Goal: Task Accomplishment & Management: Complete application form

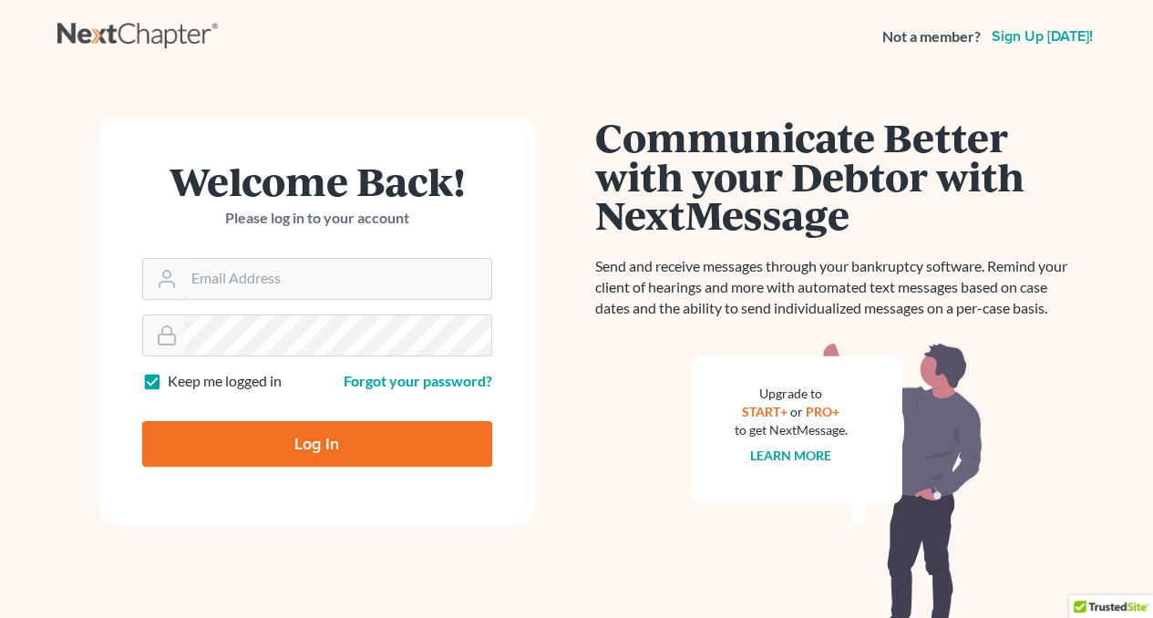
type input "shanehiatt@farthing.legal"
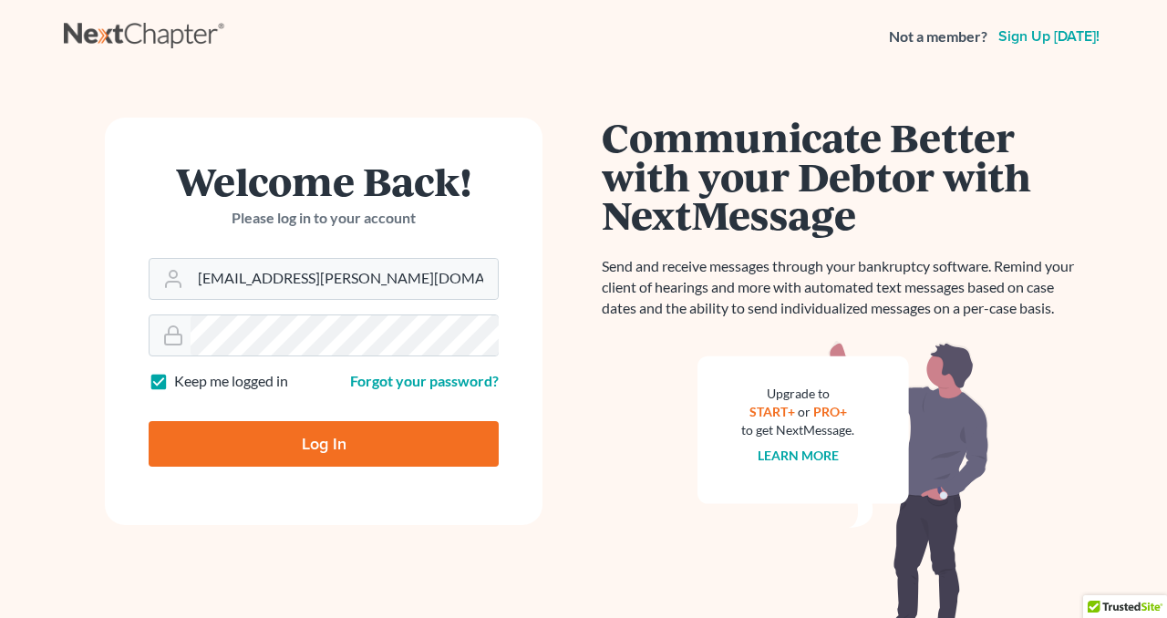
click at [259, 440] on input "Log In" at bounding box center [324, 444] width 350 height 46
type input "Thinking..."
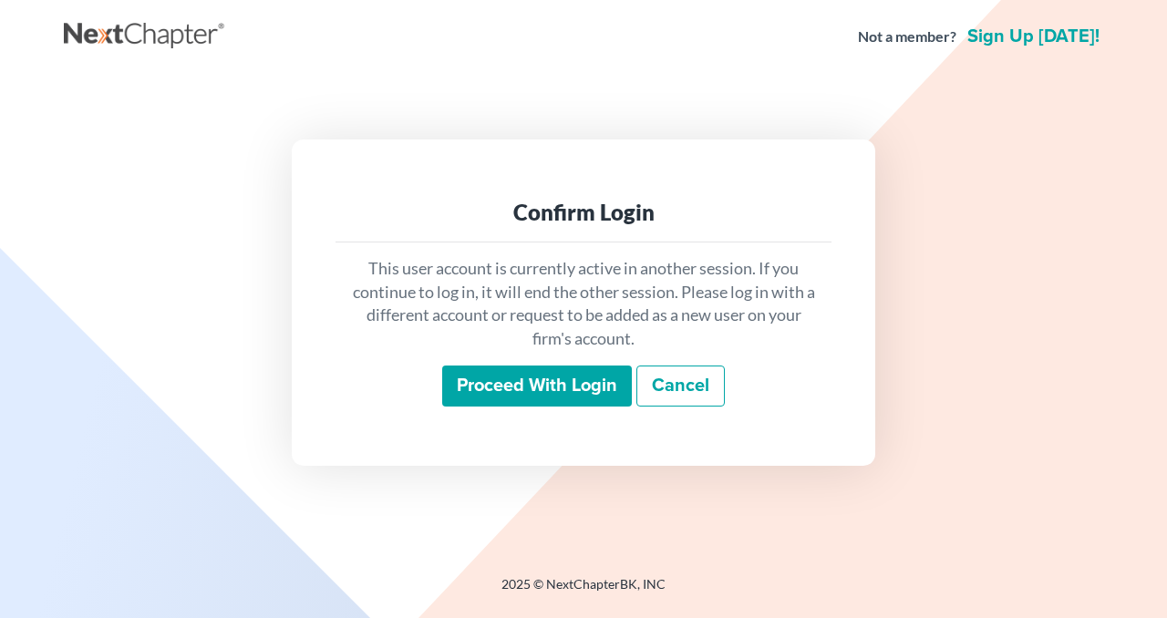
click at [505, 367] on input "Proceed with login" at bounding box center [537, 387] width 190 height 42
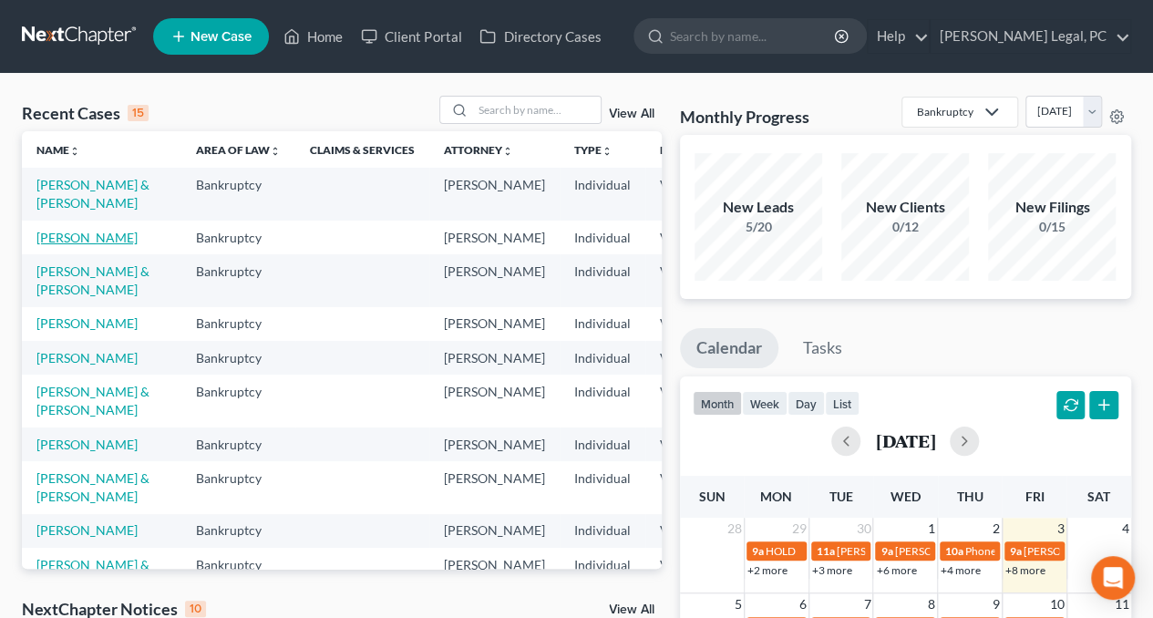
click at [62, 245] on link "[PERSON_NAME]" at bounding box center [86, 237] width 101 height 15
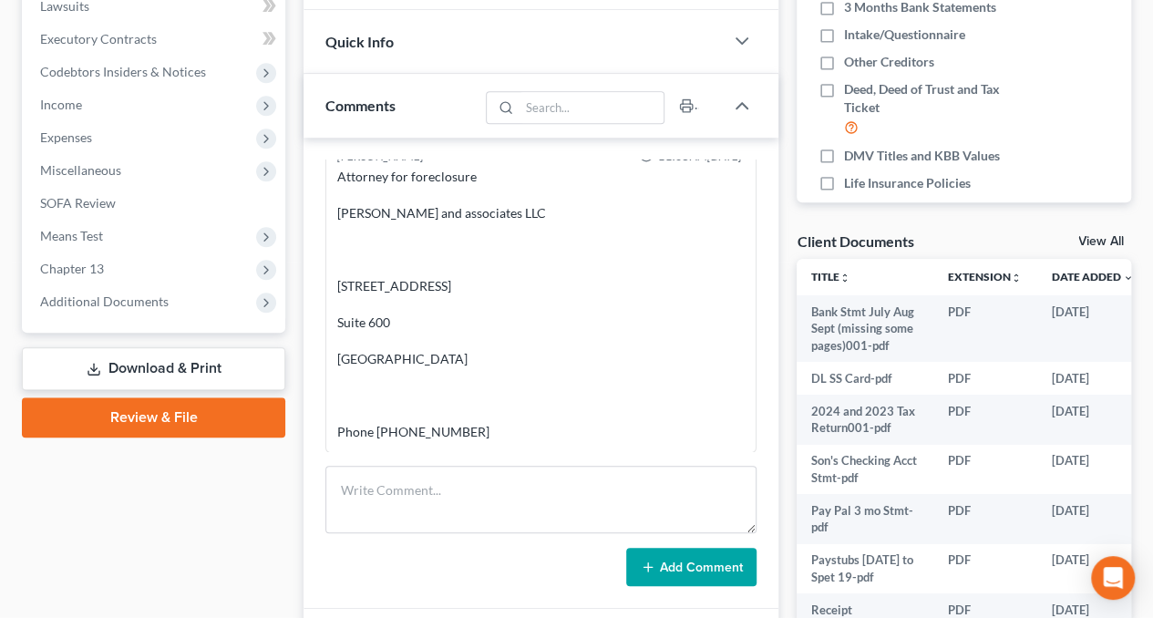
scroll to position [531, 0]
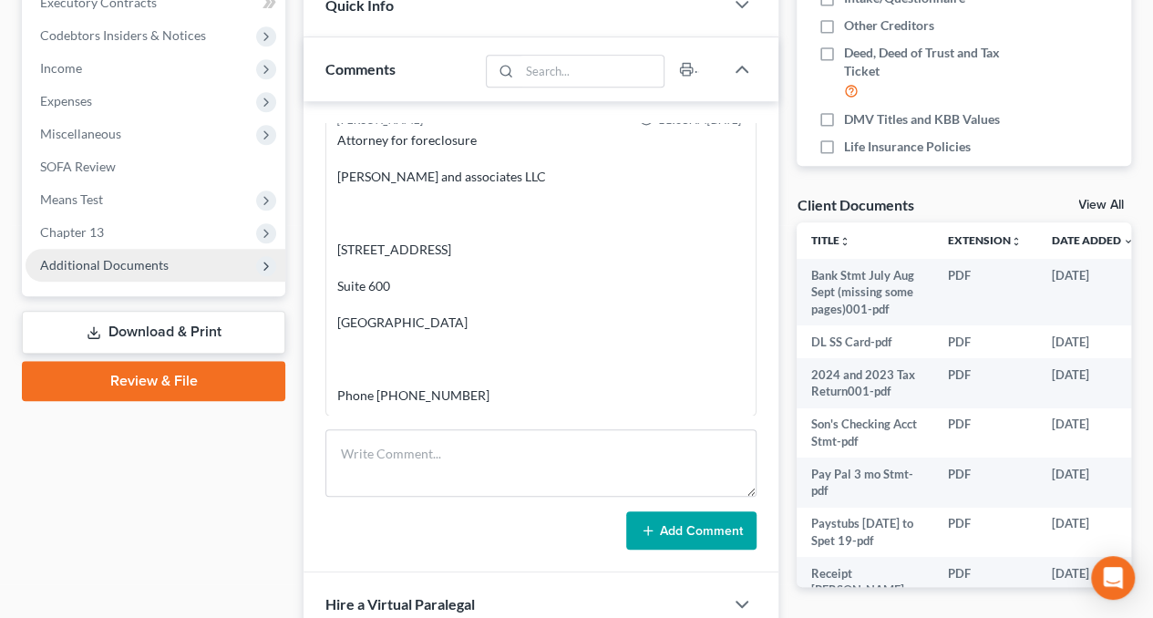
click at [89, 263] on span "Additional Documents" at bounding box center [104, 264] width 129 height 15
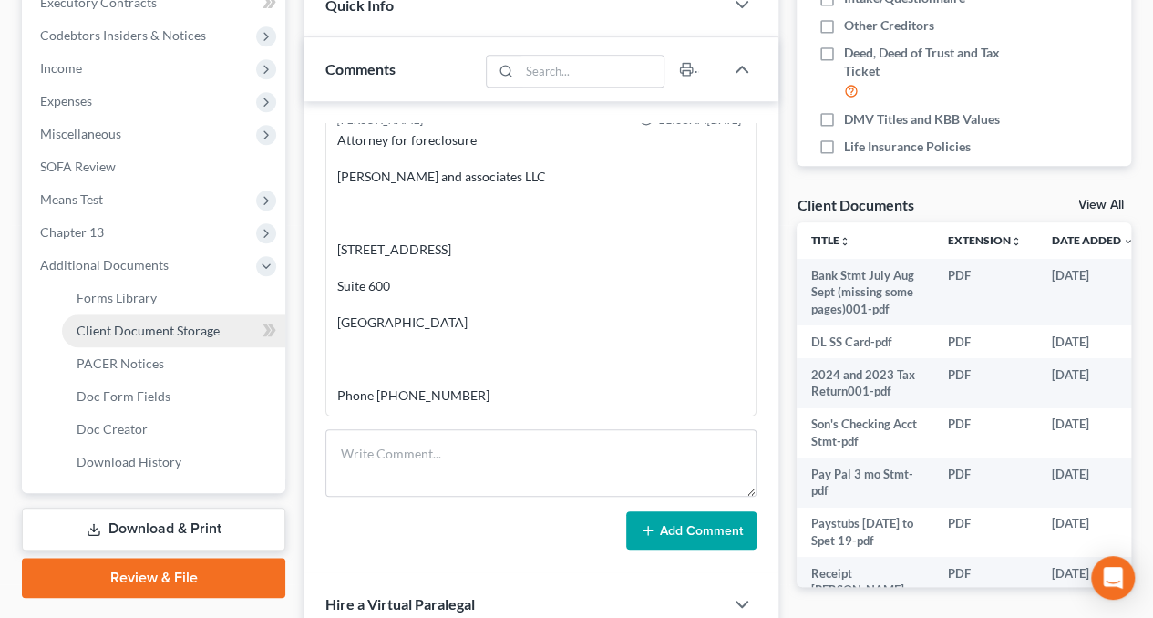
click at [110, 333] on span "Client Document Storage" at bounding box center [148, 330] width 143 height 15
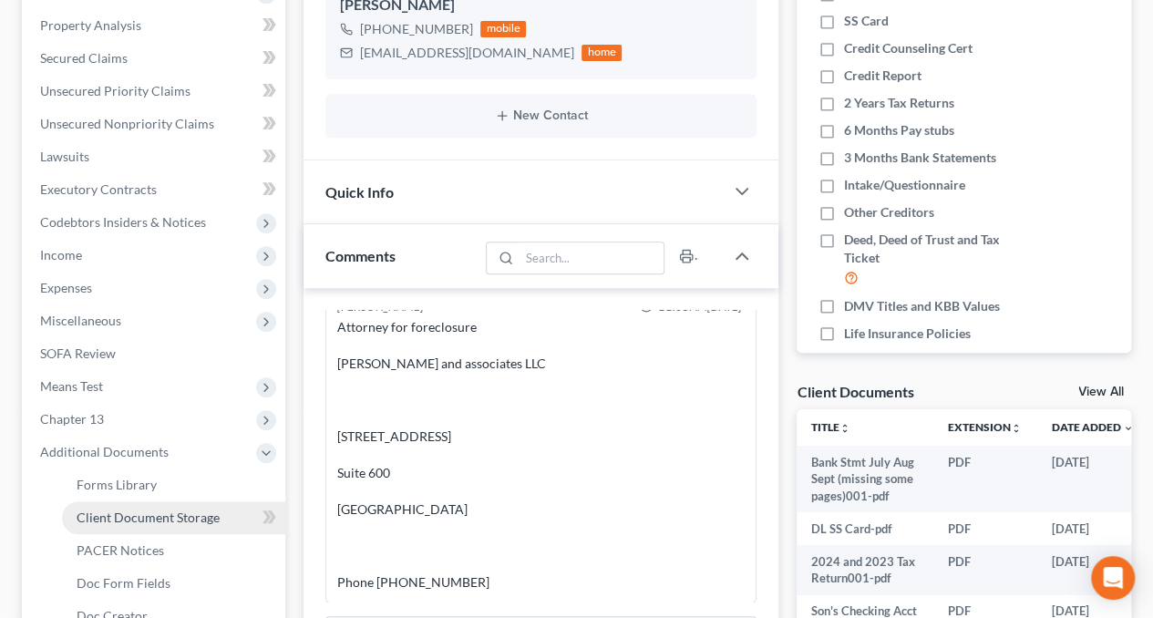
select select "0"
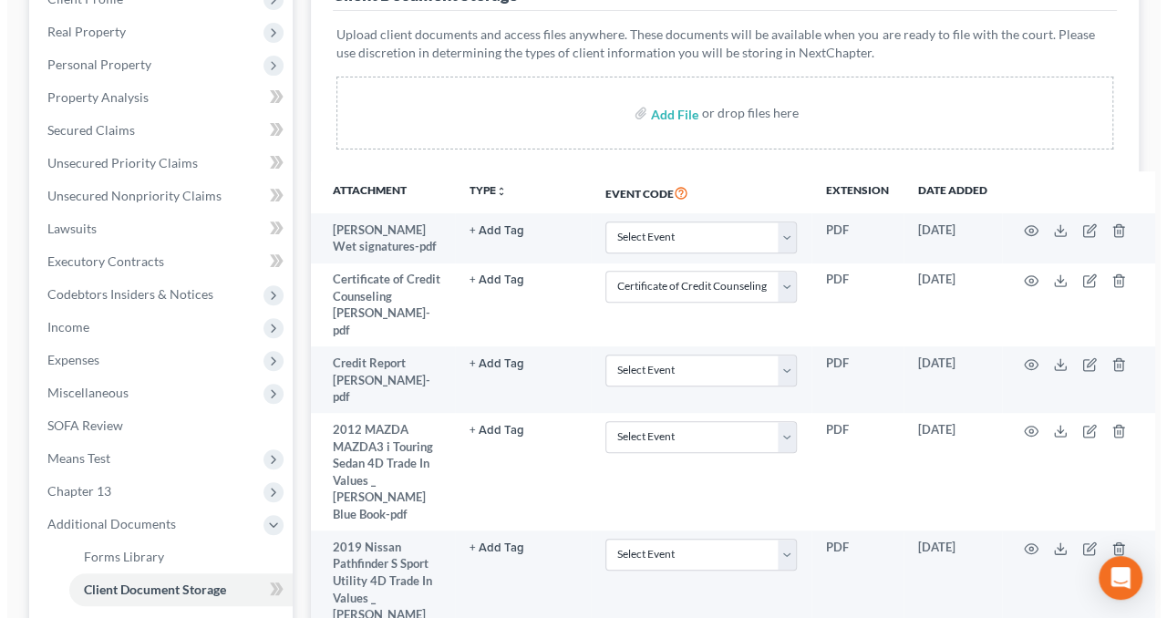
scroll to position [275, 0]
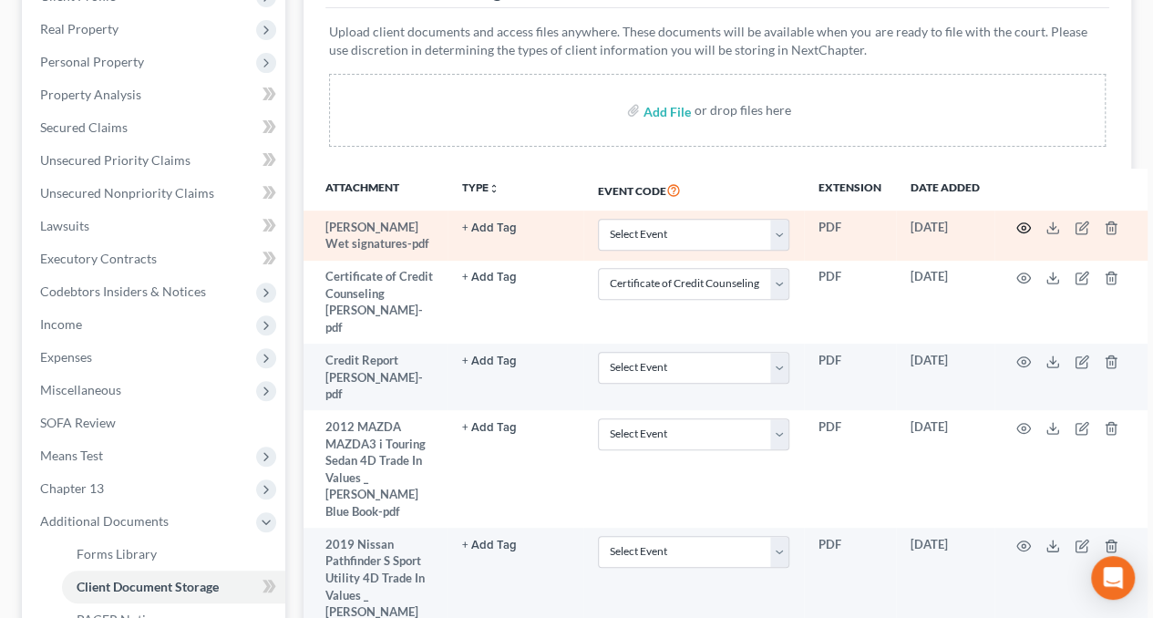
click at [1017, 231] on icon "button" at bounding box center [1024, 228] width 14 height 10
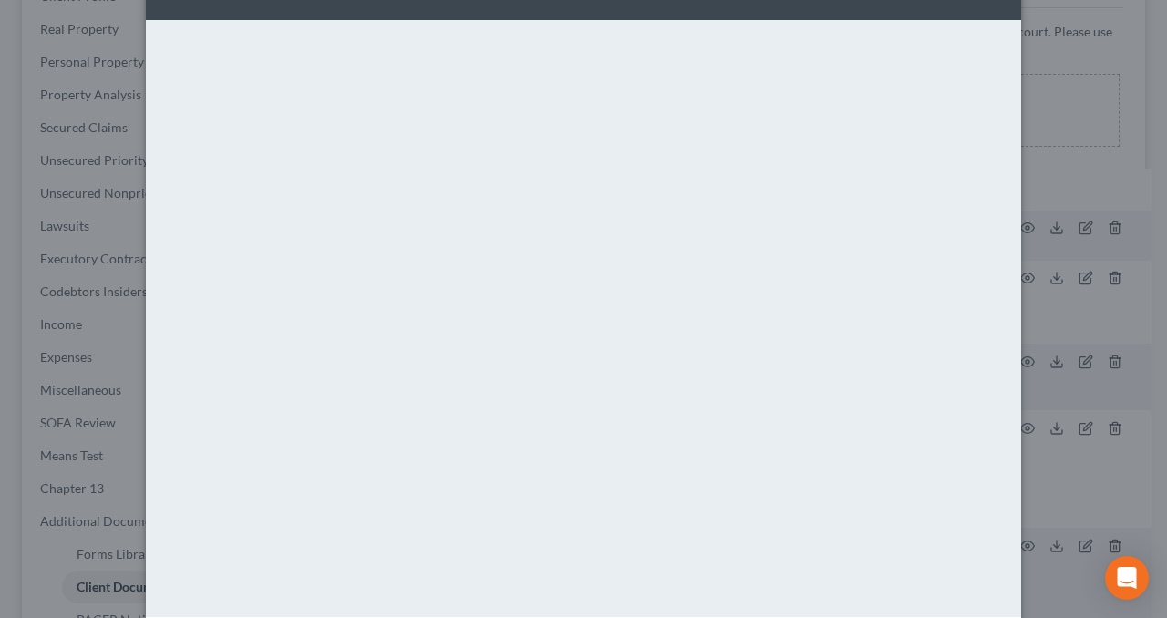
scroll to position [0, 0]
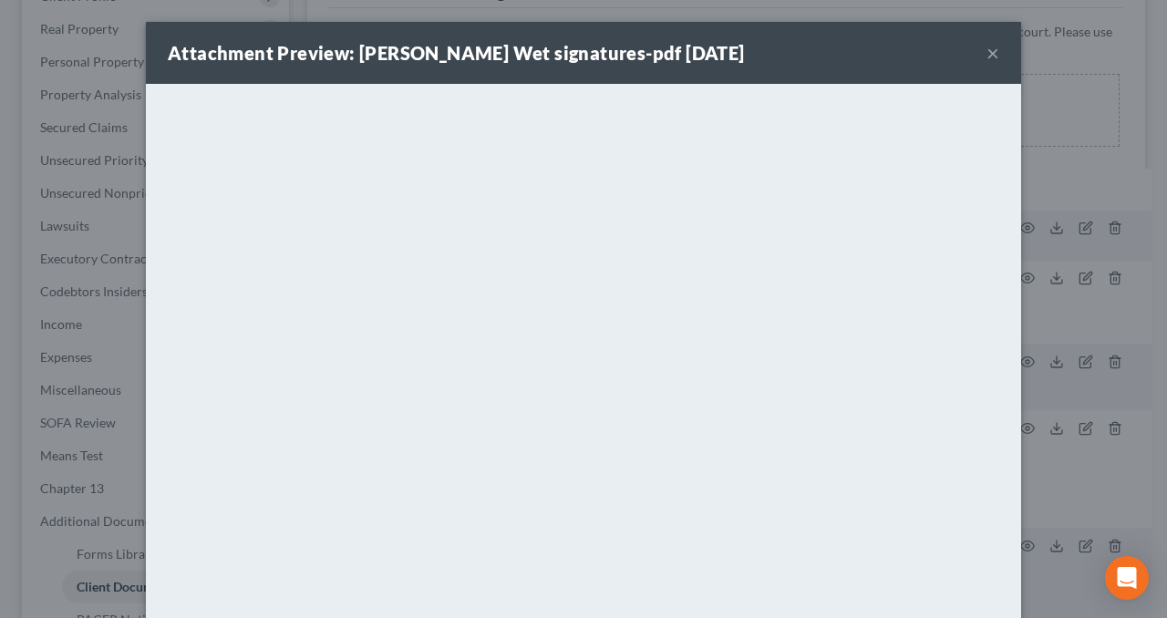
click at [986, 56] on button "×" at bounding box center [992, 53] width 13 height 22
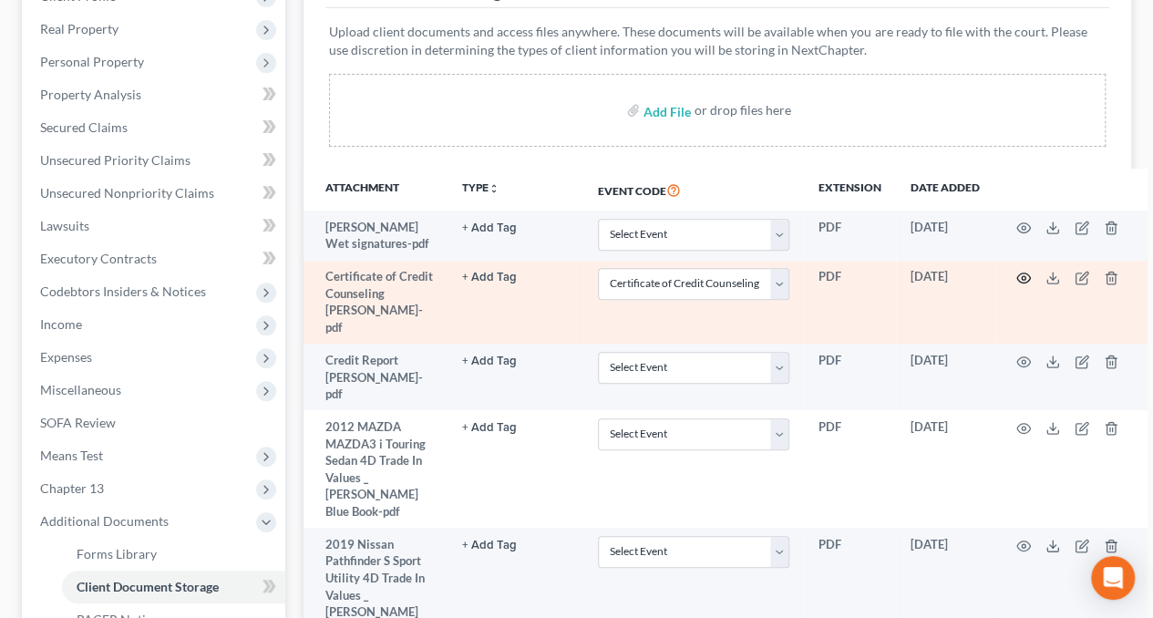
click at [1016, 274] on icon "button" at bounding box center [1023, 278] width 15 height 15
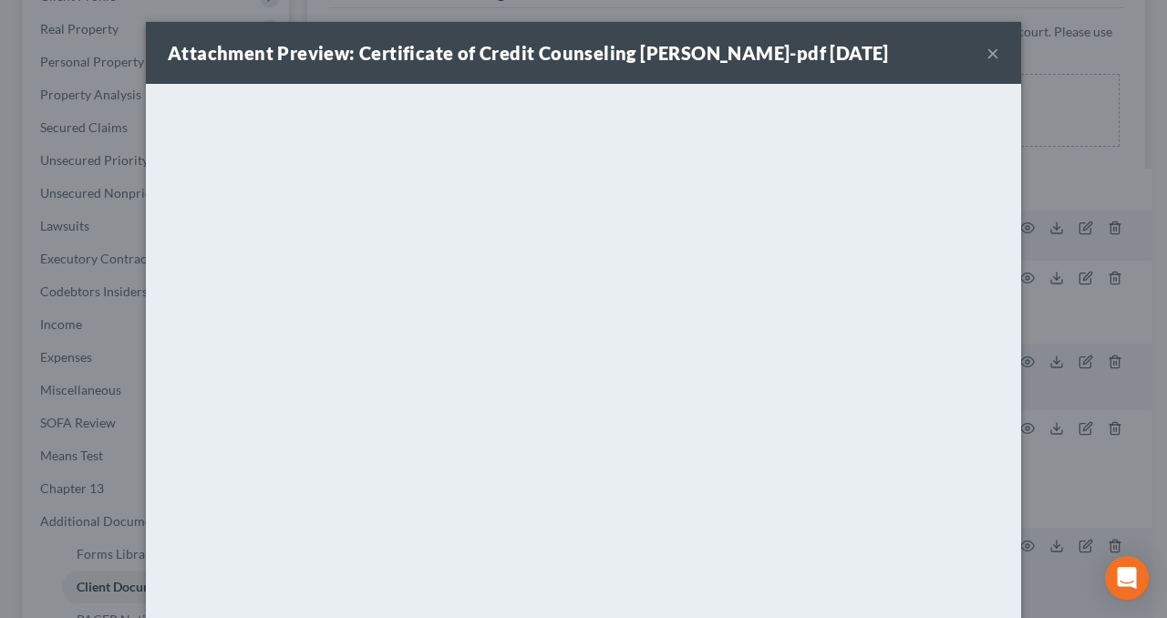
click at [986, 63] on button "×" at bounding box center [992, 53] width 13 height 22
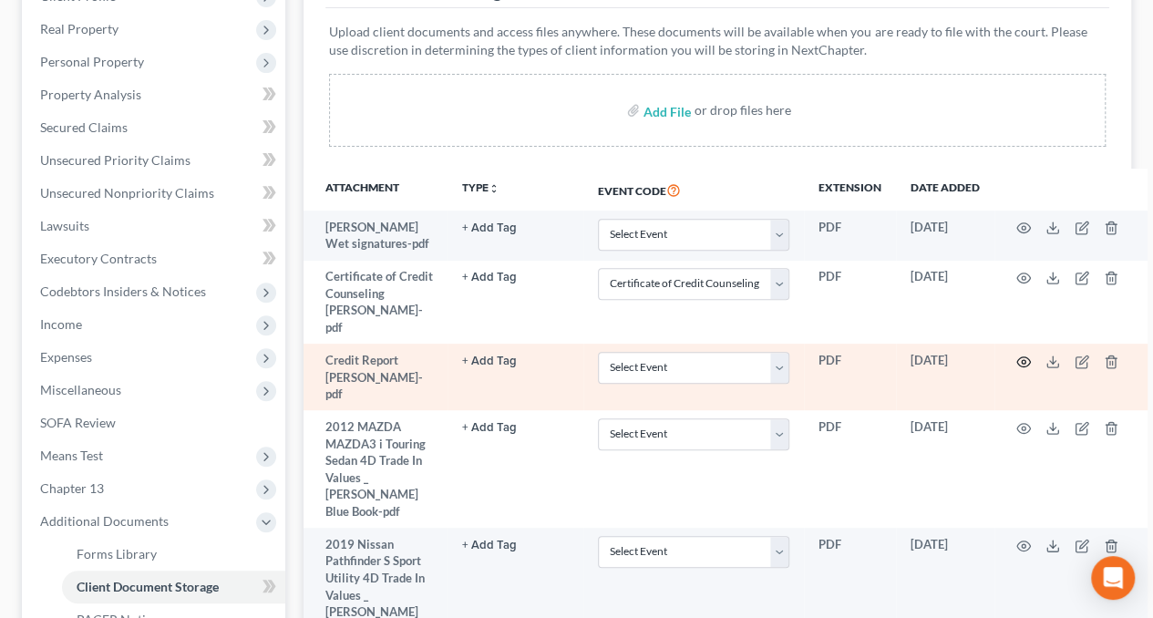
click at [1016, 357] on icon "button" at bounding box center [1023, 362] width 15 height 15
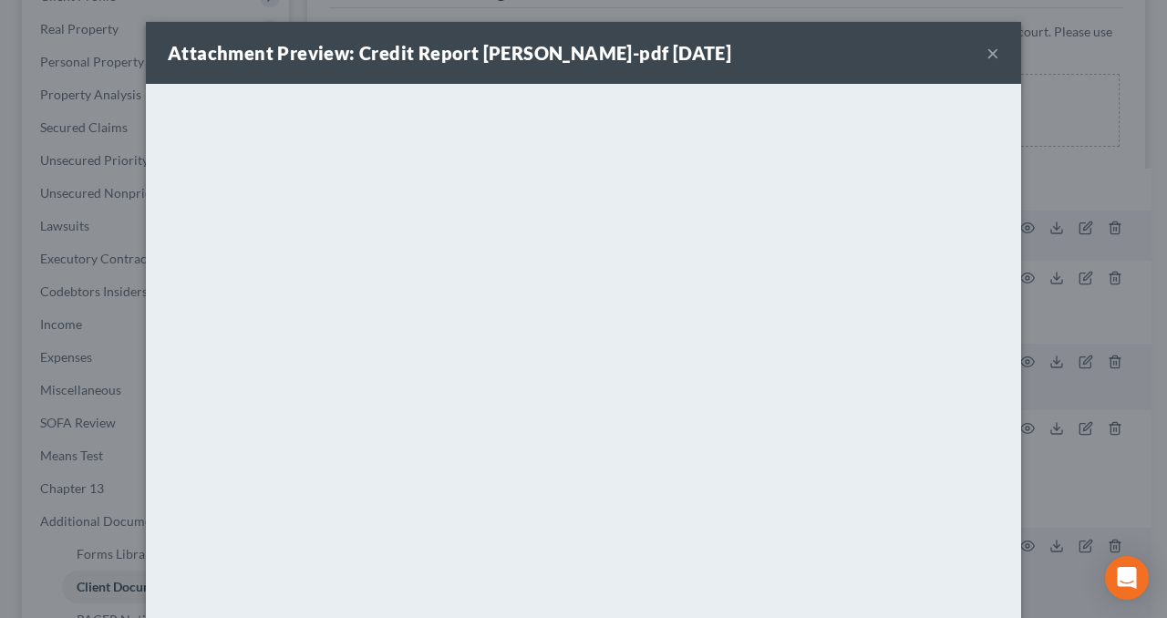
click at [986, 50] on button "×" at bounding box center [992, 53] width 13 height 22
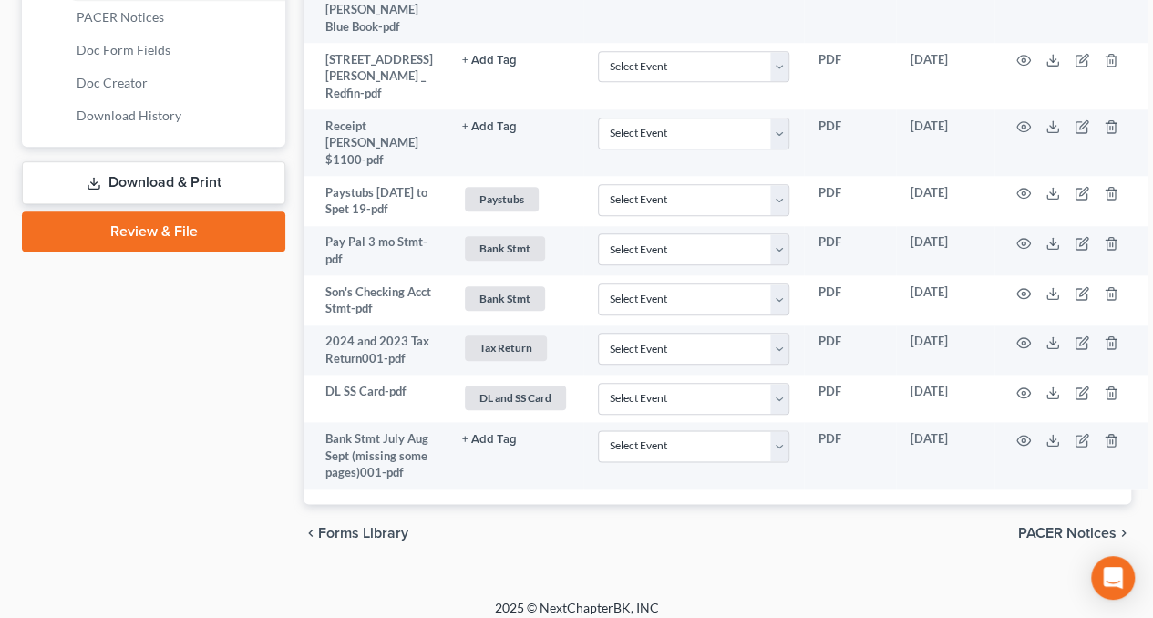
scroll to position [877, 0]
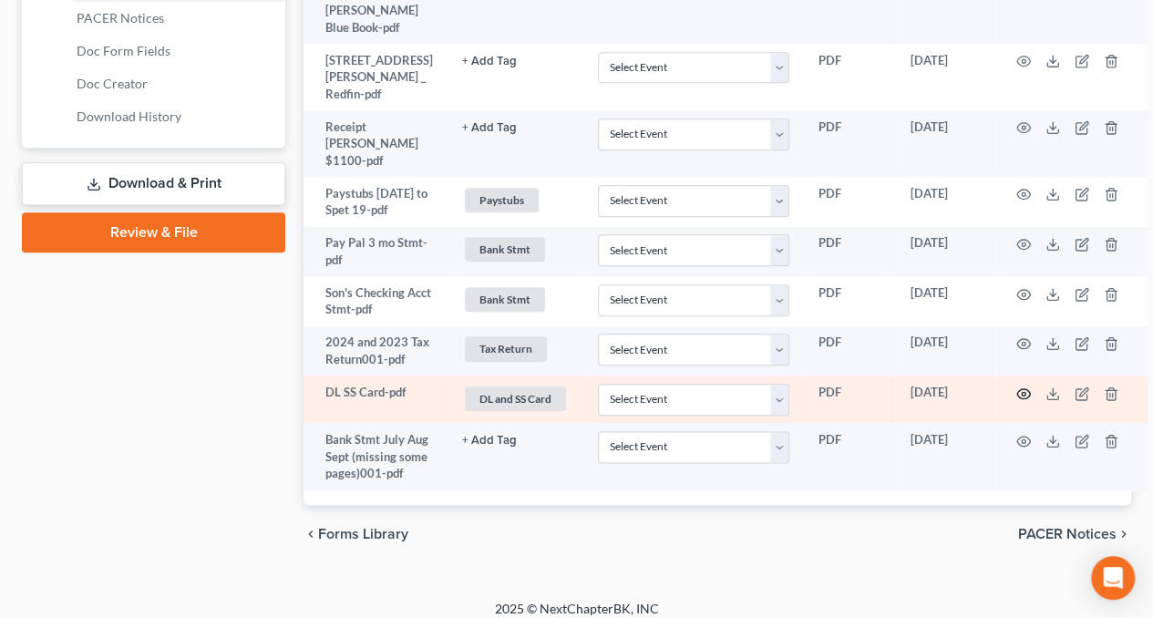
click at [1016, 395] on icon "button" at bounding box center [1023, 394] width 15 height 15
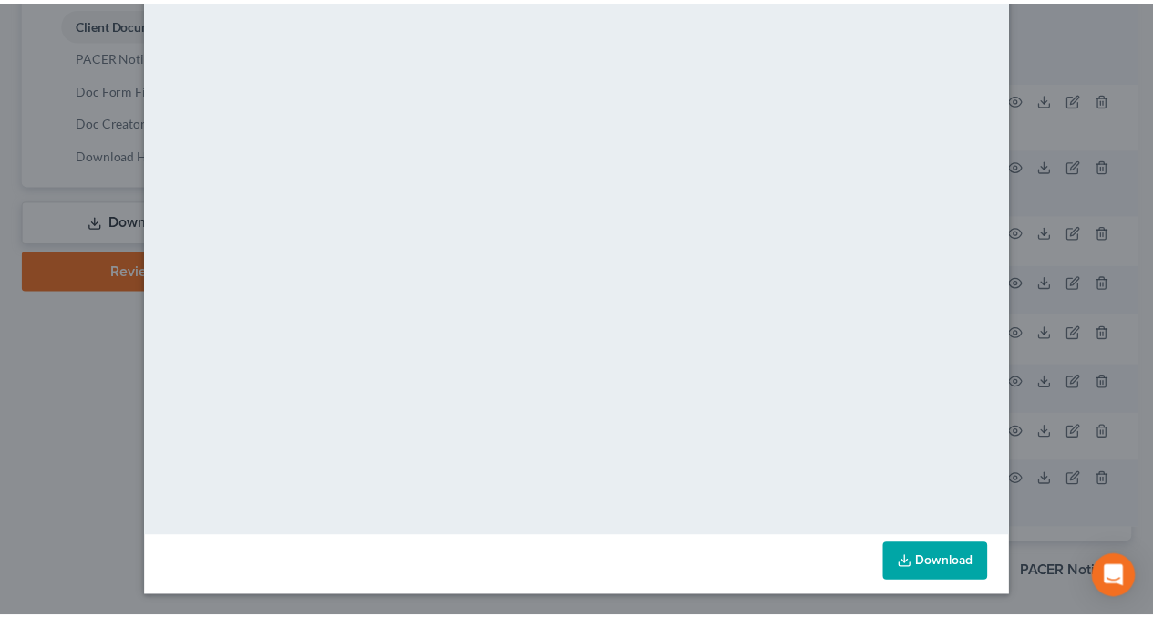
scroll to position [0, 0]
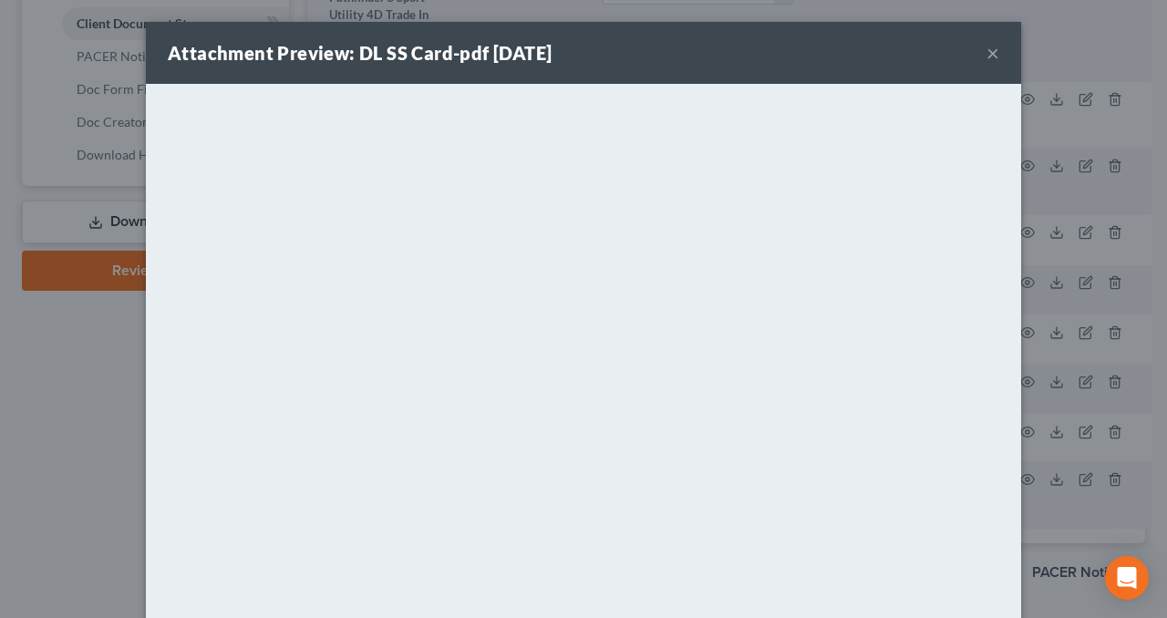
click at [988, 54] on button "×" at bounding box center [992, 53] width 13 height 22
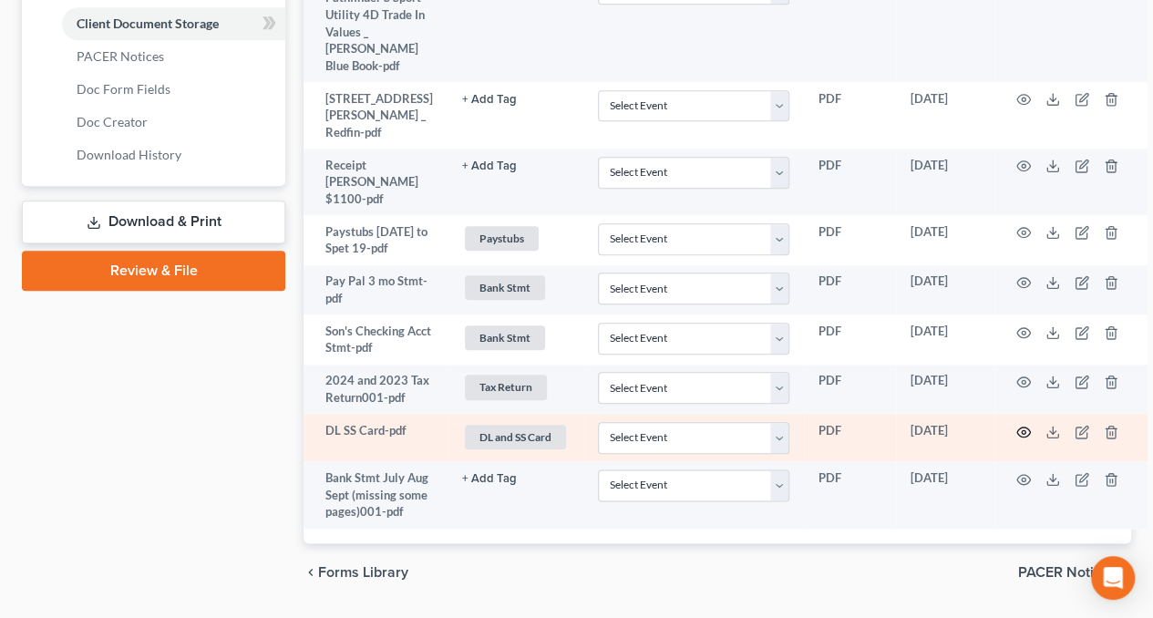
click at [1016, 434] on icon "button" at bounding box center [1023, 432] width 15 height 15
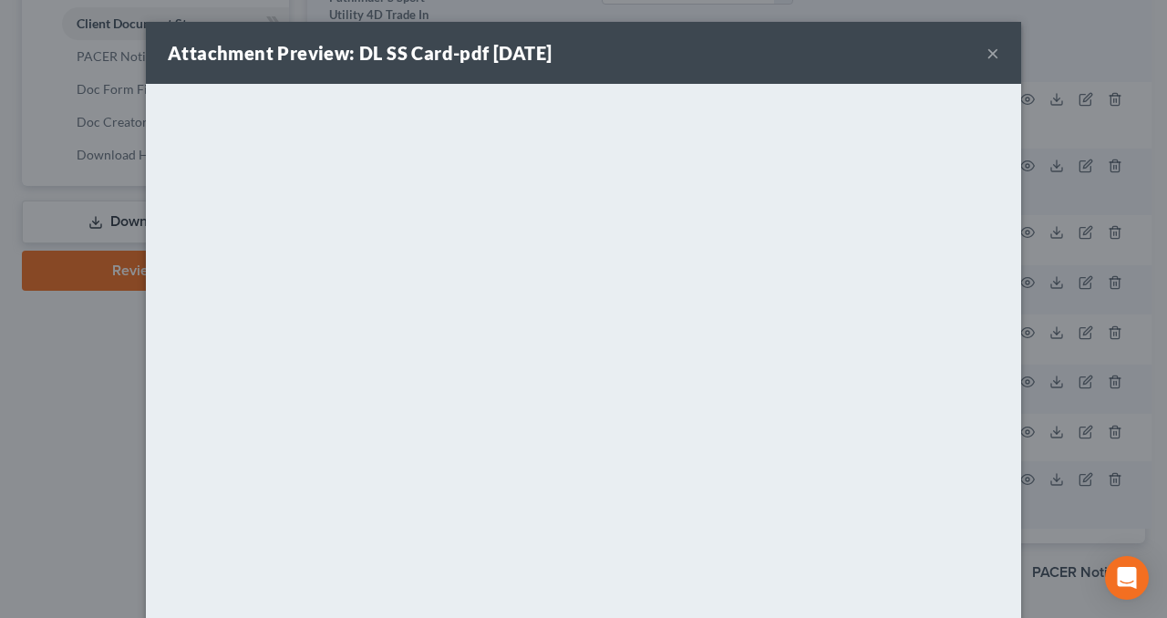
click at [95, 488] on div "Attachment Preview: DL SS Card-pdf [DATE] × <object ng-attr-data='[URL][DOMAIN_…" at bounding box center [583, 309] width 1167 height 618
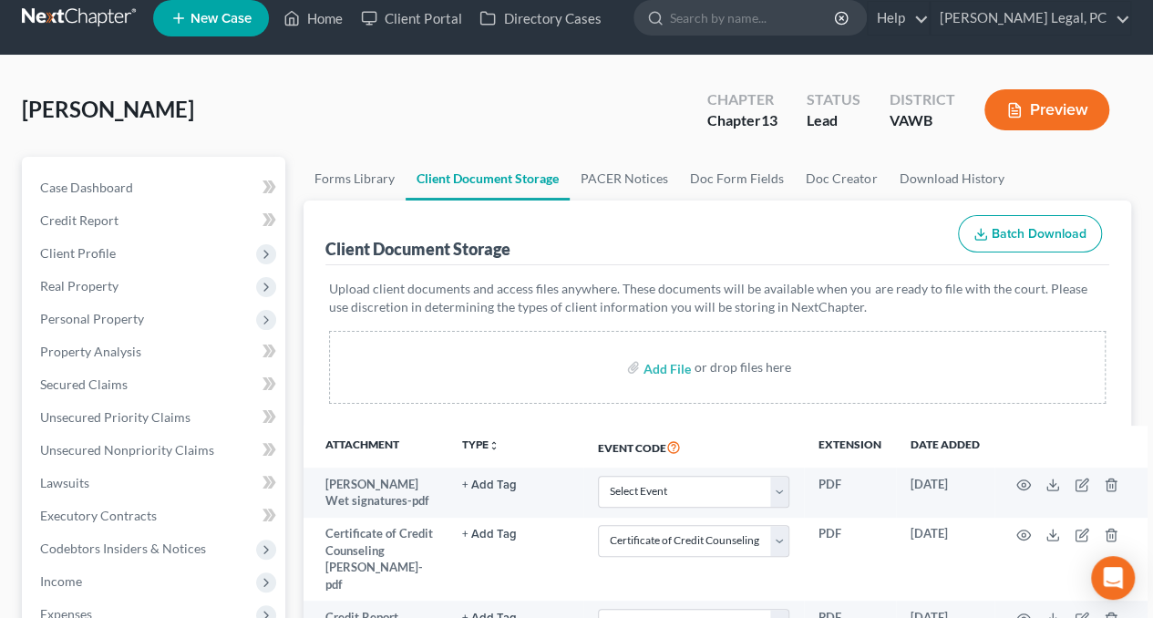
scroll to position [21, 0]
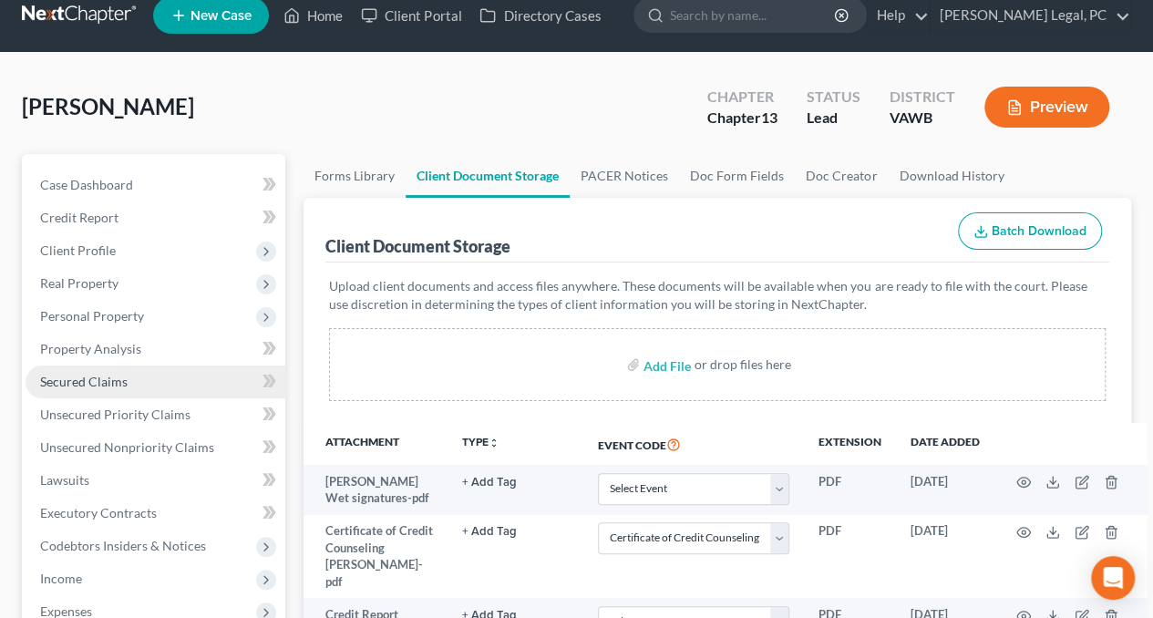
click at [111, 387] on span "Secured Claims" at bounding box center [84, 381] width 88 height 15
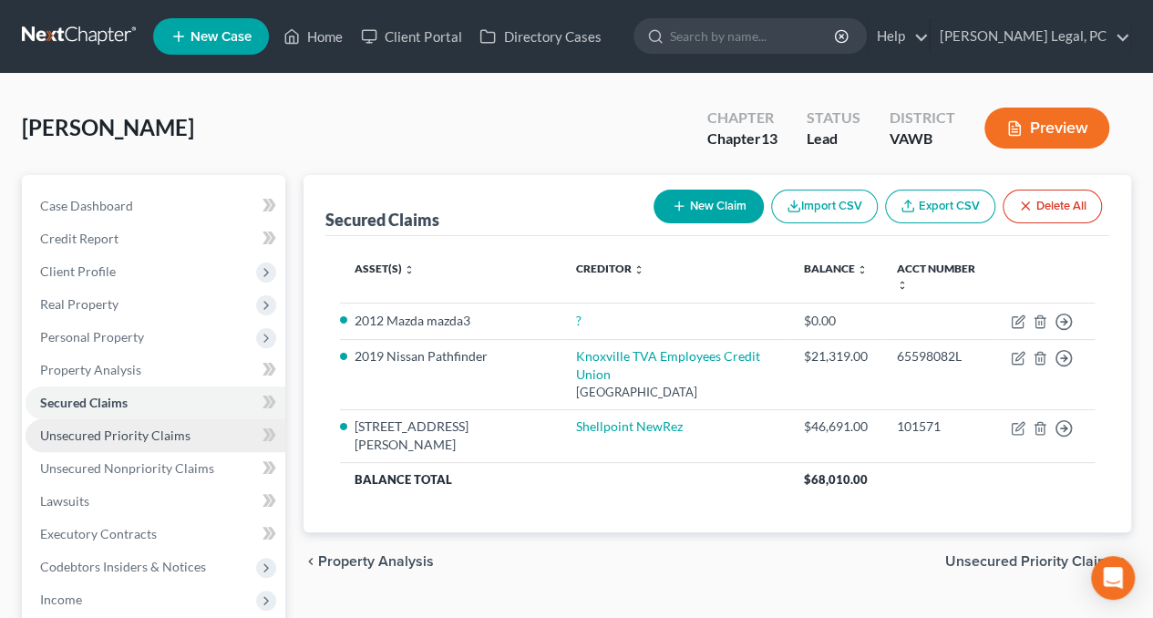
click at [129, 428] on span "Unsecured Priority Claims" at bounding box center [115, 435] width 150 height 15
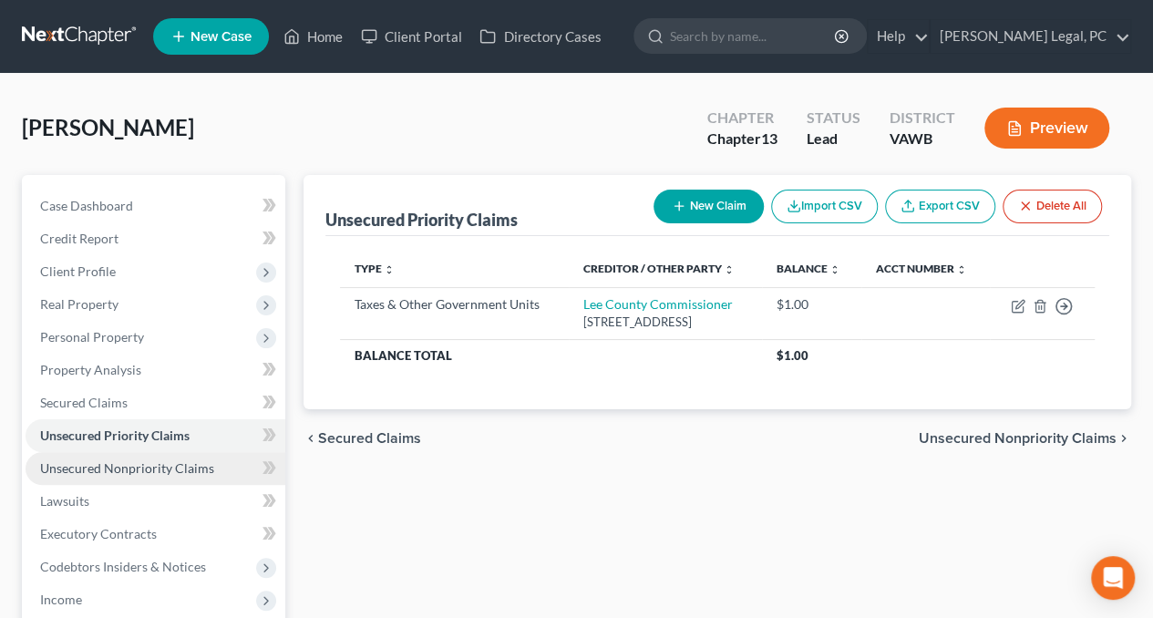
click at [138, 459] on link "Unsecured Nonpriority Claims" at bounding box center [156, 468] width 260 height 33
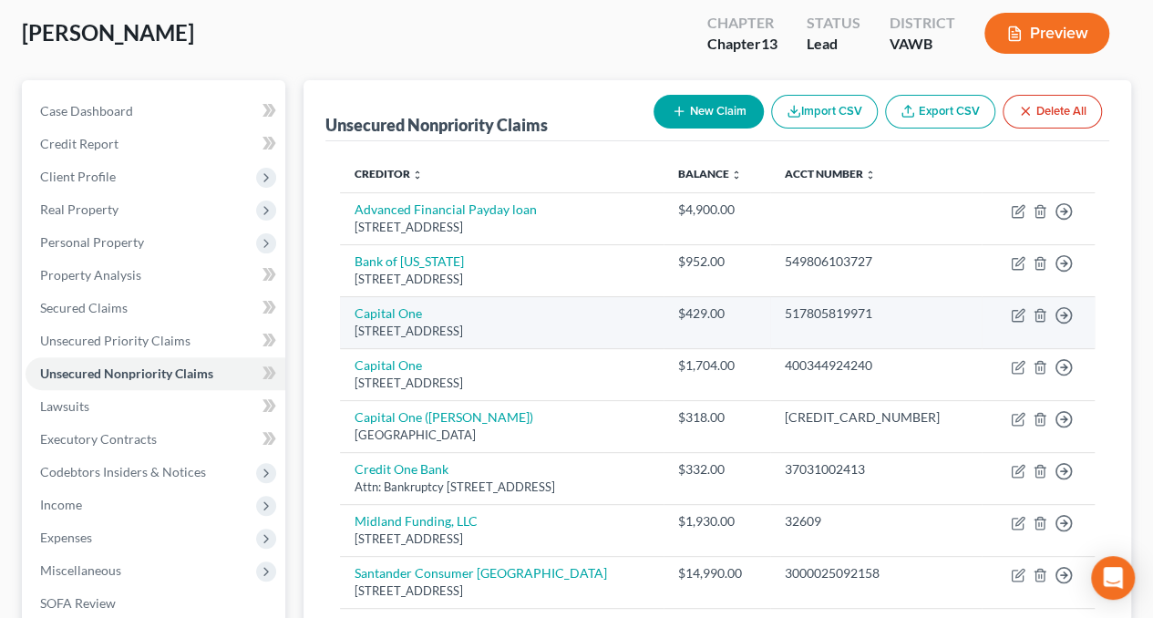
scroll to position [93, 0]
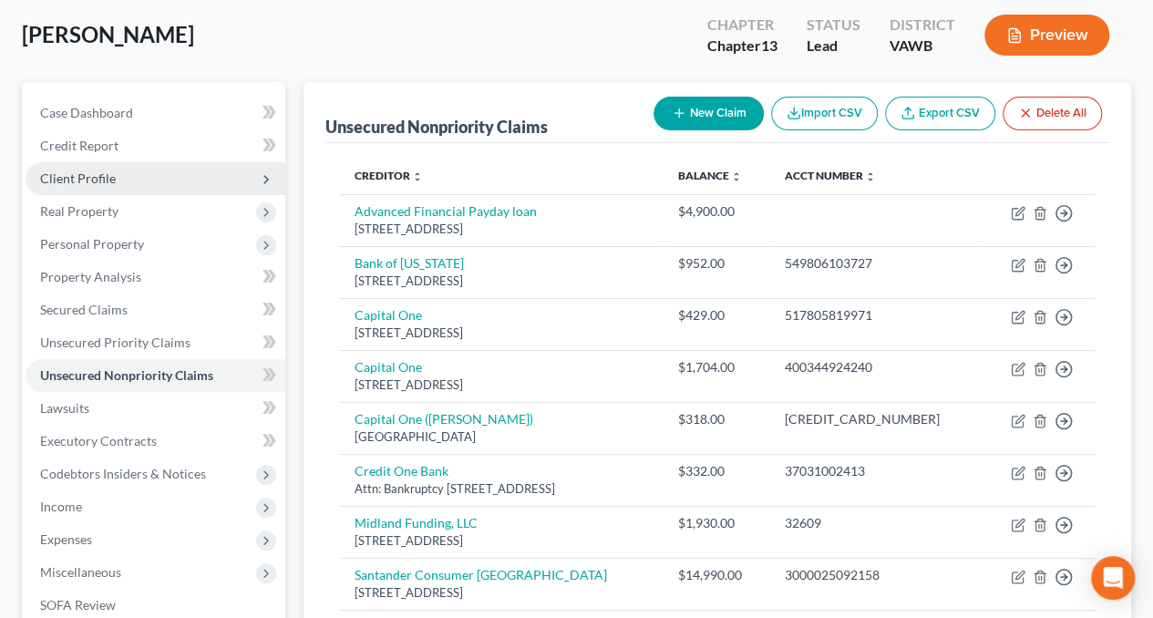
click at [89, 173] on span "Client Profile" at bounding box center [78, 177] width 76 height 15
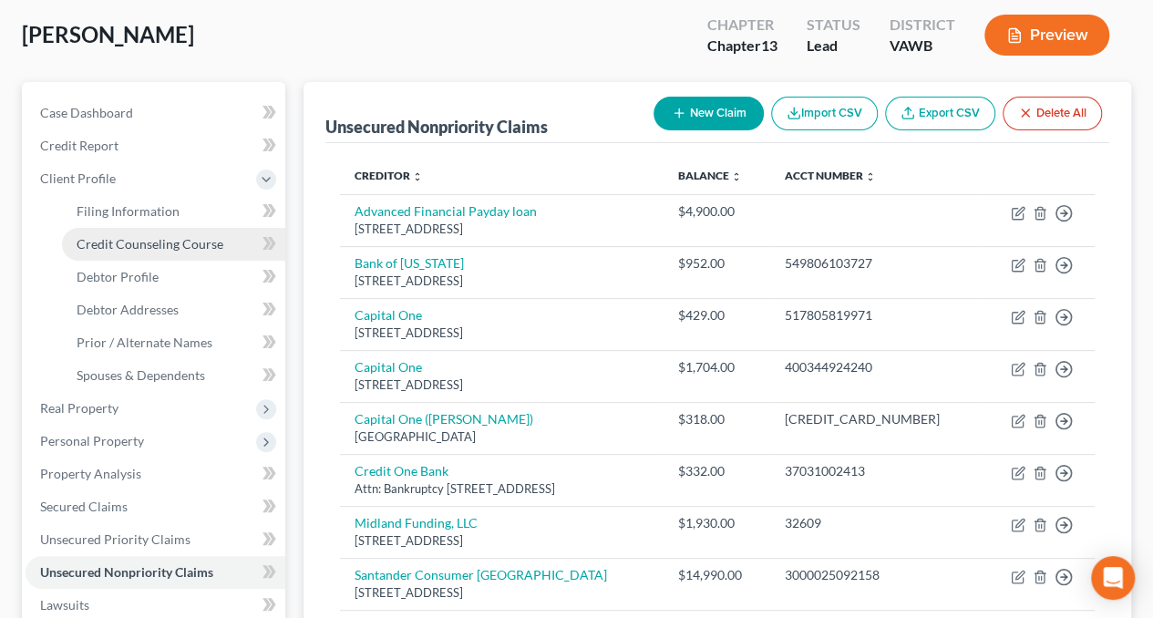
click at [137, 240] on span "Credit Counseling Course" at bounding box center [150, 243] width 147 height 15
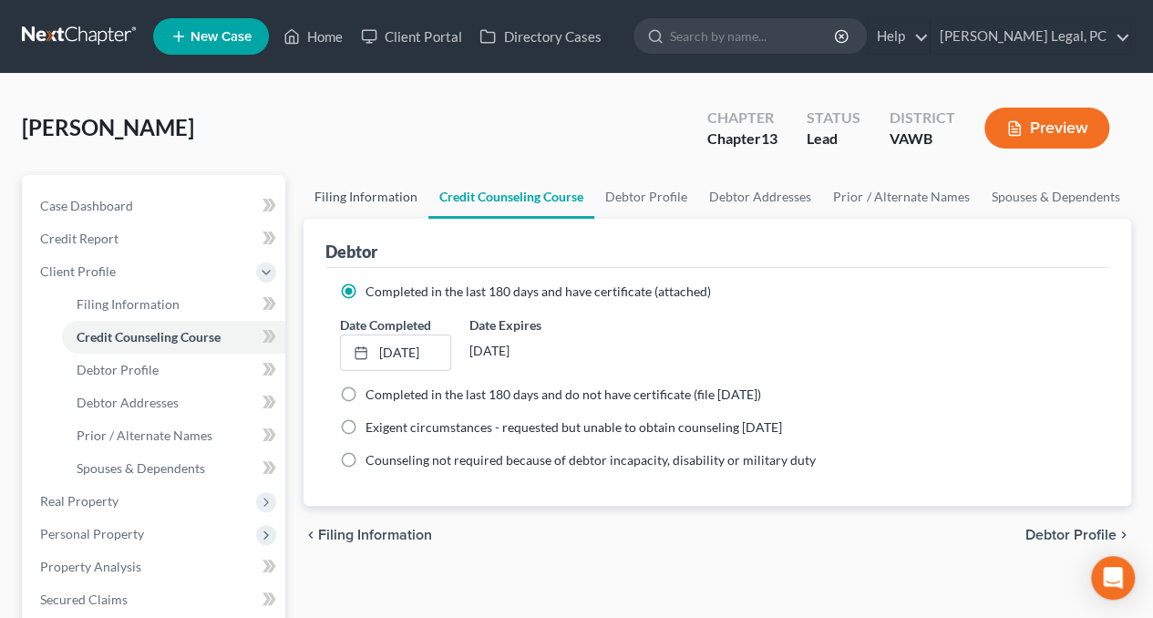
click at [317, 201] on link "Filing Information" at bounding box center [366, 197] width 125 height 44
select select "1"
select select "0"
select select "3"
select select "48"
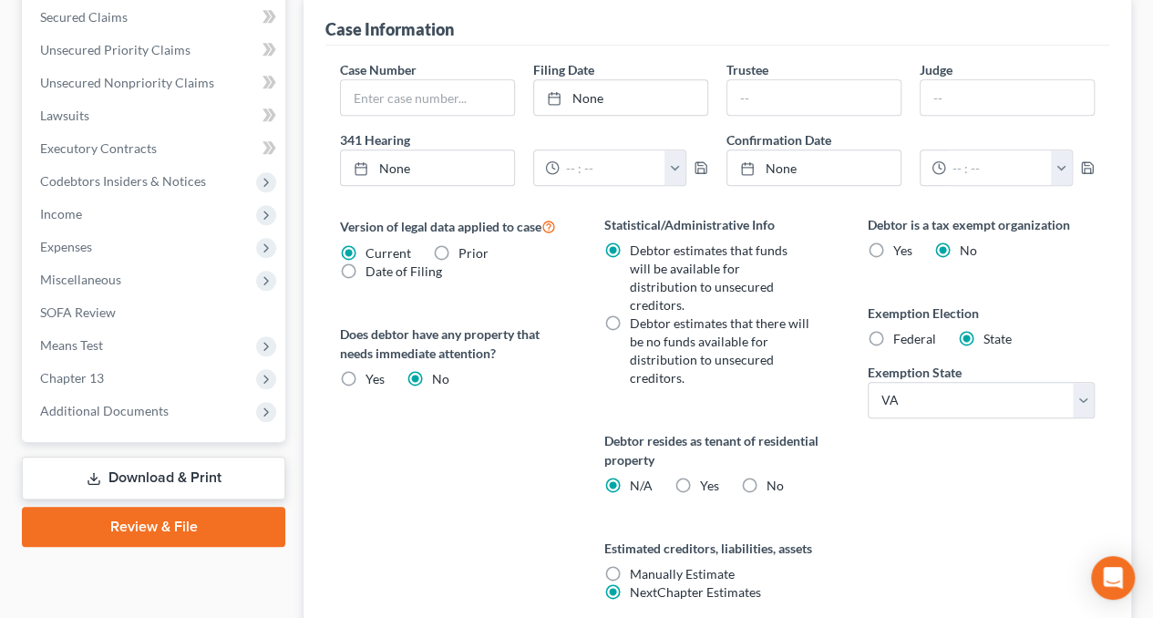
scroll to position [586, 0]
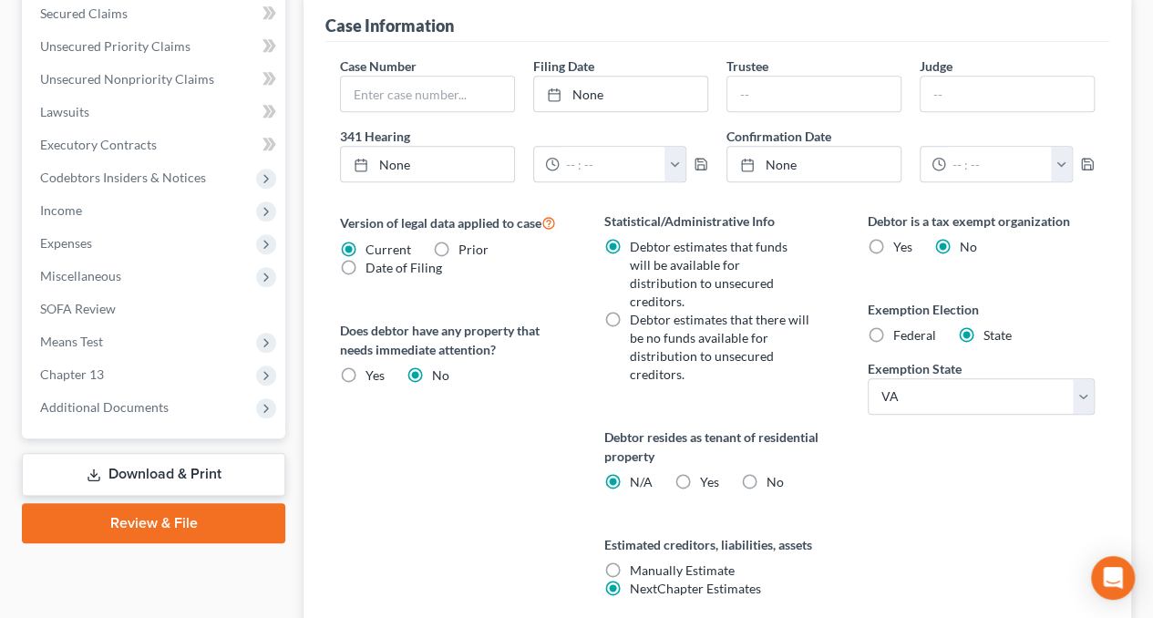
click at [766, 473] on label "No" at bounding box center [774, 482] width 17 height 18
click at [773, 473] on input "No" at bounding box center [779, 479] width 12 height 12
radio input "true"
radio input "false"
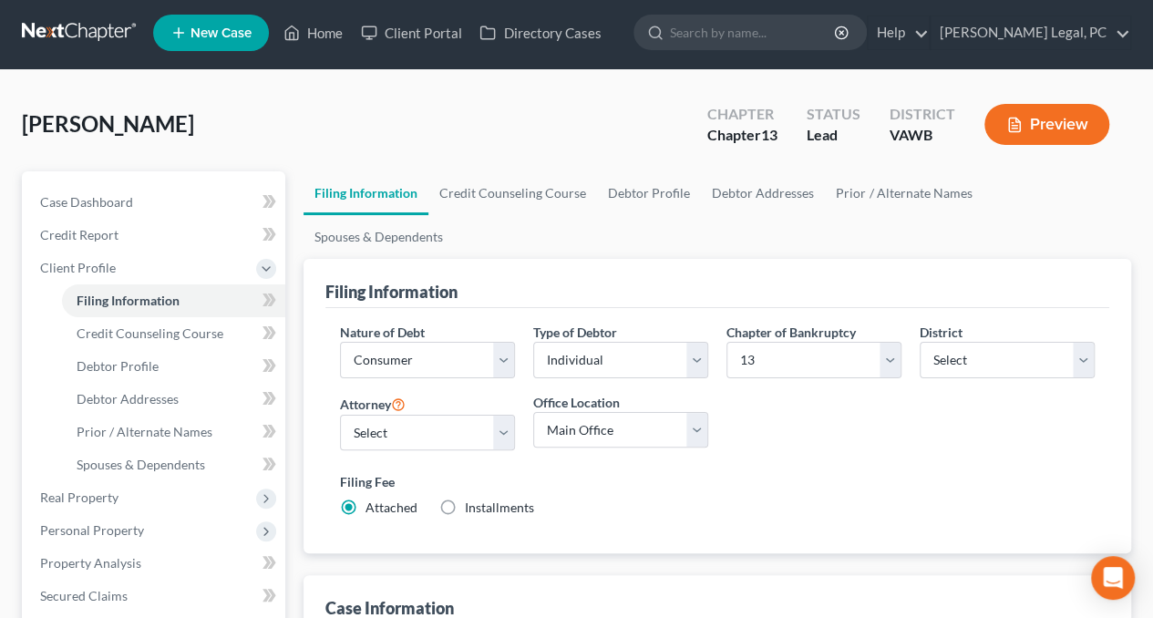
scroll to position [0, 0]
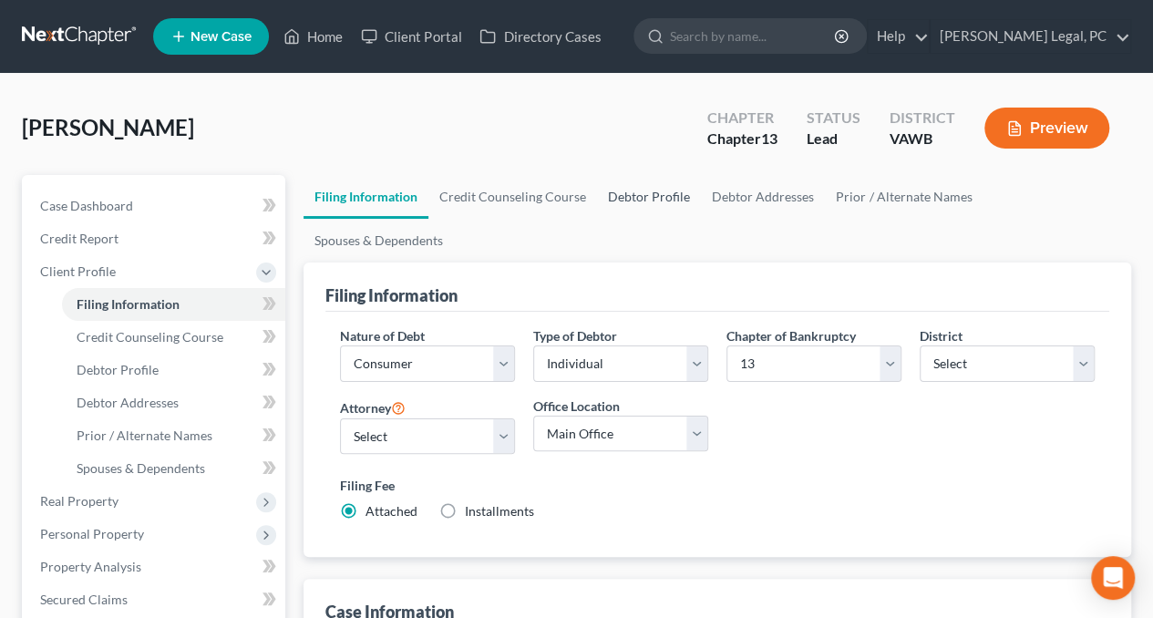
click at [640, 202] on link "Debtor Profile" at bounding box center [649, 197] width 104 height 44
select select "4"
select select "2"
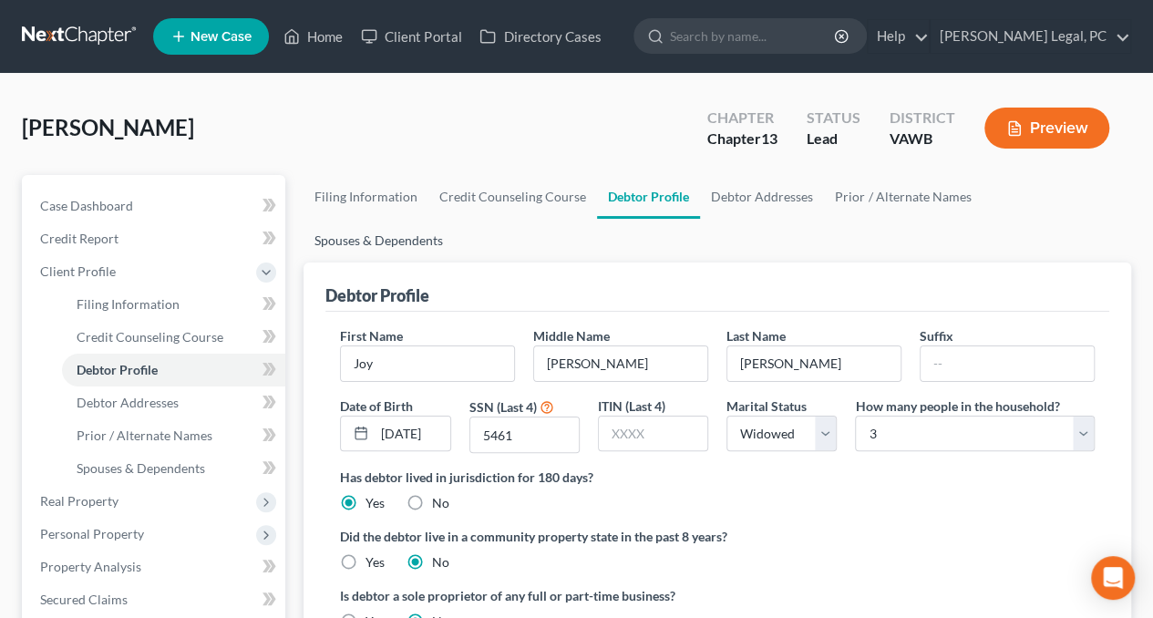
click at [454, 219] on link "Spouses & Dependents" at bounding box center [379, 241] width 150 height 44
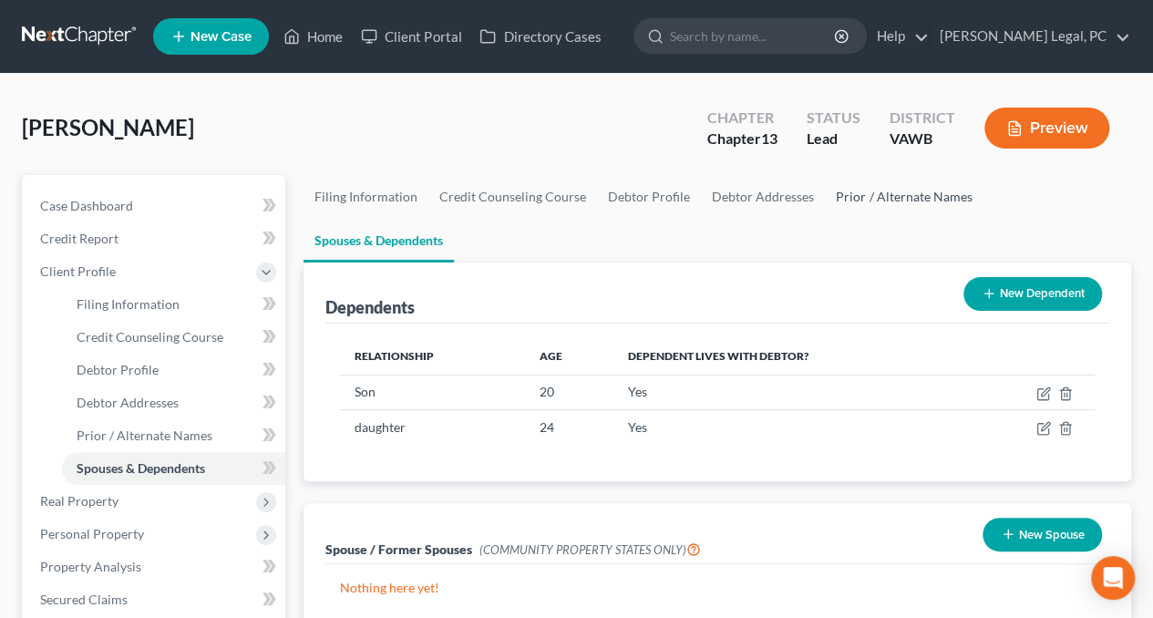
click at [893, 189] on link "Prior / Alternate Names" at bounding box center [904, 197] width 158 height 44
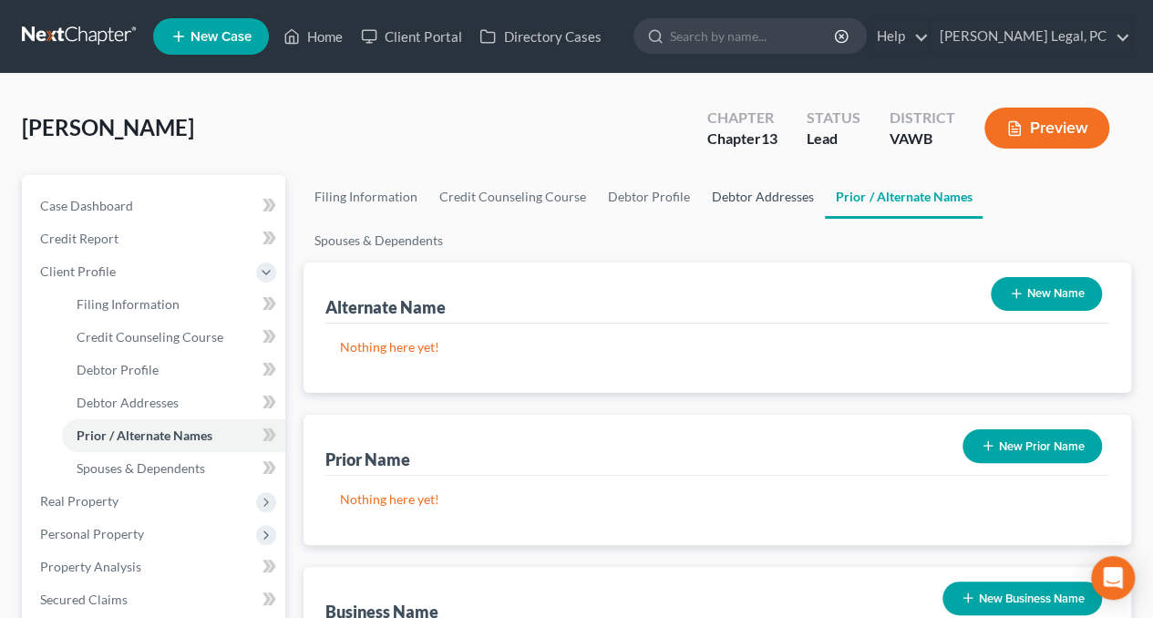
click at [769, 189] on link "Debtor Addresses" at bounding box center [763, 197] width 124 height 44
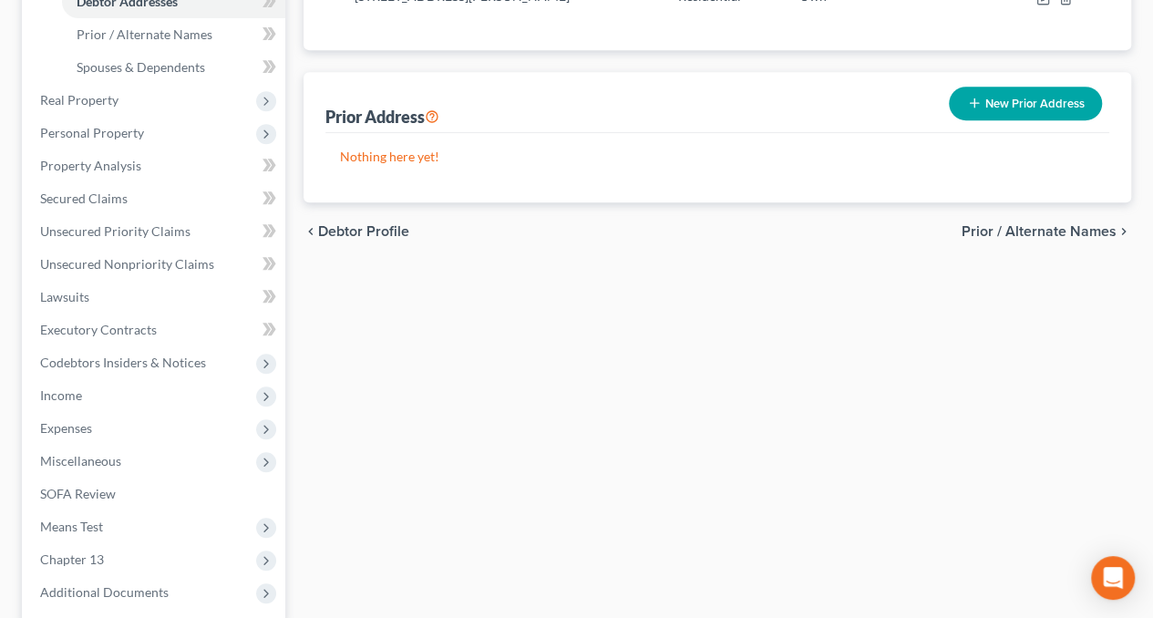
scroll to position [402, 0]
click at [102, 138] on span "Personal Property" at bounding box center [92, 131] width 104 height 15
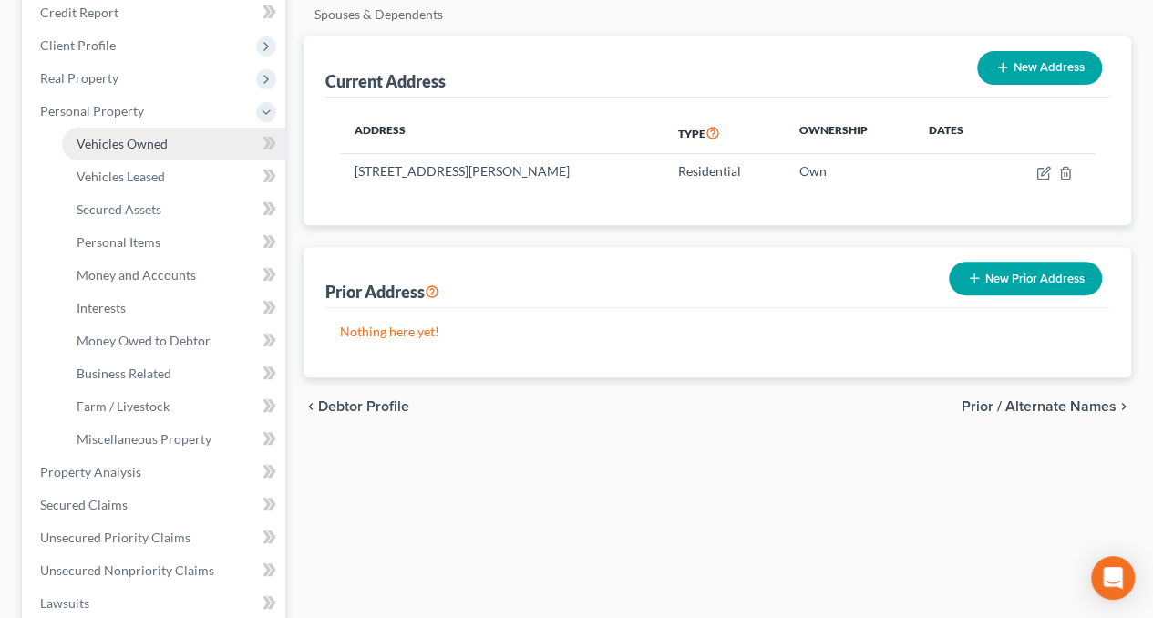
click at [118, 149] on span "Vehicles Owned" at bounding box center [122, 143] width 91 height 15
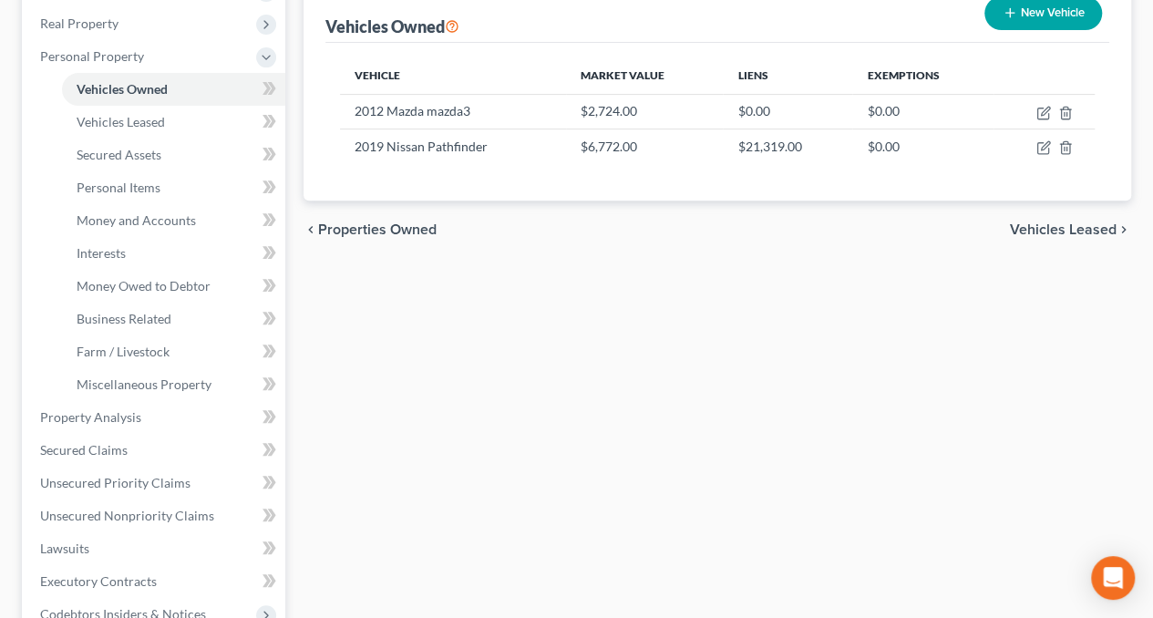
scroll to position [292, 0]
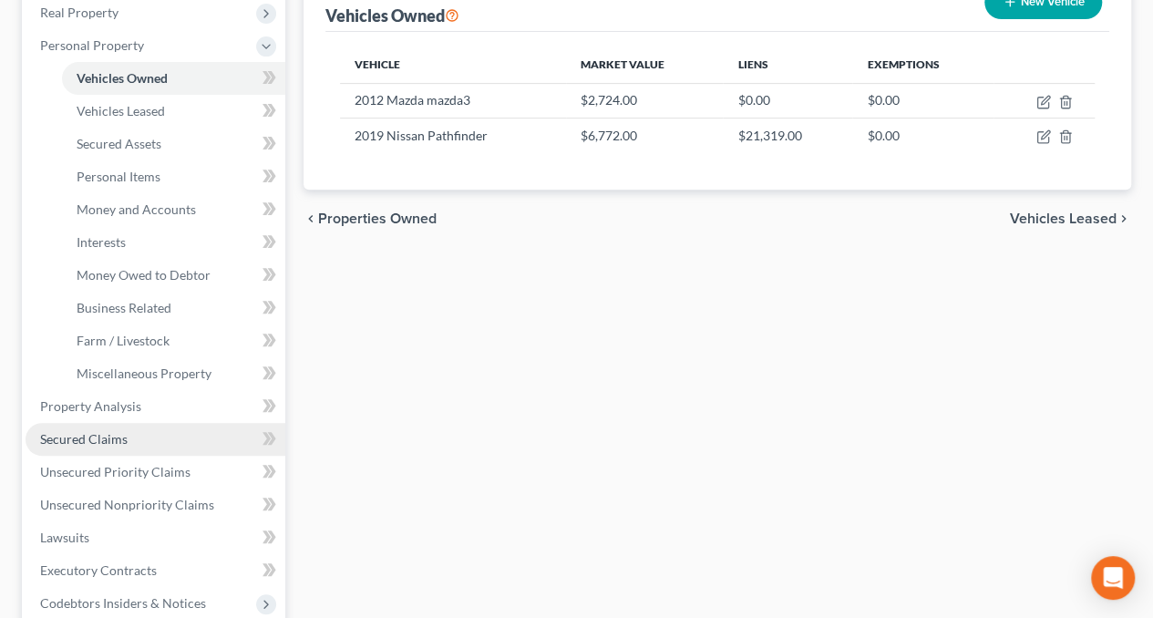
click at [126, 443] on span "Secured Claims" at bounding box center [84, 438] width 88 height 15
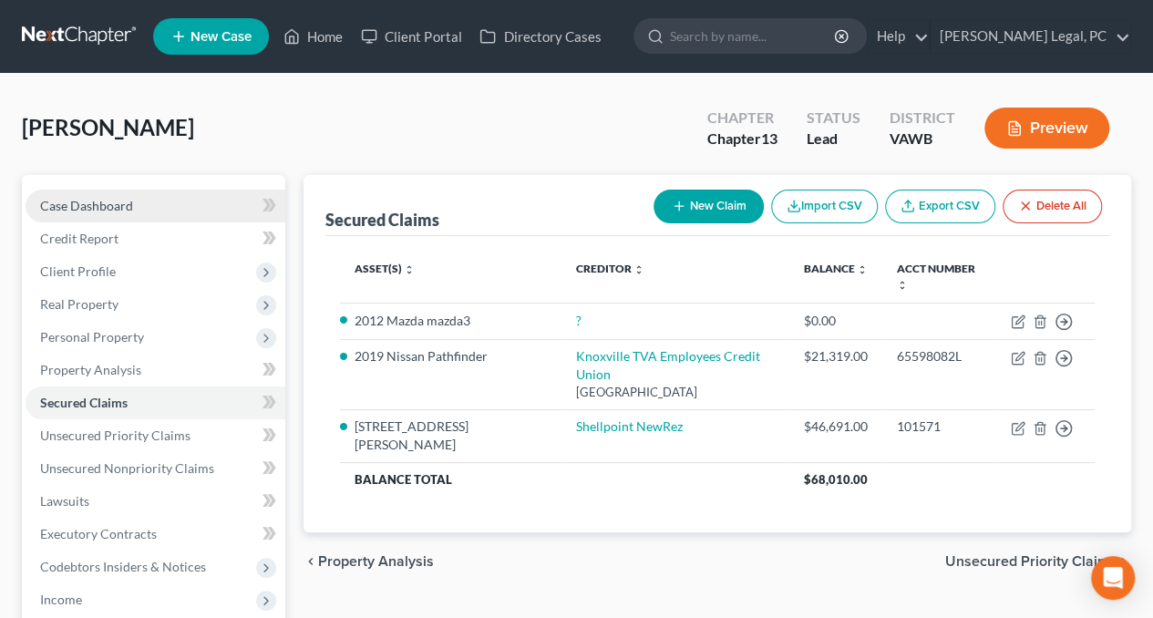
click at [63, 216] on link "Case Dashboard" at bounding box center [156, 206] width 260 height 33
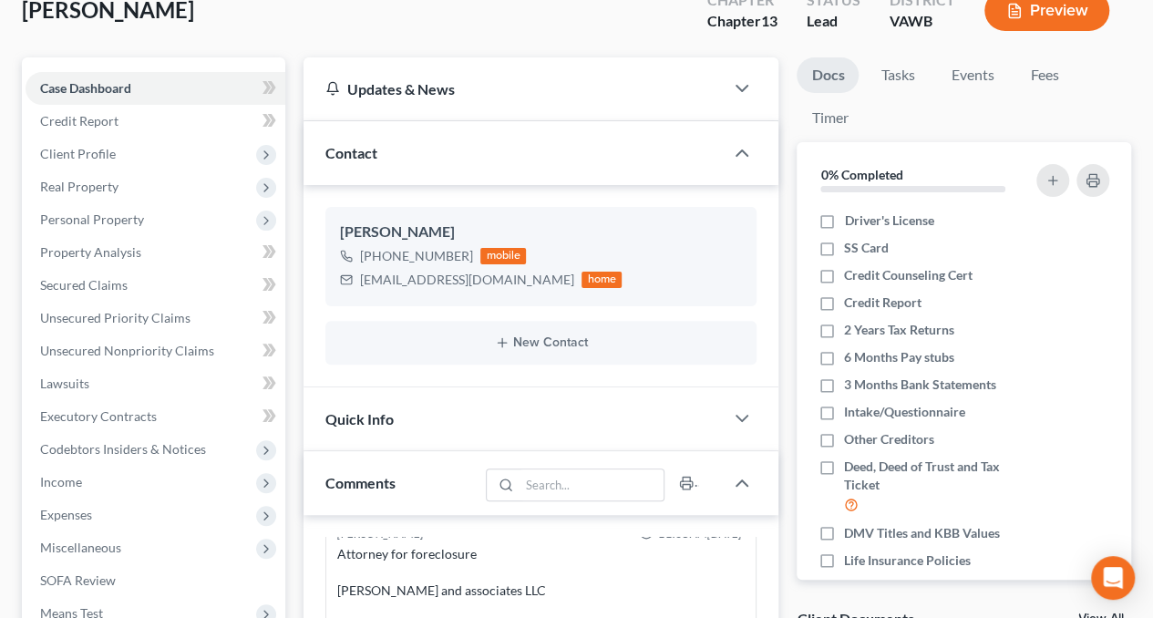
scroll to position [126, 0]
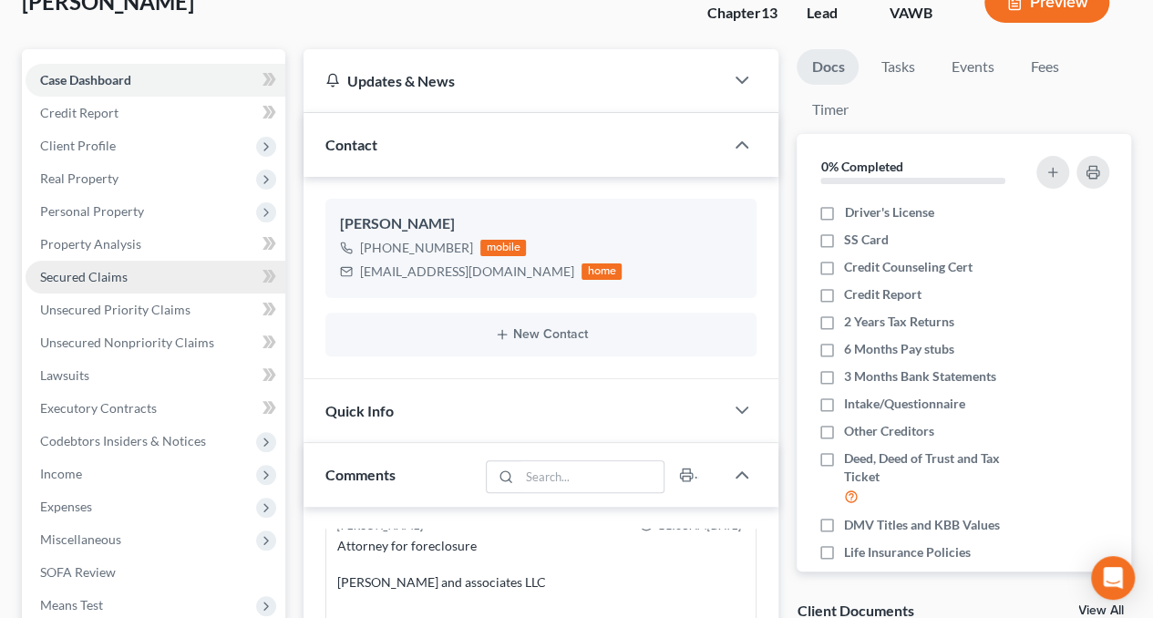
click at [122, 280] on span "Secured Claims" at bounding box center [84, 276] width 88 height 15
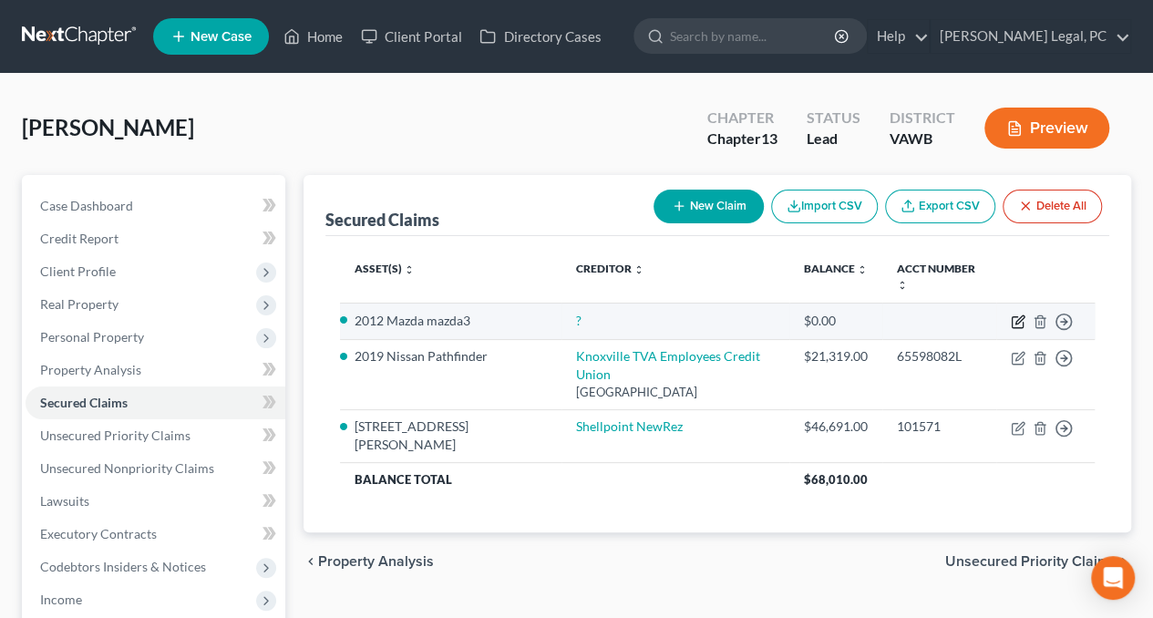
click at [1023, 314] on icon "button" at bounding box center [1018, 321] width 15 height 15
select select "0"
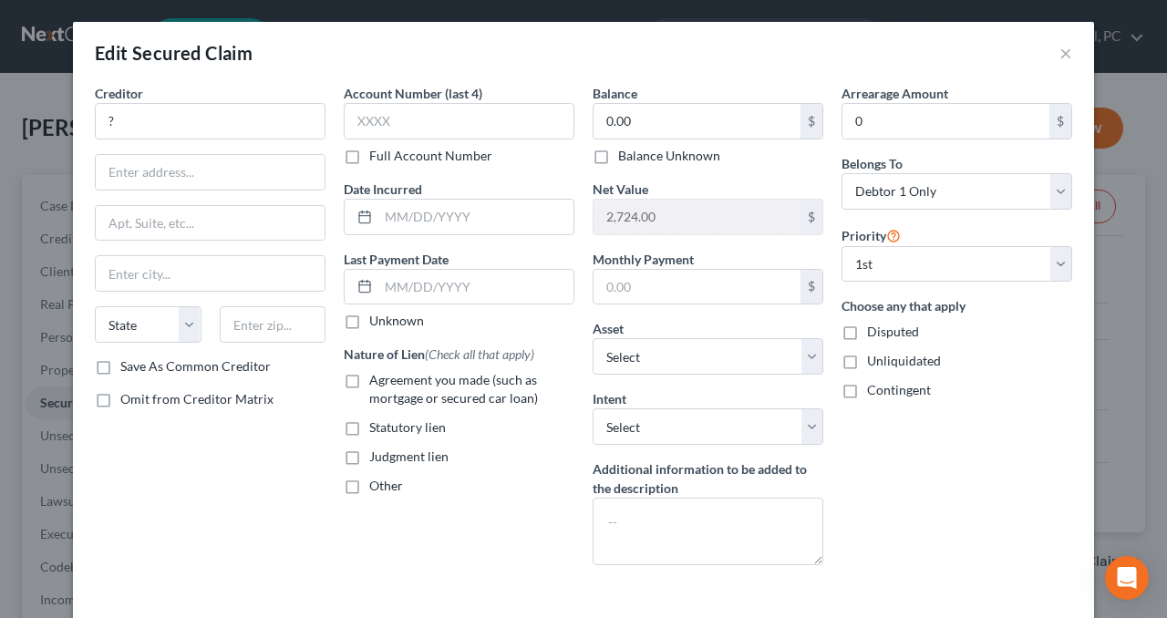
click at [369, 380] on label "Agreement you made (such as mortgage or secured car loan)" at bounding box center [471, 389] width 205 height 36
click at [376, 380] on input "Agreement you made (such as mortgage or secured car loan)" at bounding box center [382, 377] width 12 height 12
checkbox input "true"
click at [184, 127] on input "?" at bounding box center [210, 121] width 231 height 36
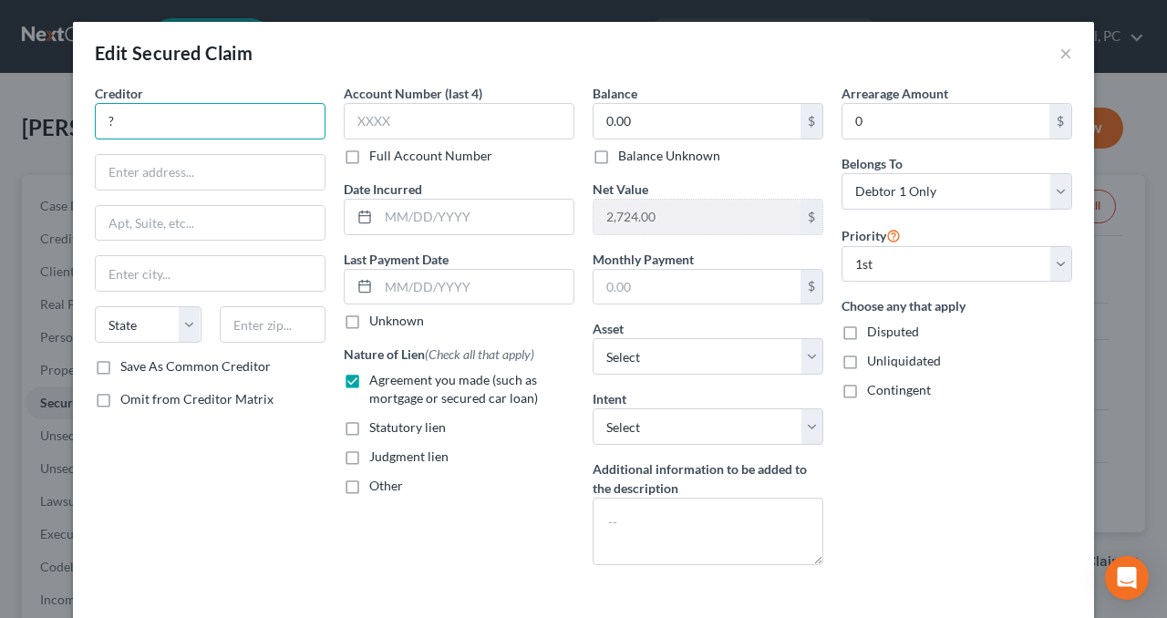
click at [184, 127] on input "?" at bounding box center [210, 121] width 231 height 36
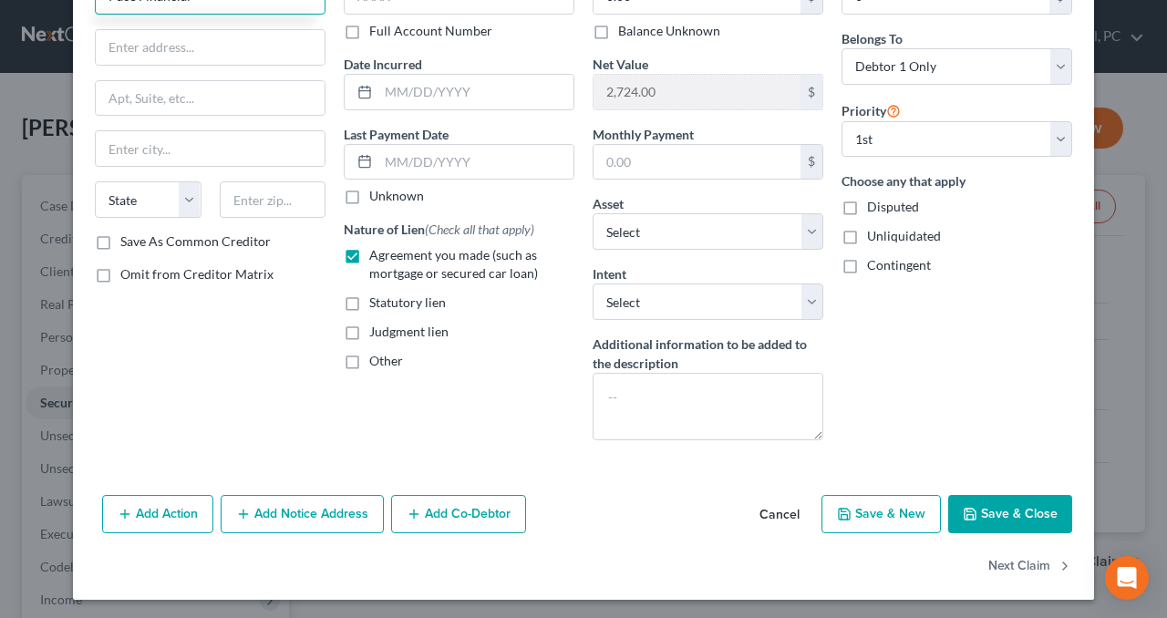
type input "Pace Financial"
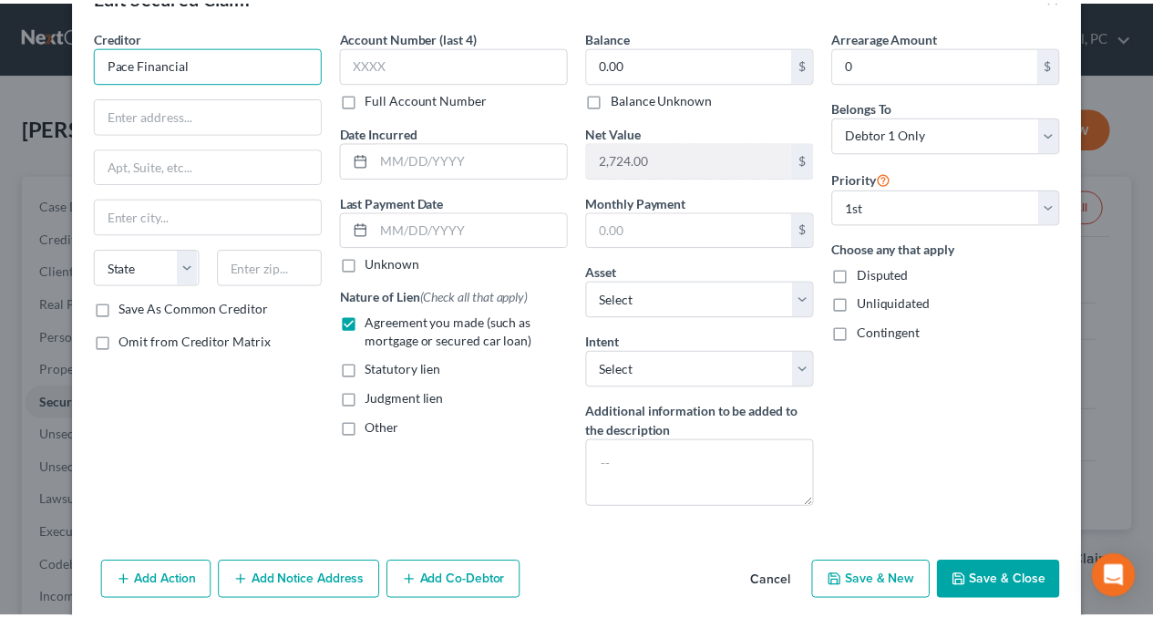
scroll to position [52, 0]
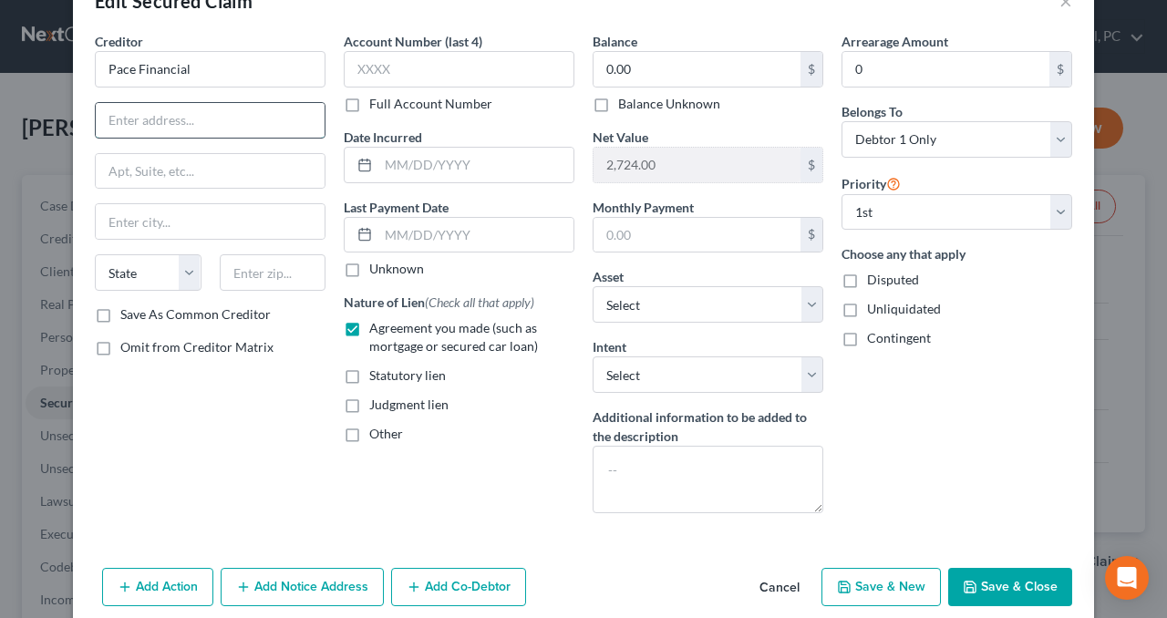
click at [202, 127] on input "text" at bounding box center [210, 120] width 229 height 35
click at [182, 126] on input "text" at bounding box center [210, 120] width 229 height 35
click at [226, 119] on input "text" at bounding box center [210, 120] width 229 height 35
type input "[STREET_ADDRESS][PERSON_NAME]"
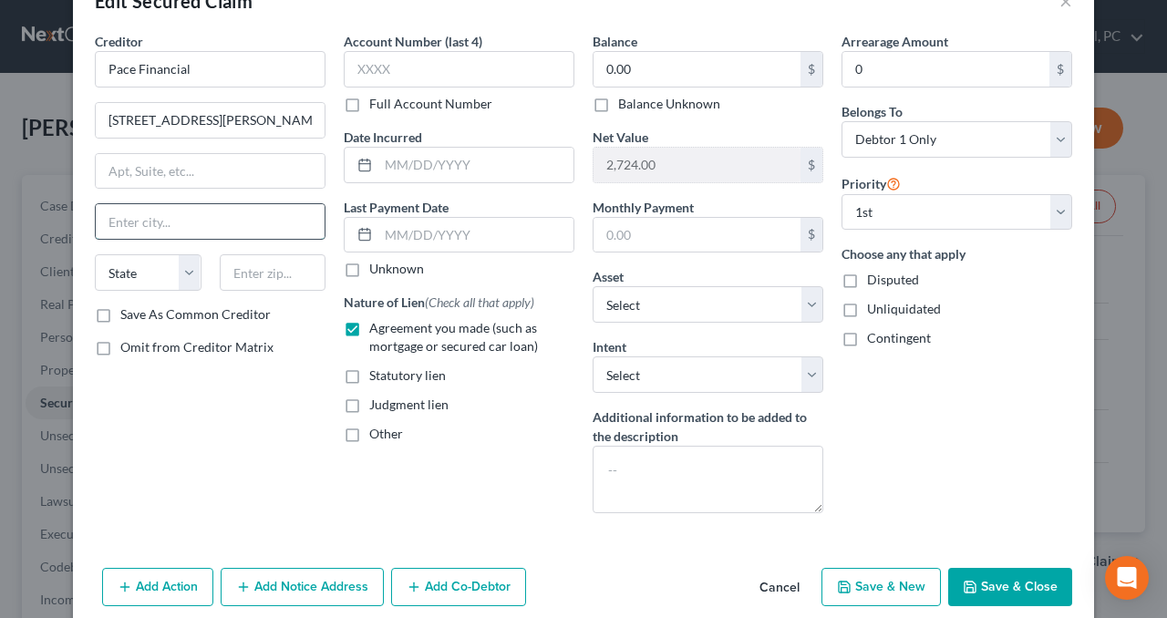
click at [188, 214] on input "text" at bounding box center [210, 221] width 229 height 35
type input "[GEOGRAPHIC_DATA]"
click at [135, 259] on select "State [US_STATE] AK AR AZ CA CO CT DE DC [GEOGRAPHIC_DATA] [GEOGRAPHIC_DATA] GU…" at bounding box center [148, 272] width 107 height 36
select select "44"
click at [95, 254] on select "State [US_STATE] AK AR AZ CA CO CT DE DC [GEOGRAPHIC_DATA] [GEOGRAPHIC_DATA] GU…" at bounding box center [148, 272] width 107 height 36
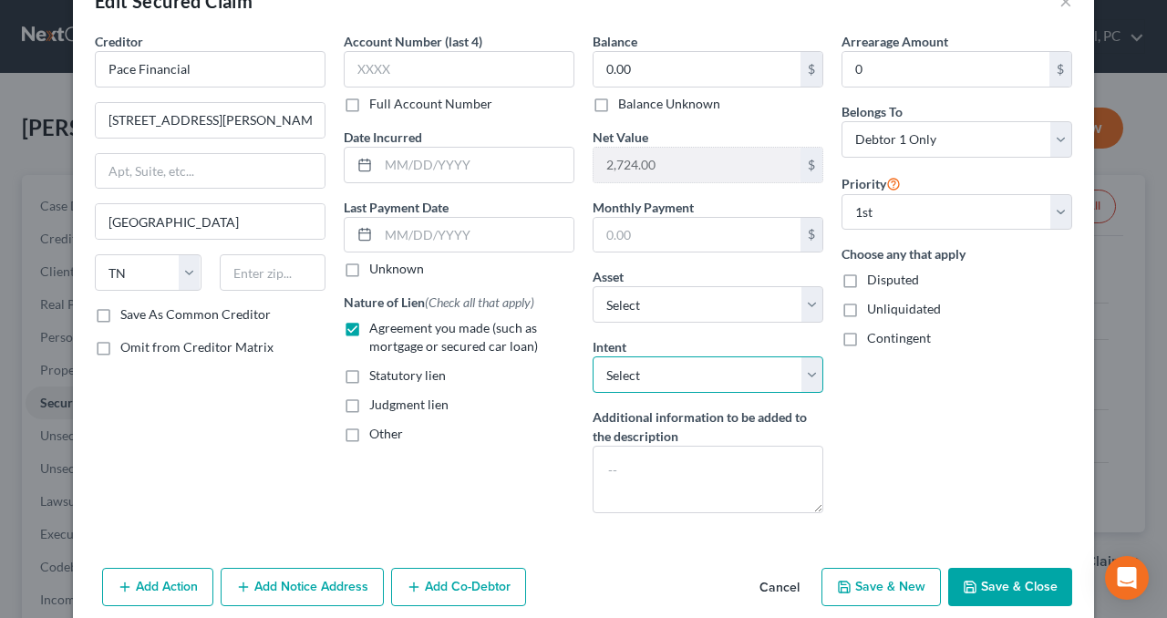
click at [691, 367] on select "Select Surrender Redeem Reaffirm Avoid Other" at bounding box center [708, 374] width 231 height 36
select select "2"
click at [593, 356] on select "Select Surrender Redeem Reaffirm Avoid Other" at bounding box center [708, 374] width 231 height 36
click at [648, 66] on input "0.00" at bounding box center [696, 69] width 207 height 35
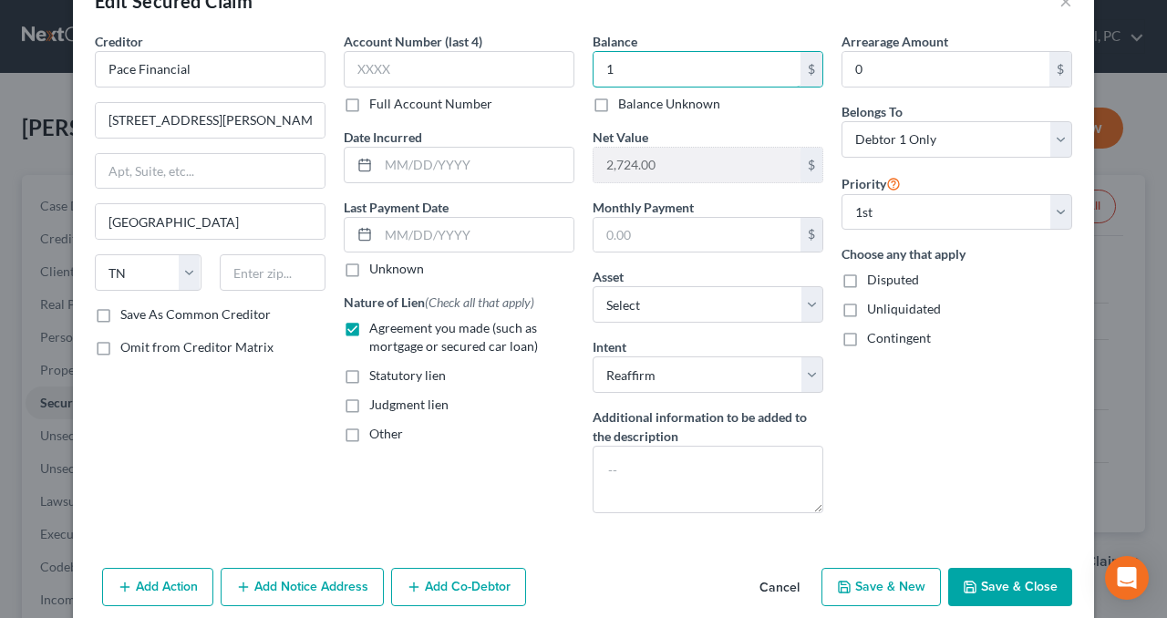
type input "1"
click at [991, 577] on button "Save & Close" at bounding box center [1010, 587] width 124 height 38
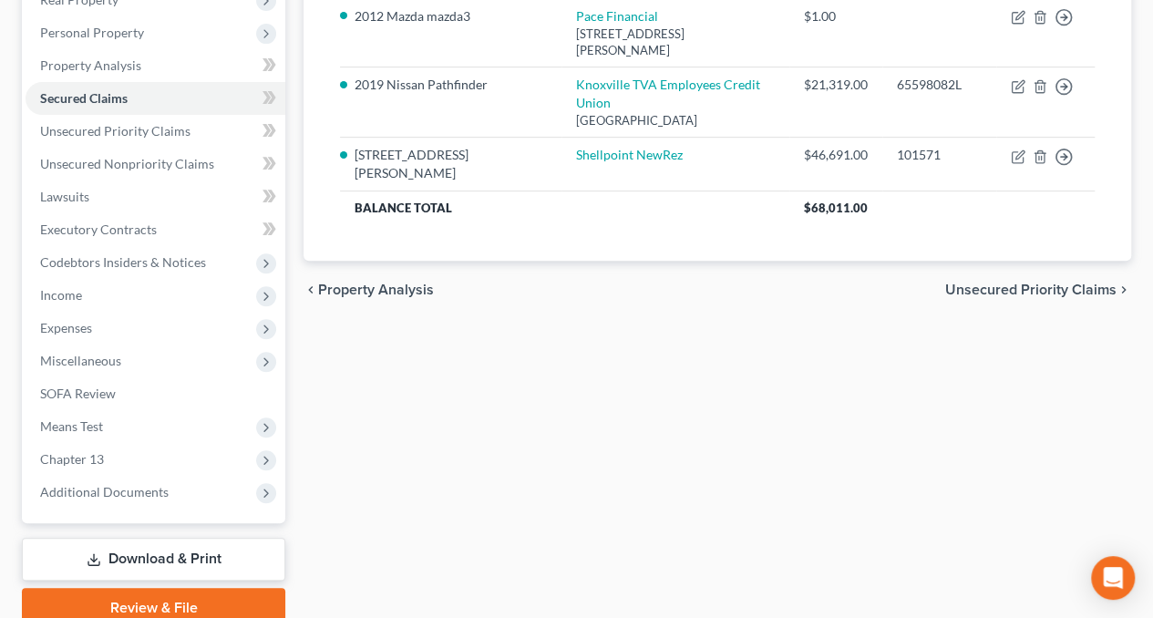
scroll to position [381, 0]
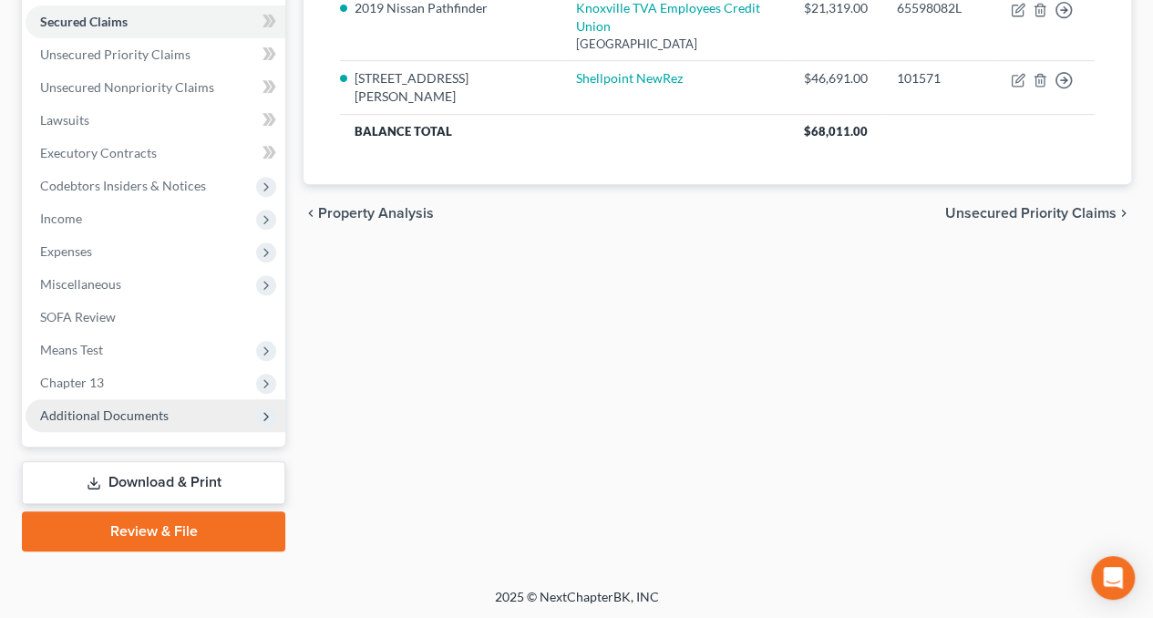
click at [79, 427] on span "Additional Documents" at bounding box center [156, 415] width 260 height 33
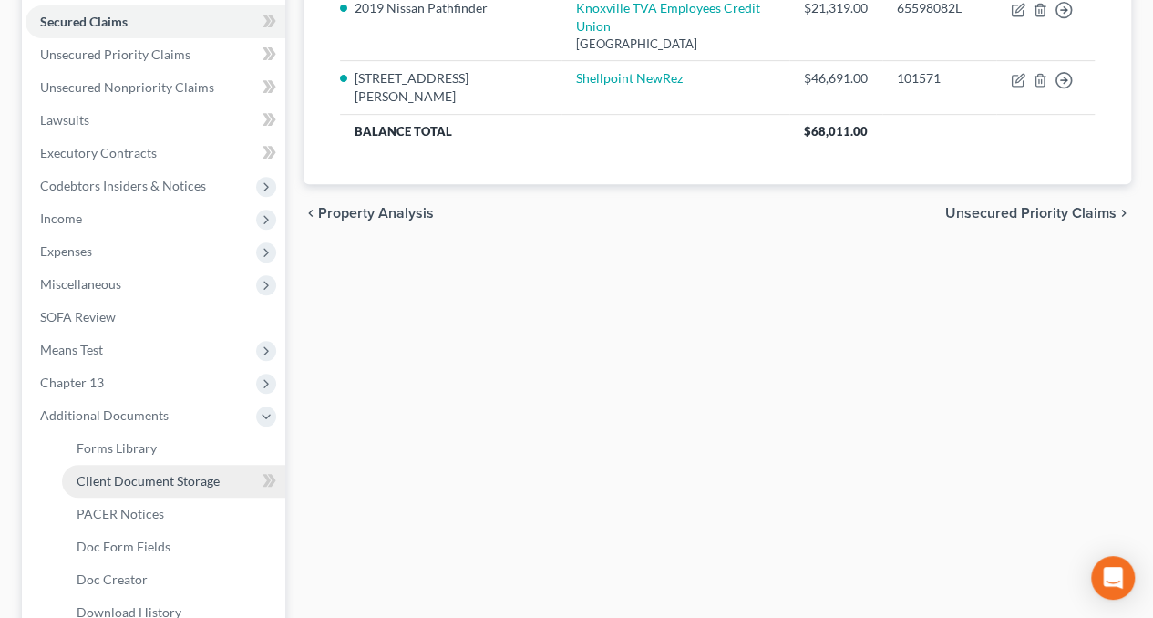
click at [113, 479] on span "Client Document Storage" at bounding box center [148, 480] width 143 height 15
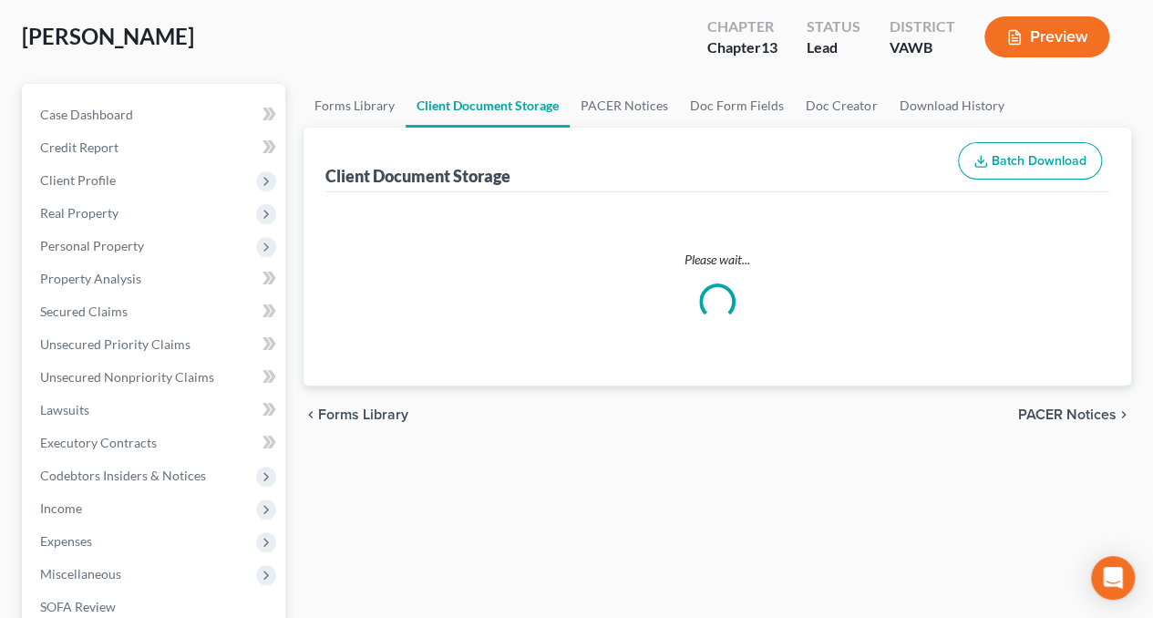
scroll to position [5, 0]
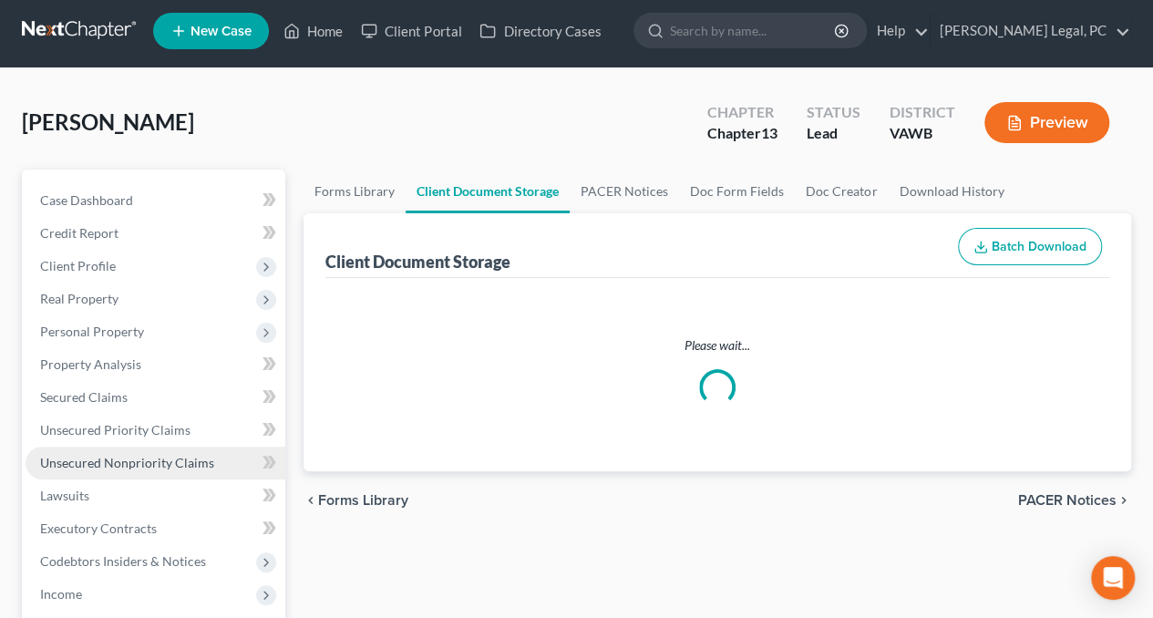
select select "0"
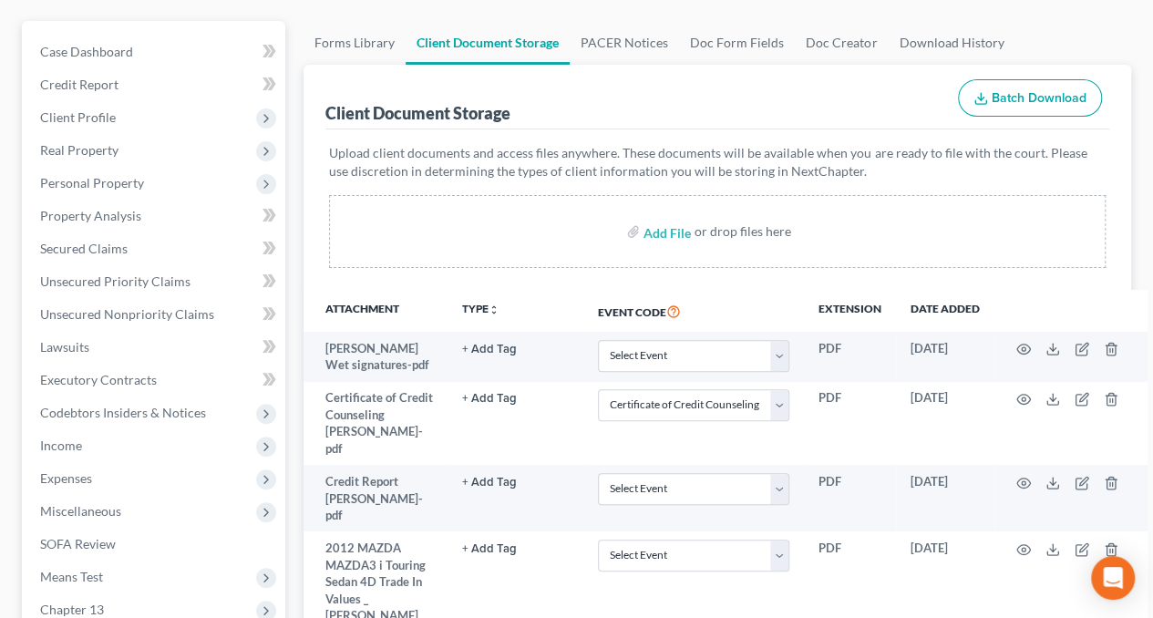
scroll to position [0, 0]
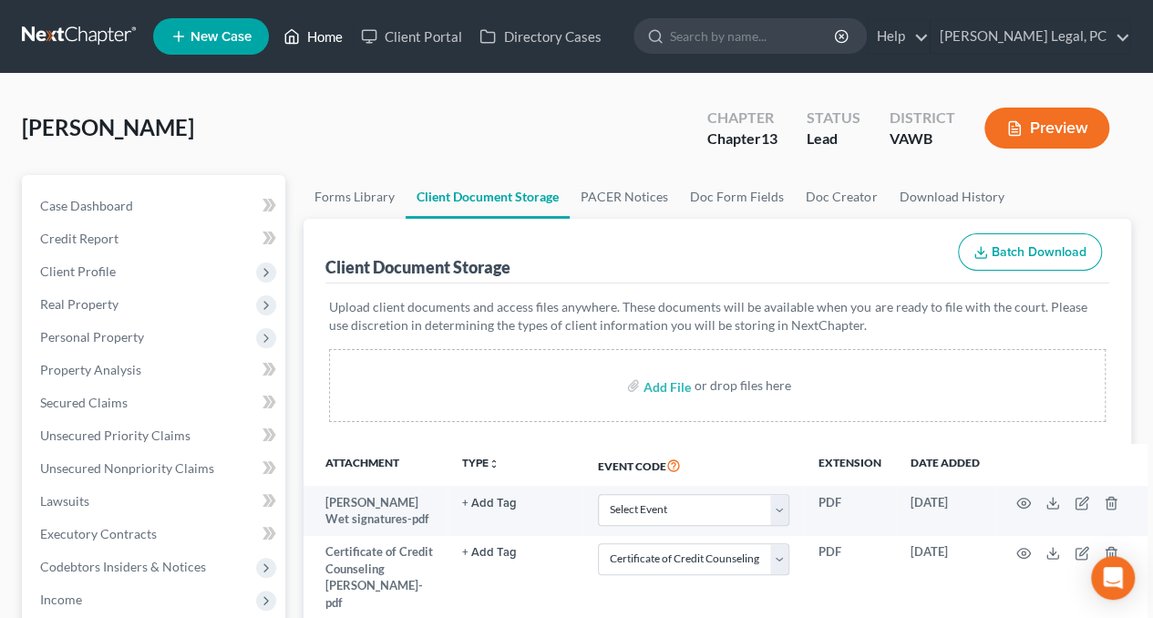
click at [330, 40] on link "Home" at bounding box center [312, 36] width 77 height 33
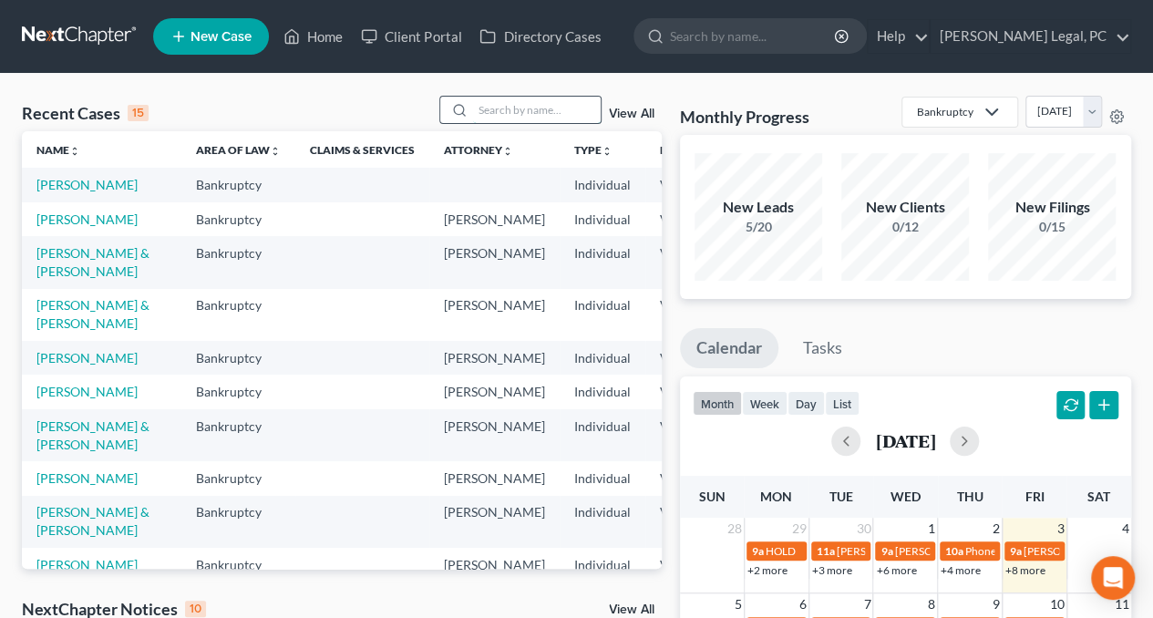
click at [505, 117] on input "search" at bounding box center [537, 110] width 128 height 26
type input "dye"
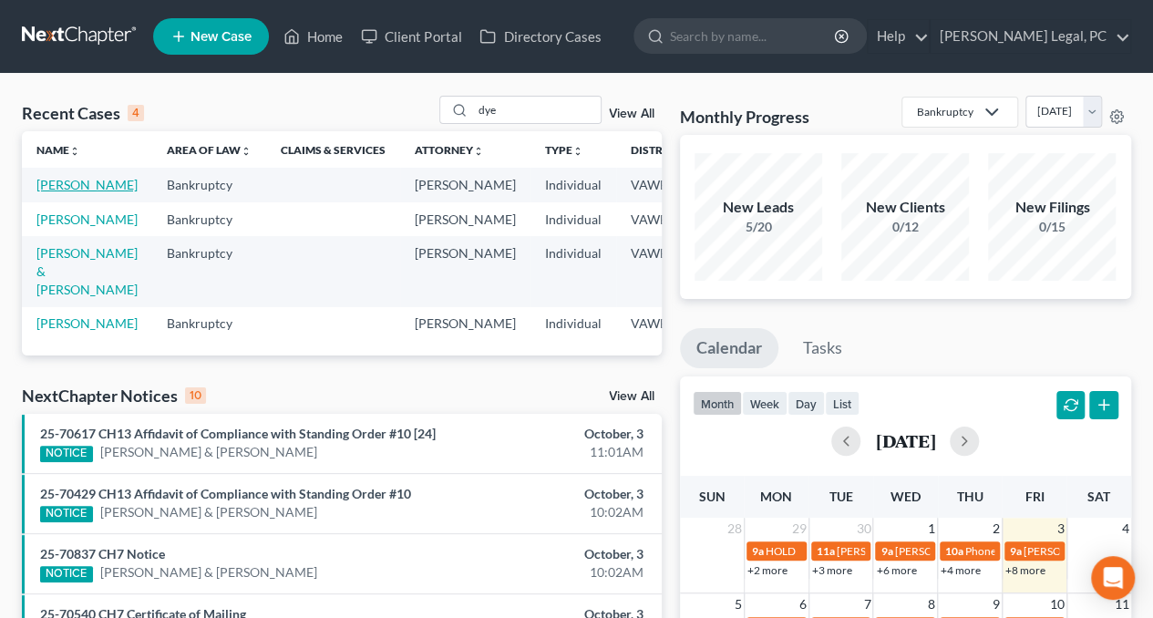
click at [48, 192] on link "[PERSON_NAME]" at bounding box center [86, 184] width 101 height 15
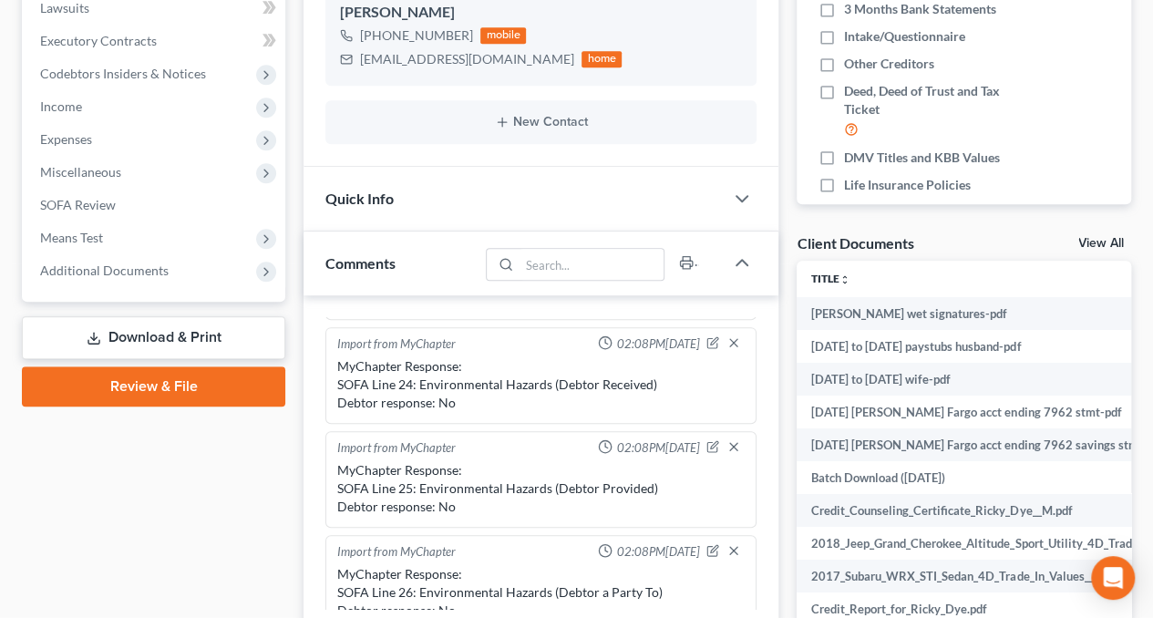
scroll to position [450, 0]
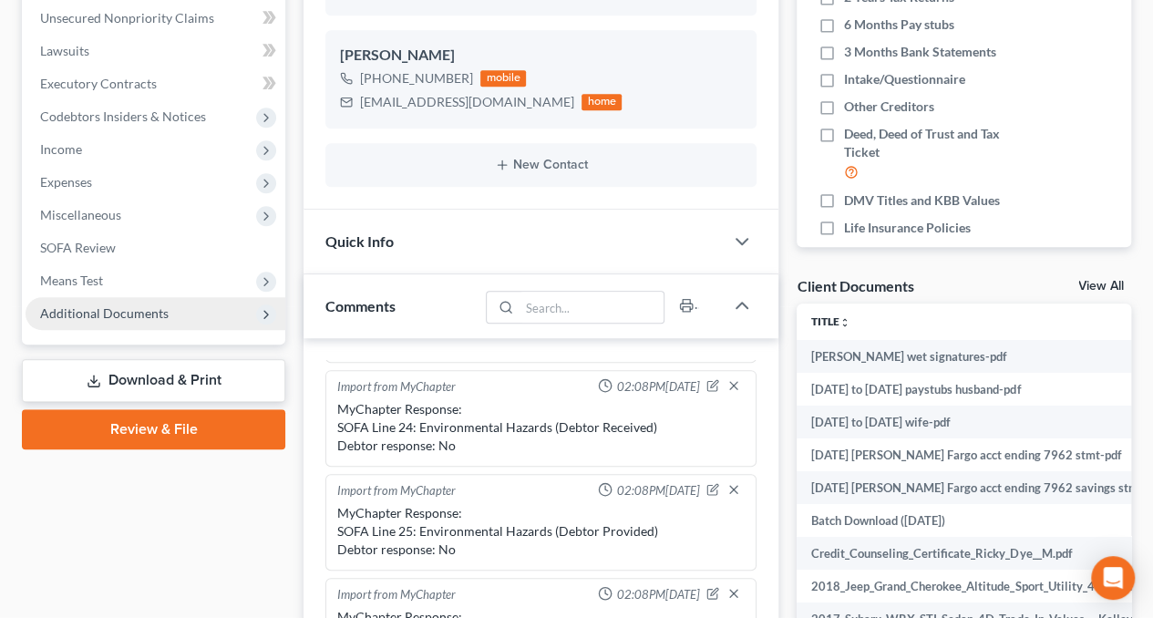
click at [82, 309] on span "Additional Documents" at bounding box center [104, 312] width 129 height 15
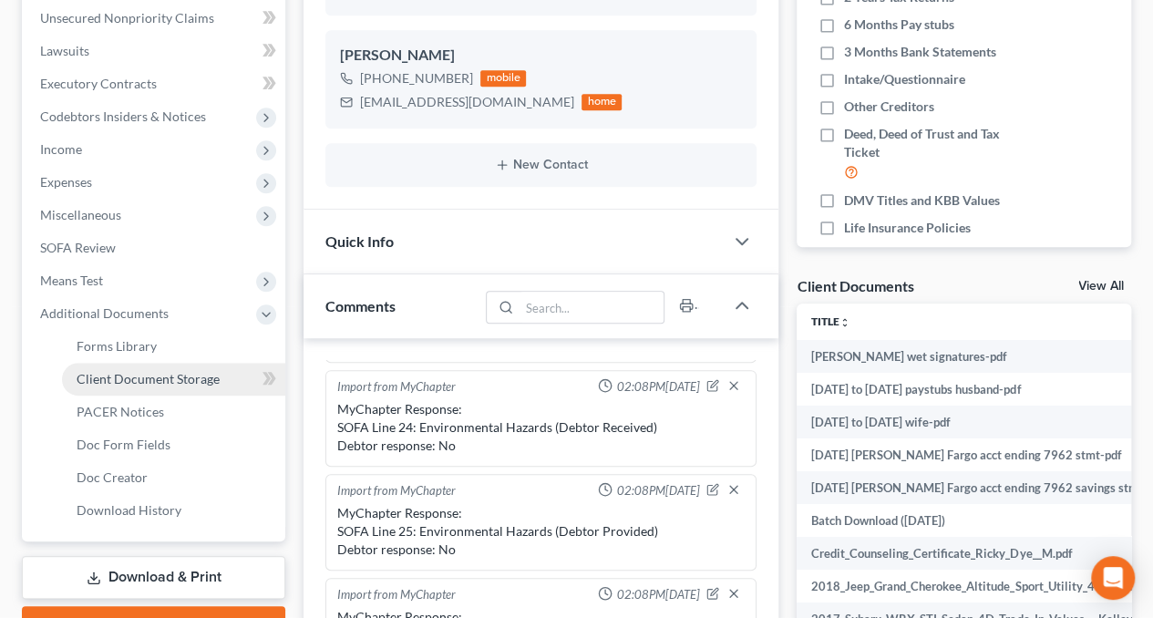
click at [106, 386] on span "Client Document Storage" at bounding box center [148, 378] width 143 height 15
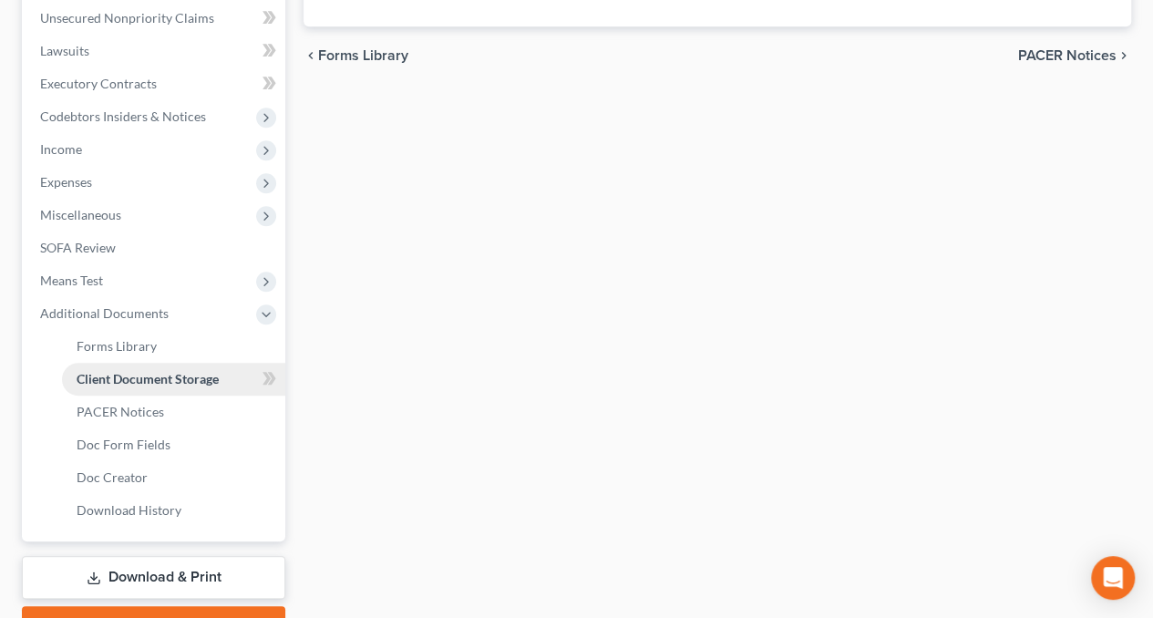
scroll to position [73, 0]
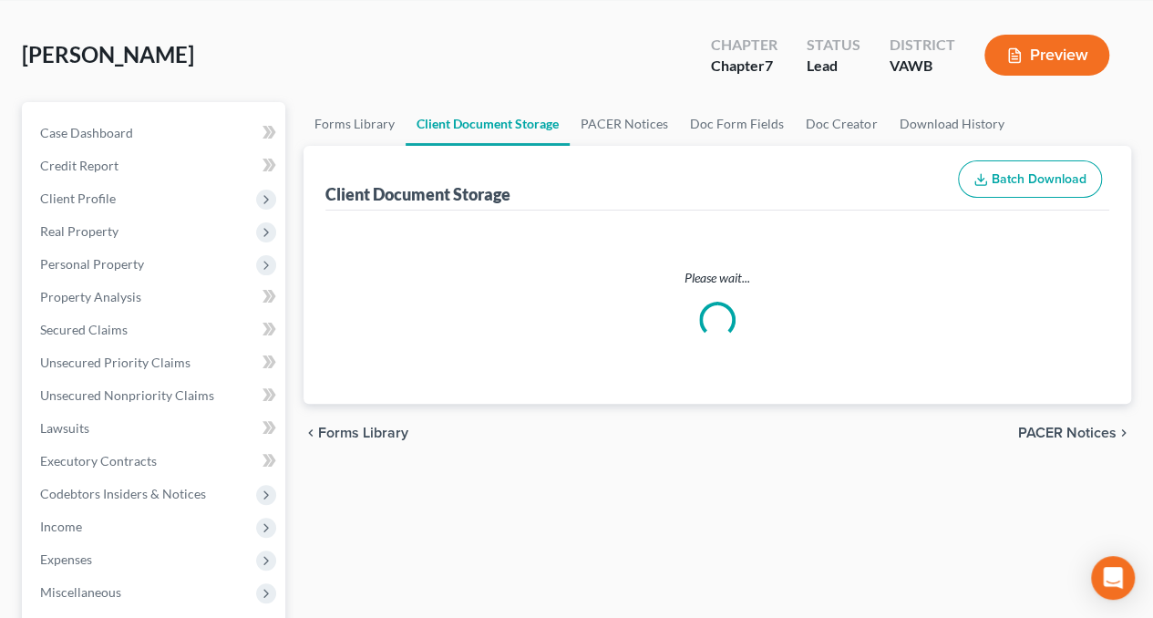
select select "0"
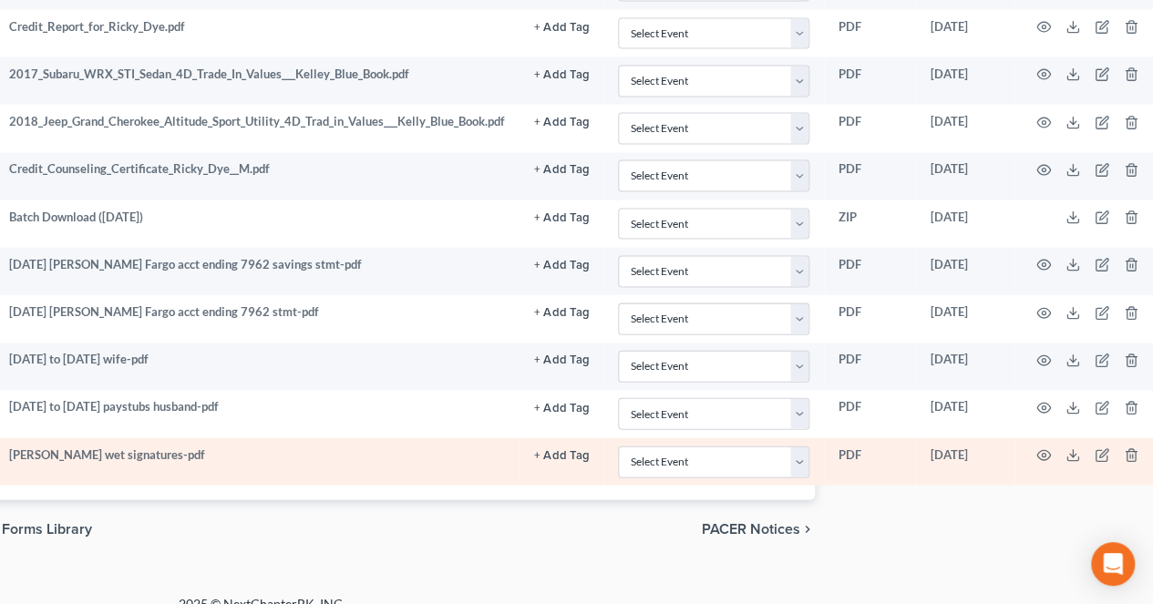
scroll to position [1857, 317]
click at [1073, 449] on icon at bounding box center [1072, 456] width 15 height 15
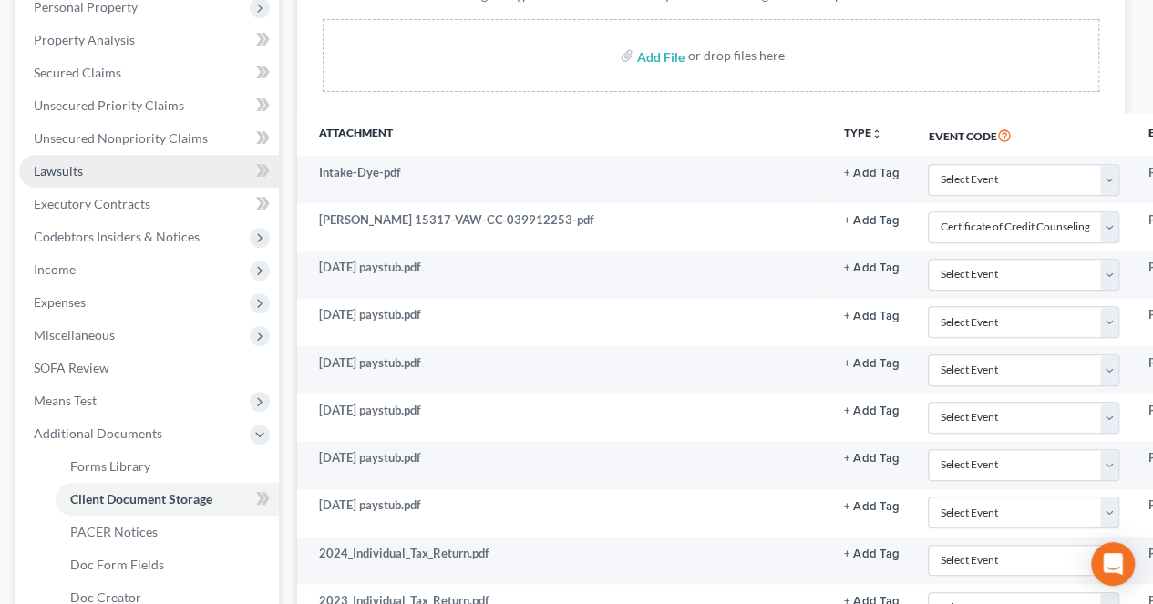
scroll to position [329, 6]
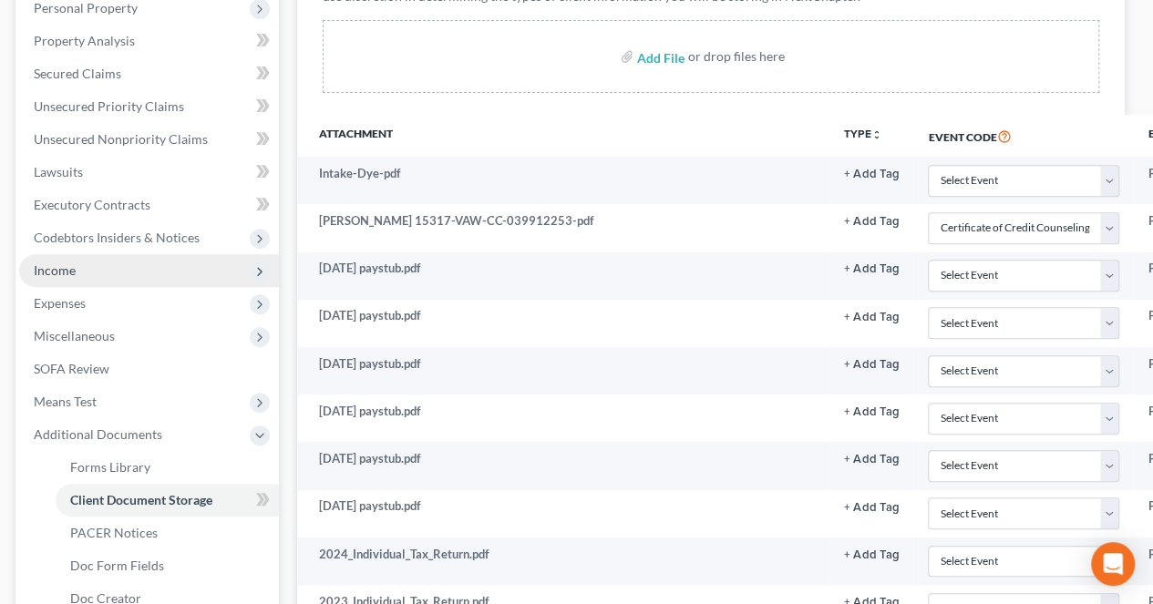
click at [46, 258] on span "Income" at bounding box center [149, 270] width 260 height 33
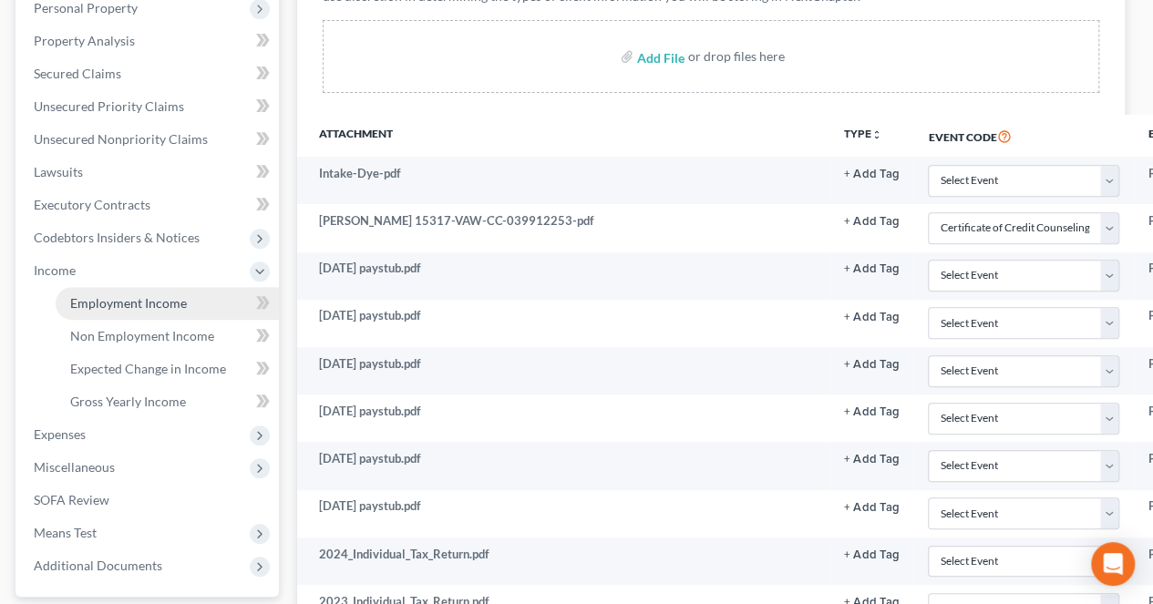
click at [76, 304] on span "Employment Income" at bounding box center [128, 302] width 117 height 15
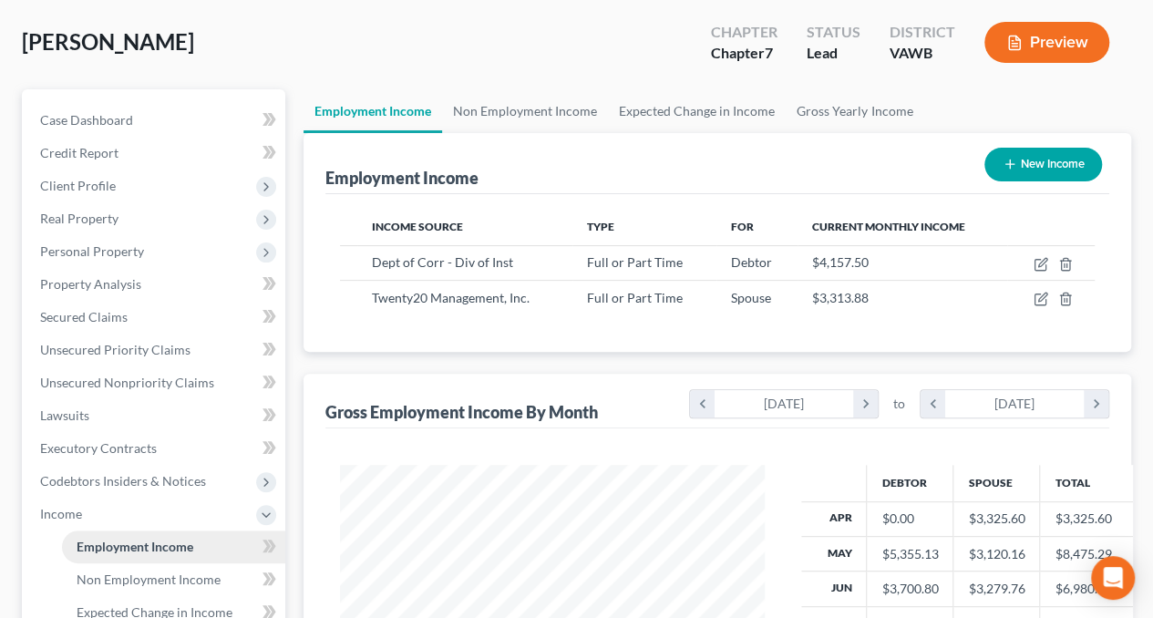
scroll to position [78, 0]
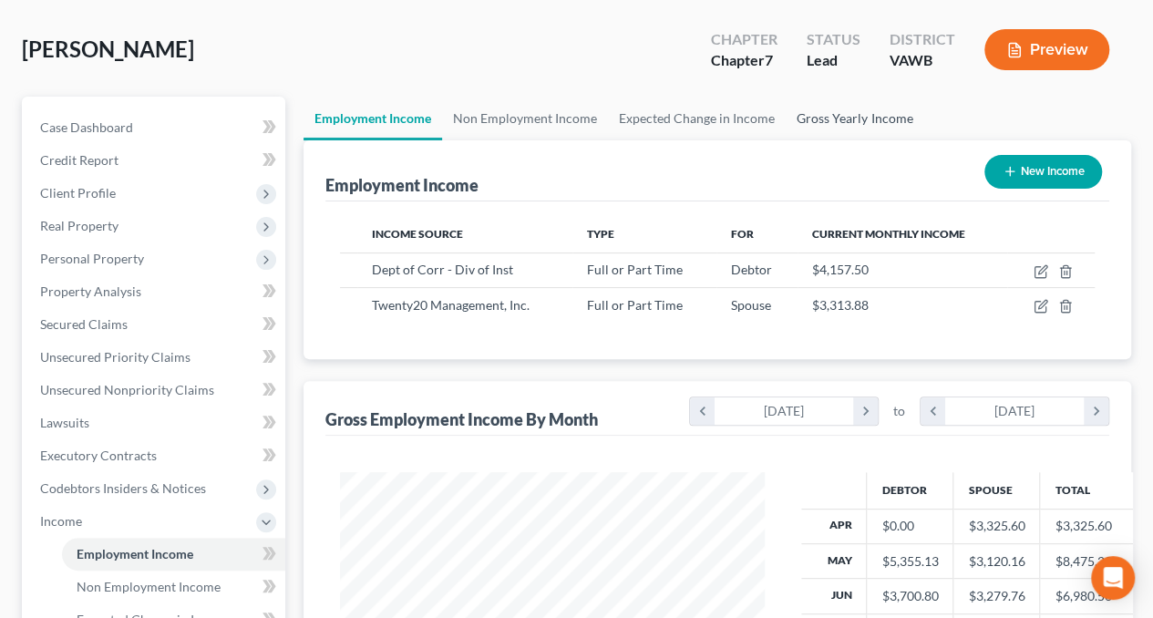
click at [802, 119] on link "Gross Yearly Income" at bounding box center [855, 119] width 138 height 44
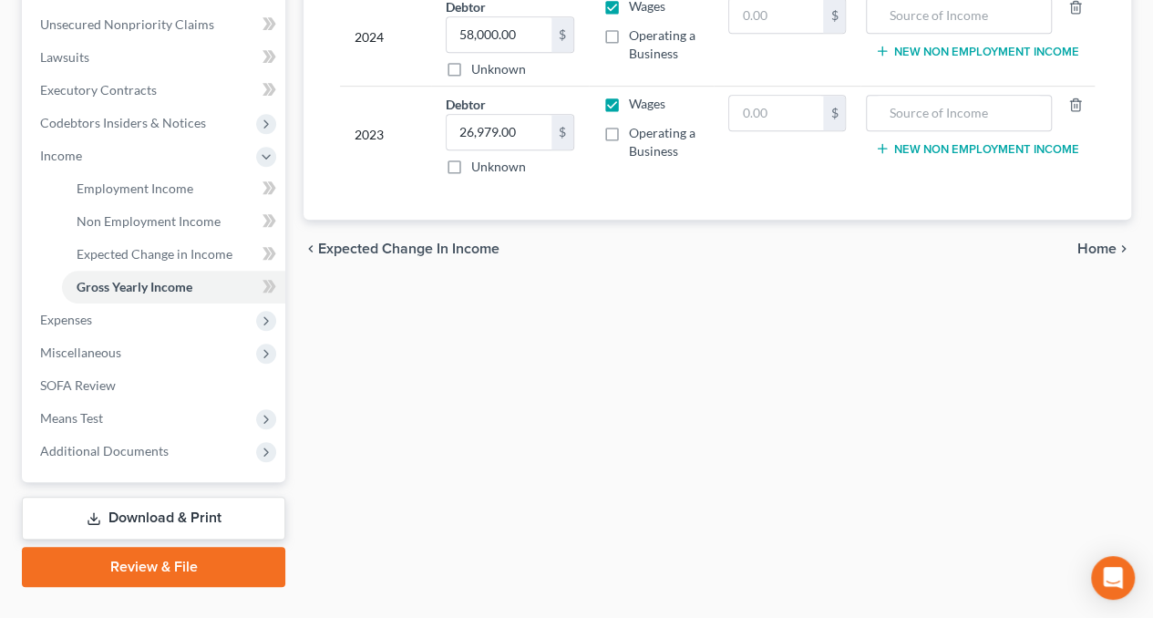
scroll to position [445, 0]
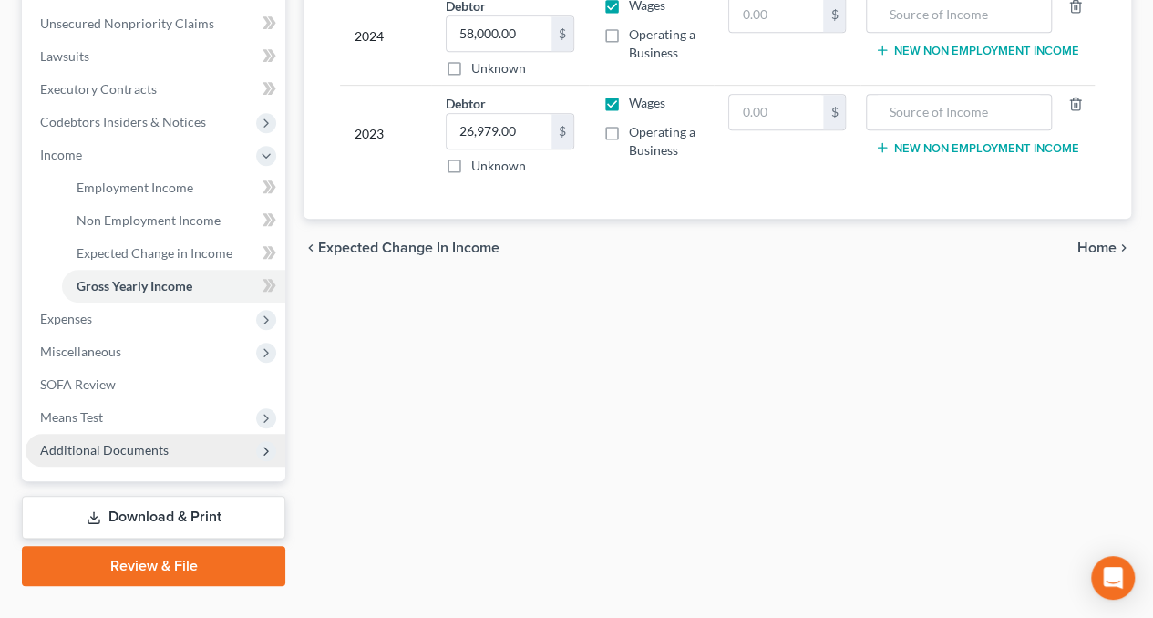
click at [94, 452] on span "Additional Documents" at bounding box center [104, 449] width 129 height 15
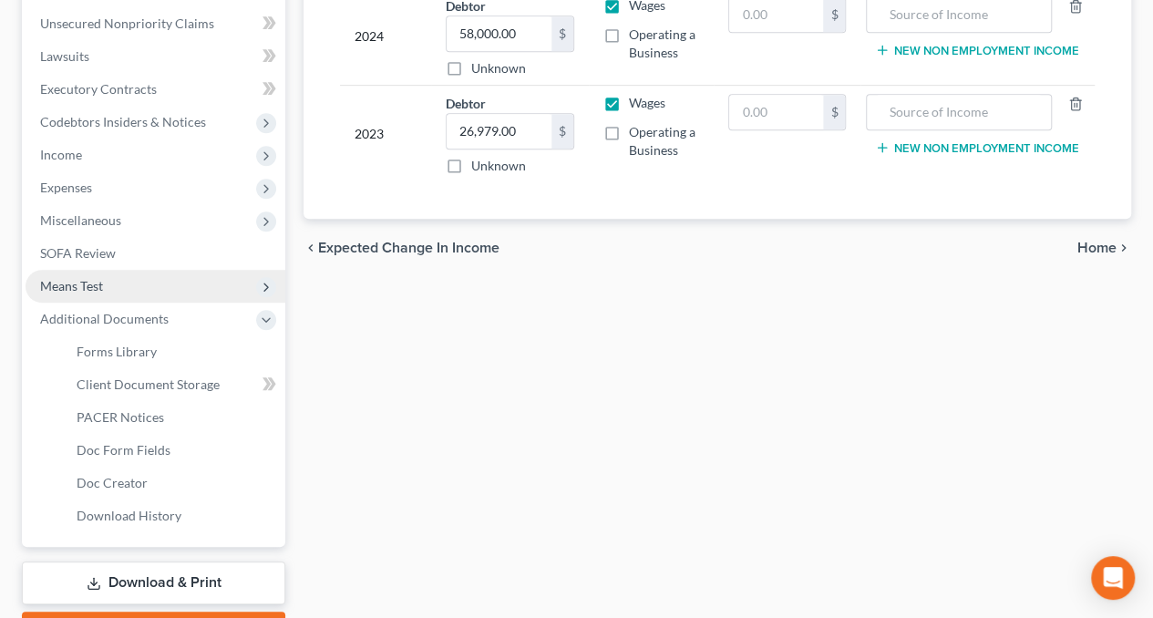
click at [79, 274] on span "Means Test" at bounding box center [156, 286] width 260 height 33
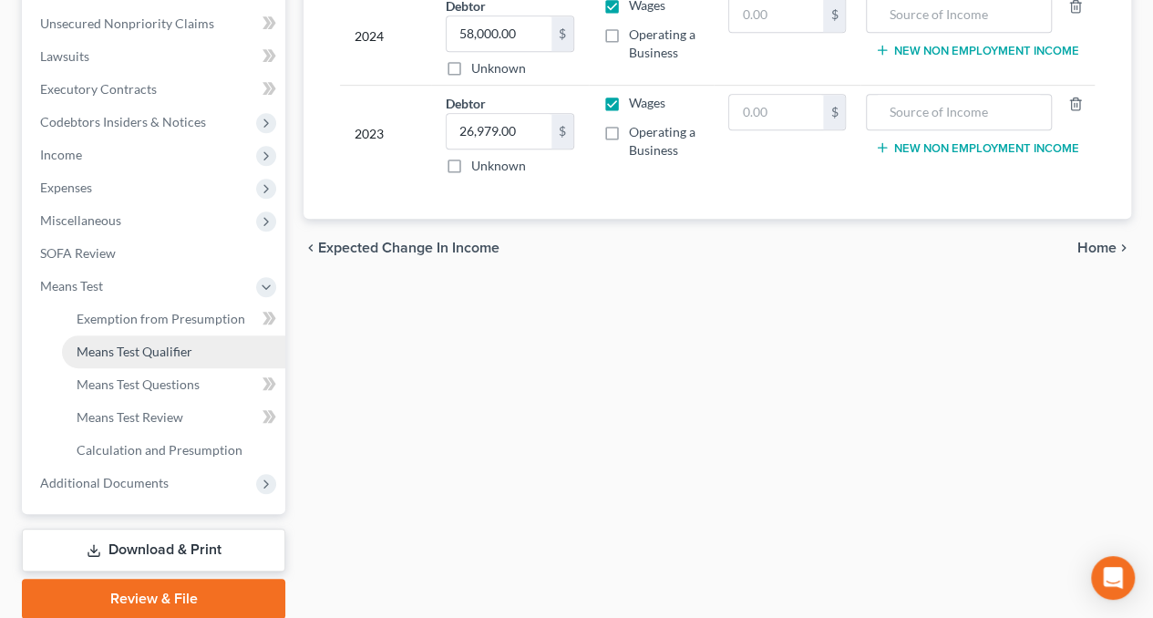
click at [108, 355] on span "Means Test Qualifier" at bounding box center [135, 351] width 116 height 15
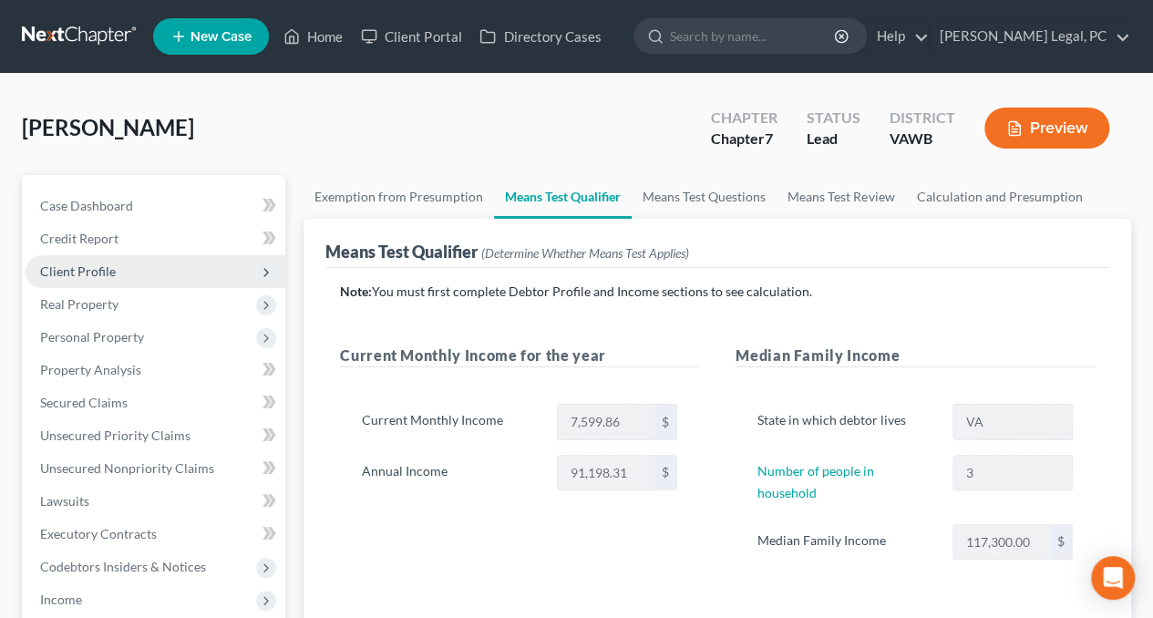
click at [67, 268] on span "Client Profile" at bounding box center [78, 270] width 76 height 15
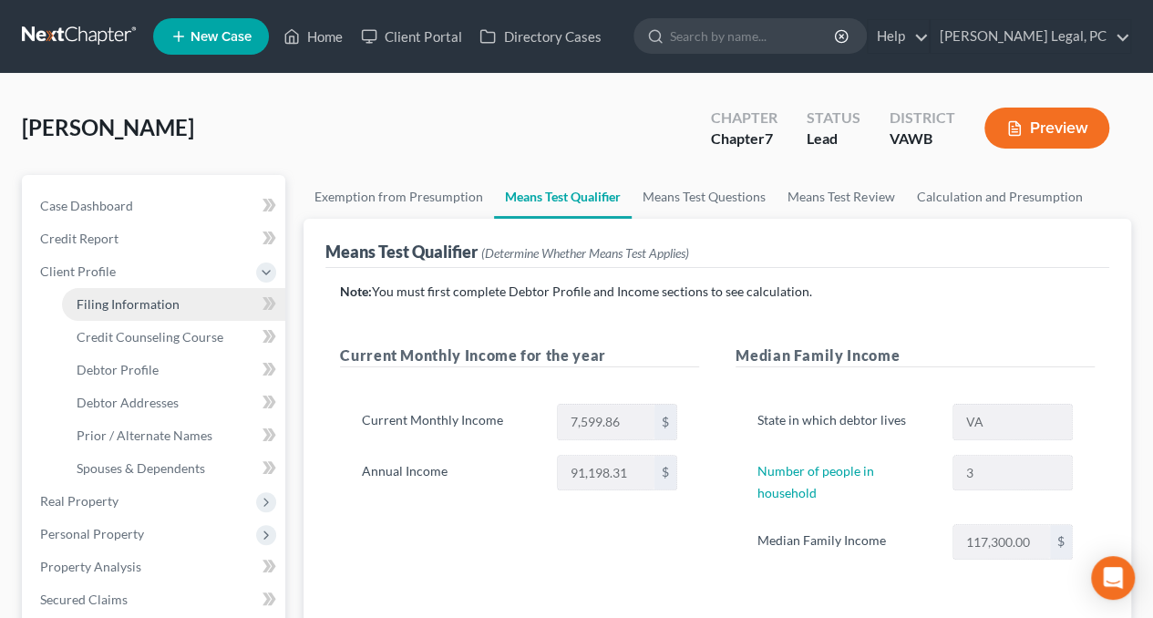
click at [102, 294] on link "Filing Information" at bounding box center [173, 304] width 223 height 33
select select "1"
select select "0"
select select "84"
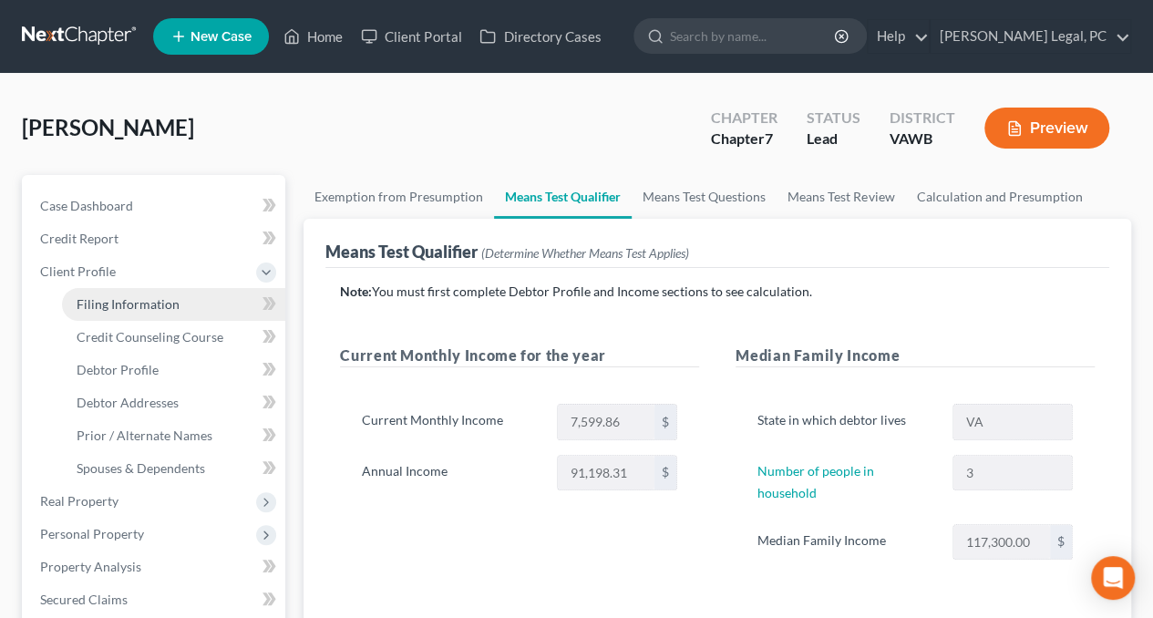
select select "0"
select select "48"
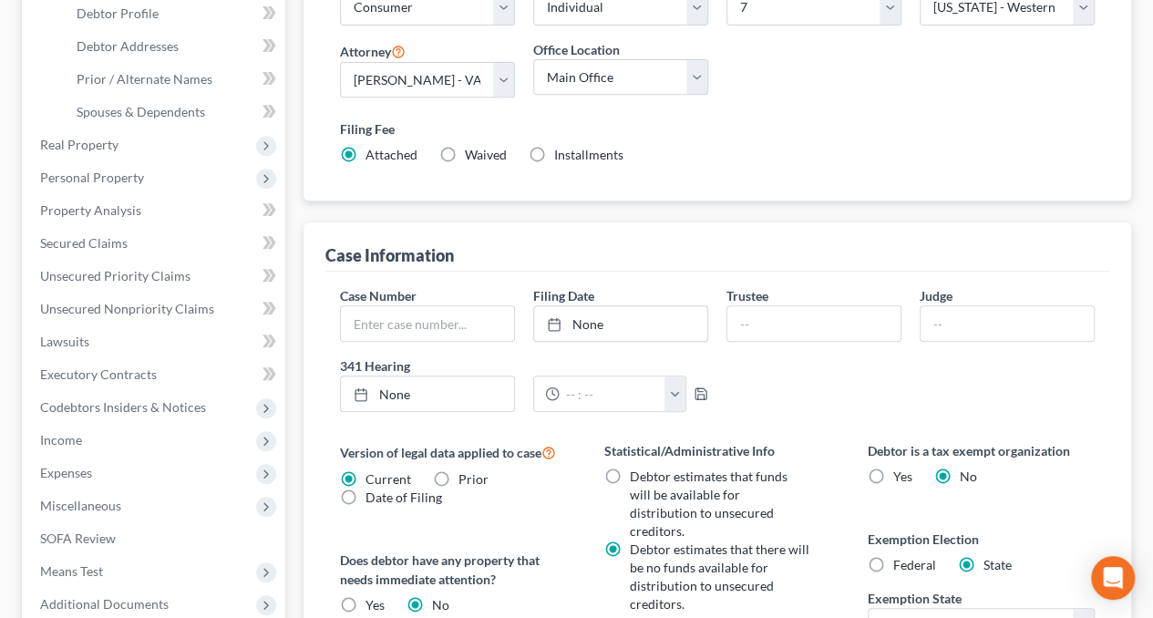
scroll to position [348, 0]
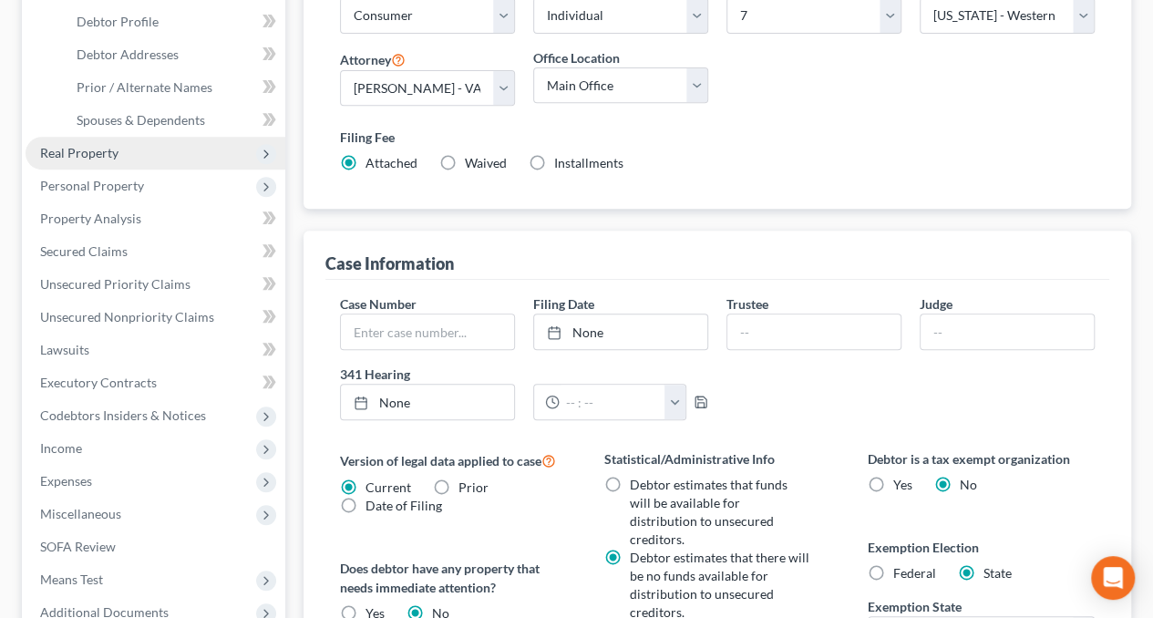
click at [116, 156] on span "Real Property" at bounding box center [79, 152] width 78 height 15
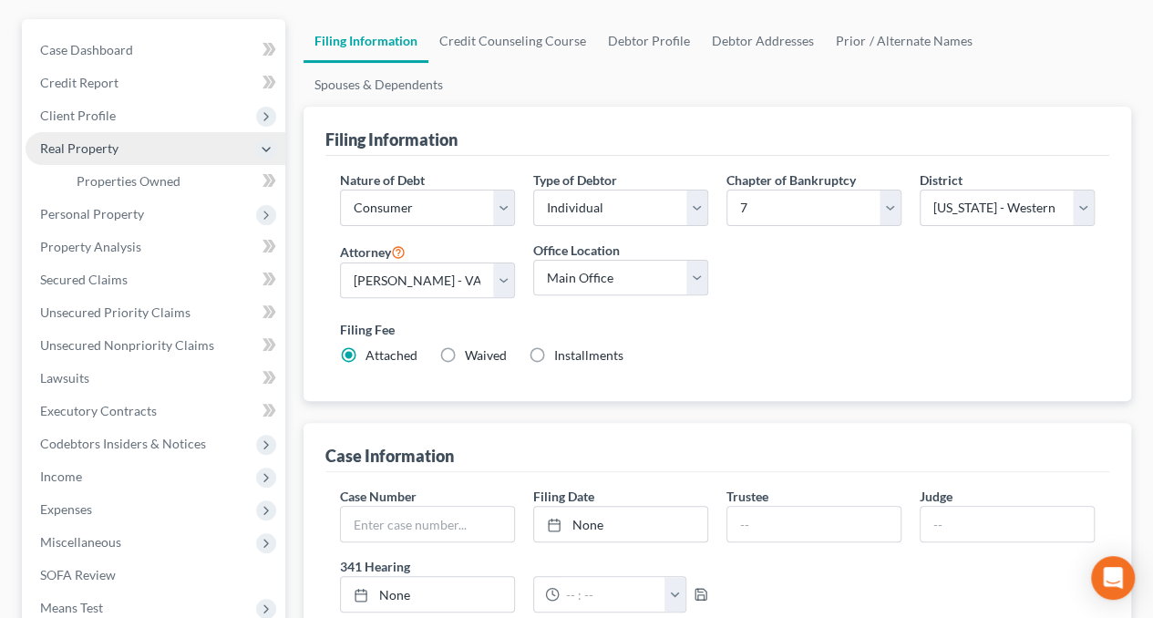
scroll to position [150, 0]
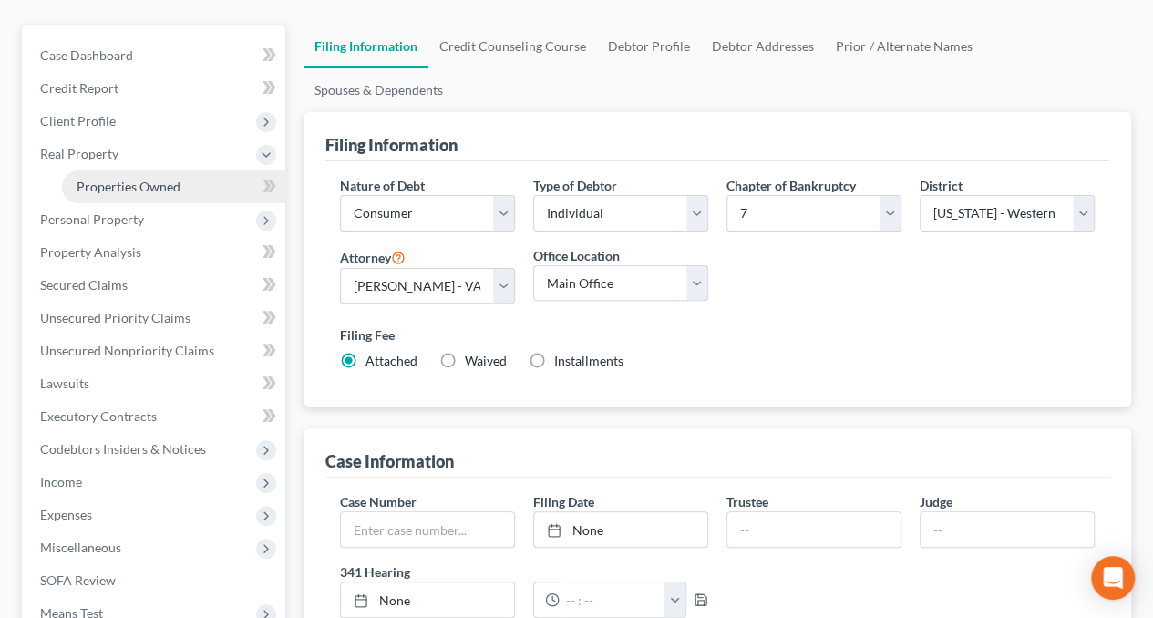
click at [117, 180] on span "Properties Owned" at bounding box center [129, 186] width 104 height 15
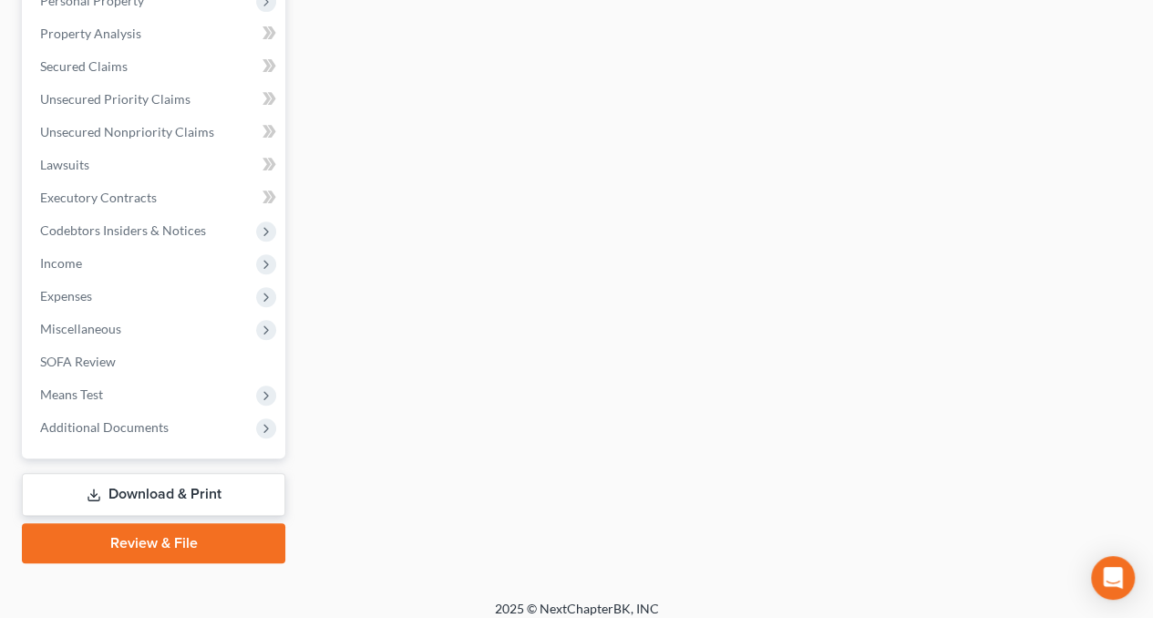
scroll to position [381, 0]
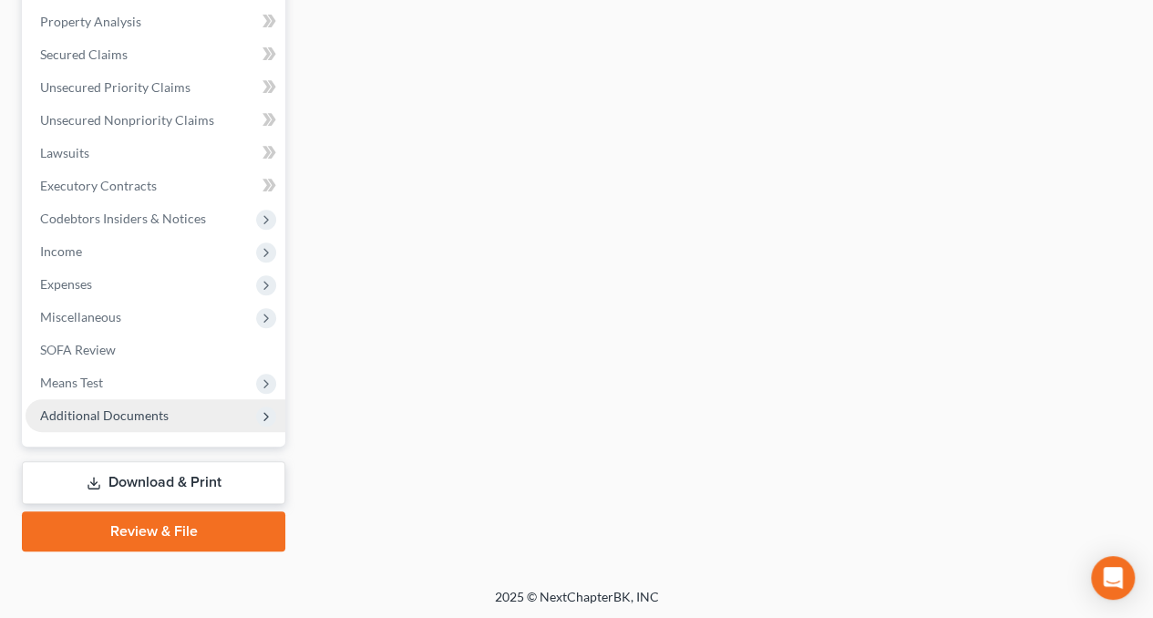
click at [108, 425] on span "Additional Documents" at bounding box center [156, 415] width 260 height 33
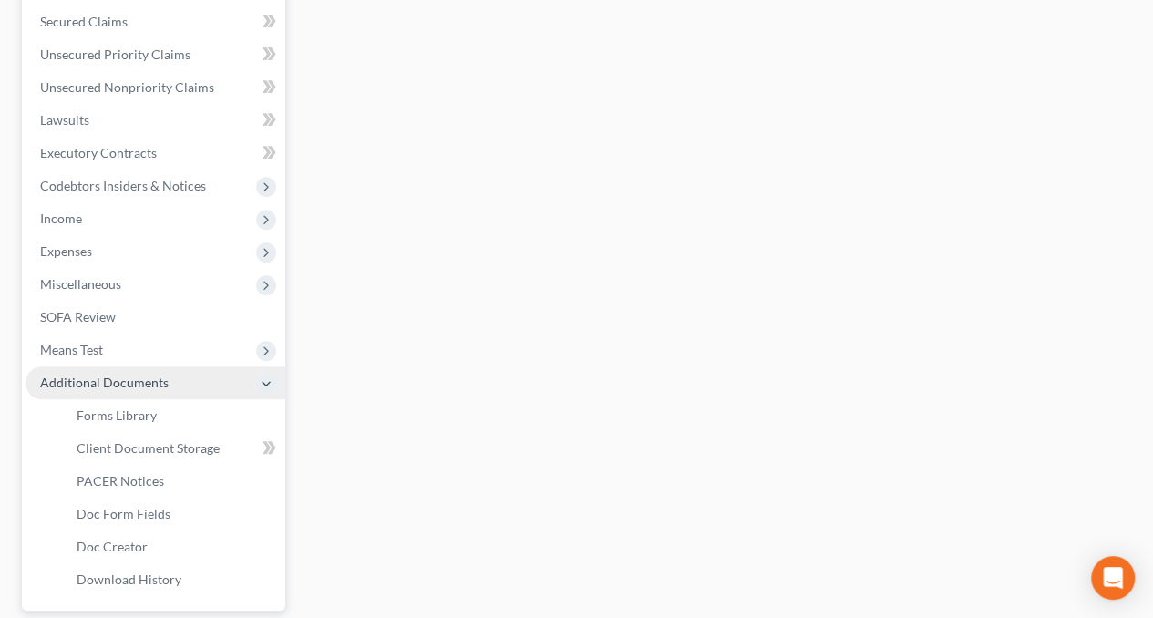
scroll to position [0, 0]
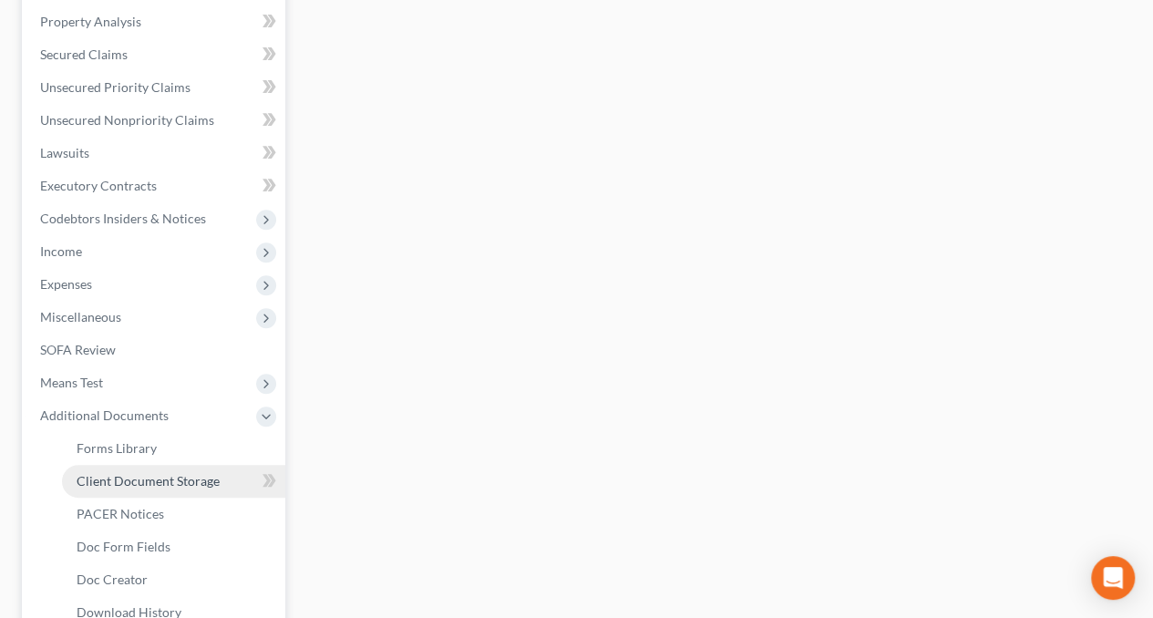
click at [129, 484] on span "Client Document Storage" at bounding box center [148, 480] width 143 height 15
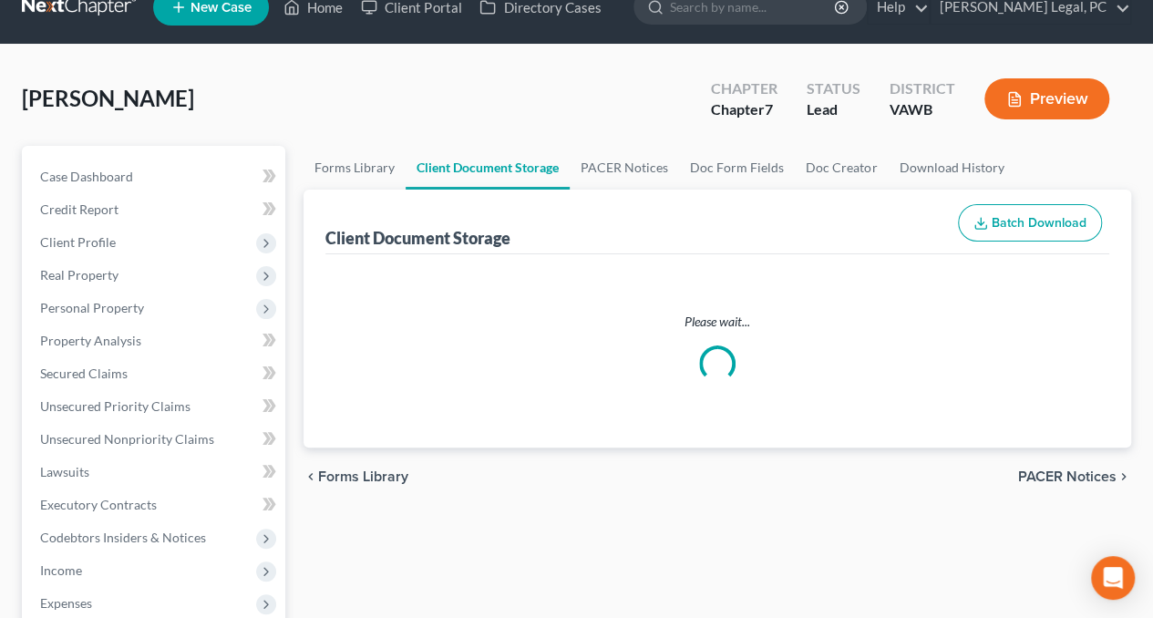
select select "0"
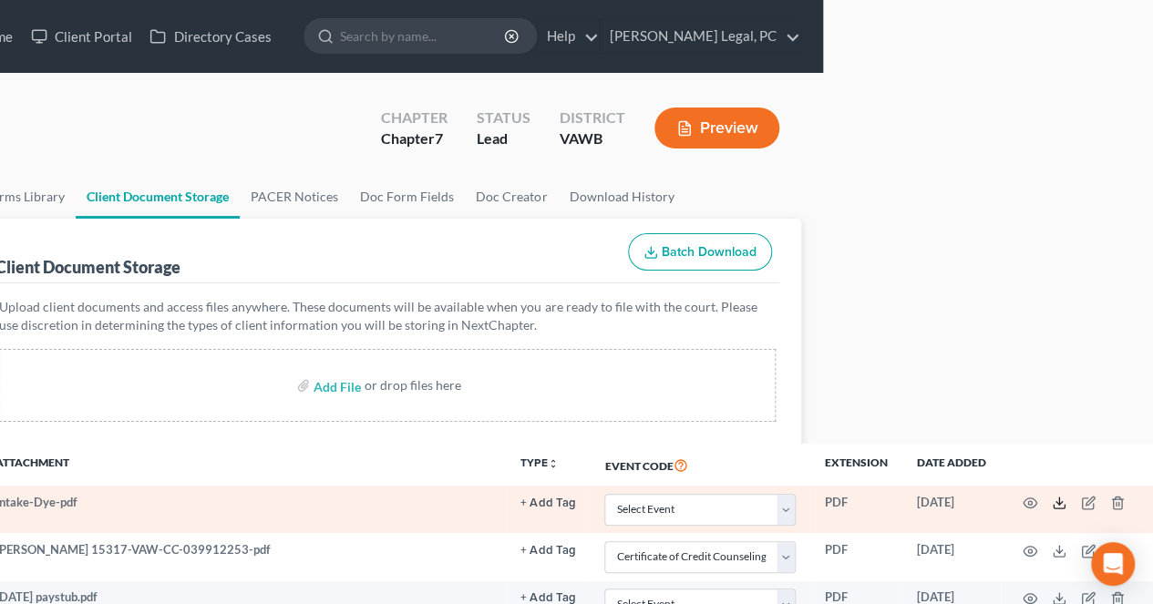
click at [1059, 504] on icon at bounding box center [1059, 503] width 15 height 15
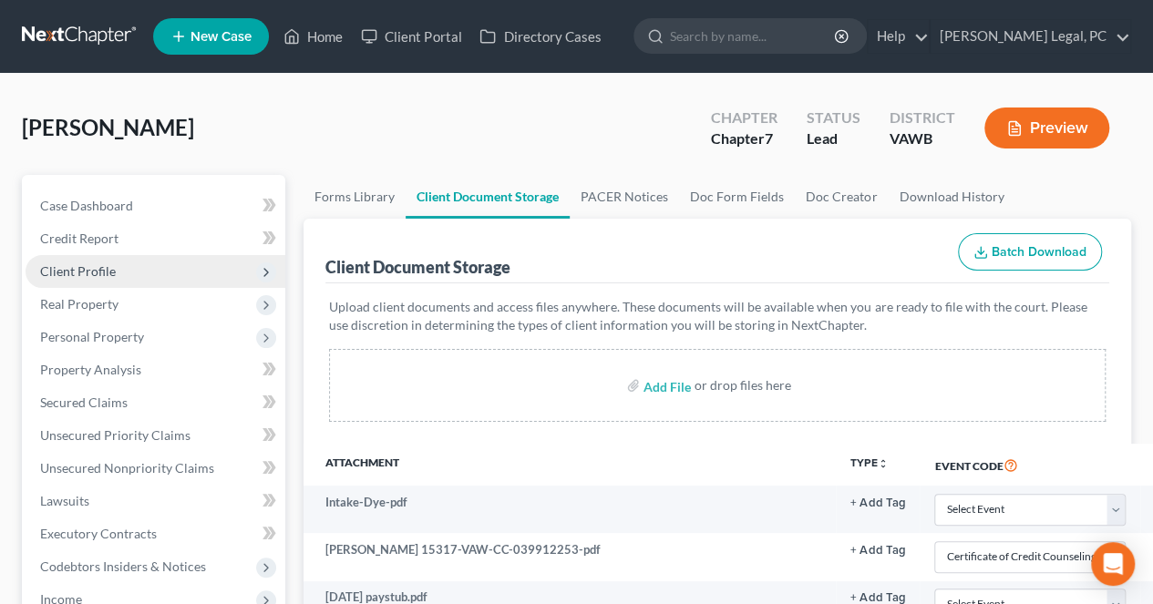
click at [69, 273] on span "Client Profile" at bounding box center [78, 270] width 76 height 15
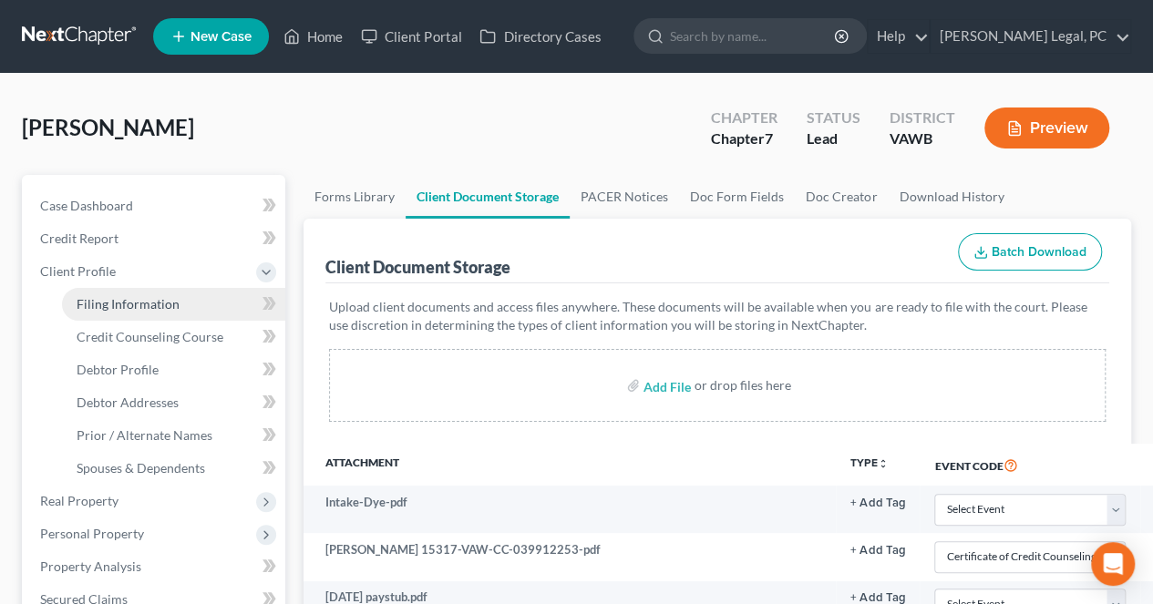
click at [86, 302] on span "Filing Information" at bounding box center [128, 303] width 103 height 15
select select "1"
select select "0"
select select "84"
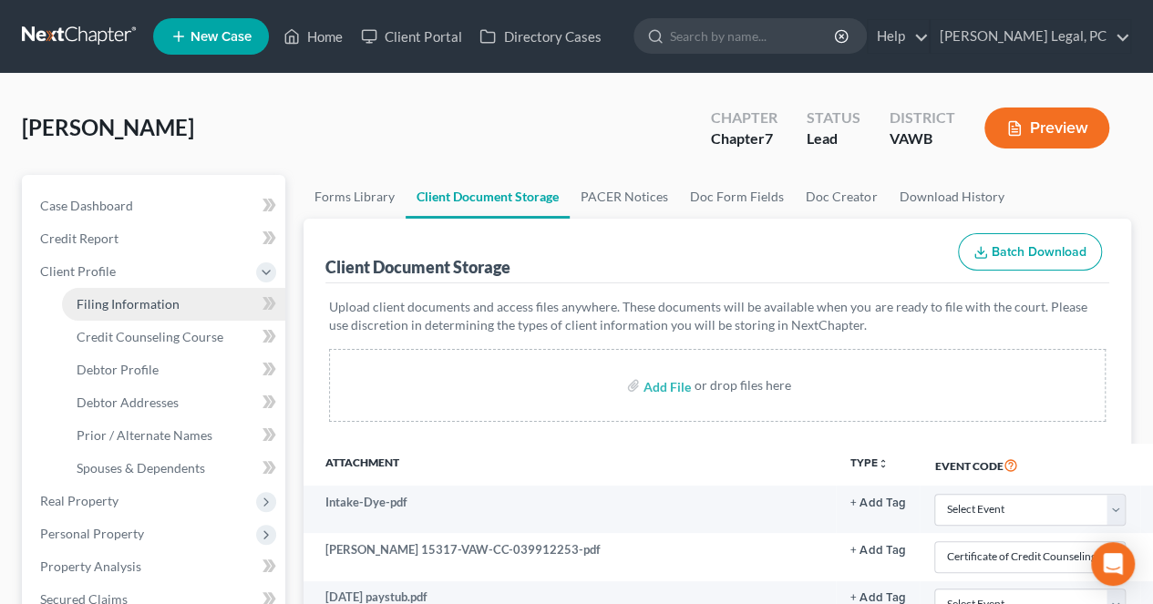
select select "0"
select select "48"
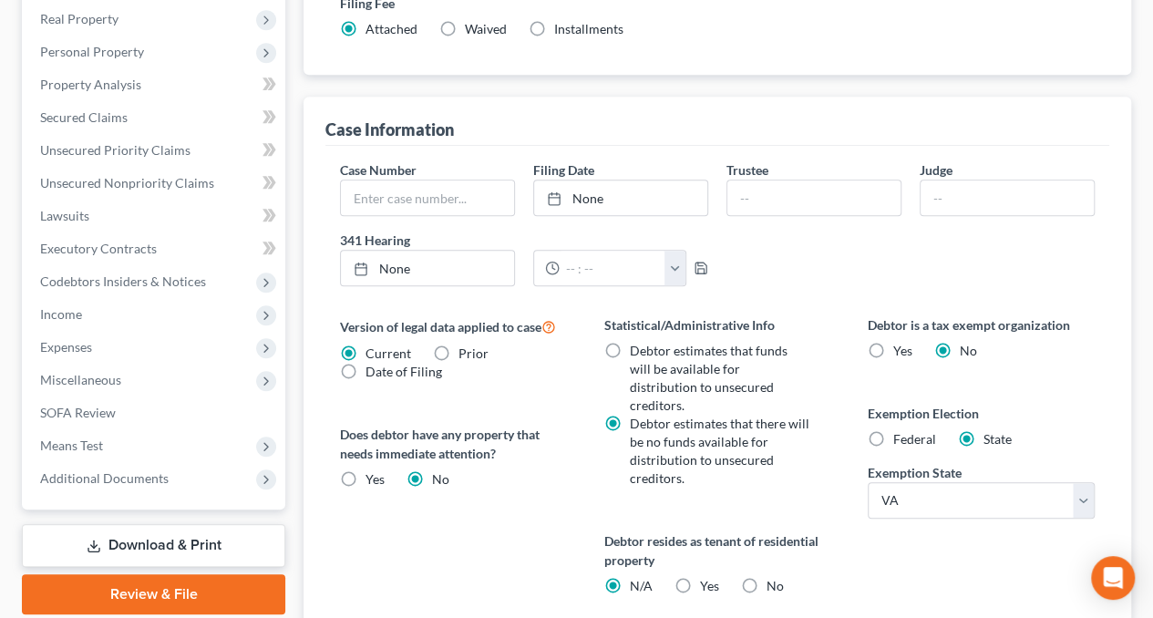
scroll to position [489, 0]
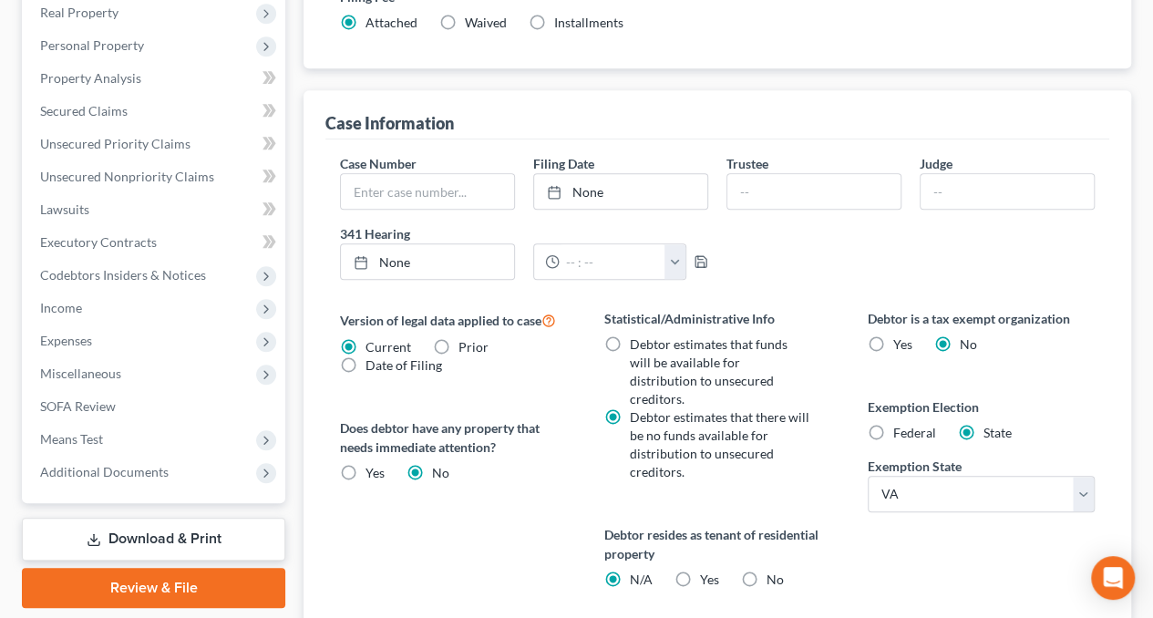
click at [699, 571] on label "Yes Yes" at bounding box center [708, 580] width 19 height 18
click at [706, 571] on input "Yes Yes" at bounding box center [712, 577] width 12 height 12
radio input "true"
radio input "false"
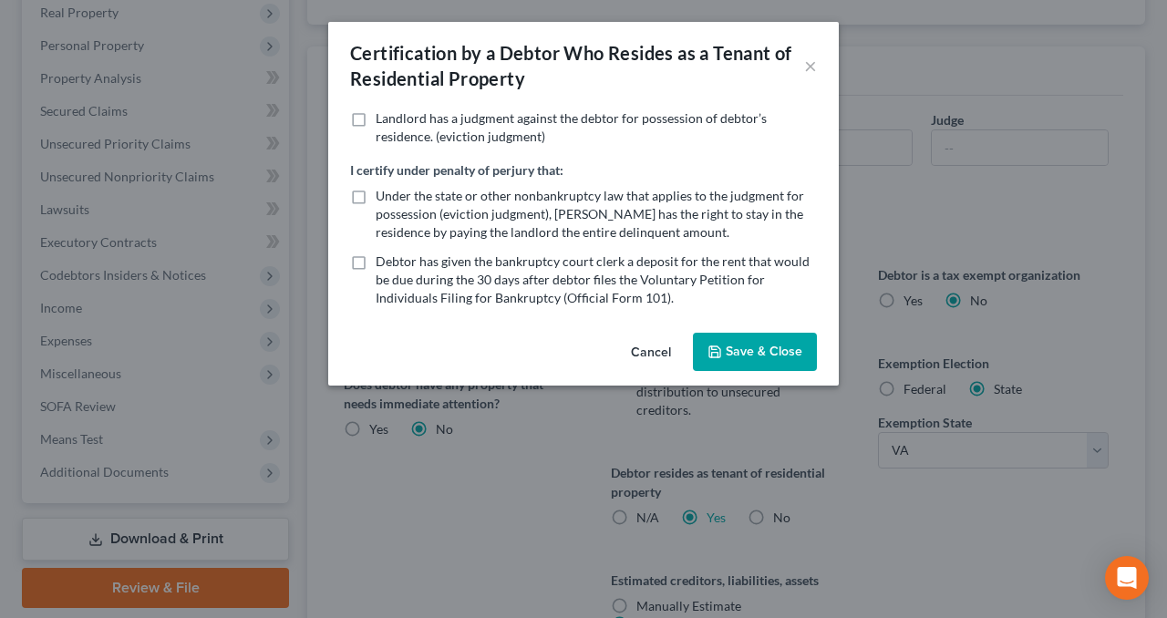
click at [739, 360] on button "Save & Close" at bounding box center [755, 352] width 124 height 38
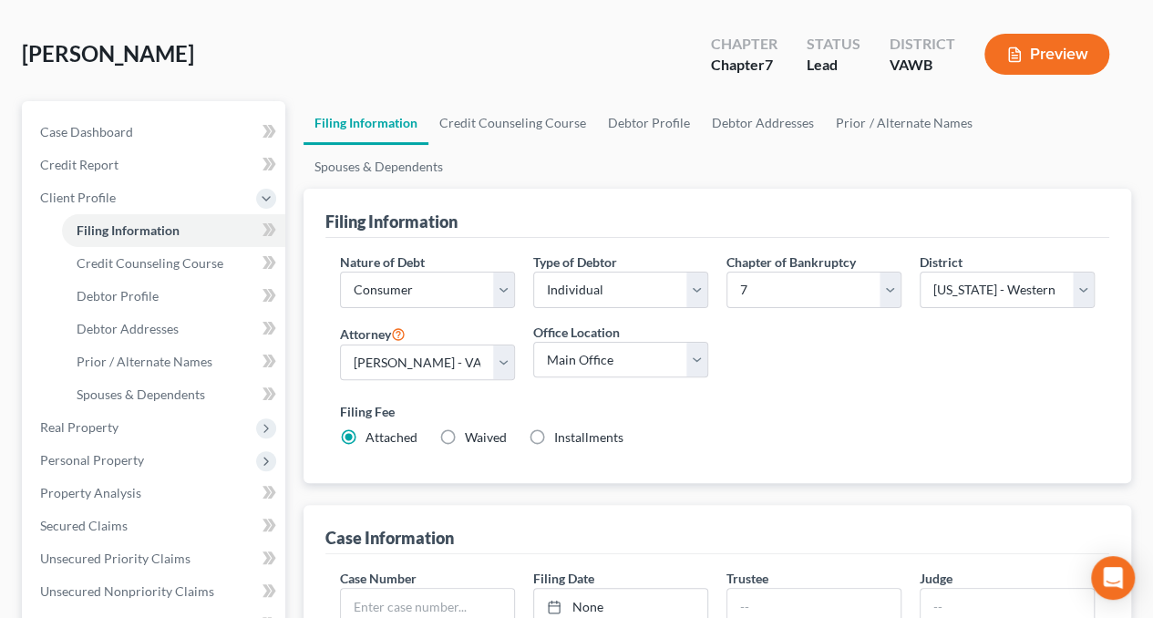
scroll to position [64, 0]
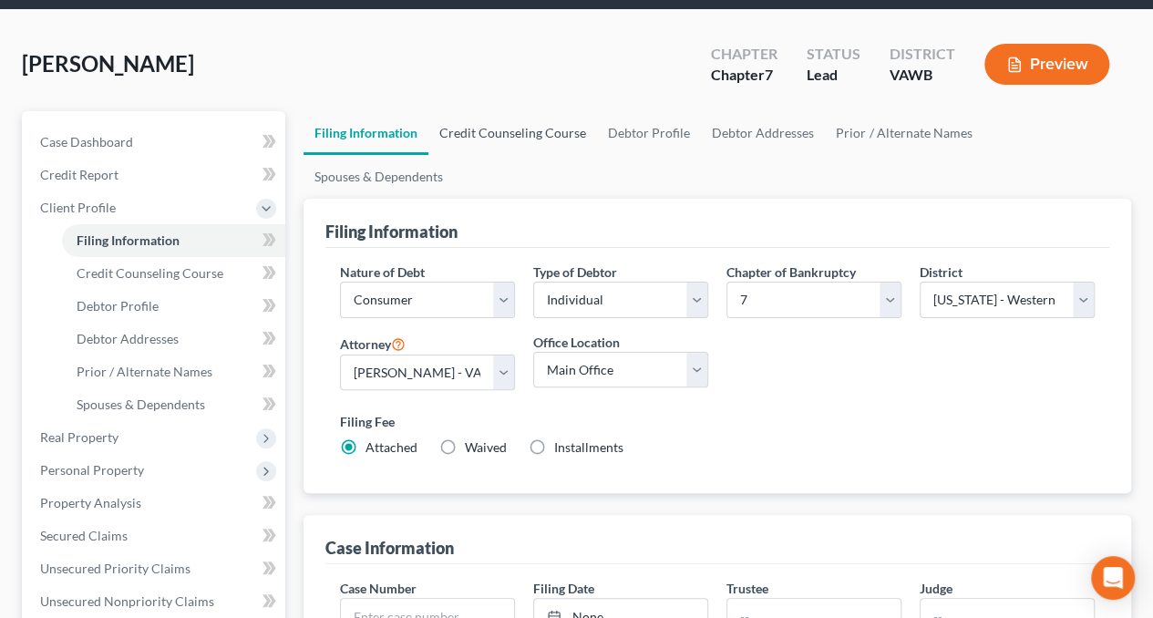
click at [529, 139] on link "Credit Counseling Course" at bounding box center [512, 133] width 169 height 44
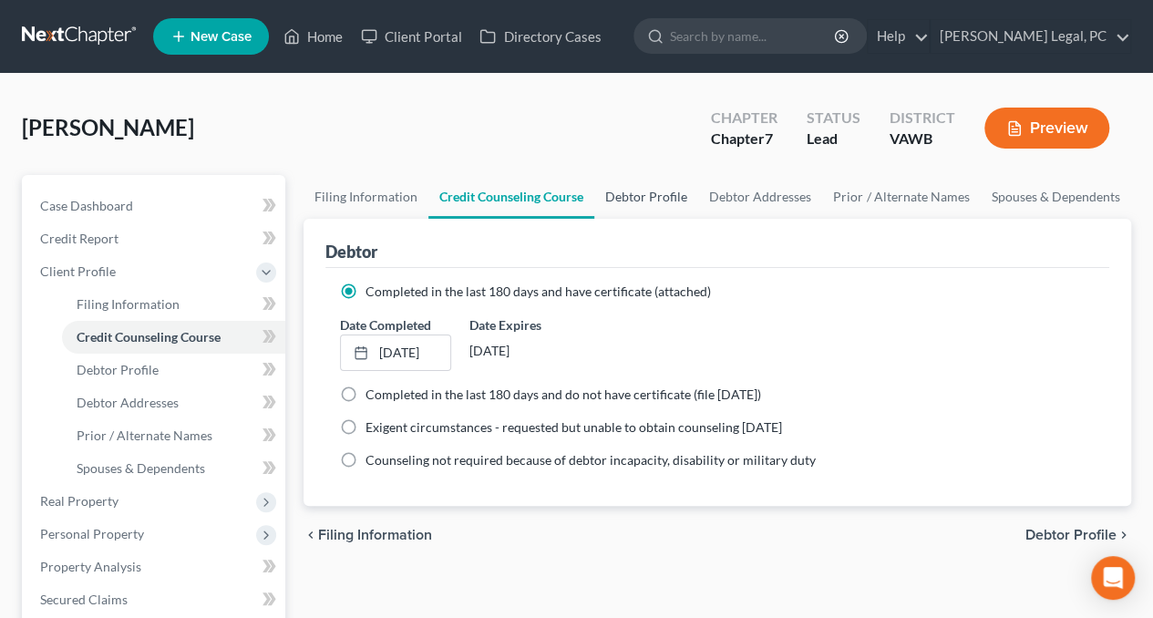
click at [625, 191] on link "Debtor Profile" at bounding box center [646, 197] width 104 height 44
select select "1"
select select "2"
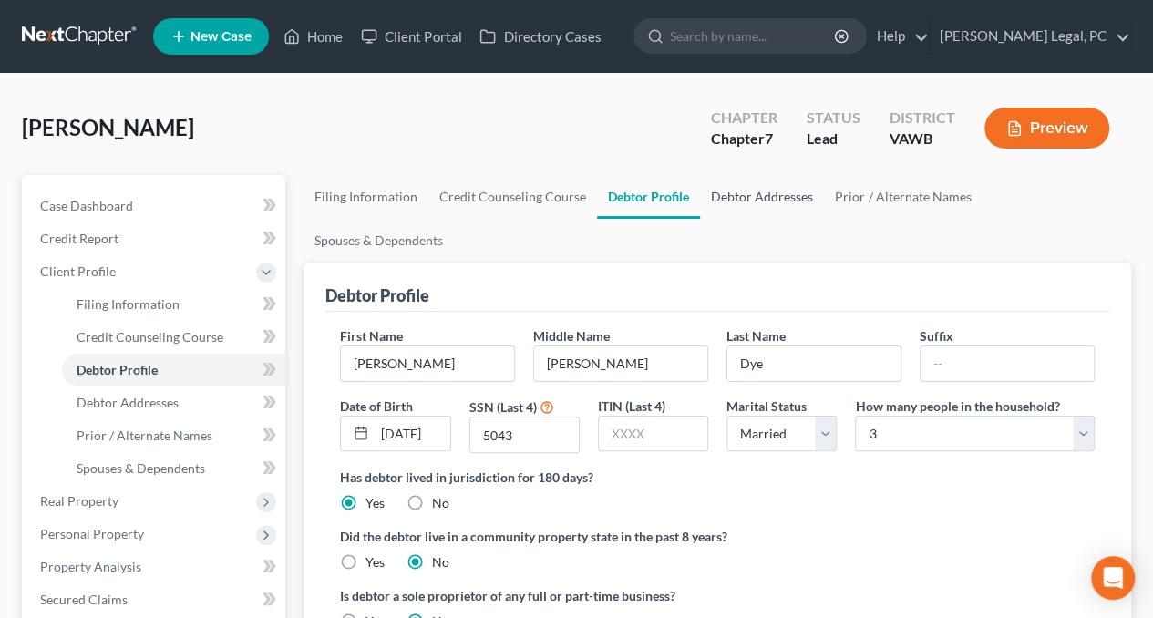
click at [722, 204] on link "Debtor Addresses" at bounding box center [762, 197] width 124 height 44
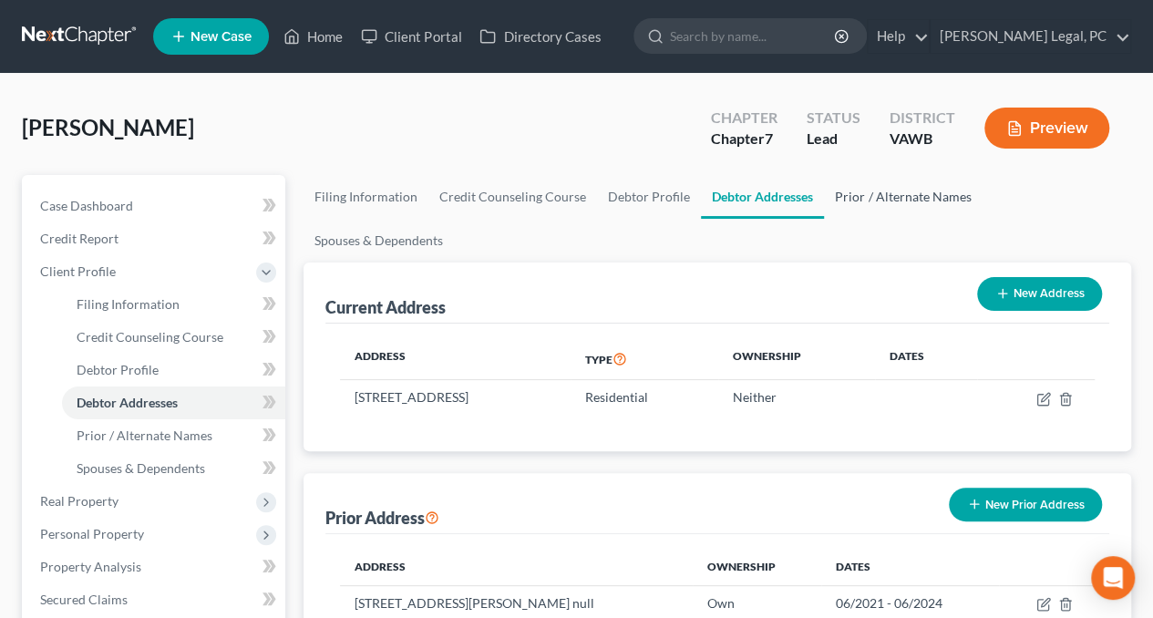
click at [884, 198] on link "Prior / Alternate Names" at bounding box center [903, 197] width 158 height 44
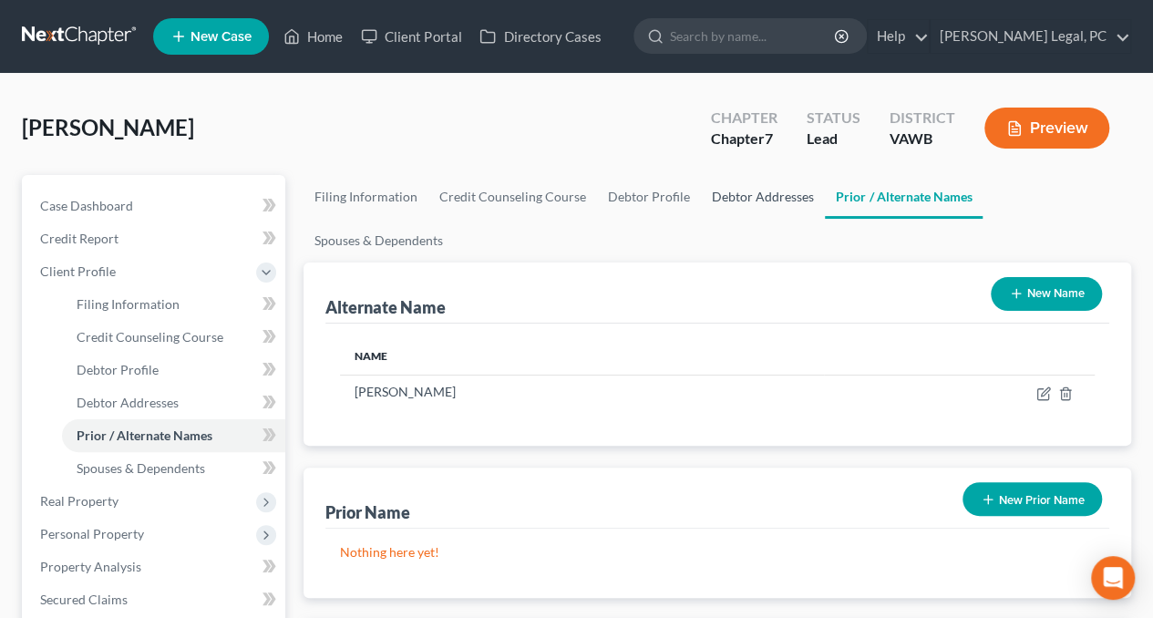
click at [752, 200] on link "Debtor Addresses" at bounding box center [763, 197] width 124 height 44
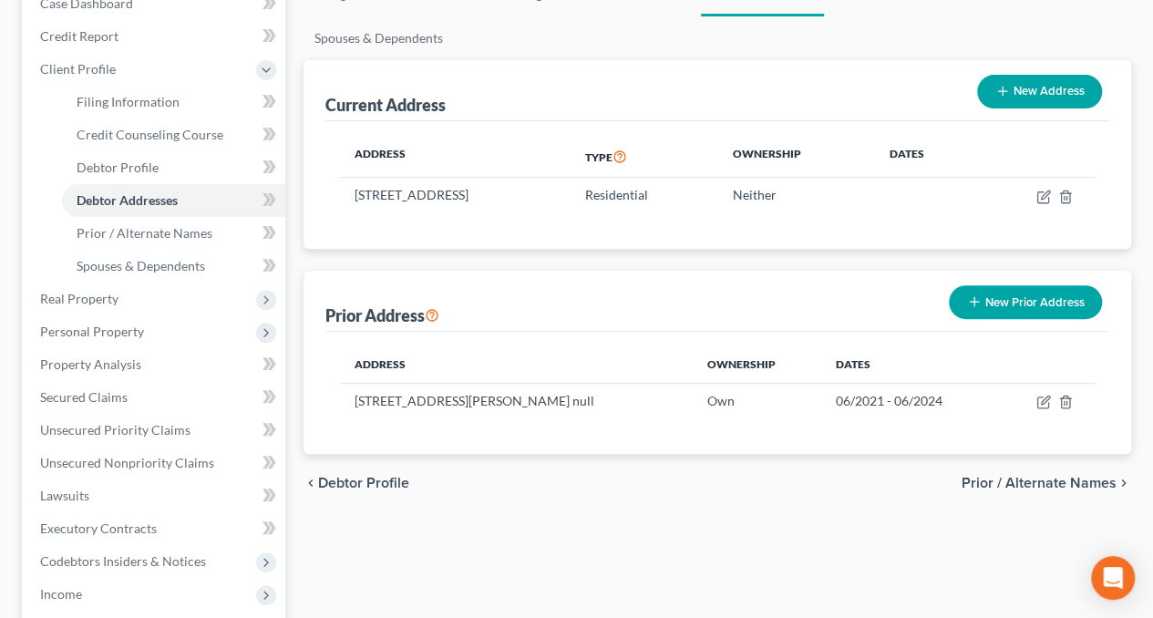
scroll to position [204, 0]
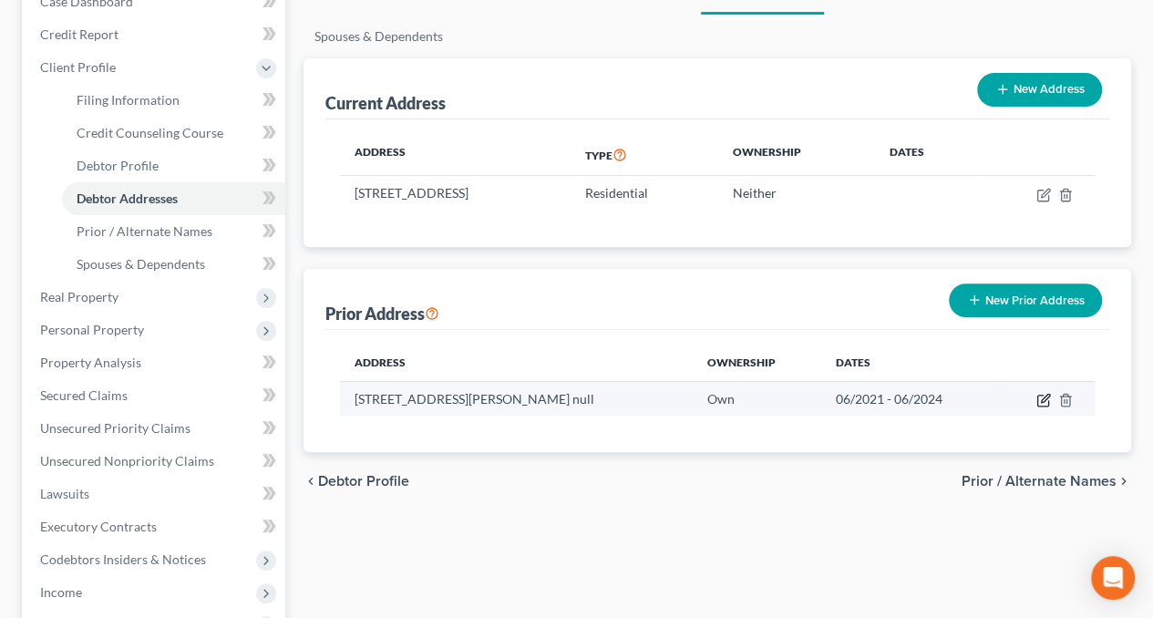
click at [1038, 393] on icon "button" at bounding box center [1043, 400] width 15 height 15
select select "48"
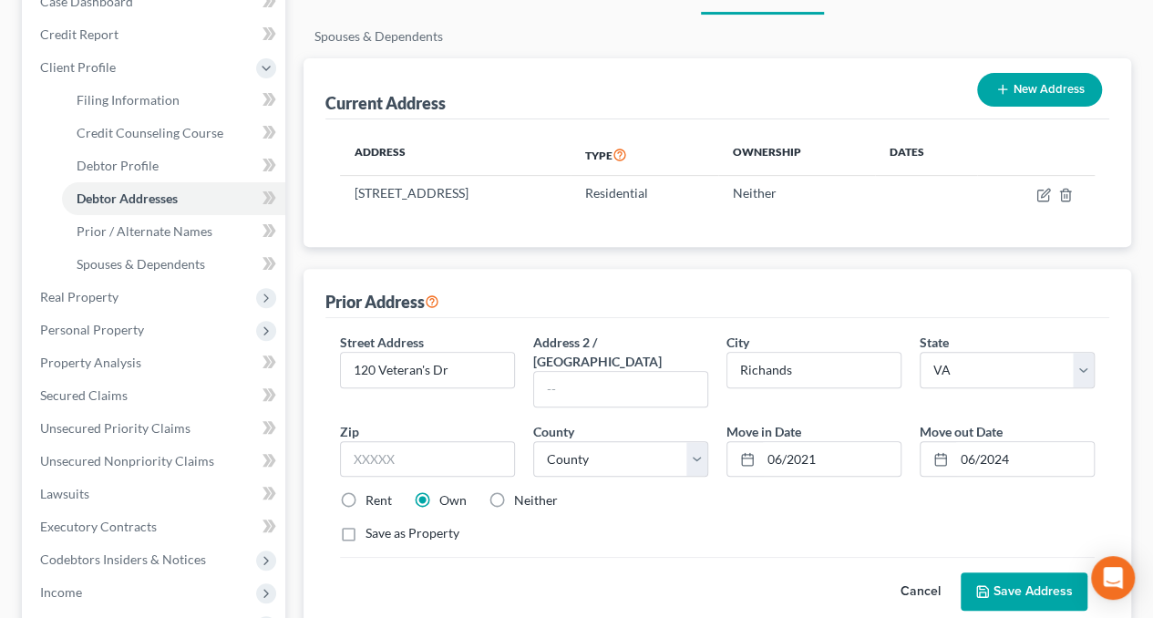
click at [366, 491] on label "Rent" at bounding box center [379, 500] width 26 height 18
click at [373, 491] on input "Rent" at bounding box center [379, 497] width 12 height 12
radio input "true"
click at [1007, 572] on button "Save Address" at bounding box center [1024, 591] width 127 height 38
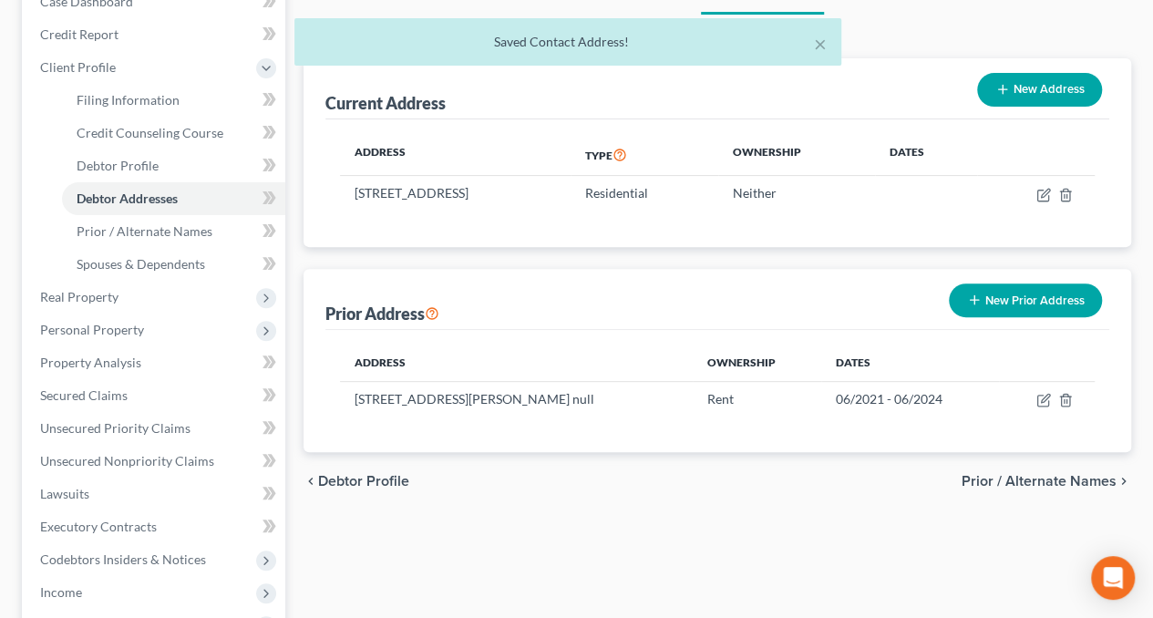
scroll to position [0, 0]
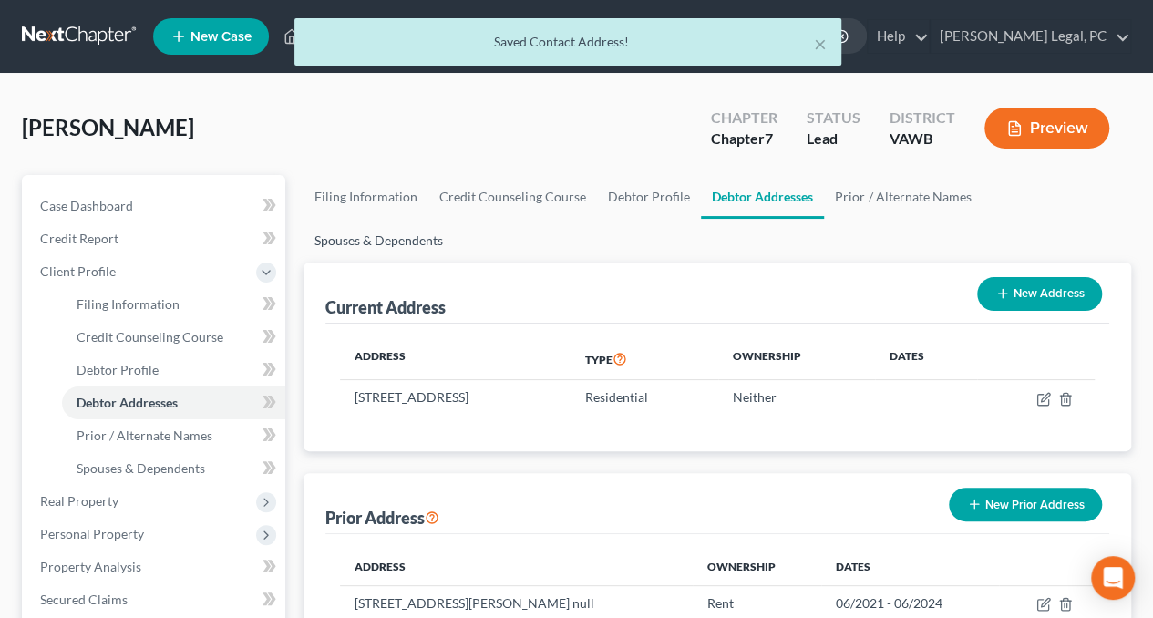
click at [454, 219] on link "Spouses & Dependents" at bounding box center [379, 241] width 150 height 44
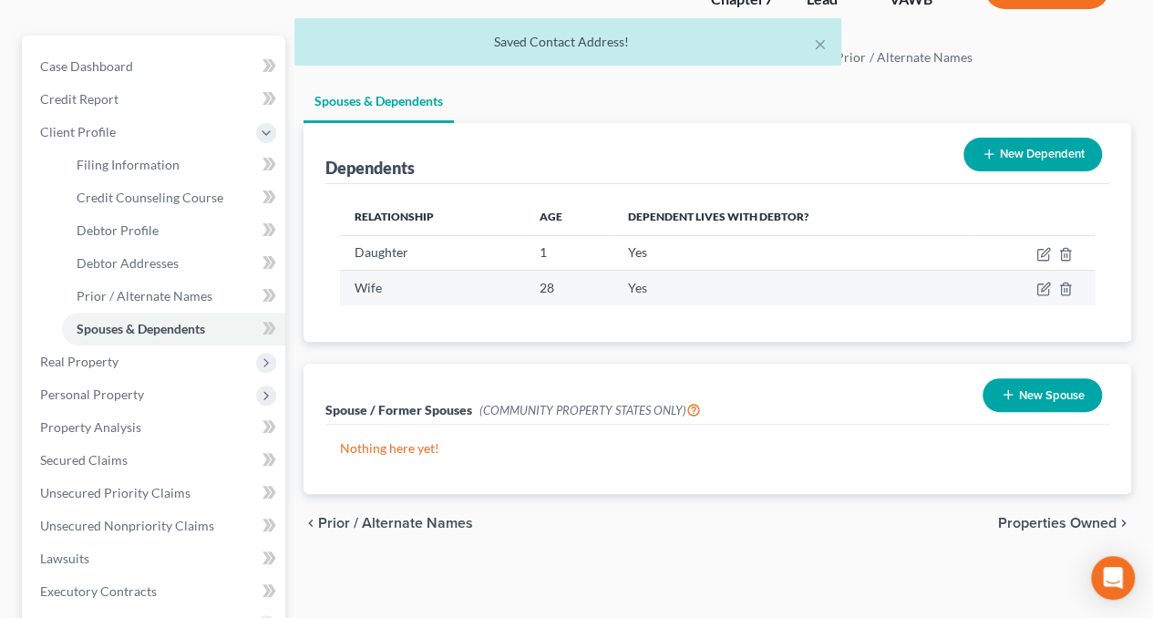
scroll to position [149, 0]
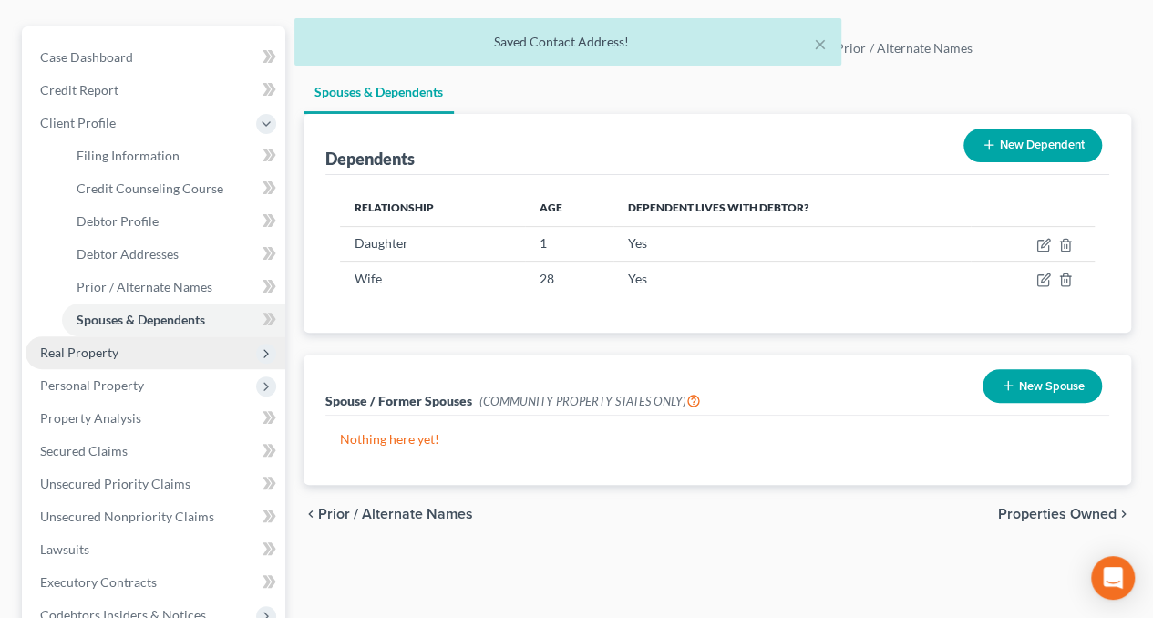
click at [69, 345] on span "Real Property" at bounding box center [79, 352] width 78 height 15
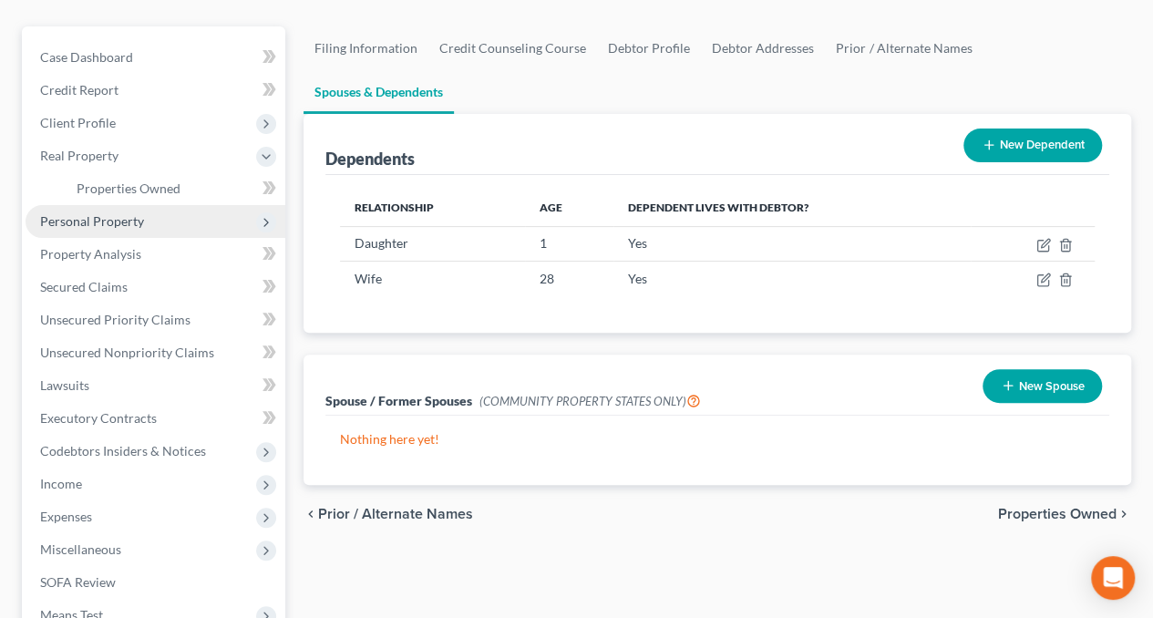
click at [102, 225] on span "Personal Property" at bounding box center [92, 220] width 104 height 15
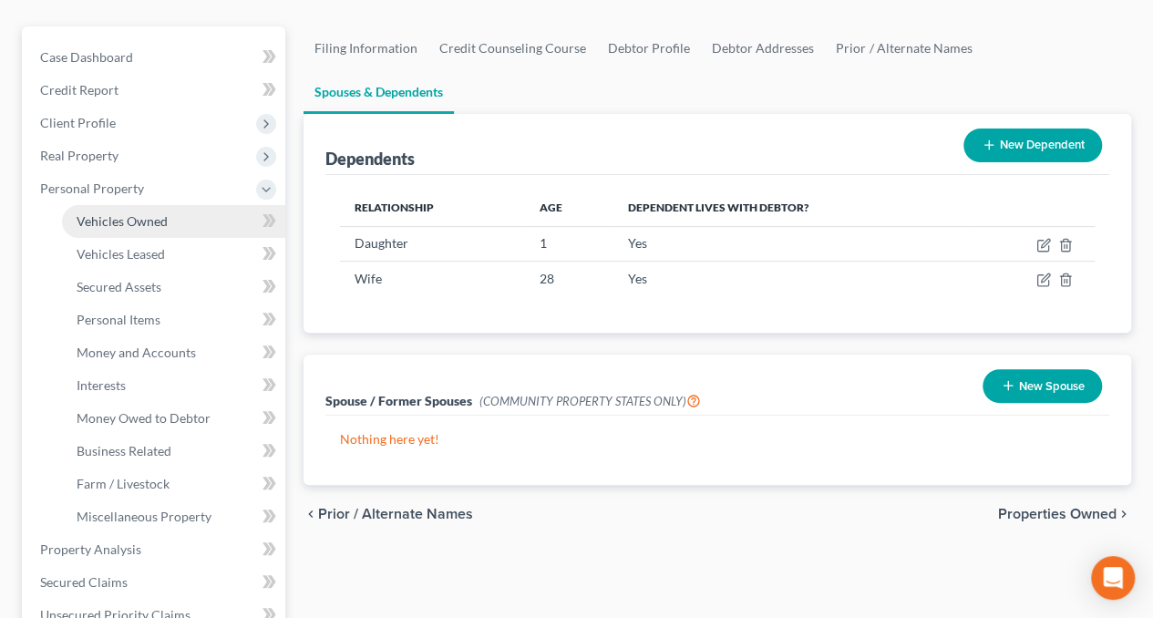
click at [111, 220] on span "Vehicles Owned" at bounding box center [122, 220] width 91 height 15
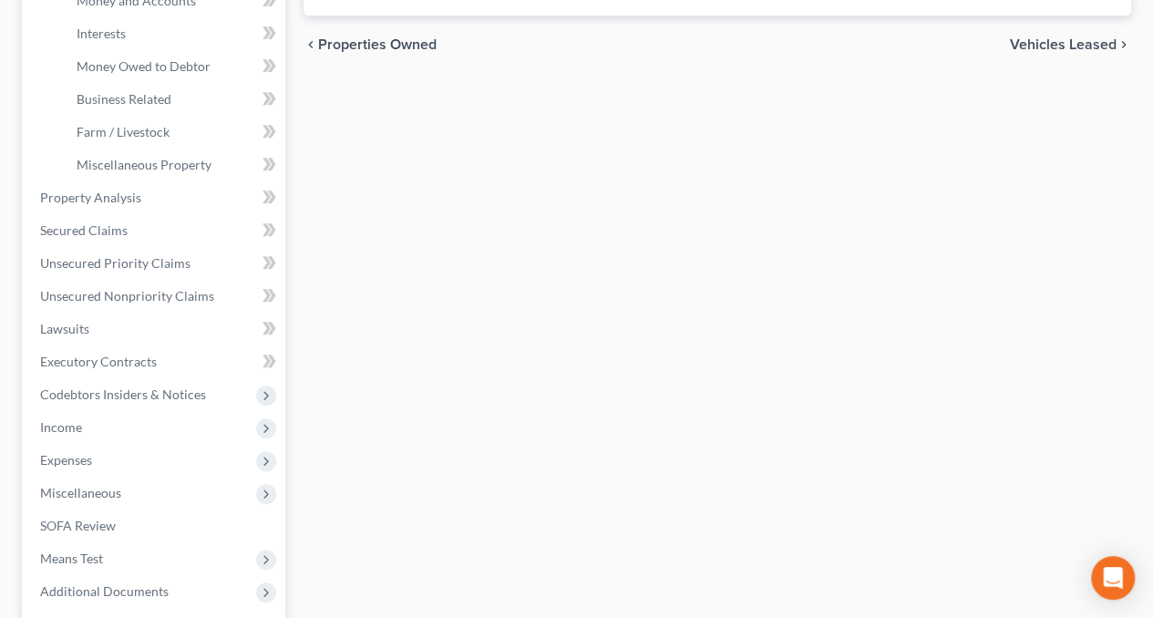
scroll to position [562, 0]
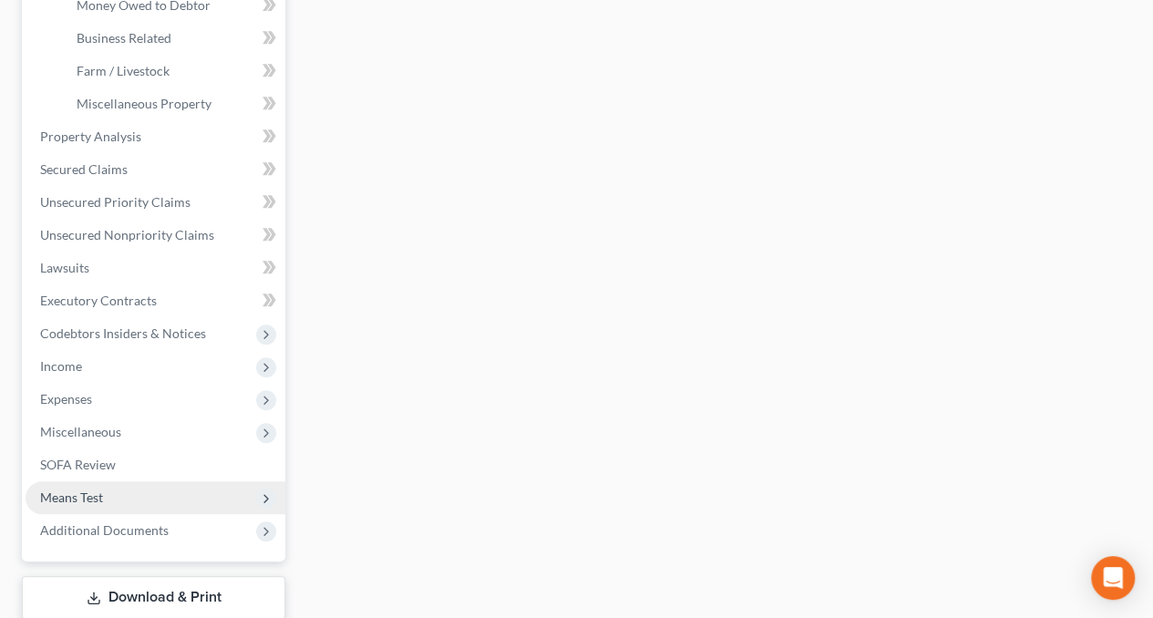
click at [89, 511] on span "Means Test" at bounding box center [156, 497] width 260 height 33
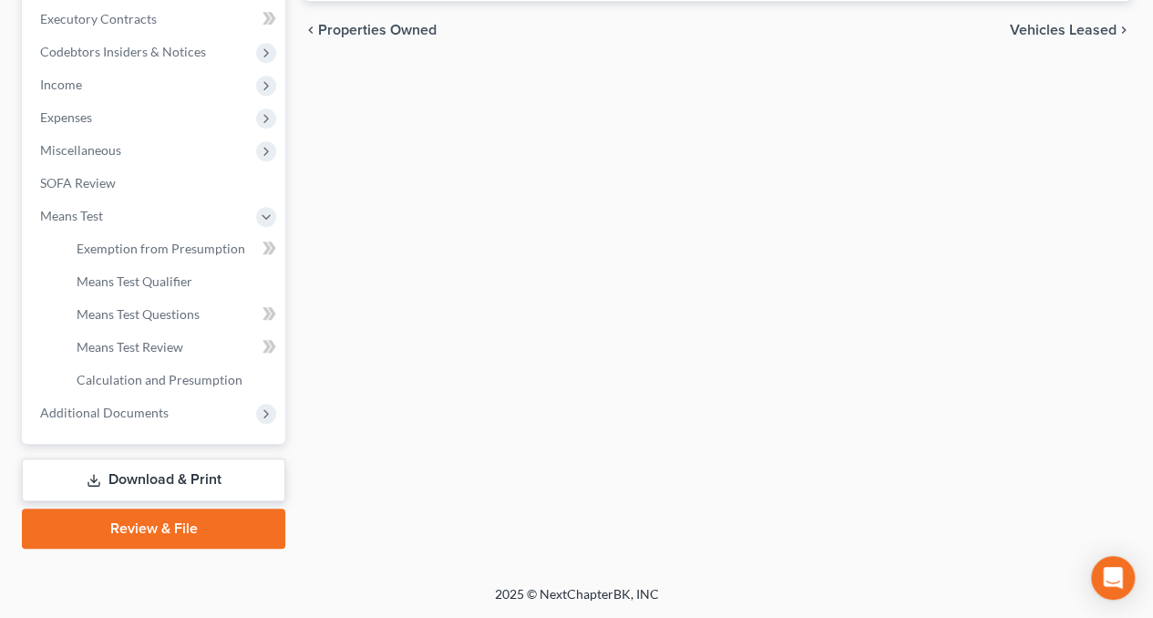
scroll to position [512, 0]
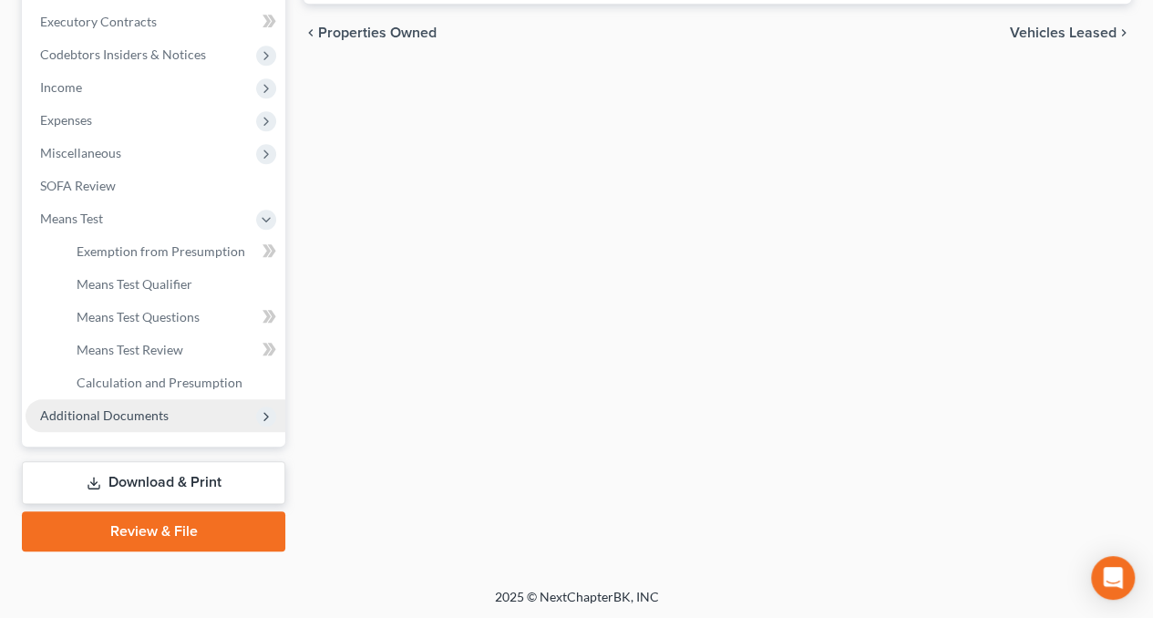
click at [120, 413] on span "Additional Documents" at bounding box center [104, 414] width 129 height 15
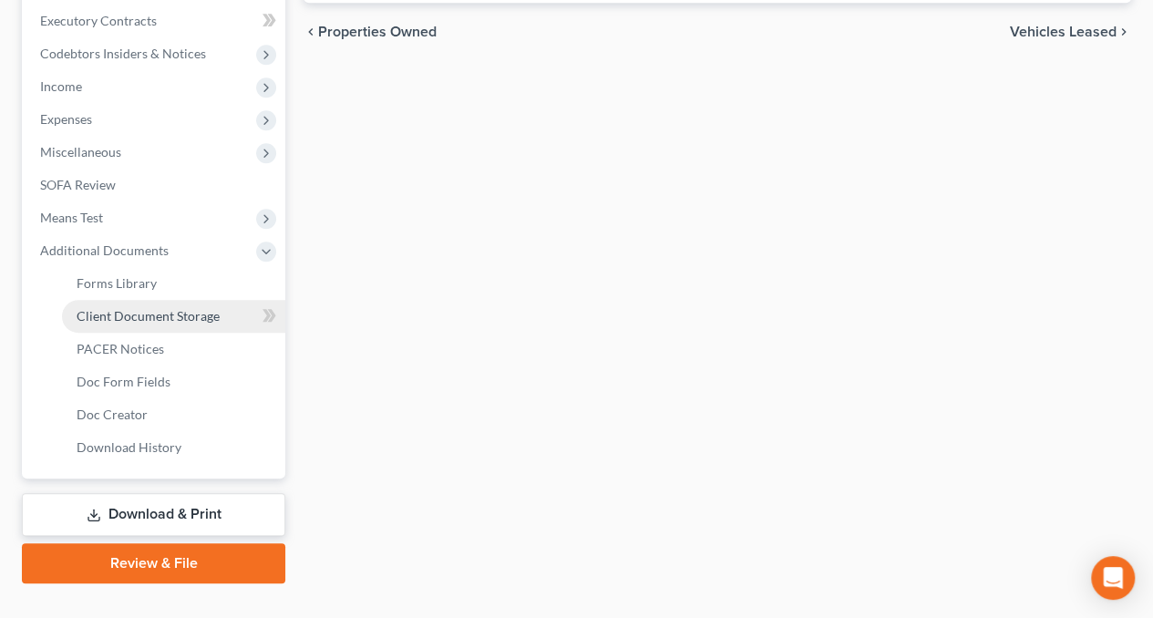
click at [121, 310] on span "Client Document Storage" at bounding box center [148, 315] width 143 height 15
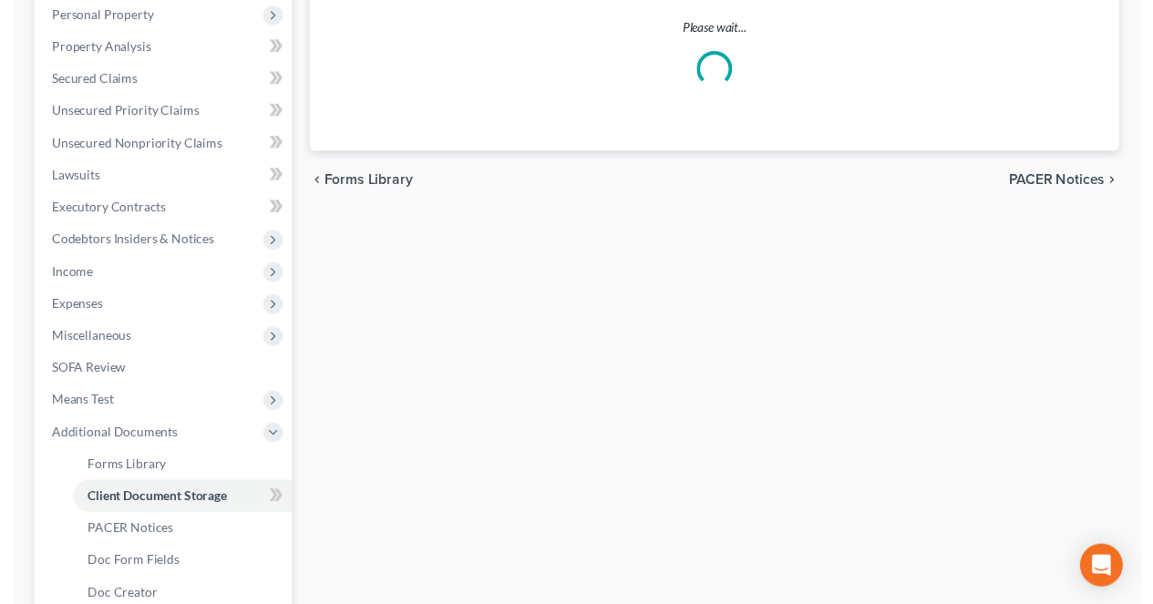
scroll to position [78, 0]
select select "0"
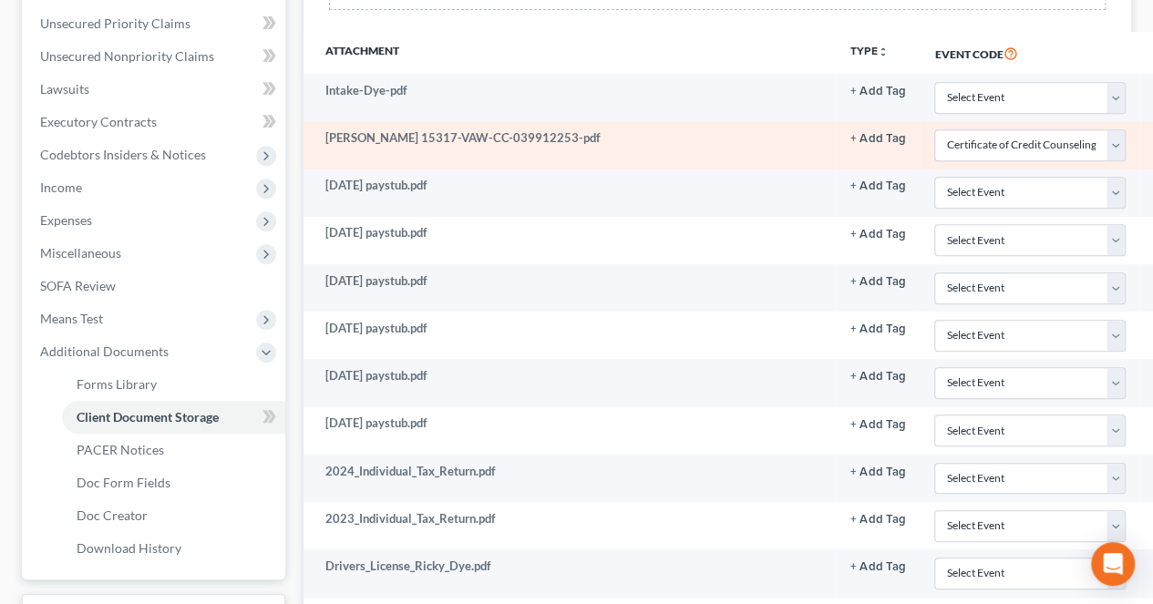
scroll to position [412, 330]
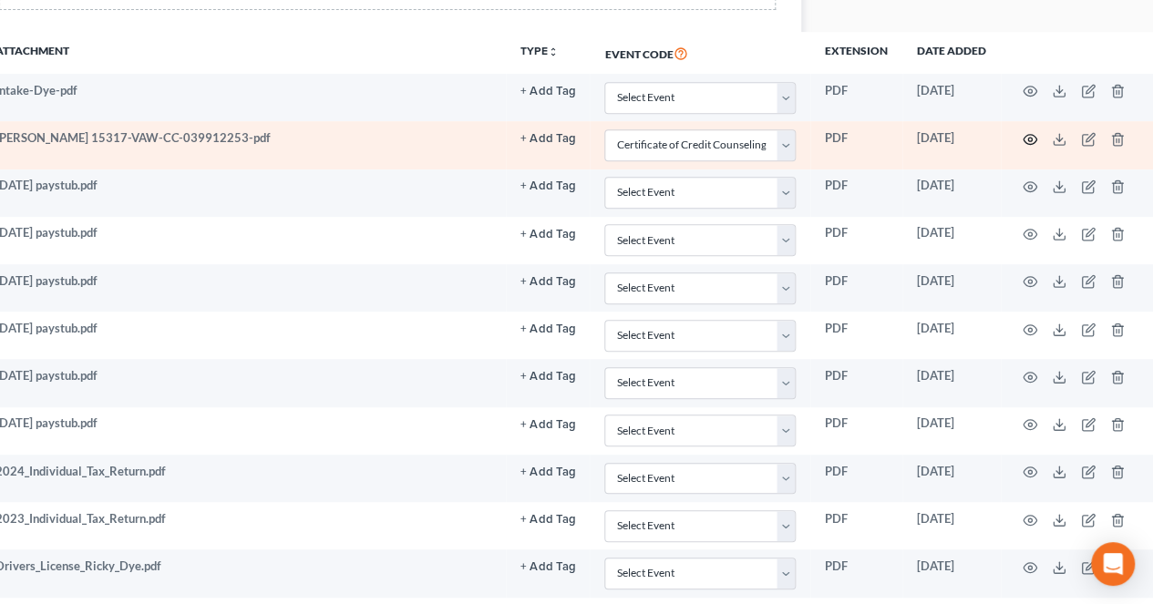
click at [1030, 138] on circle "button" at bounding box center [1030, 140] width 4 height 4
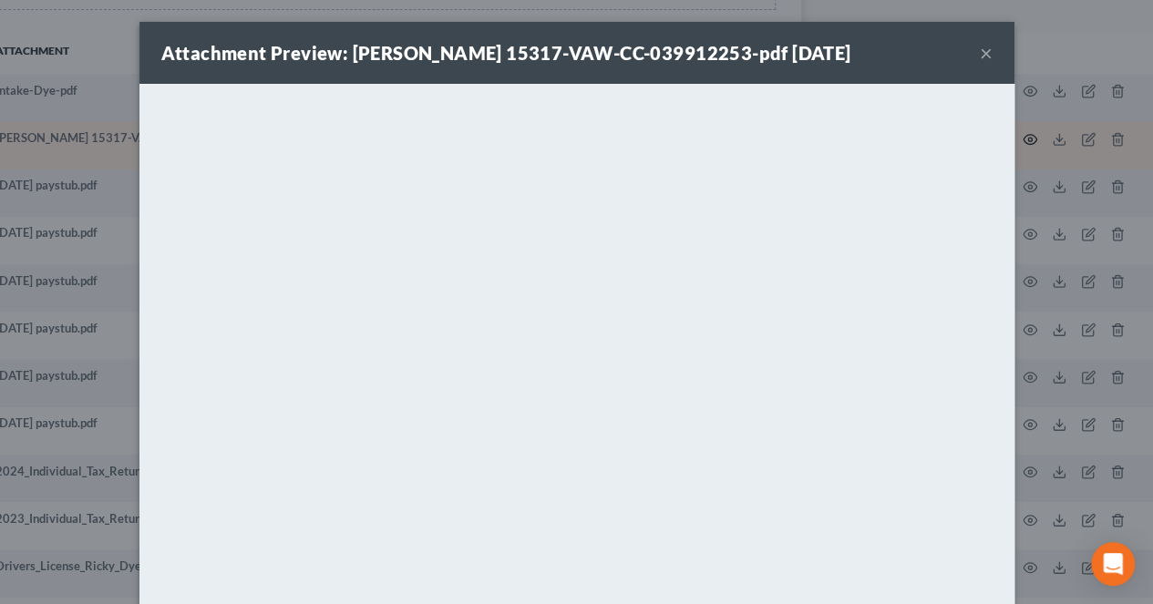
scroll to position [412, 319]
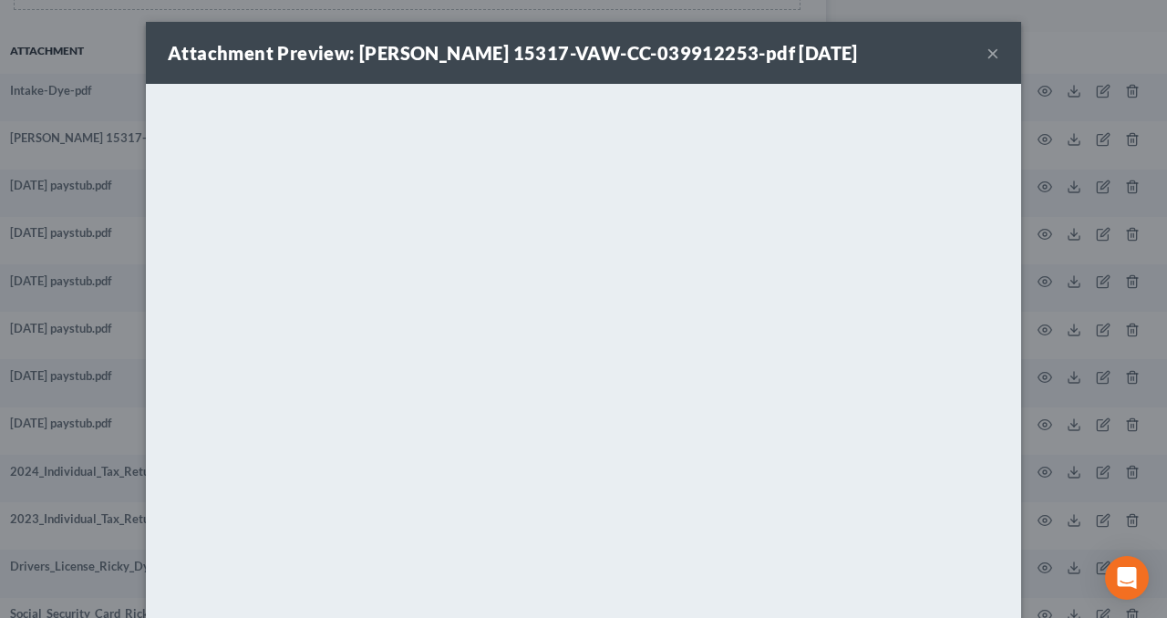
click at [986, 54] on button "×" at bounding box center [992, 53] width 13 height 22
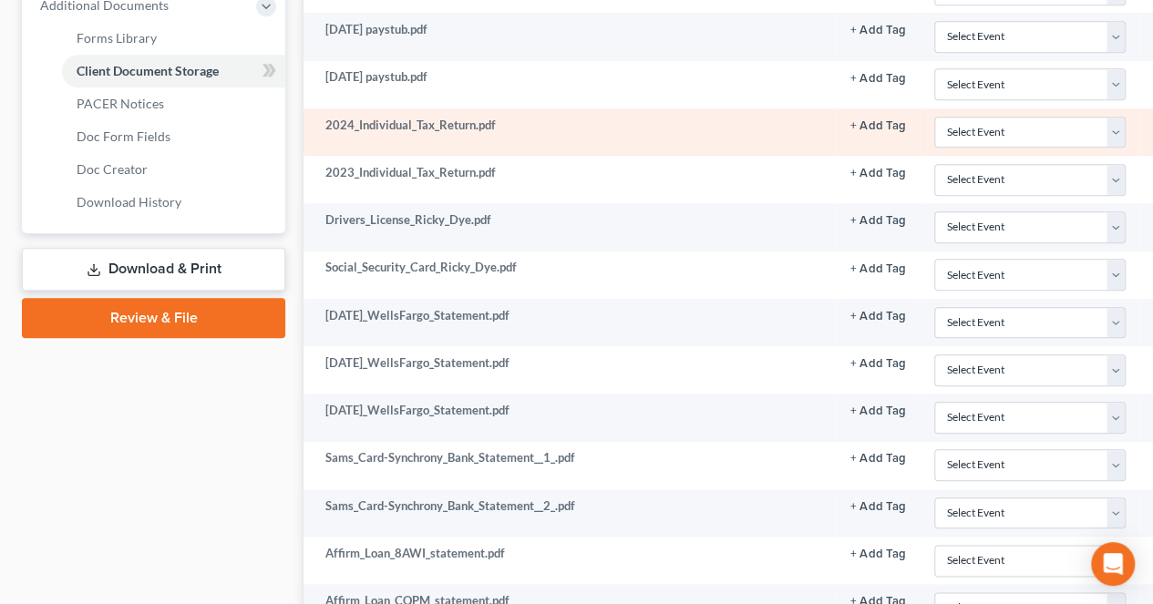
scroll to position [758, 330]
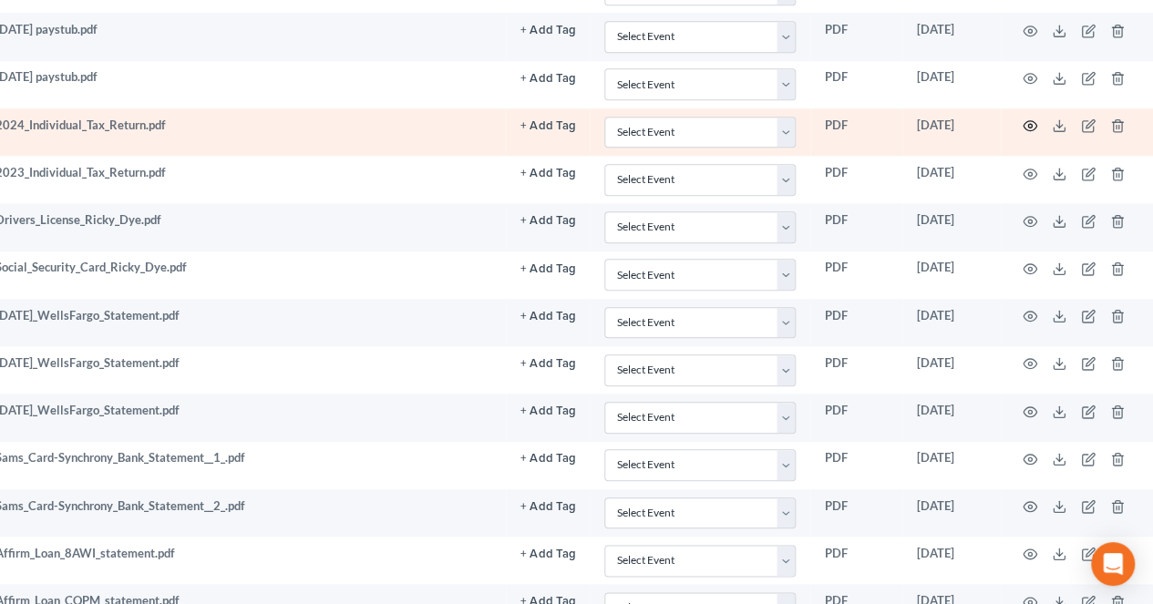
click at [1026, 119] on icon "button" at bounding box center [1030, 126] width 15 height 15
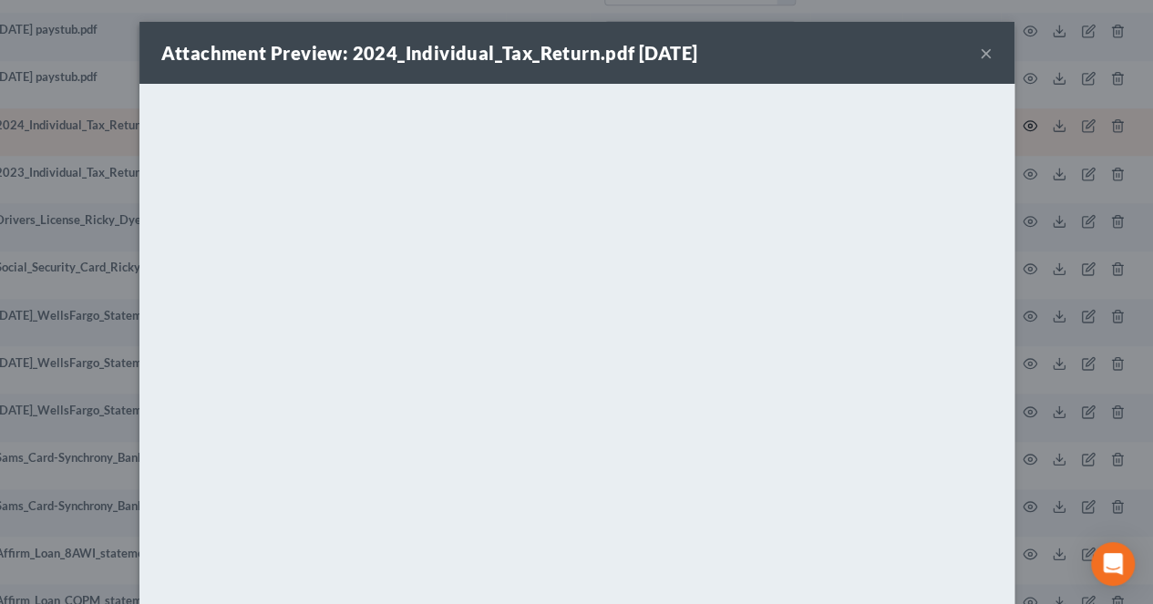
scroll to position [758, 319]
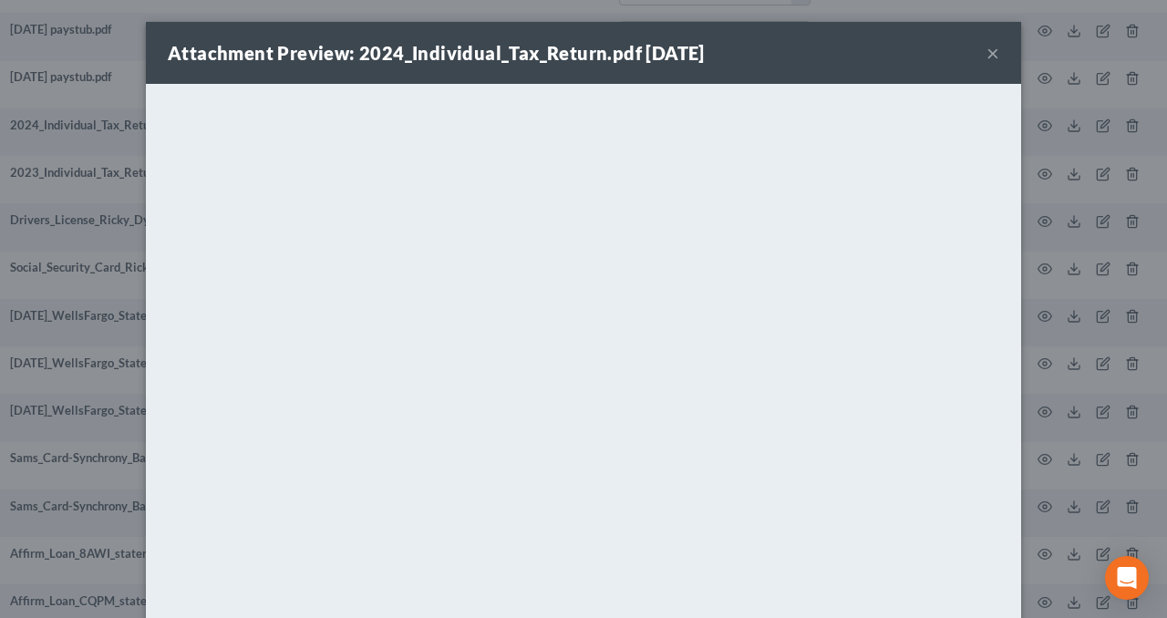
click at [986, 56] on button "×" at bounding box center [992, 53] width 13 height 22
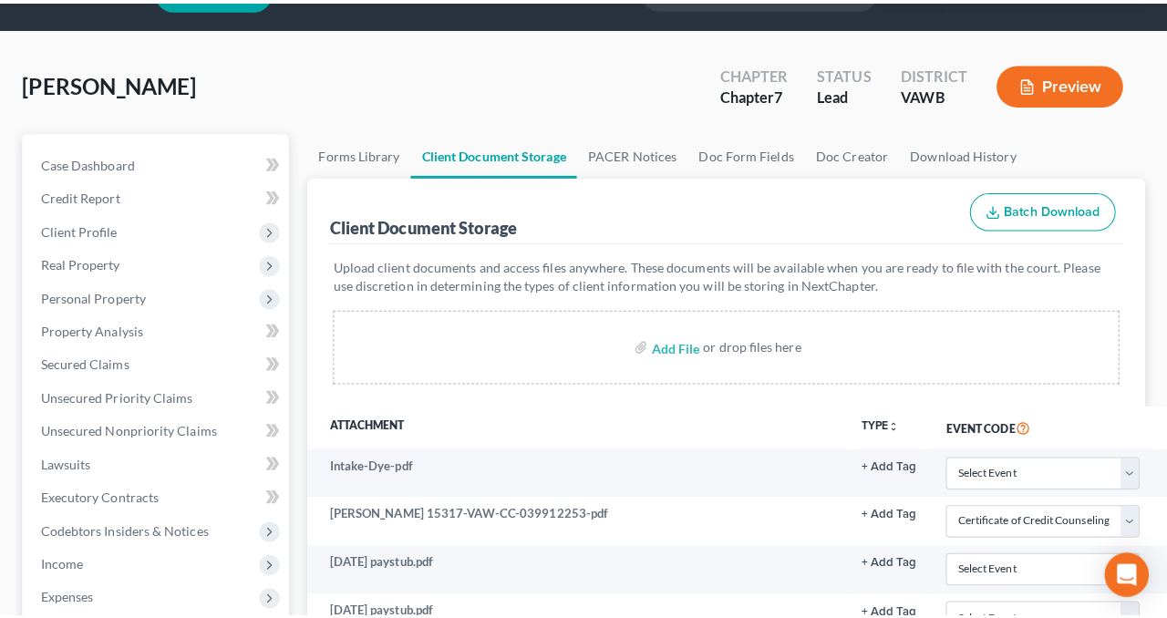
scroll to position [0, 0]
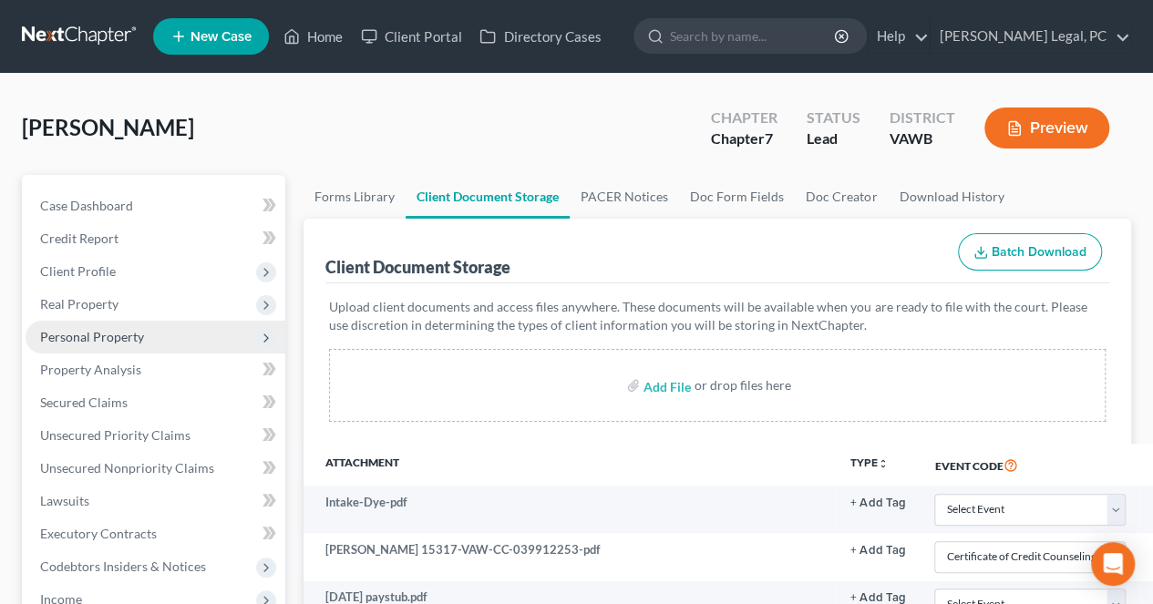
click at [86, 340] on span "Personal Property" at bounding box center [92, 336] width 104 height 15
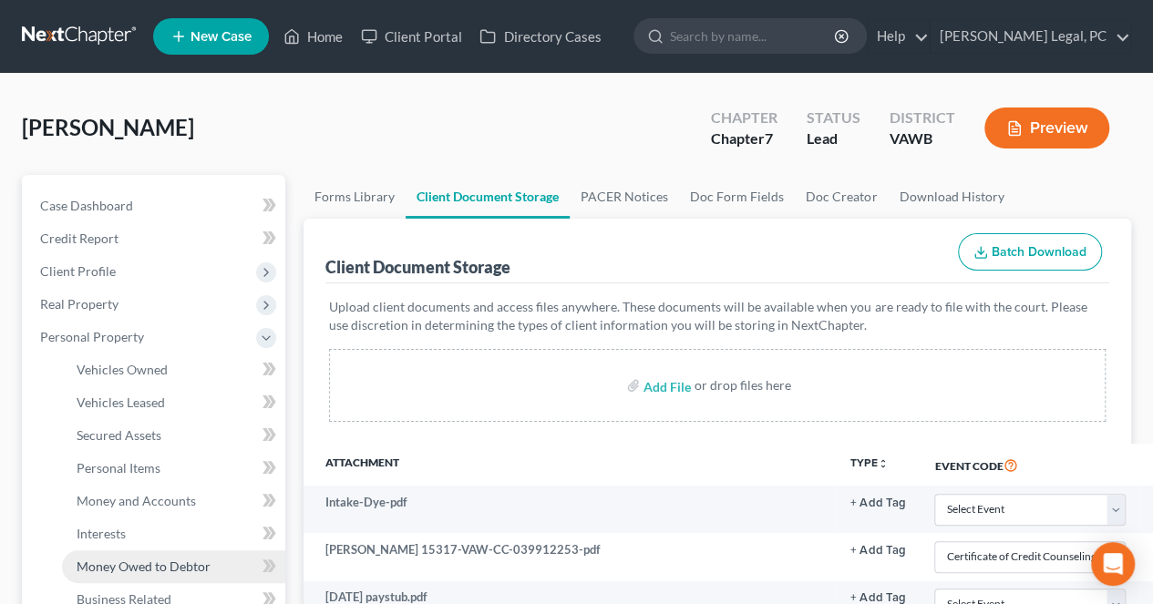
click at [111, 555] on link "Money Owed to Debtor" at bounding box center [173, 567] width 223 height 33
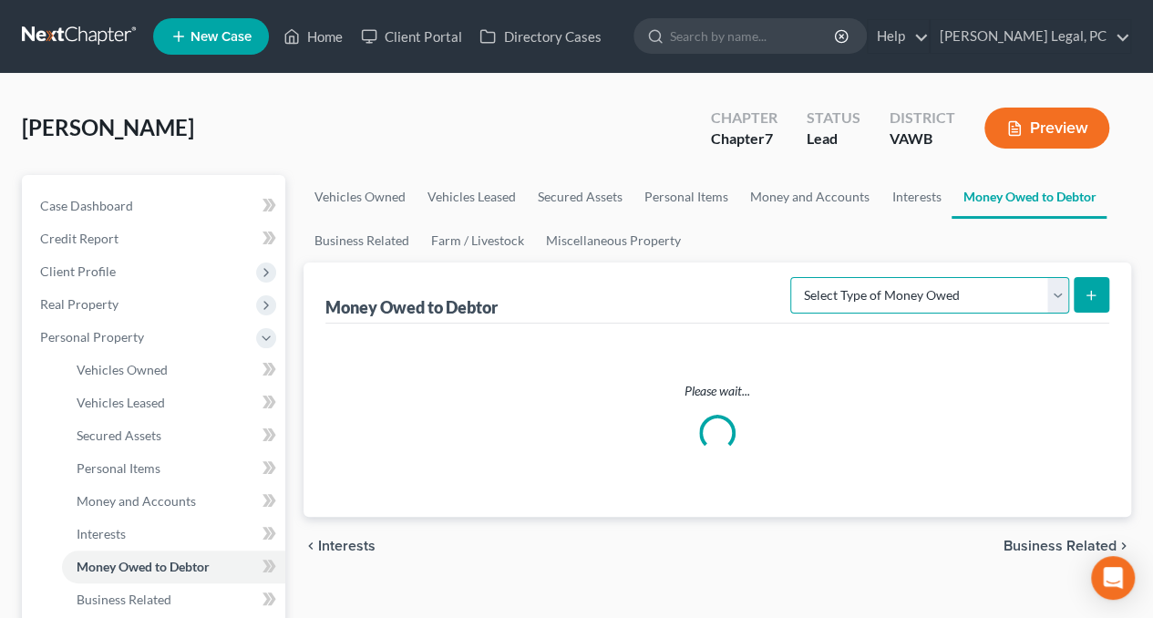
click at [851, 305] on select "Select Type of Money Owed Accounts Receivable Alimony Child Support Claims Agai…" at bounding box center [929, 295] width 279 height 36
select select "expected_tax_refund"
click at [794, 277] on select "Select Type of Money Owed Accounts Receivable Alimony Child Support Claims Agai…" at bounding box center [929, 295] width 279 height 36
click at [1094, 296] on icon "submit" at bounding box center [1091, 295] width 15 height 15
select select "0"
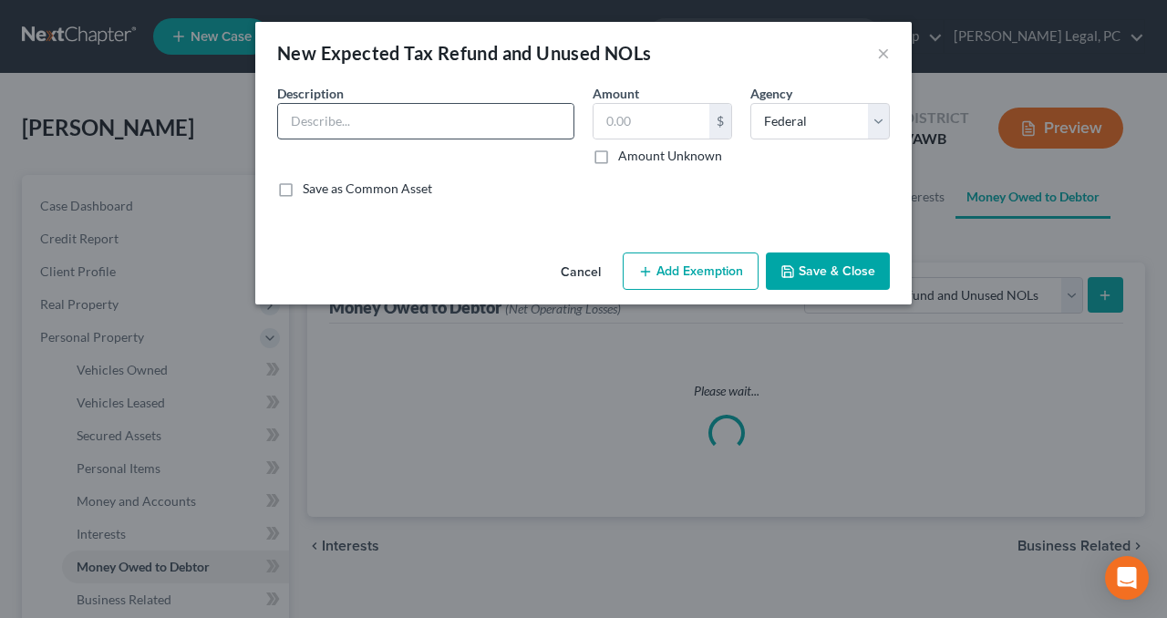
drag, startPoint x: 356, startPoint y: 96, endPoint x: 365, endPoint y: 124, distance: 29.4
click at [365, 124] on div "Description *" at bounding box center [425, 124] width 315 height 81
click at [365, 124] on input "text" at bounding box center [425, 121] width 295 height 35
type input "Potential 2025 Federal Tax Refund"
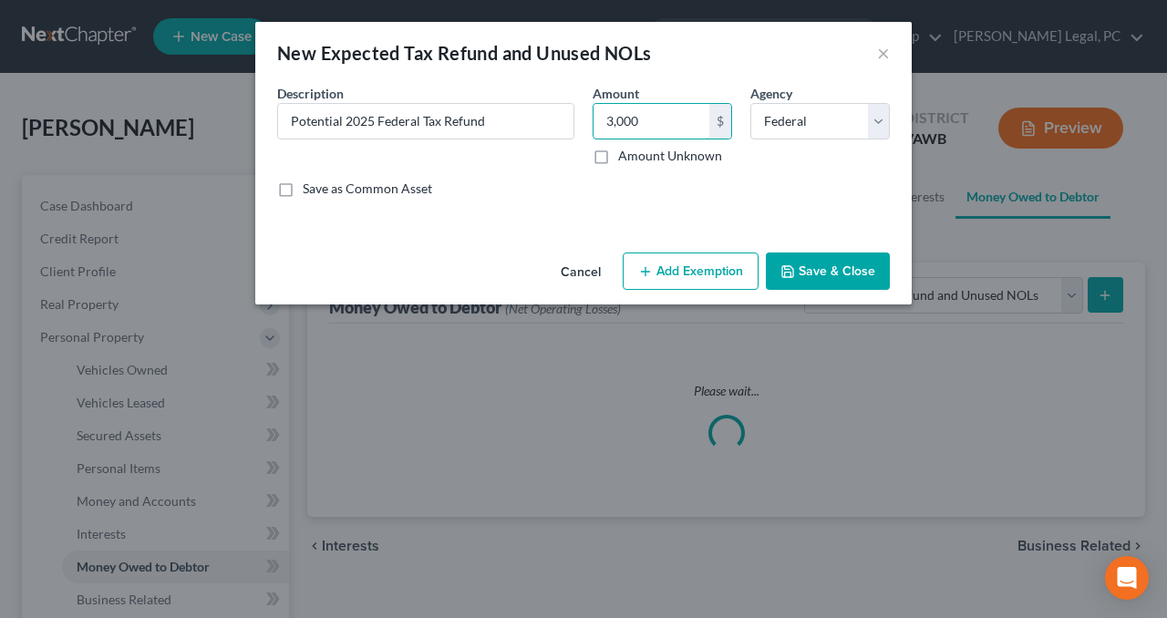
type input "3,000"
click at [645, 262] on button "Add Exemption" at bounding box center [691, 272] width 136 height 38
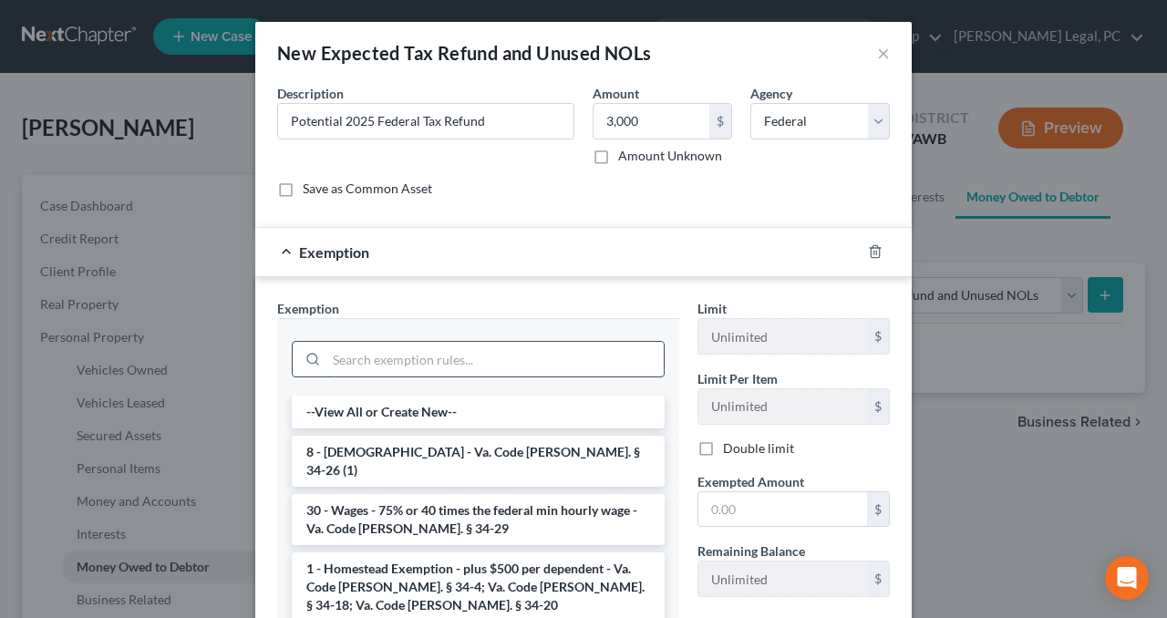
click at [512, 356] on input "search" at bounding box center [494, 359] width 337 height 35
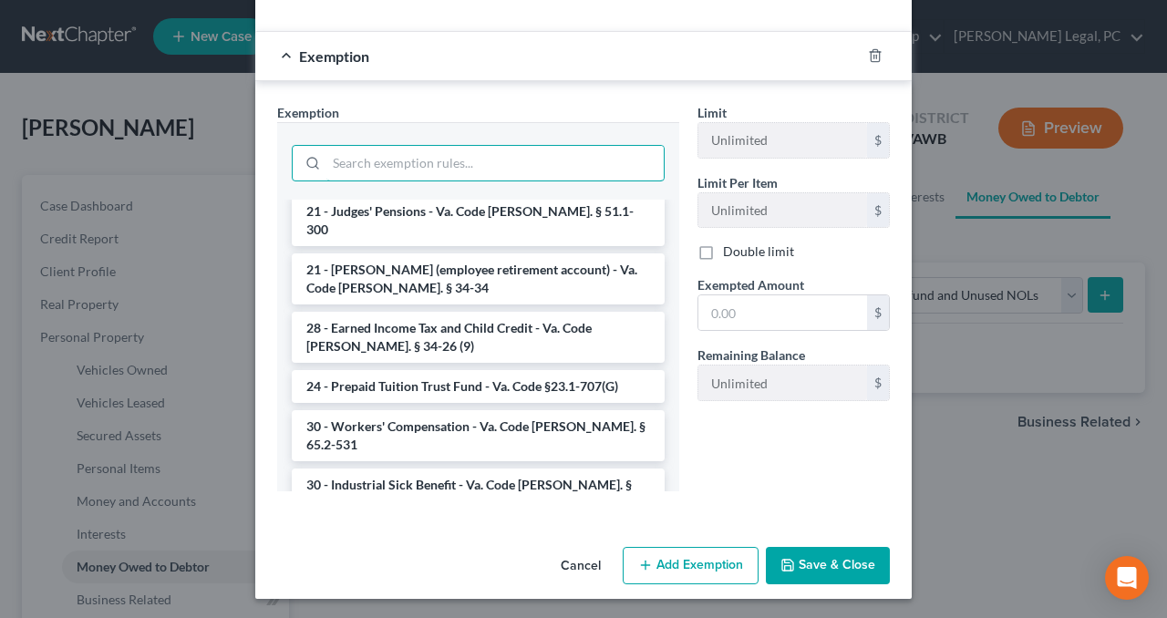
scroll to position [2768, 0]
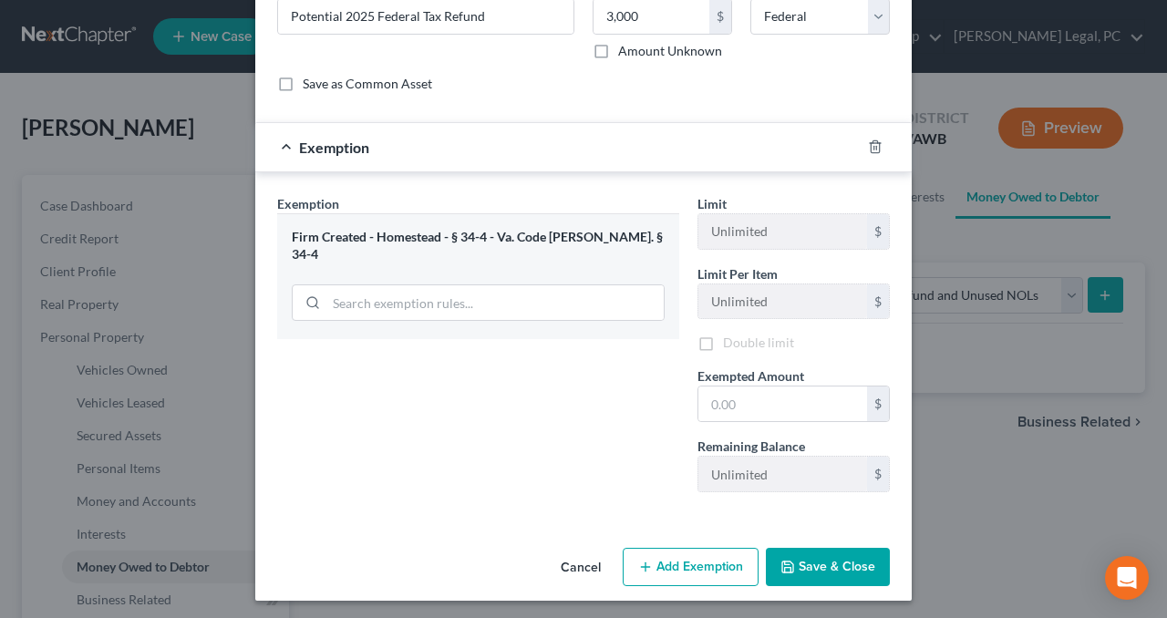
scroll to position [178, 0]
click at [718, 397] on input "text" at bounding box center [782, 404] width 169 height 35
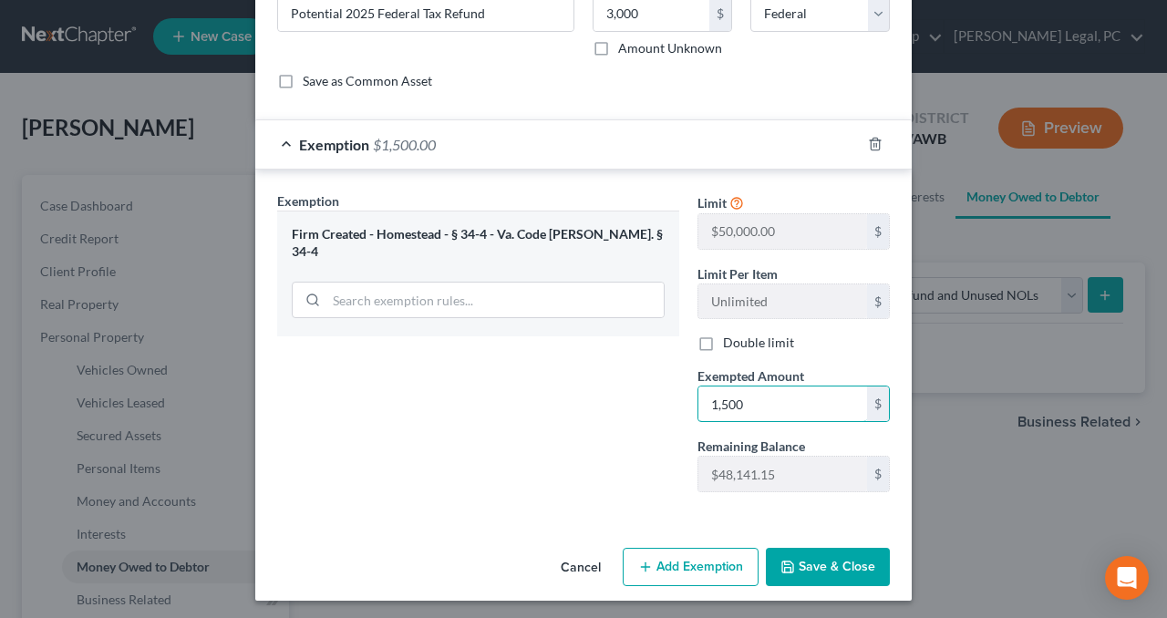
type input "1,500"
click at [700, 557] on button "Add Exemption" at bounding box center [691, 567] width 136 height 38
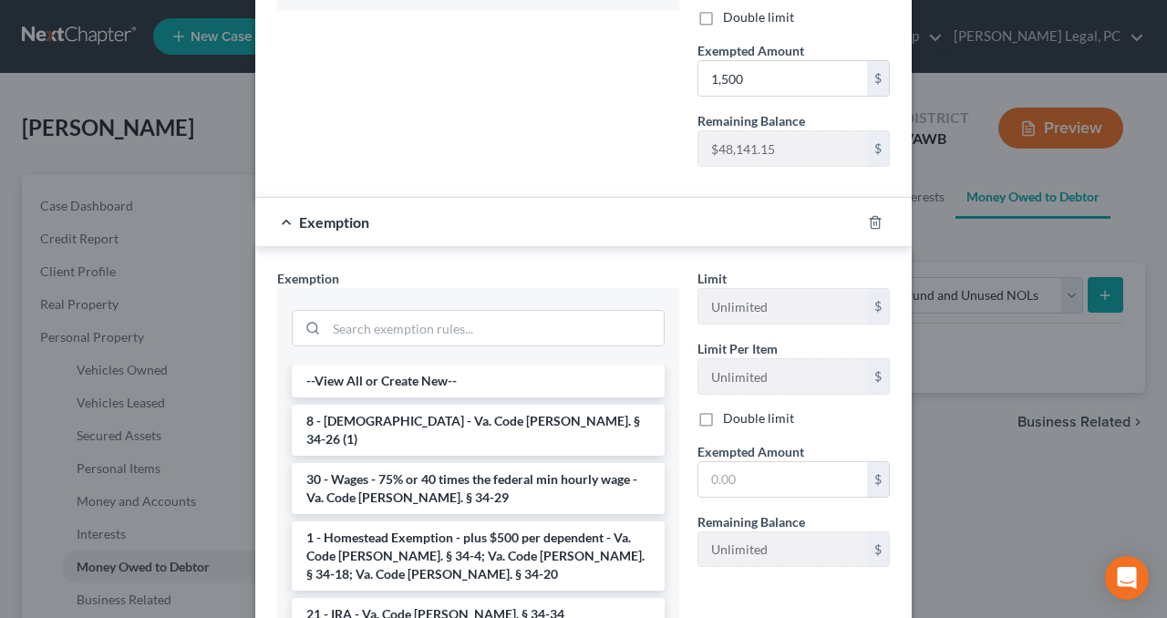
scroll to position [530, 0]
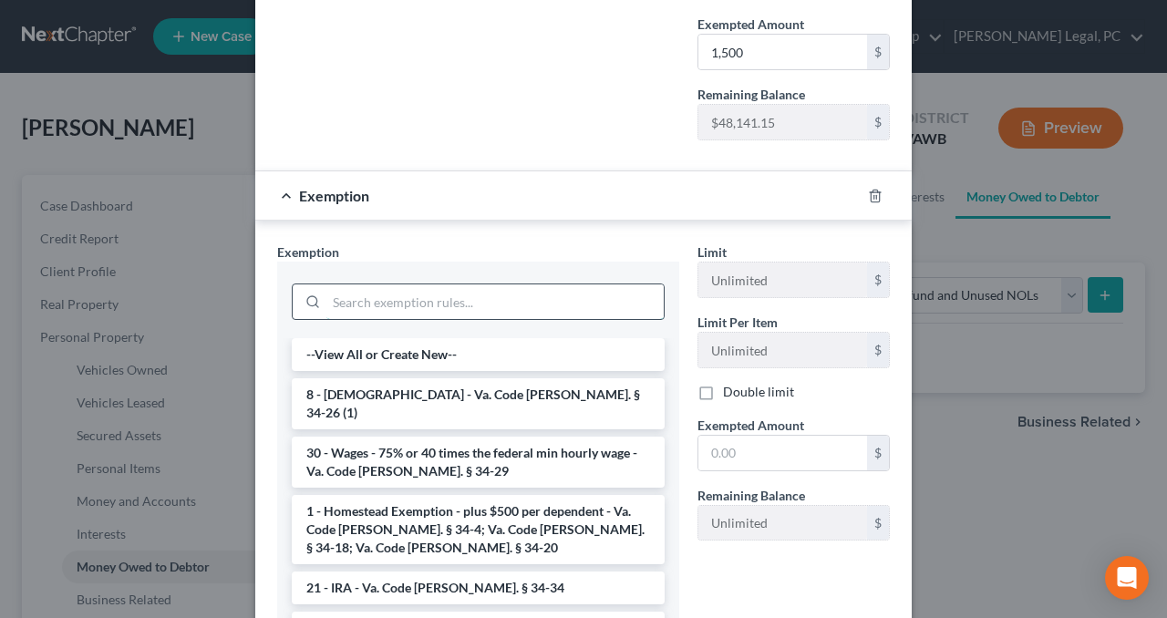
click at [410, 304] on input "search" at bounding box center [494, 301] width 337 height 35
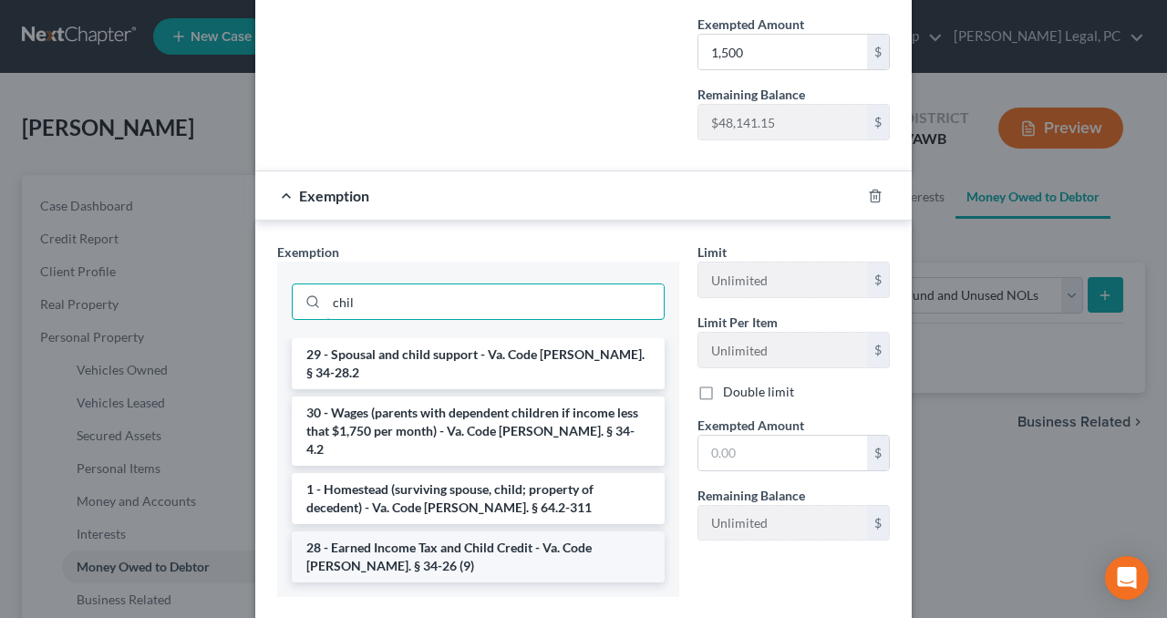
type input "chil"
click at [427, 531] on li "28 - Earned Income Tax and Child Credit - Va. Code [PERSON_NAME]. § 34-26 (9)" at bounding box center [478, 556] width 373 height 51
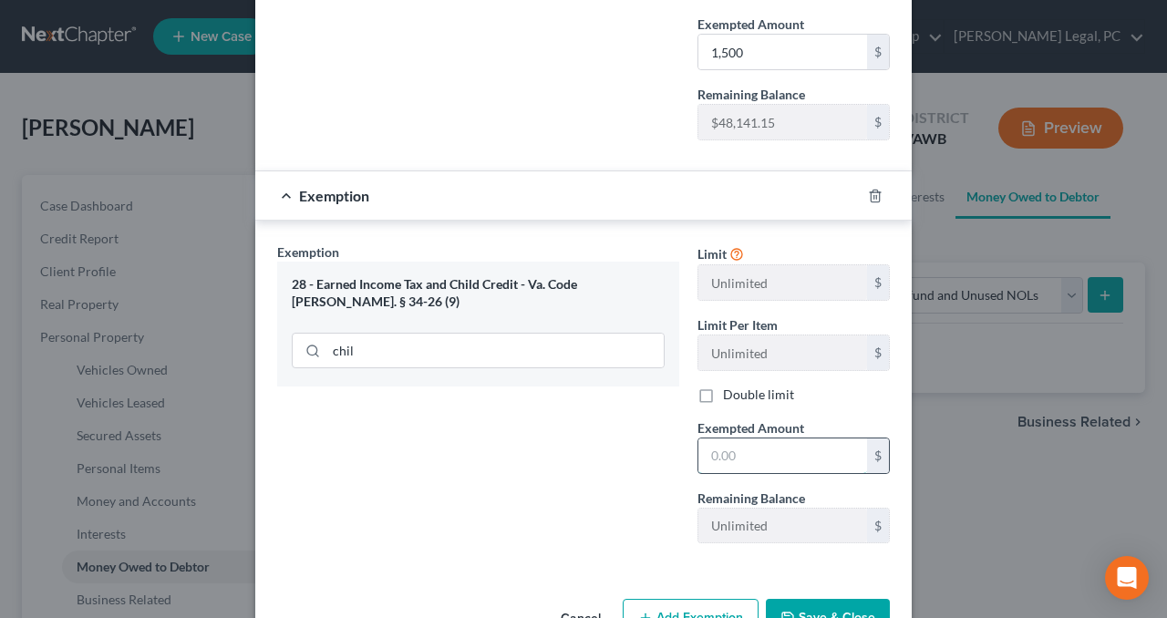
click at [735, 447] on input "text" at bounding box center [782, 455] width 169 height 35
type input "1,500"
click at [659, 462] on div "Exemption Set must be selected for CA. Exemption * 28 - Earned Income Tax and C…" at bounding box center [478, 399] width 420 height 315
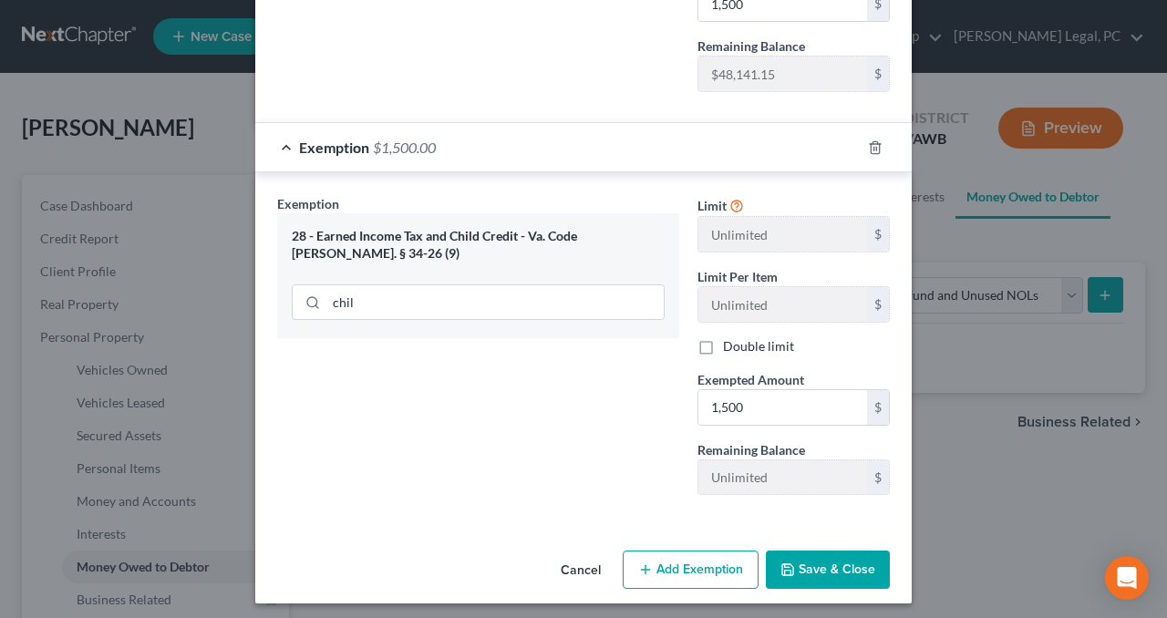
scroll to position [578, 0]
click at [829, 555] on button "Save & Close" at bounding box center [828, 570] width 124 height 38
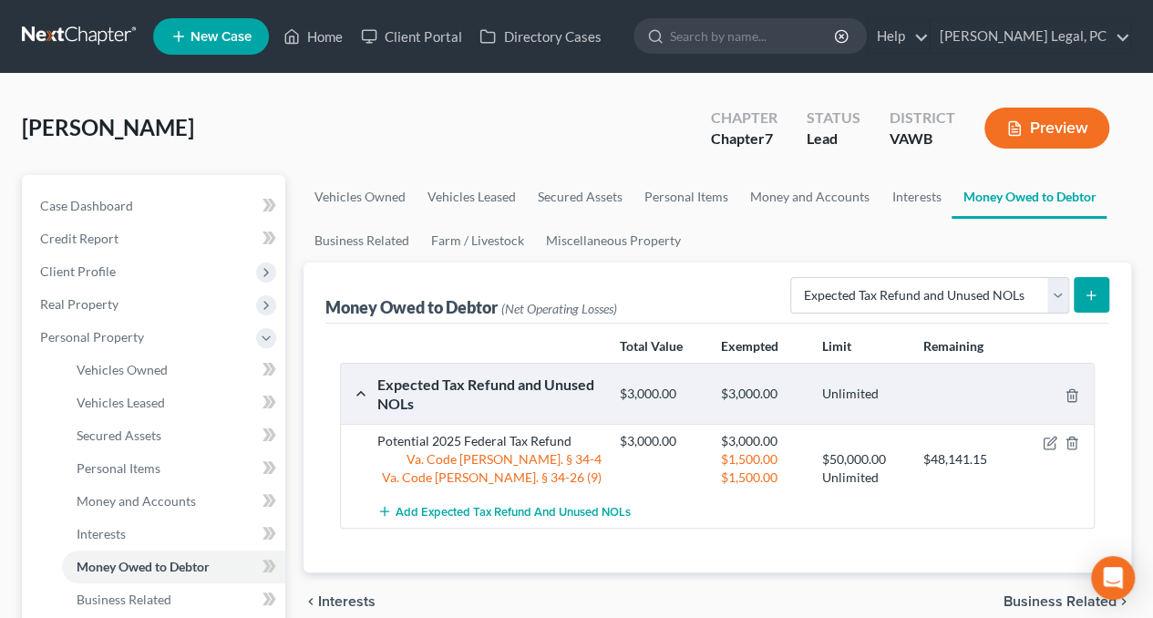
click at [1078, 297] on button "submit" at bounding box center [1092, 295] width 36 height 36
select select "0"
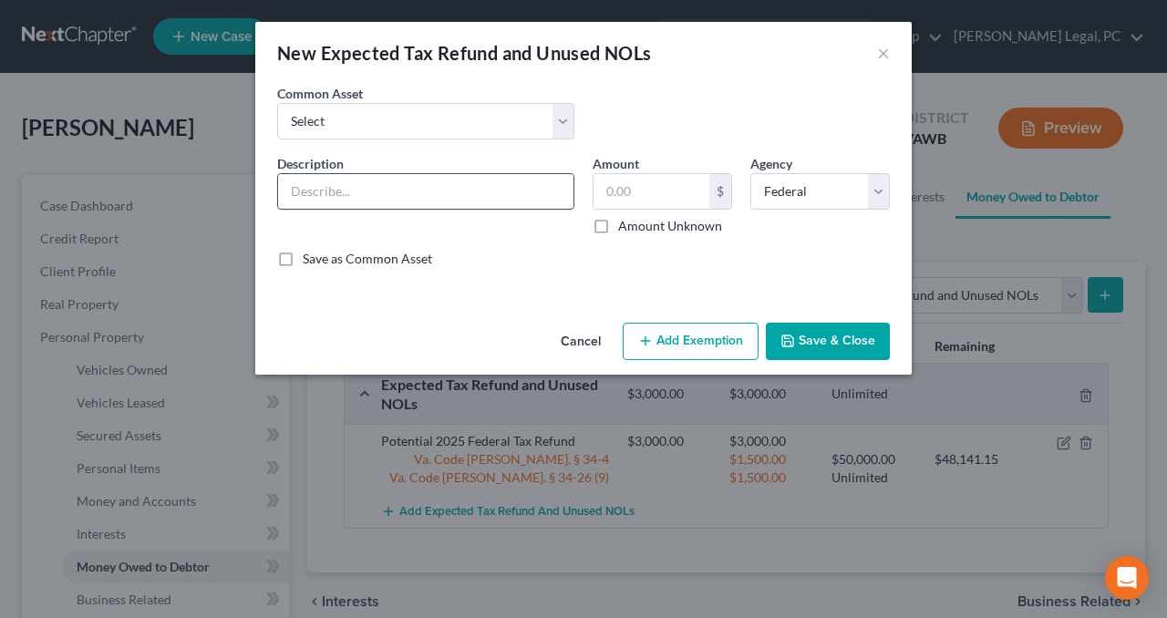
drag, startPoint x: 356, startPoint y: 169, endPoint x: 356, endPoint y: 185, distance: 16.4
click at [356, 185] on div "Description *" at bounding box center [425, 194] width 315 height 81
click at [356, 185] on input "text" at bounding box center [425, 191] width 295 height 35
type input "Potential 2025 State Tax Refund"
type input "50"
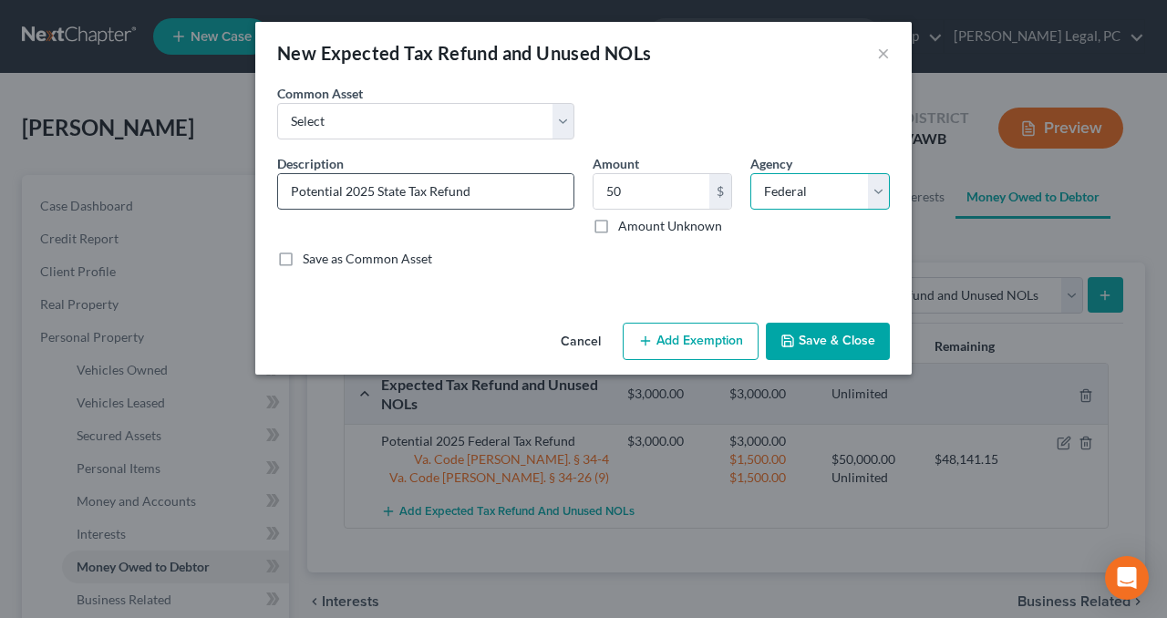
select select "1"
click at [631, 327] on button "Add Exemption" at bounding box center [691, 342] width 136 height 38
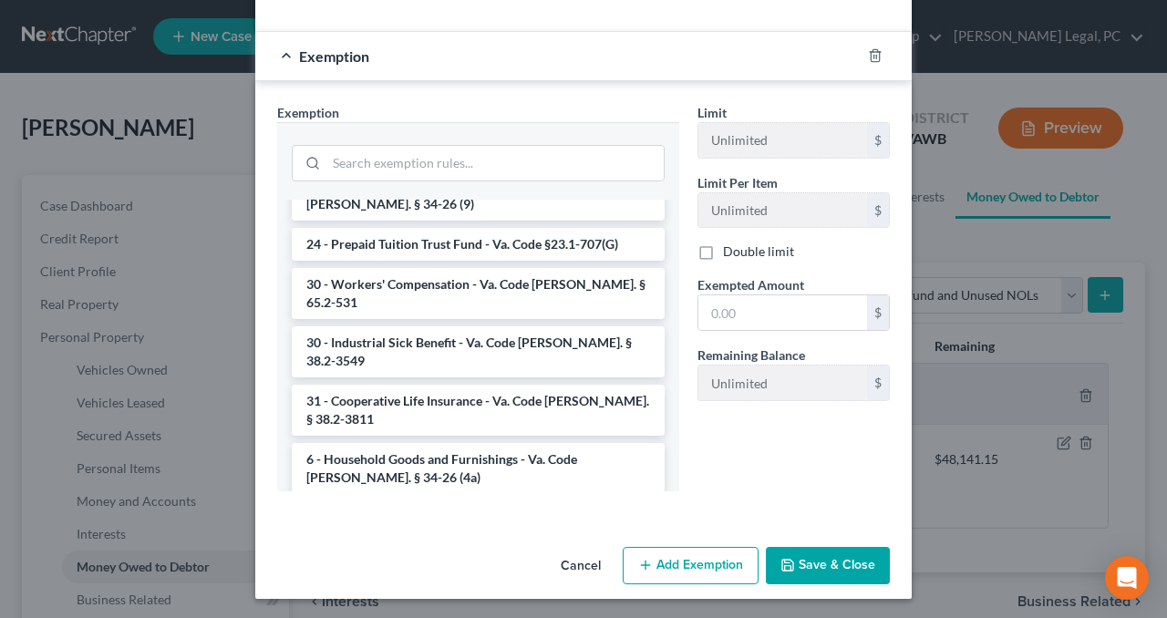
scroll to position [2768, 0]
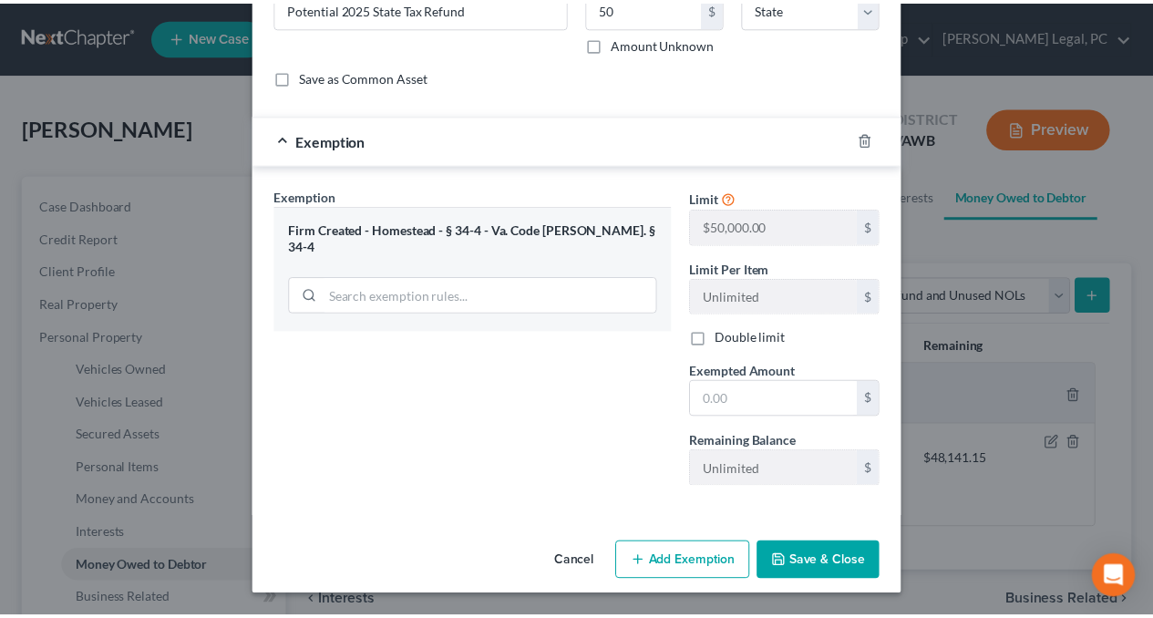
scroll to position [178, 0]
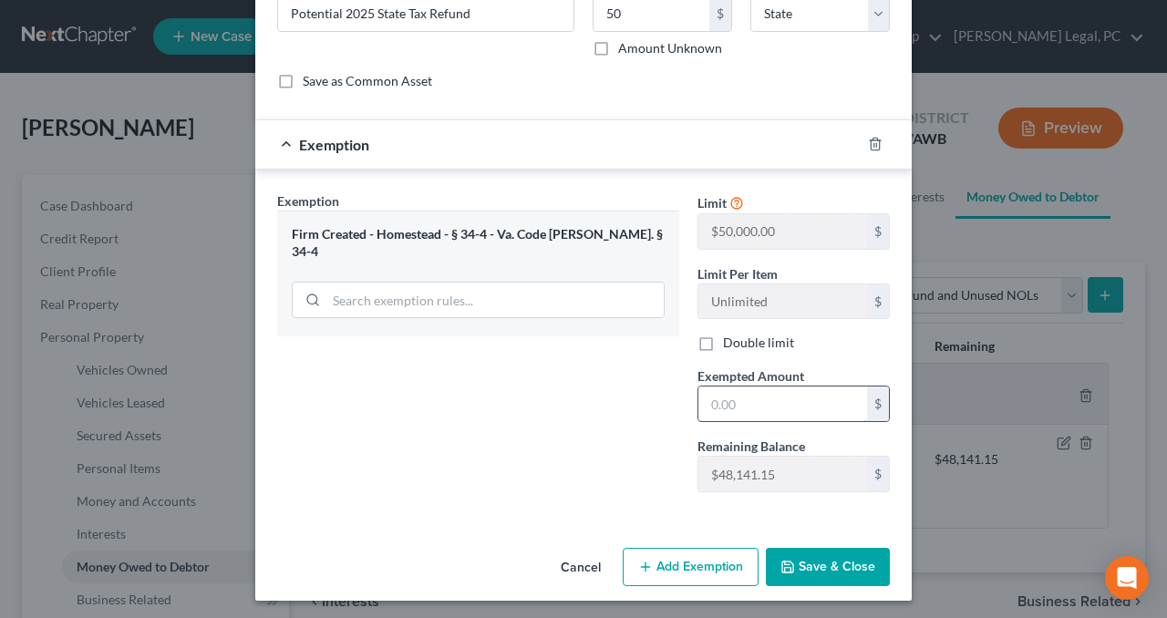
click at [736, 404] on input "text" at bounding box center [782, 404] width 169 height 35
type input "50"
click at [829, 568] on button "Save & Close" at bounding box center [828, 567] width 124 height 38
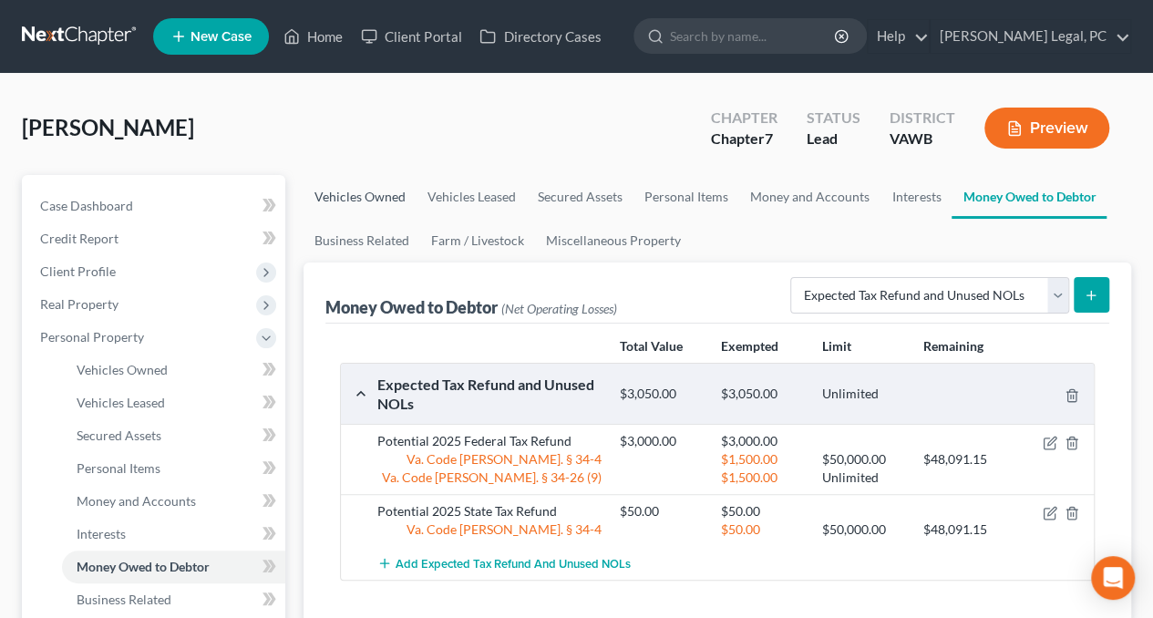
click at [382, 186] on link "Vehicles Owned" at bounding box center [360, 197] width 113 height 44
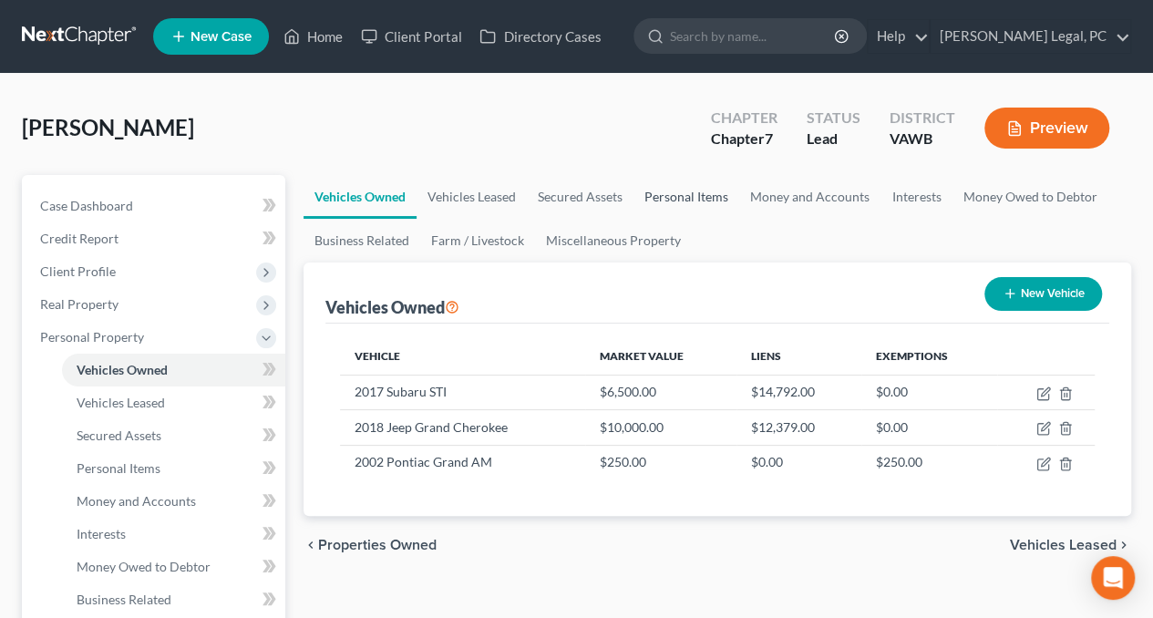
click at [664, 182] on link "Personal Items" at bounding box center [687, 197] width 106 height 44
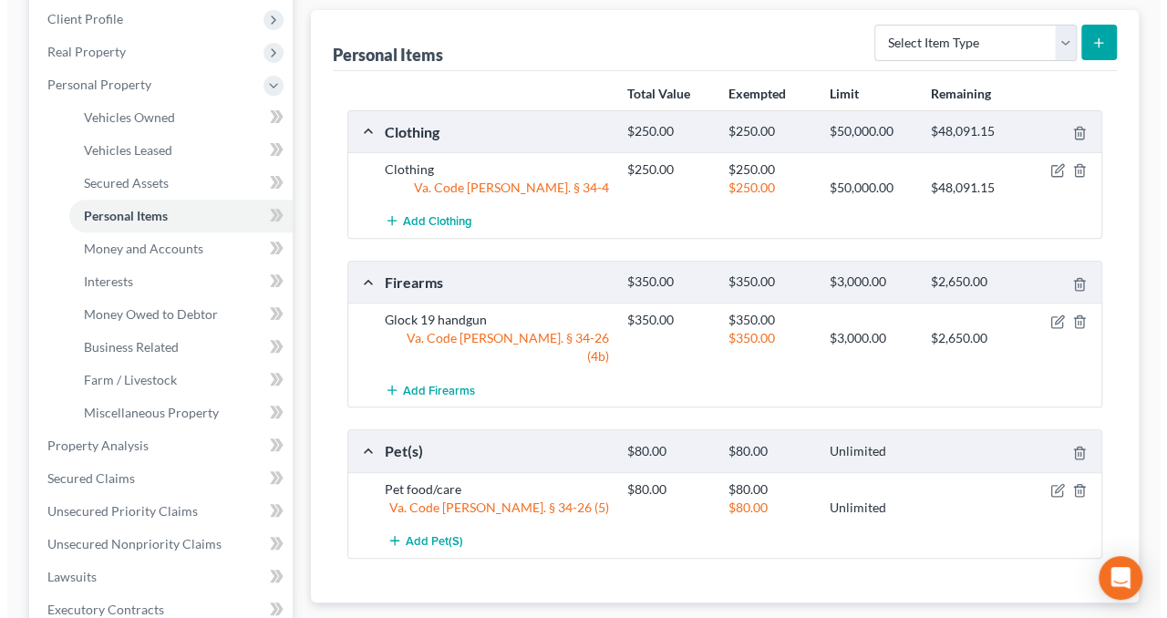
scroll to position [263, 0]
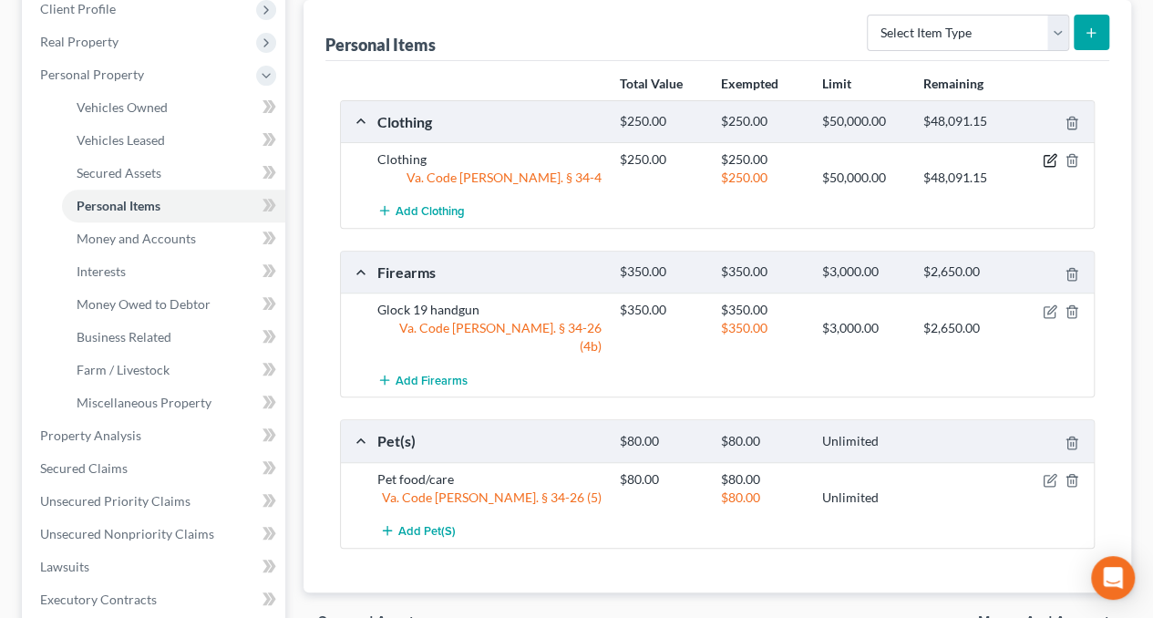
click at [1048, 158] on icon "button" at bounding box center [1051, 159] width 8 height 8
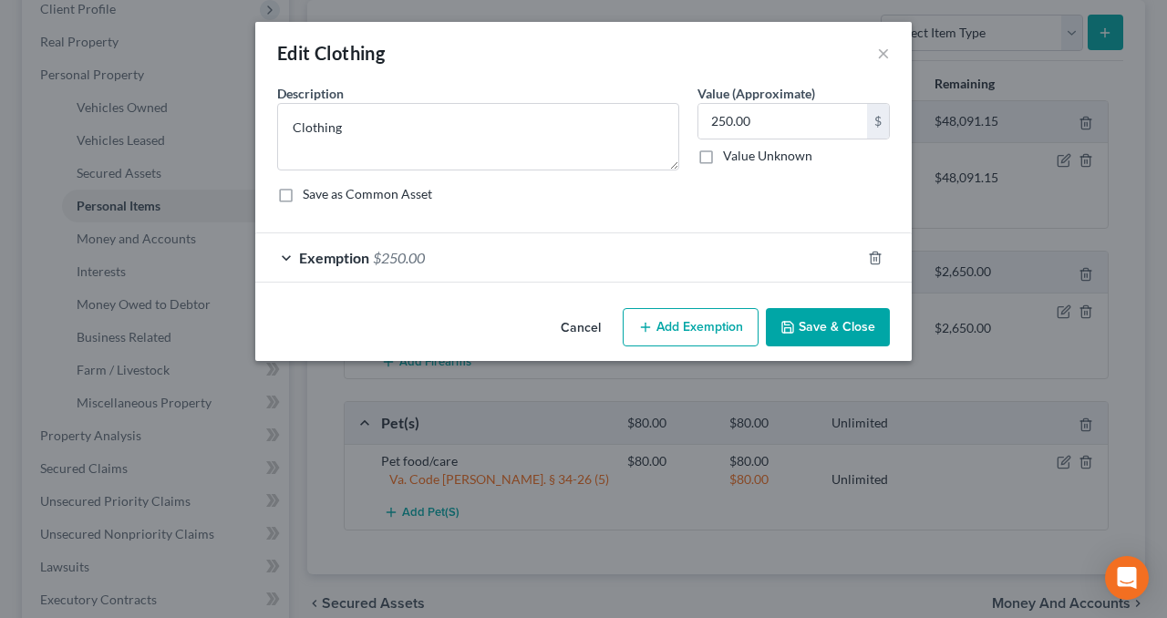
click at [521, 257] on div "Exemption $250.00" at bounding box center [557, 257] width 605 height 48
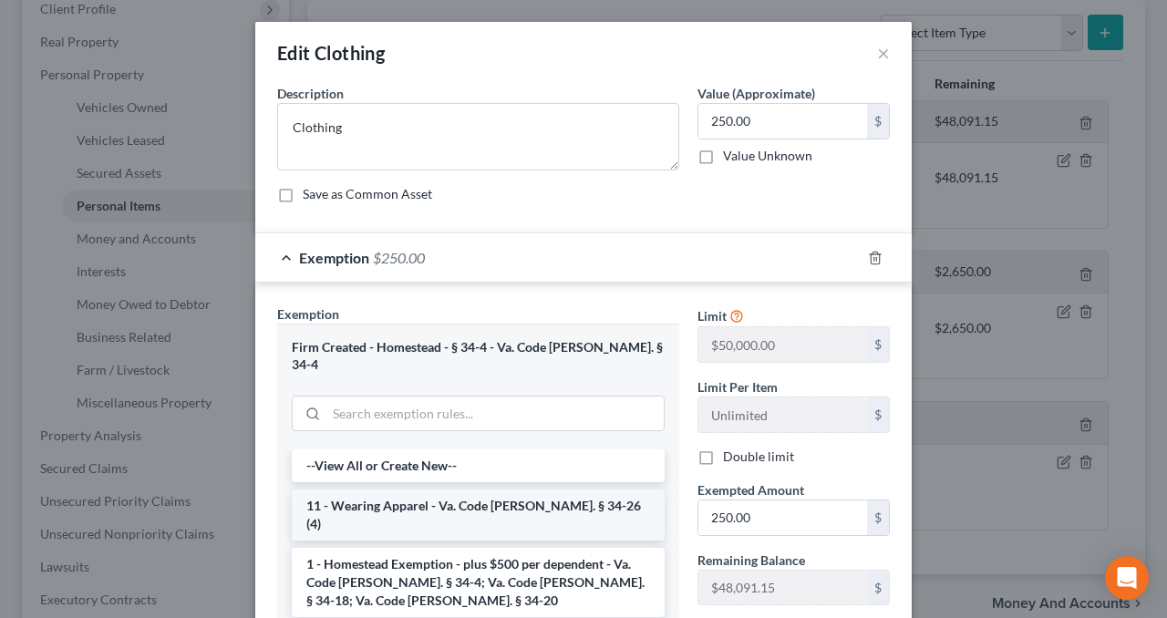
click at [436, 495] on li "11 - Wearing Apparel - Va. Code [PERSON_NAME]. § 34-26 (4)" at bounding box center [478, 515] width 373 height 51
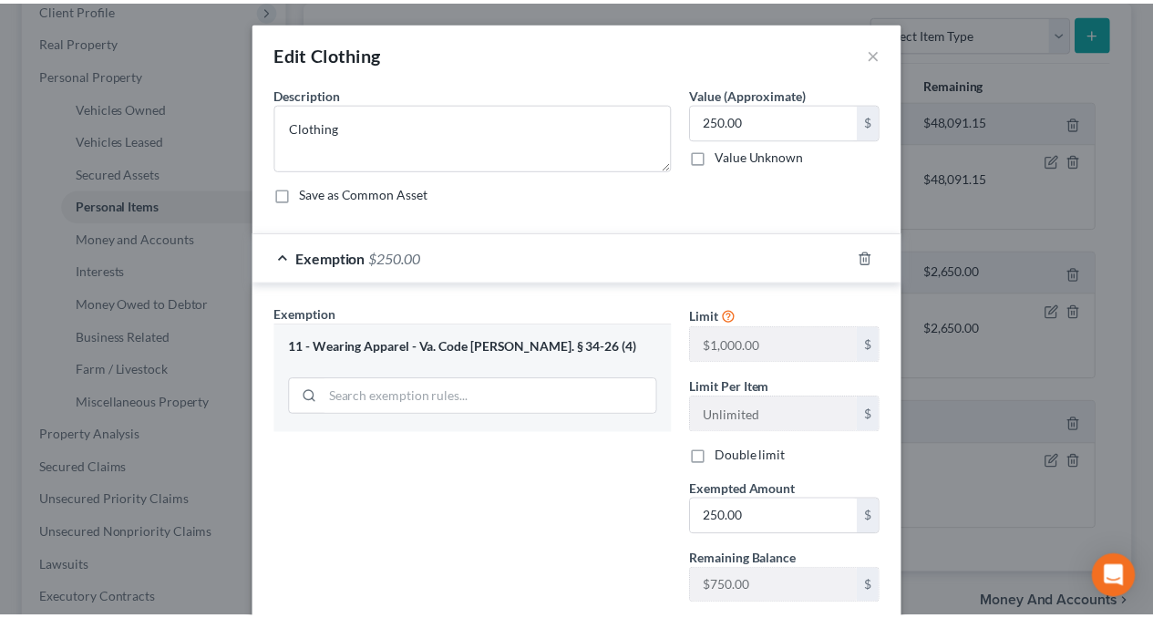
scroll to position [114, 0]
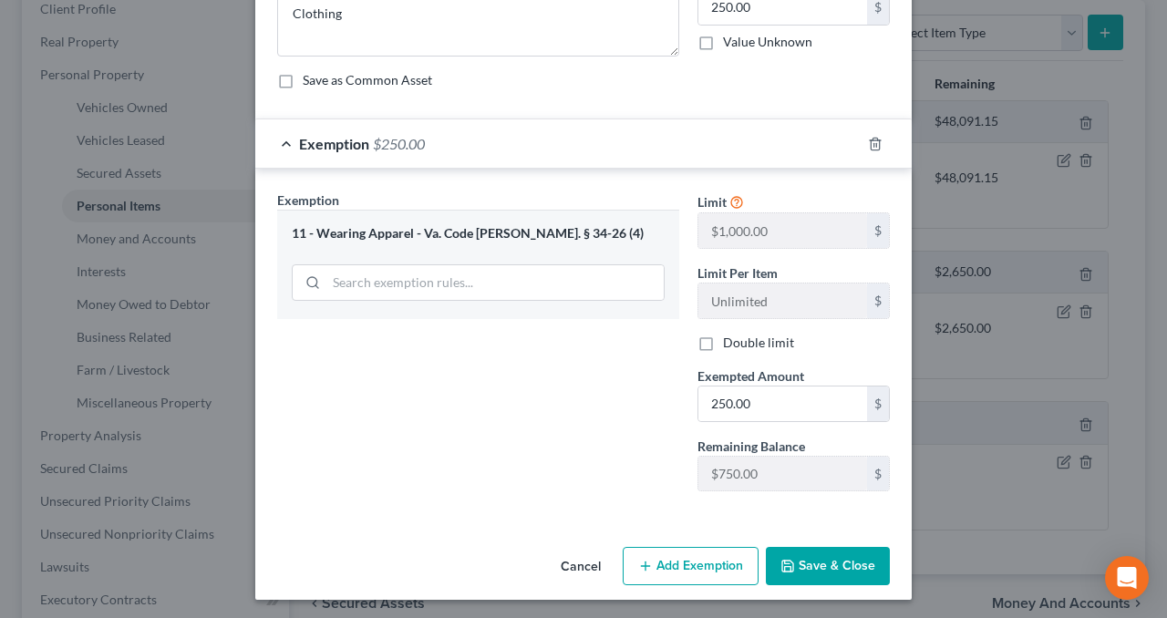
click at [820, 559] on button "Save & Close" at bounding box center [828, 566] width 124 height 38
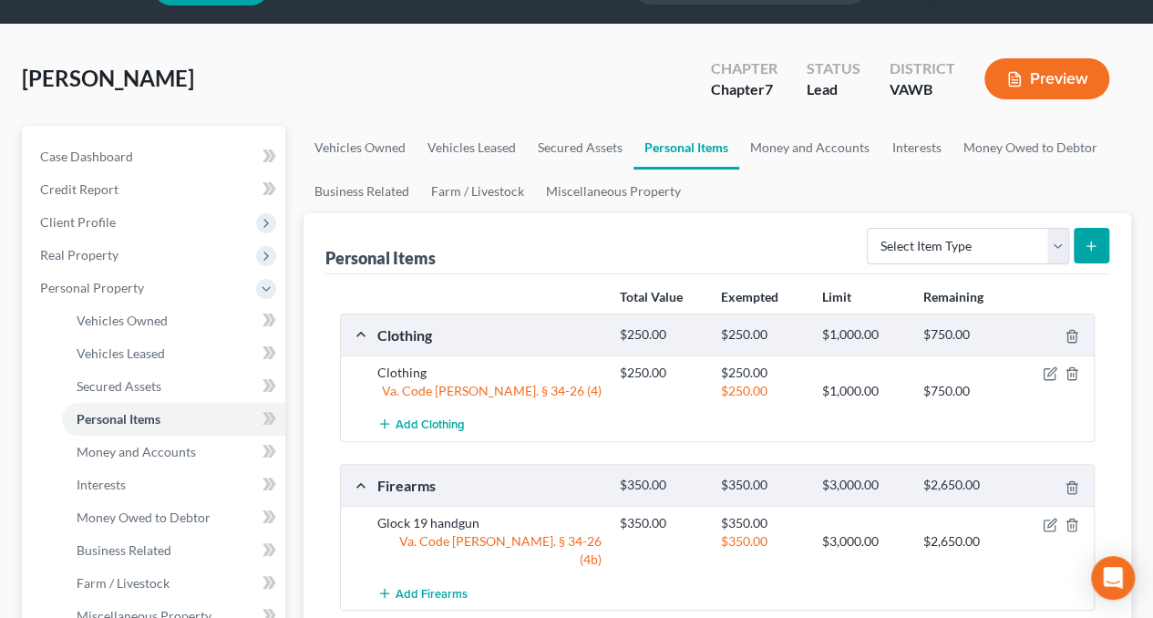
scroll to position [47, 0]
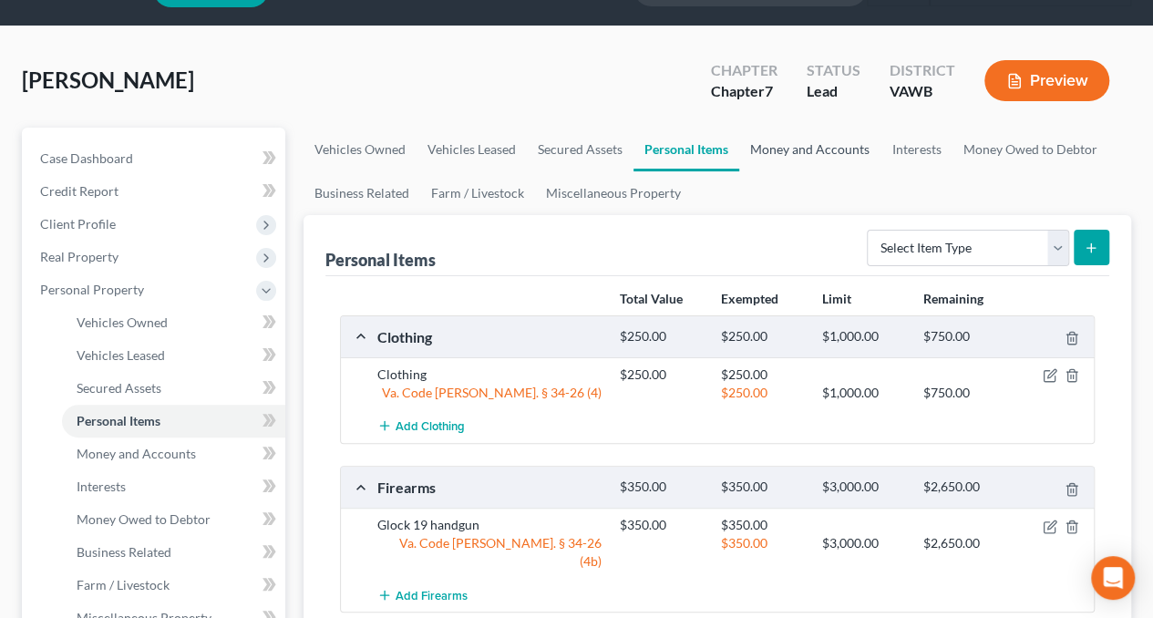
click at [800, 143] on link "Money and Accounts" at bounding box center [809, 150] width 141 height 44
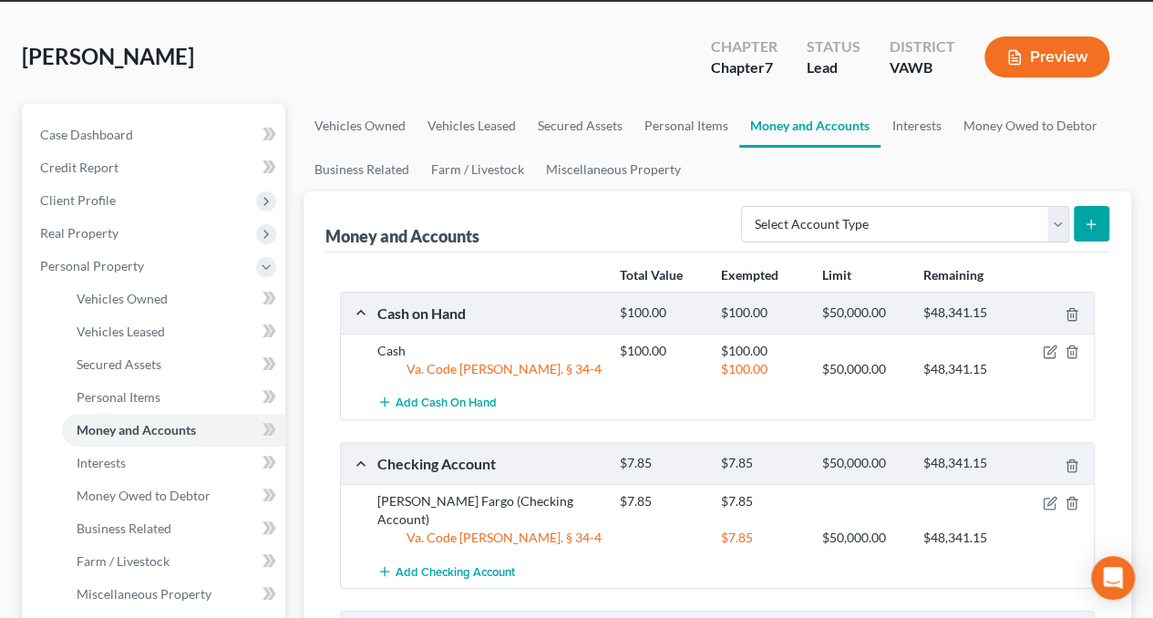
scroll to position [67, 0]
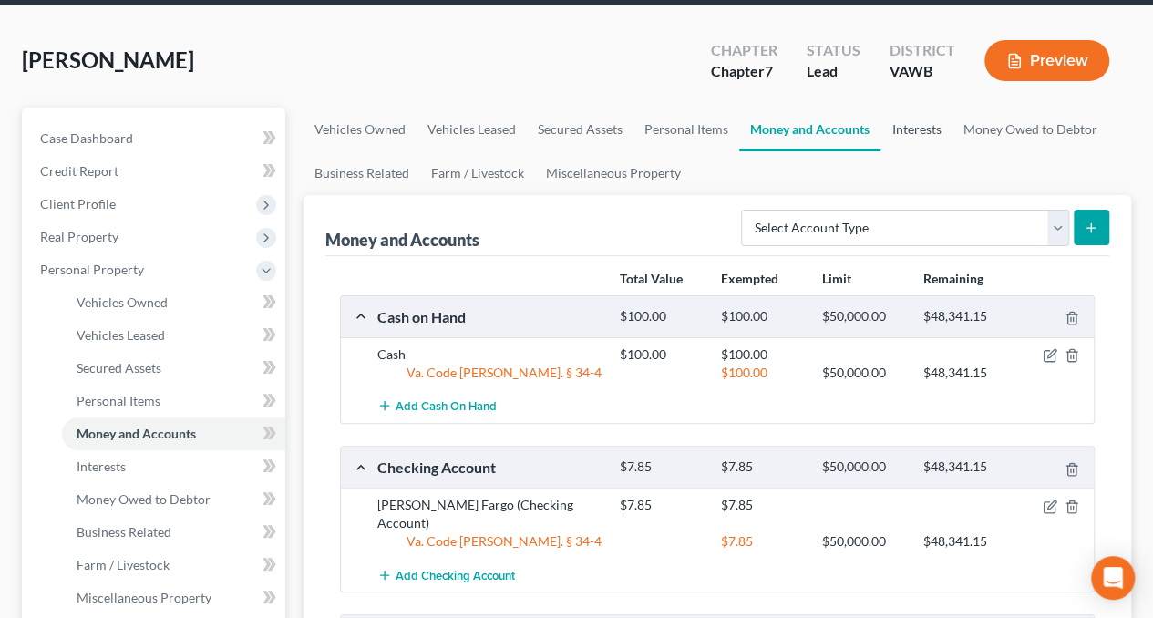
click at [921, 136] on link "Interests" at bounding box center [916, 130] width 71 height 44
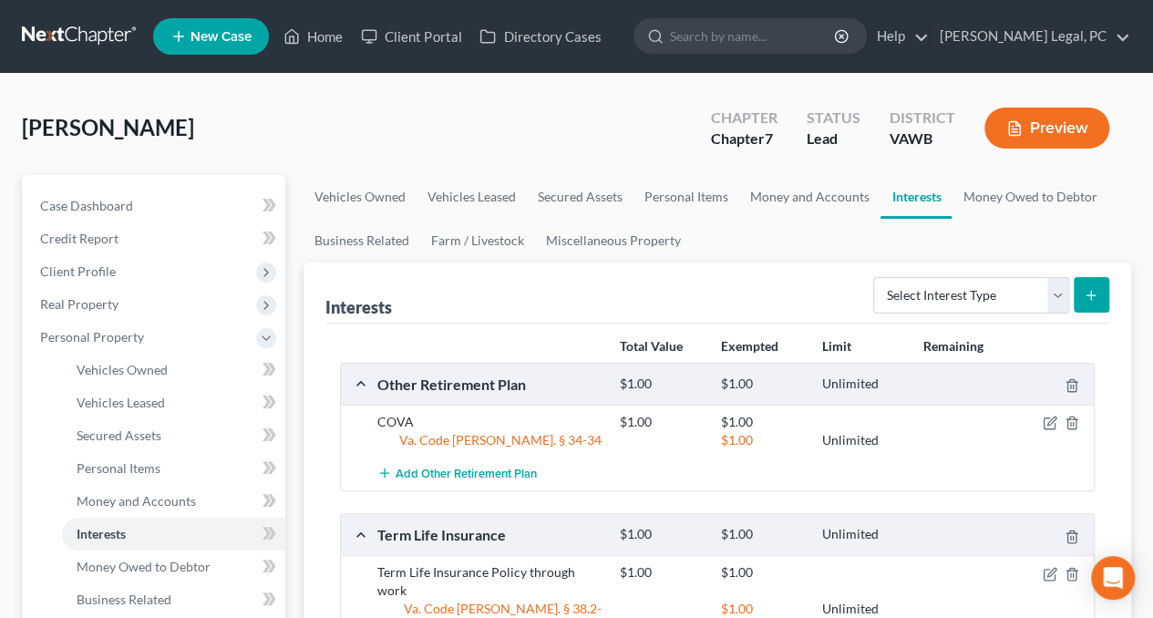
scroll to position [79, 0]
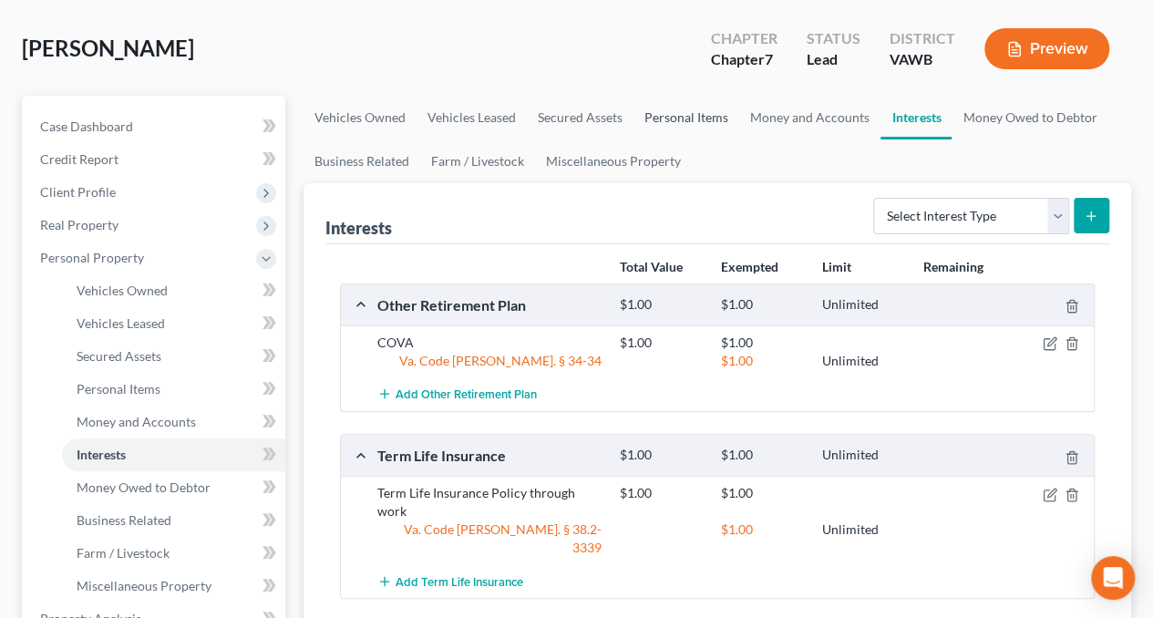
click at [675, 125] on link "Personal Items" at bounding box center [687, 118] width 106 height 44
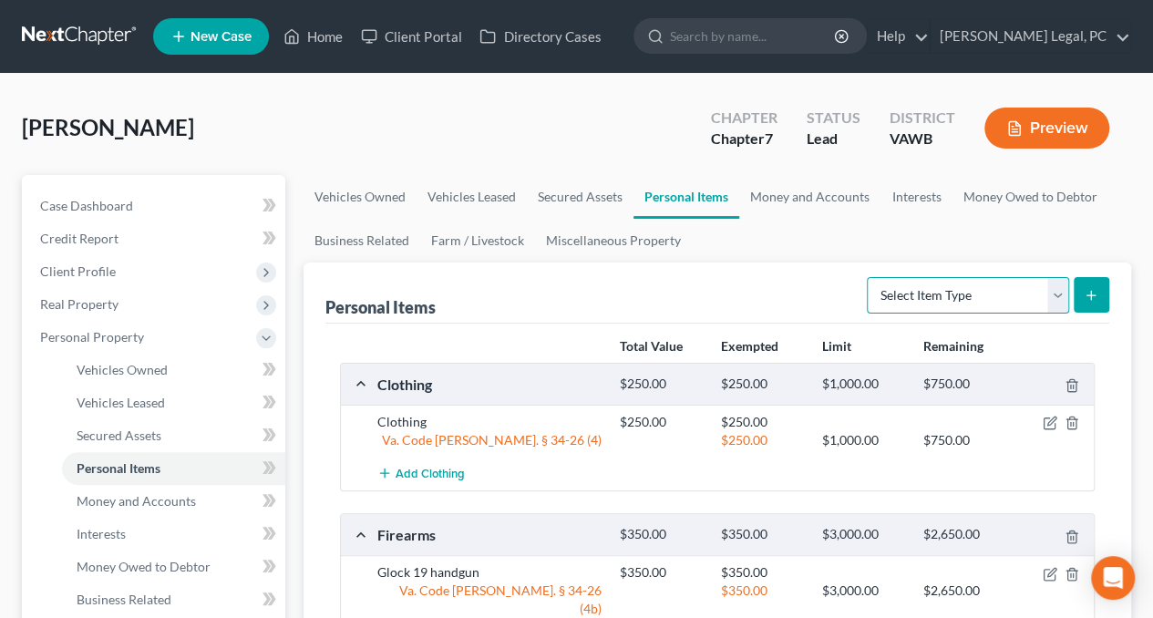
click at [935, 296] on select "Select Item Type Clothing Collectibles Of Value Electronics Firearms Household …" at bounding box center [968, 295] width 202 height 36
select select "household_goods"
click at [870, 277] on select "Select Item Type Clothing Collectibles Of Value Electronics Firearms Household …" at bounding box center [968, 295] width 202 height 36
click at [1082, 293] on button "submit" at bounding box center [1092, 295] width 36 height 36
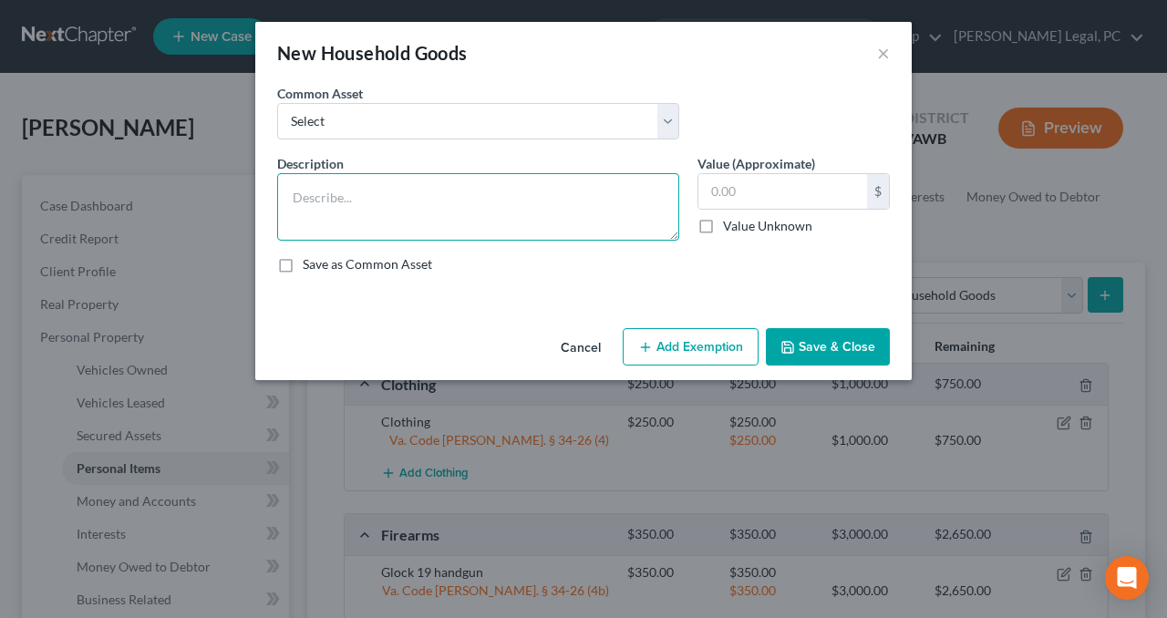
click at [376, 196] on textarea at bounding box center [478, 206] width 402 height 67
type textarea "Bedroom set, living room furniture, dining table and chairs, misc. household go…"
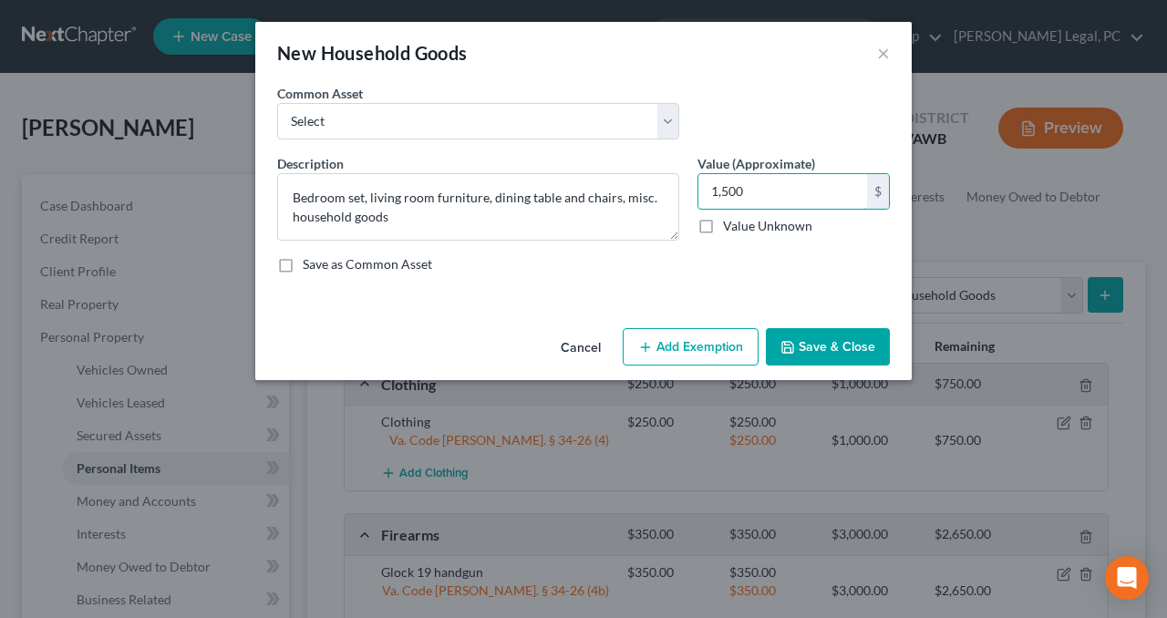
type input "1,500"
click at [660, 340] on button "Add Exemption" at bounding box center [691, 347] width 136 height 38
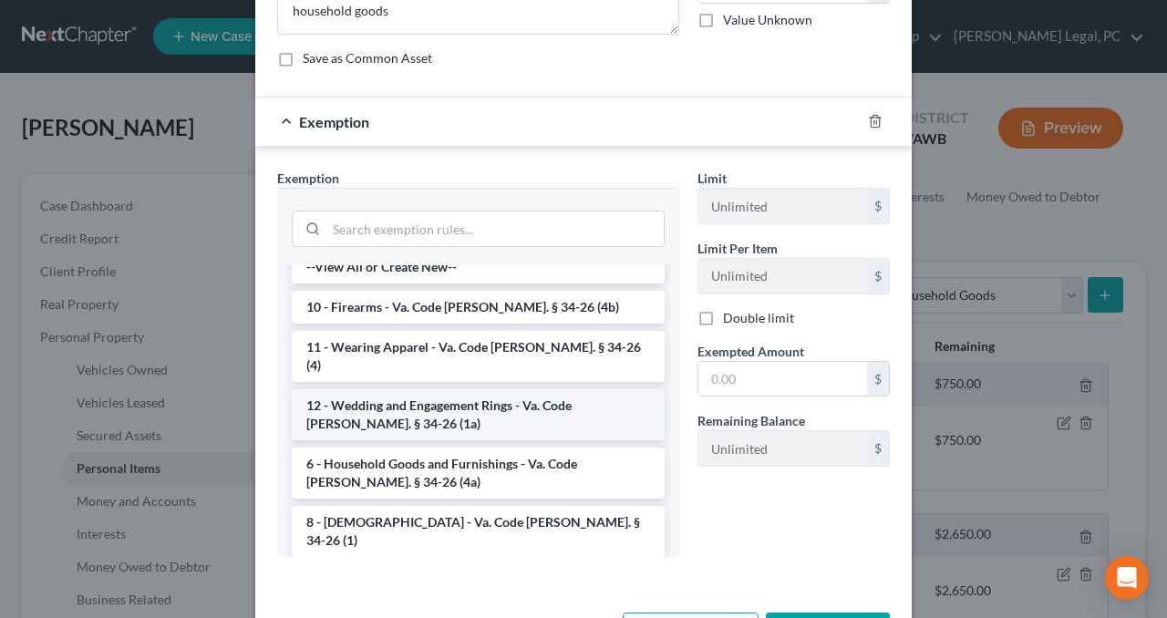
scroll to position [16, 0]
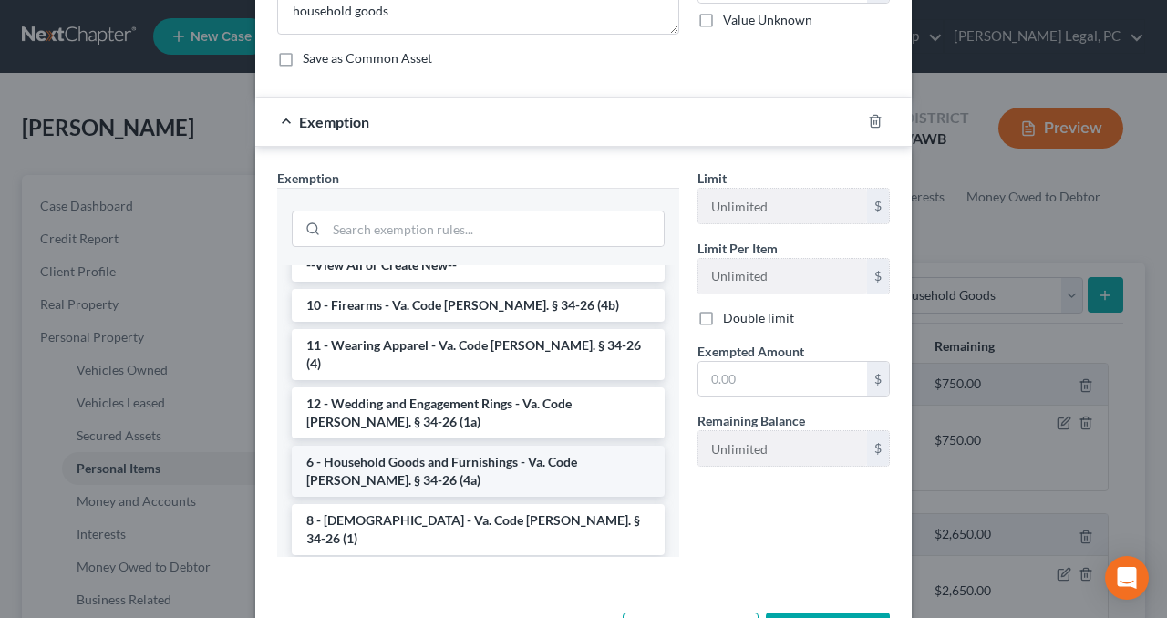
click at [533, 446] on li "6 - Household Goods and Furnishings - Va. Code [PERSON_NAME]. § 34-26 (4a)" at bounding box center [478, 471] width 373 height 51
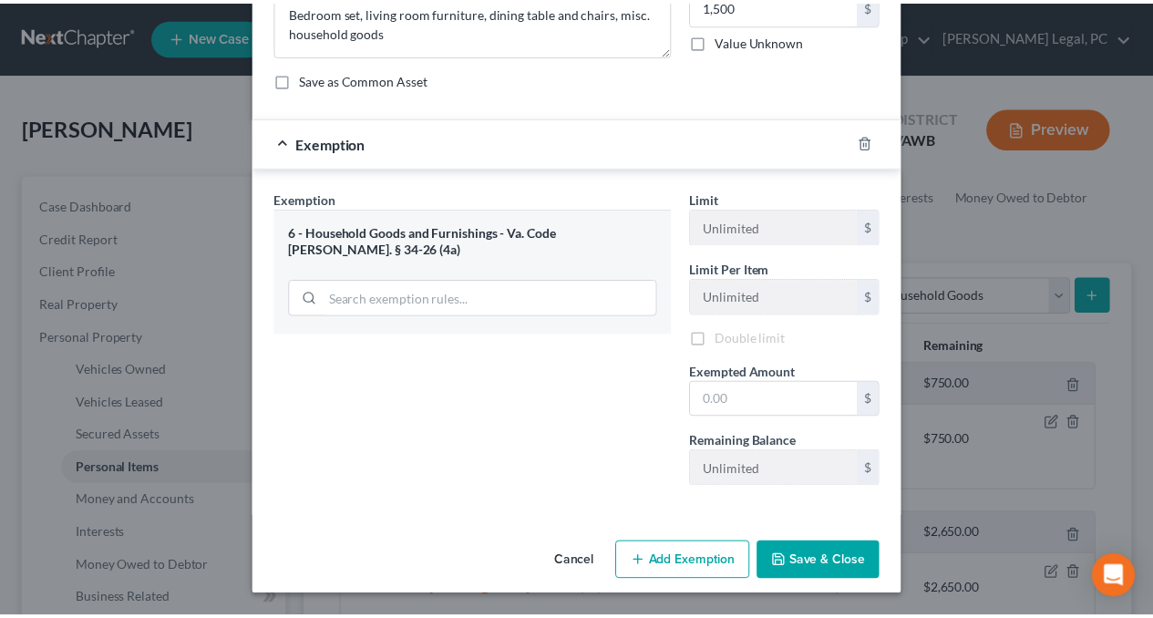
scroll to position [183, 0]
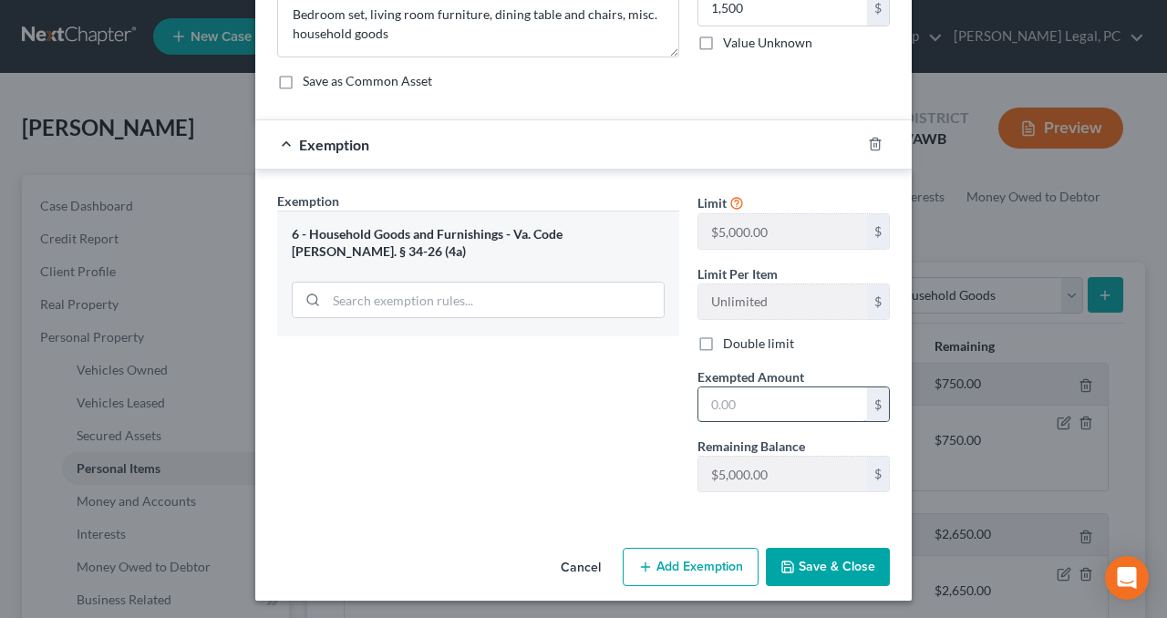
click at [729, 388] on input "text" at bounding box center [782, 404] width 169 height 35
type input "1,500"
click at [814, 562] on button "Save & Close" at bounding box center [828, 567] width 124 height 38
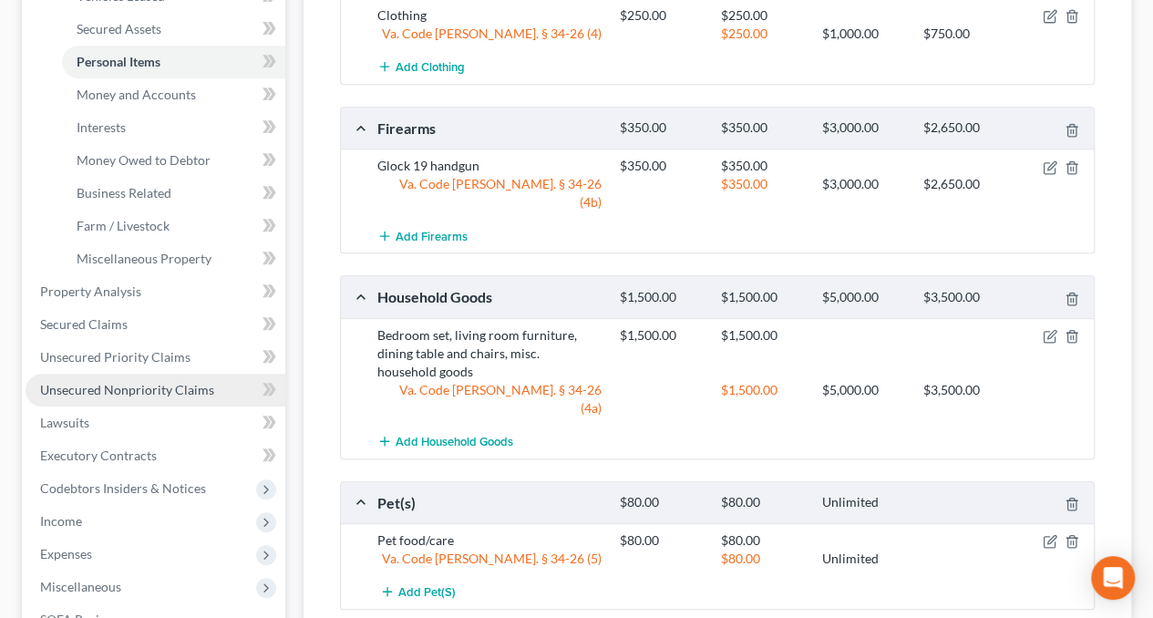
scroll to position [382, 0]
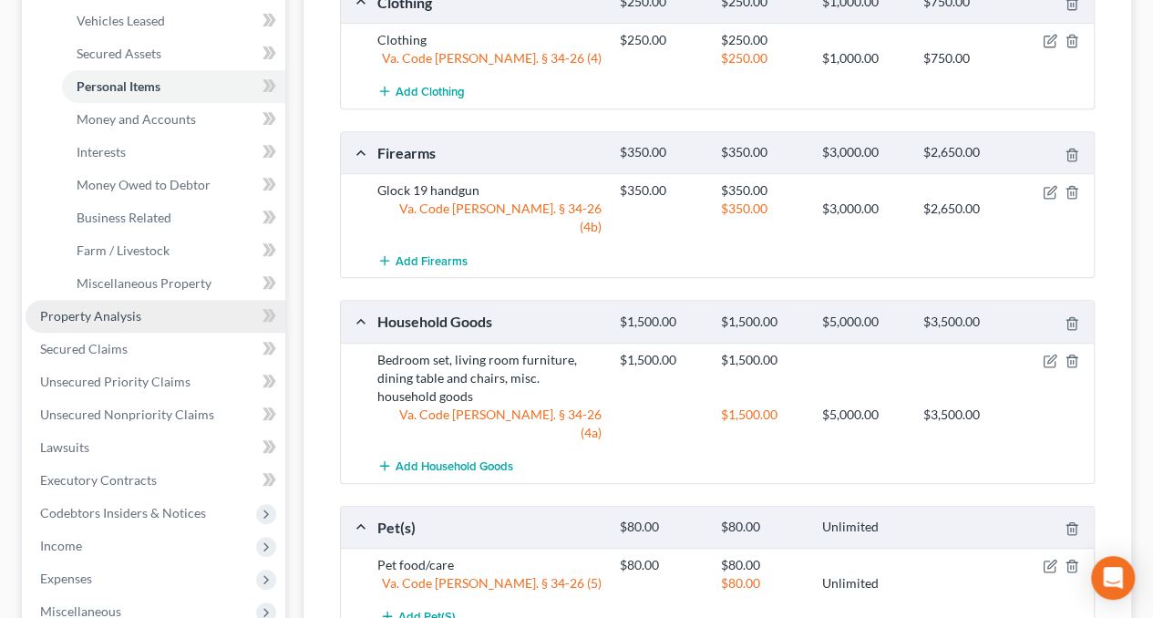
click at [124, 328] on link "Property Analysis" at bounding box center [156, 316] width 260 height 33
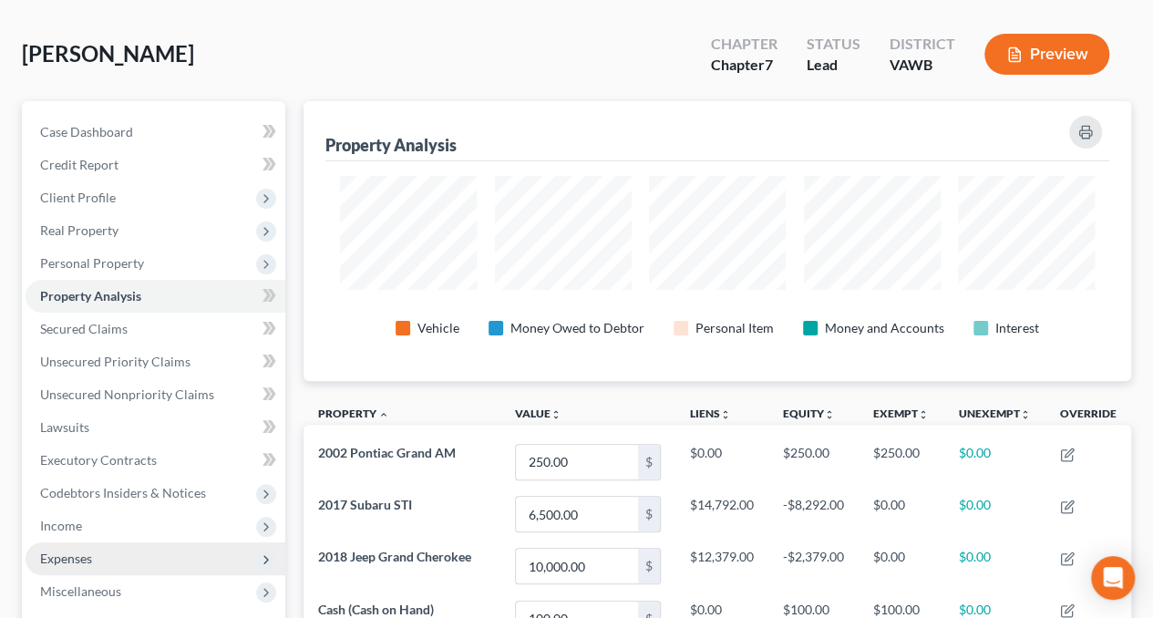
scroll to position [66, 0]
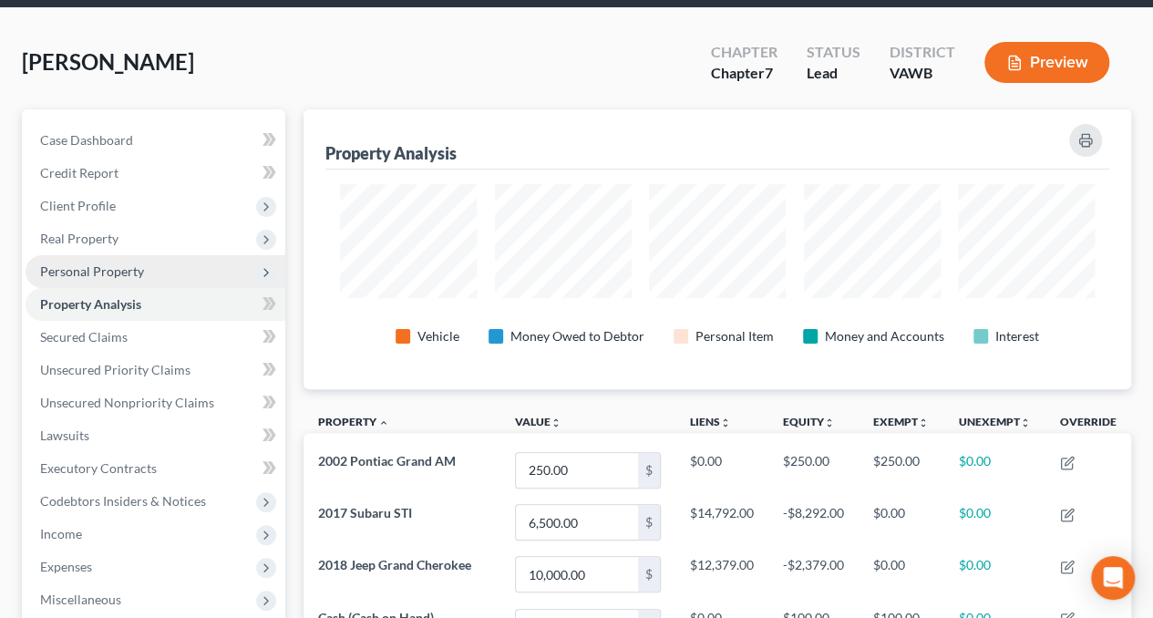
click at [100, 275] on span "Personal Property" at bounding box center [92, 270] width 104 height 15
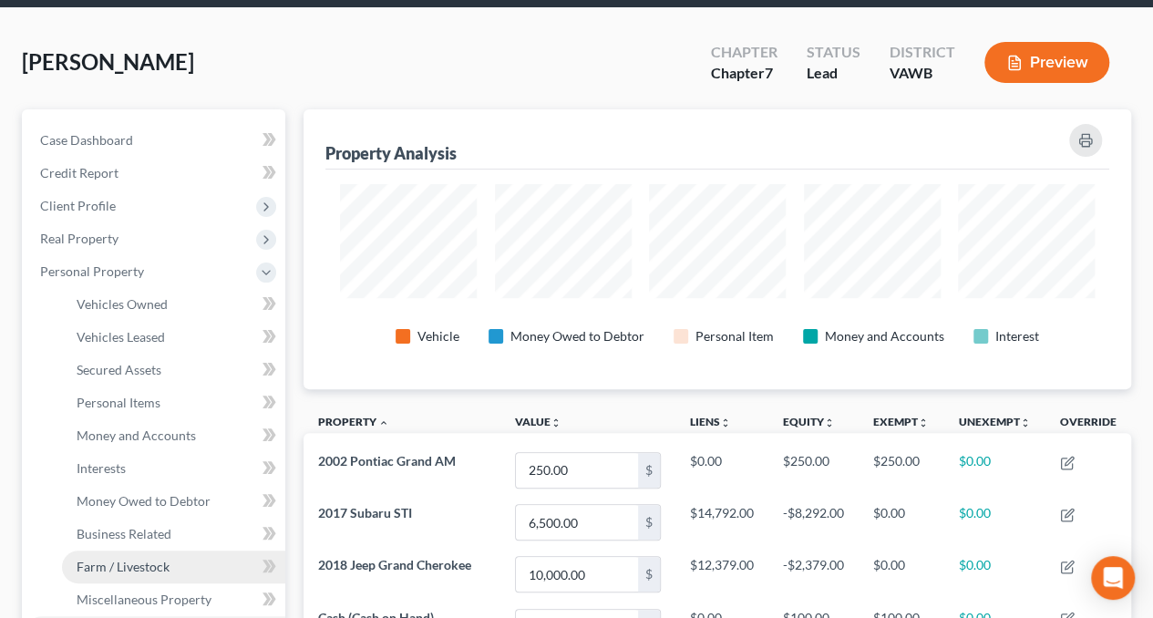
scroll to position [151, 0]
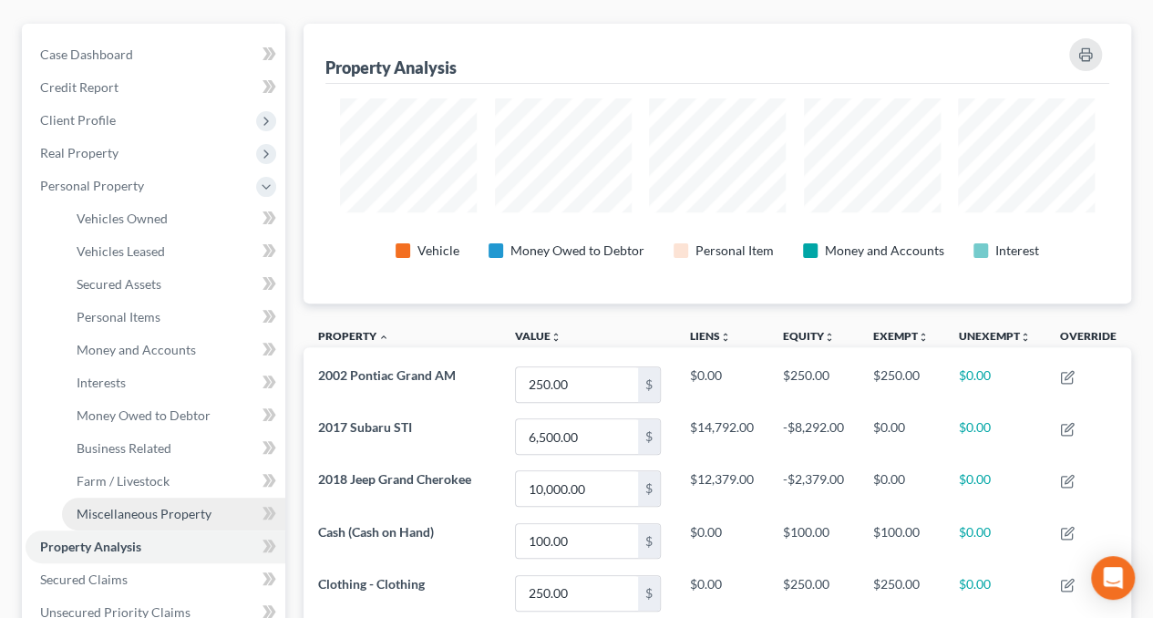
click at [124, 521] on link "Miscellaneous Property" at bounding box center [173, 514] width 223 height 33
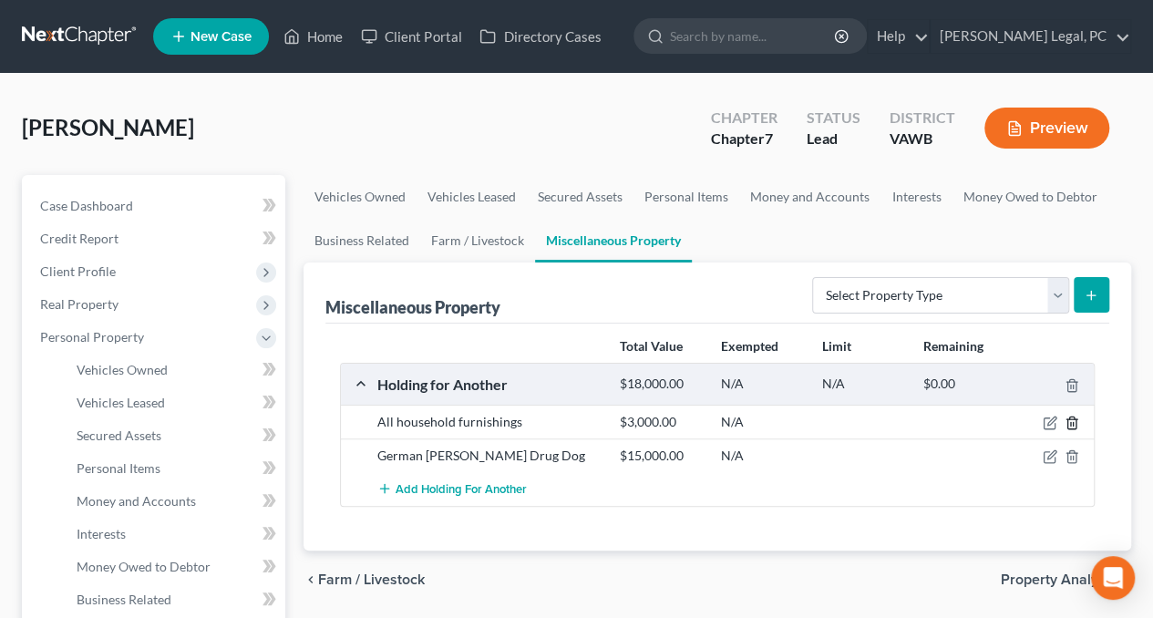
click at [1066, 416] on icon "button" at bounding box center [1072, 423] width 15 height 15
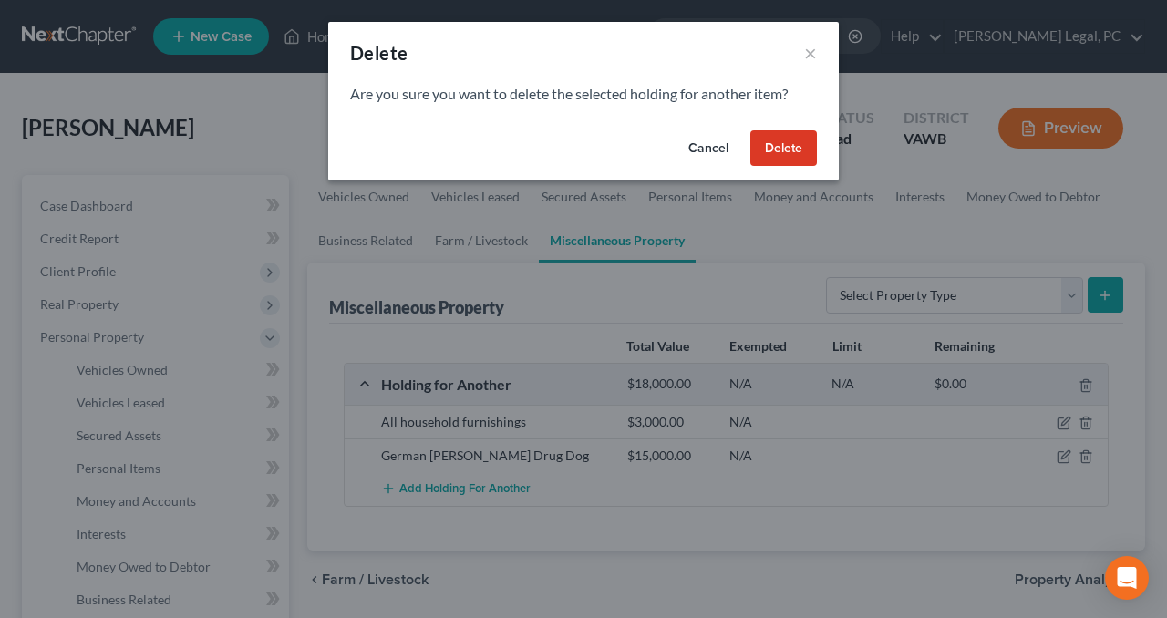
click at [791, 154] on button "Delete" at bounding box center [783, 148] width 67 height 36
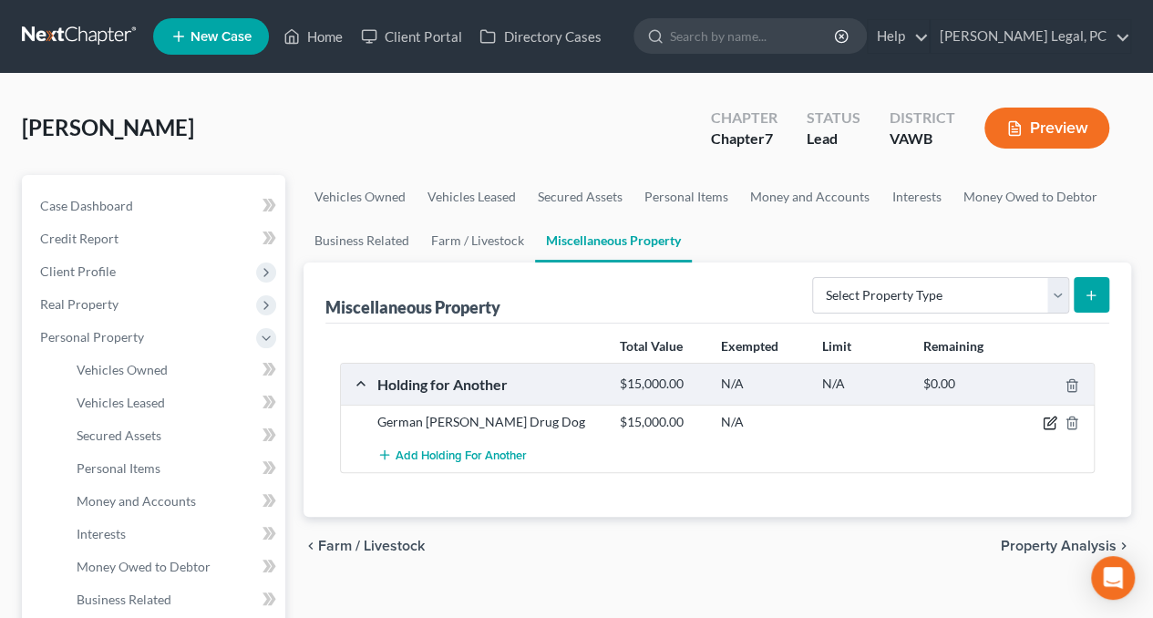
click at [1047, 425] on icon "button" at bounding box center [1050, 423] width 15 height 15
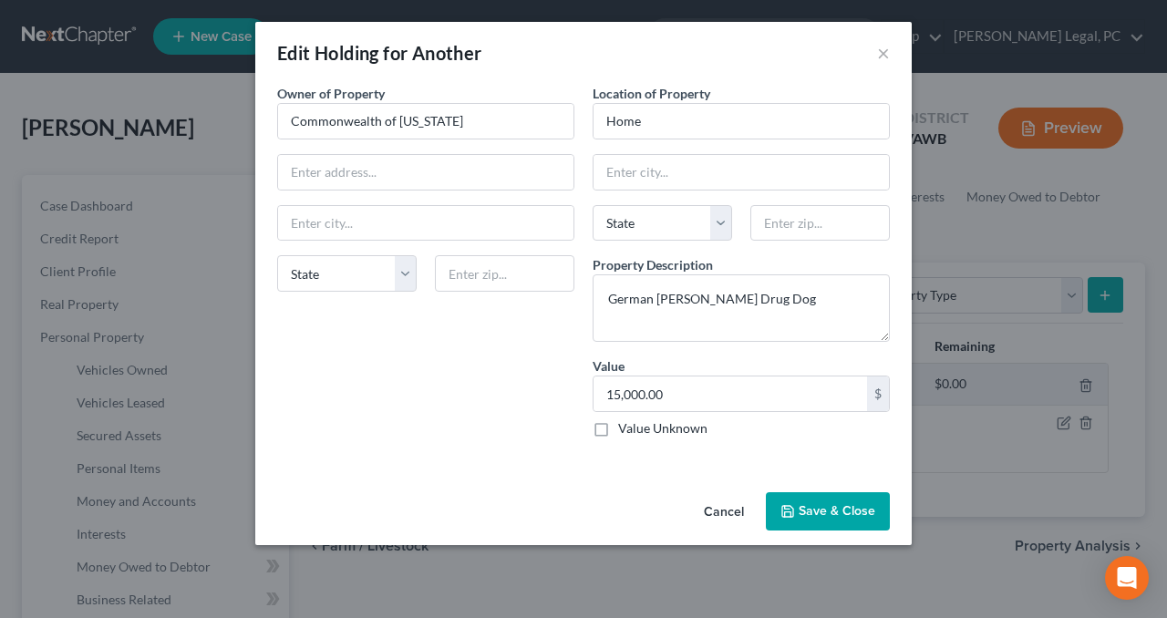
click at [795, 504] on icon "button" at bounding box center [787, 511] width 15 height 15
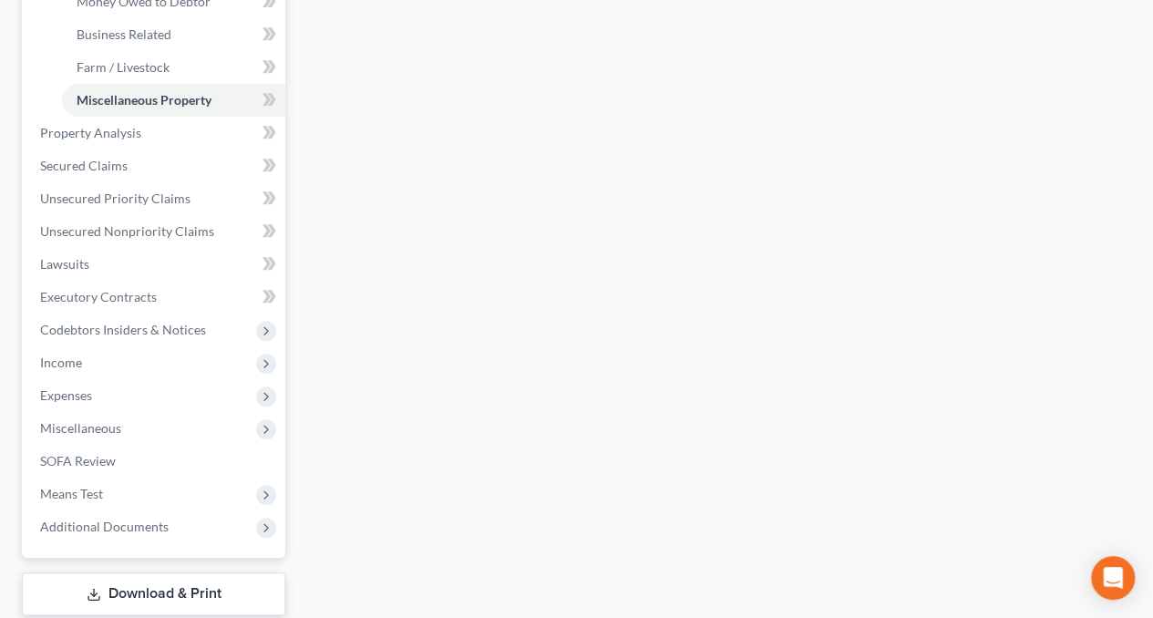
scroll to position [571, 0]
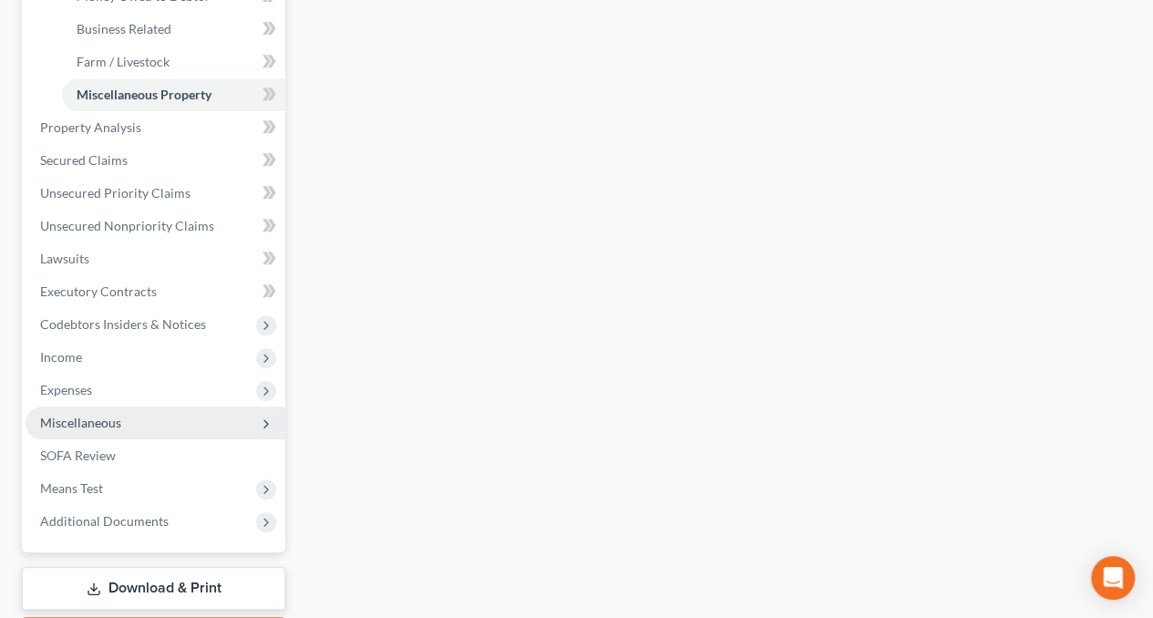
click at [92, 423] on span "Miscellaneous" at bounding box center [80, 422] width 81 height 15
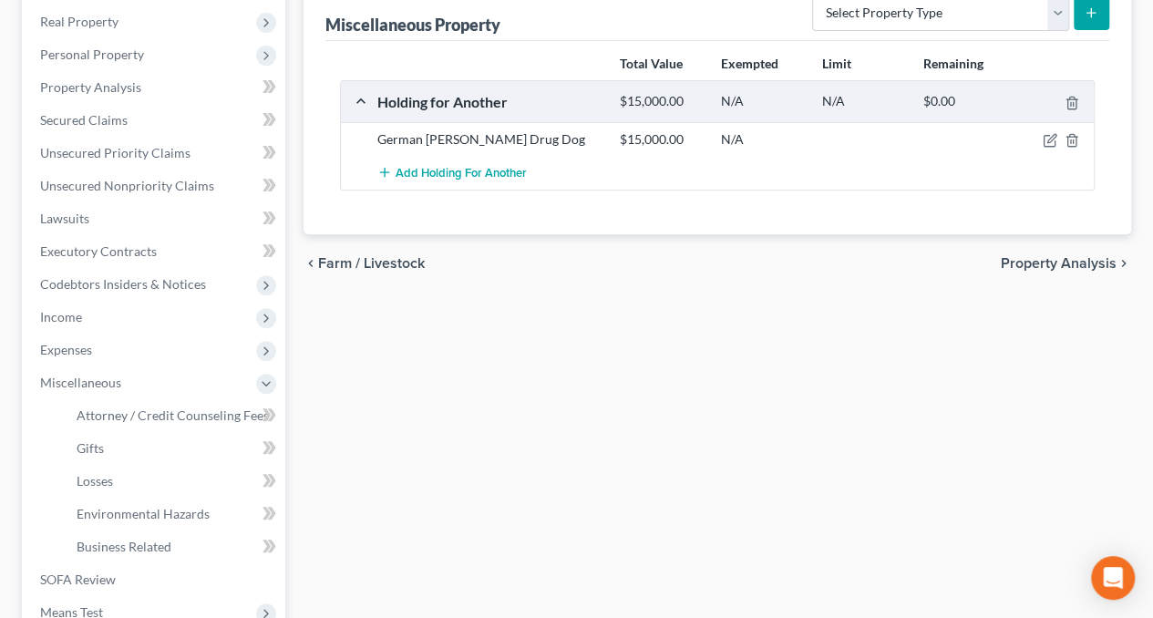
scroll to position [279, 0]
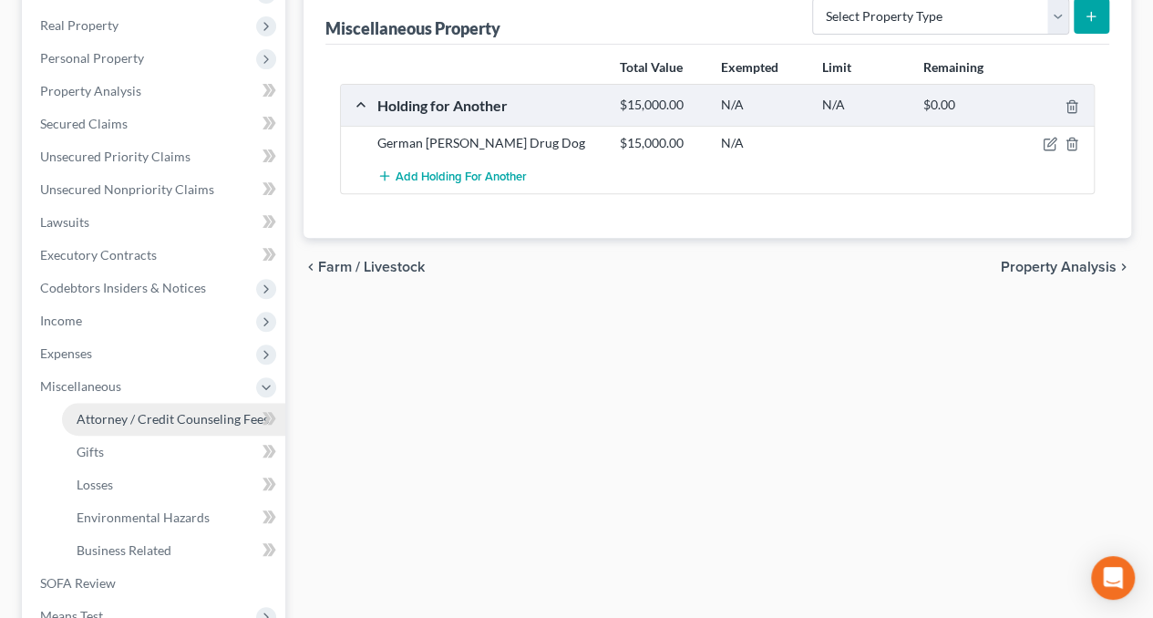
click at [183, 418] on span "Attorney / Credit Counseling Fees" at bounding box center [173, 418] width 192 height 15
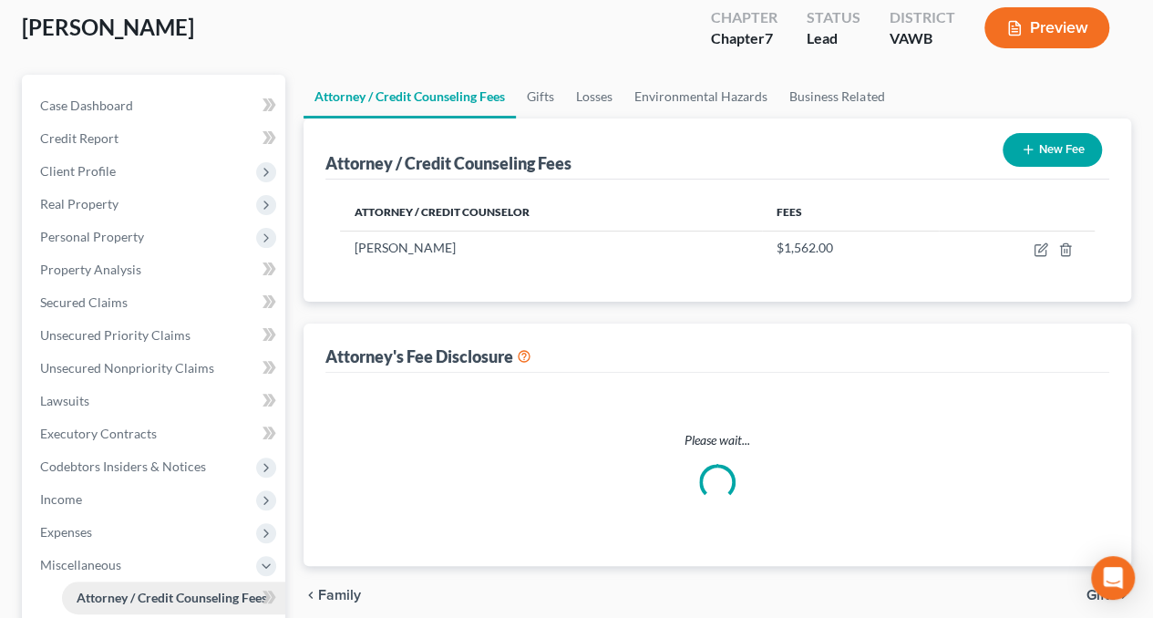
scroll to position [20, 0]
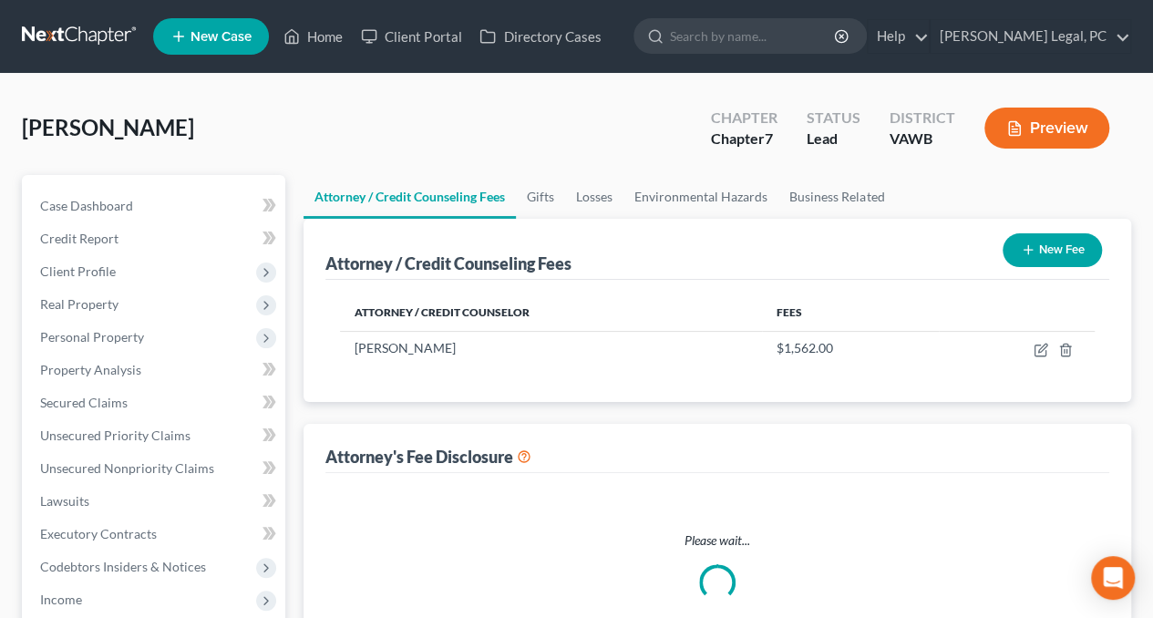
select select "0"
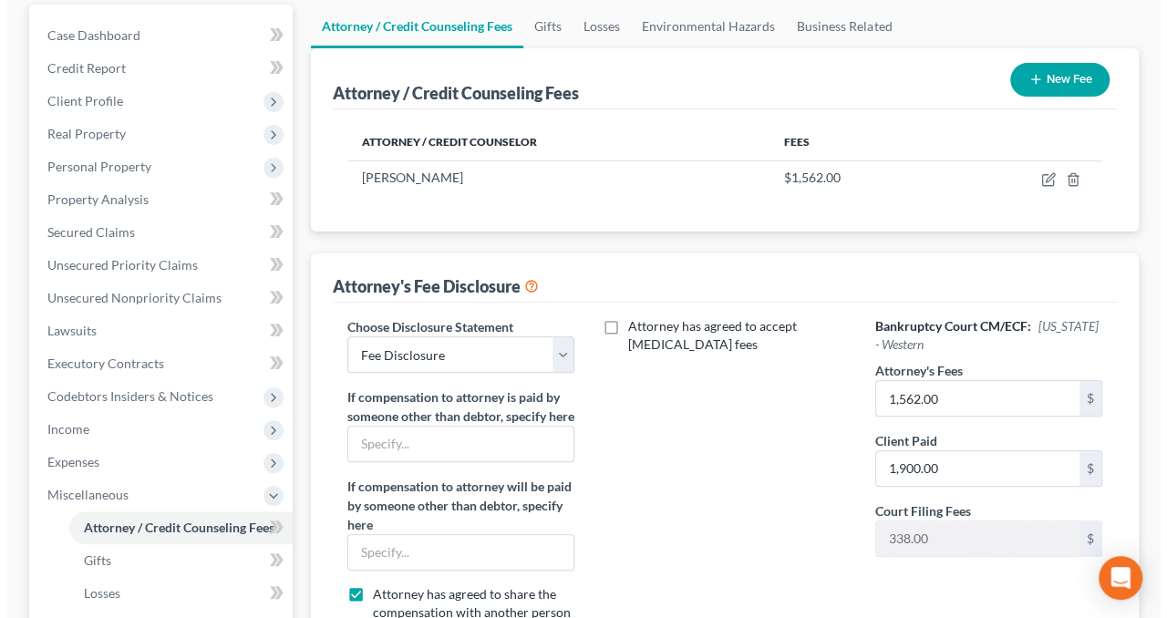
scroll to position [171, 0]
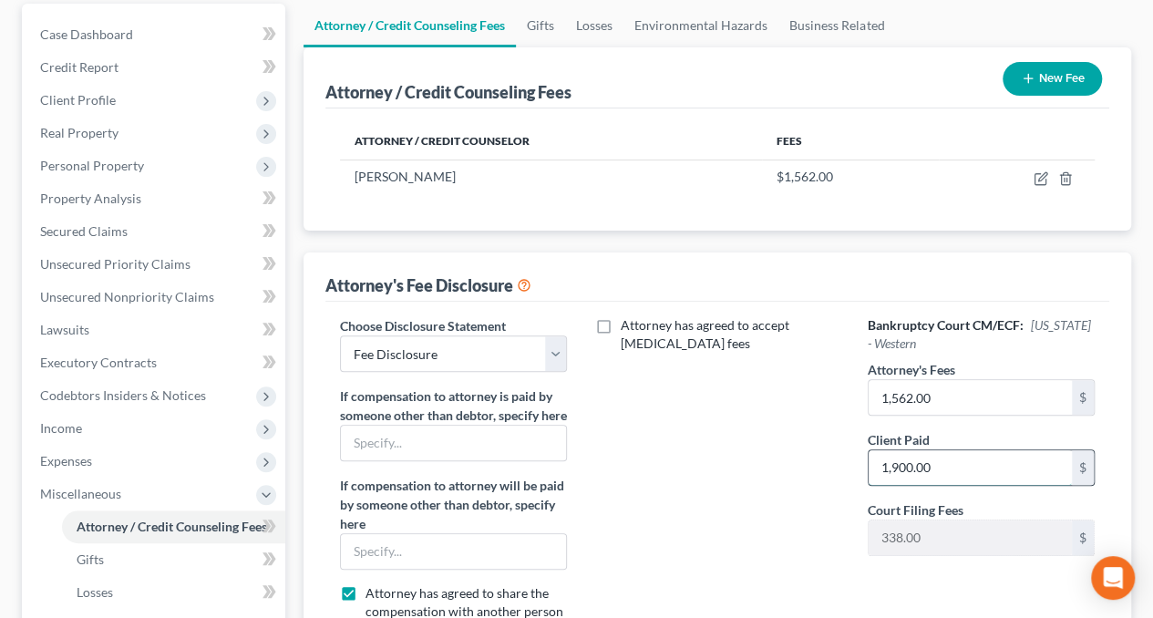
click at [946, 460] on input "1,900.00" at bounding box center [970, 467] width 203 height 35
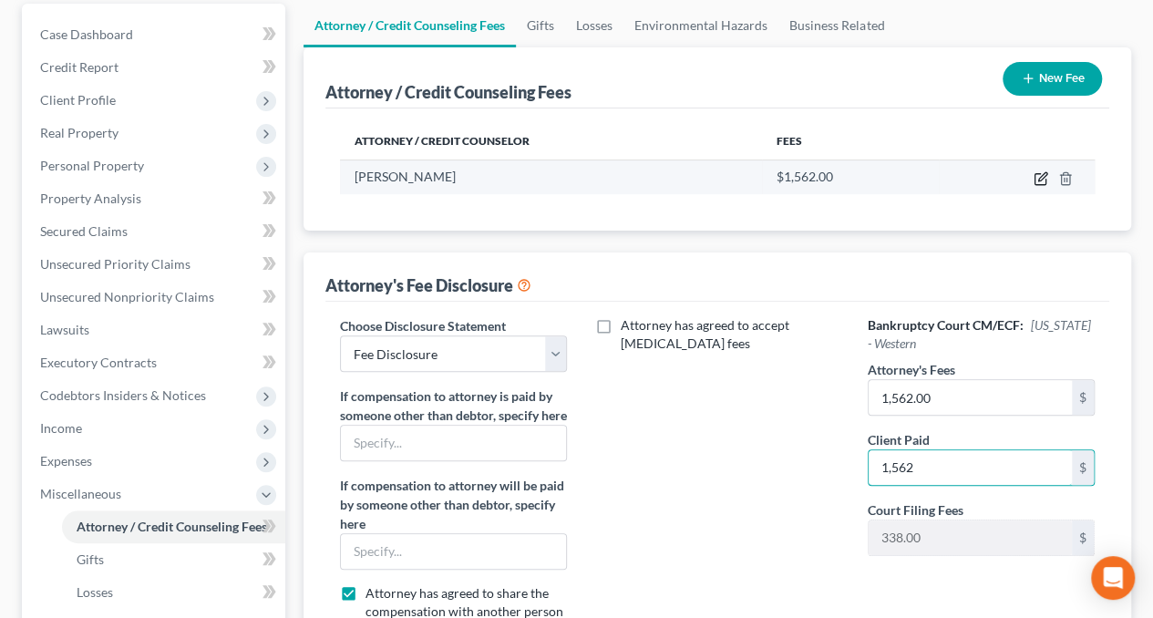
type input "1,562"
click at [1037, 173] on icon "button" at bounding box center [1041, 178] width 15 height 15
select select "48"
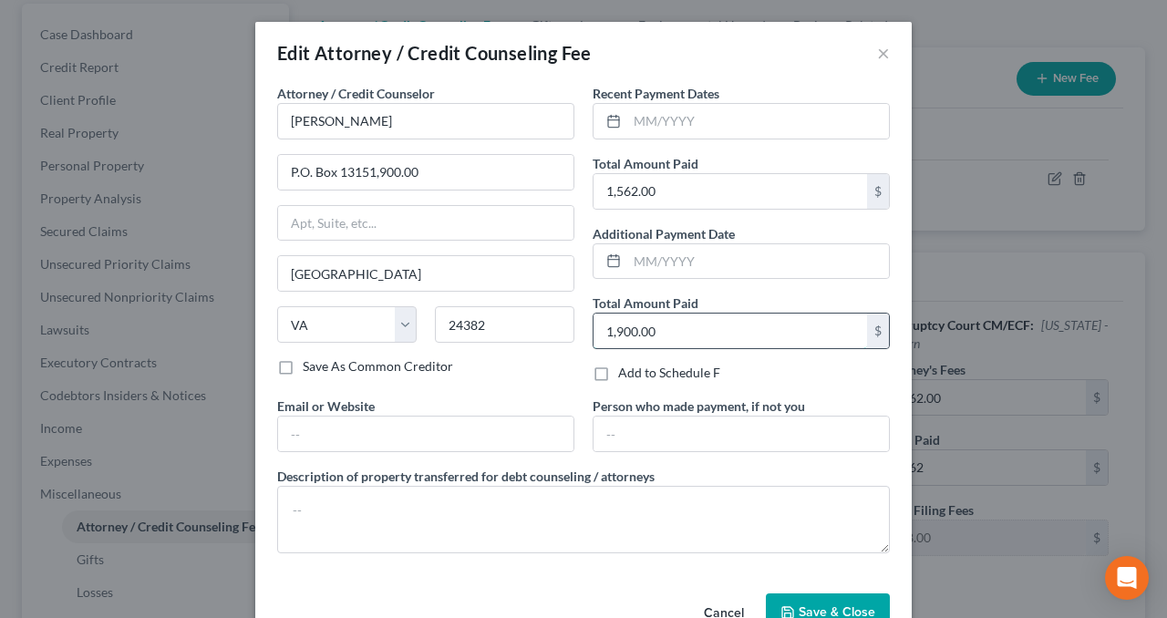
click at [655, 326] on input "1,900.00" at bounding box center [729, 331] width 273 height 35
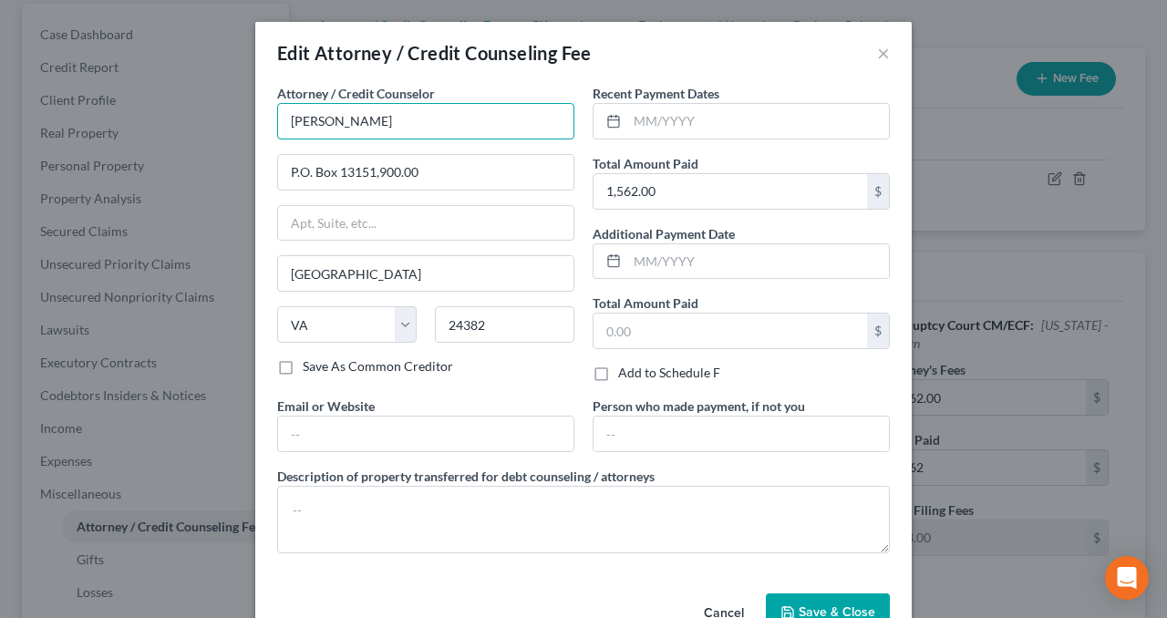
click at [376, 129] on input "[PERSON_NAME]" at bounding box center [425, 121] width 297 height 36
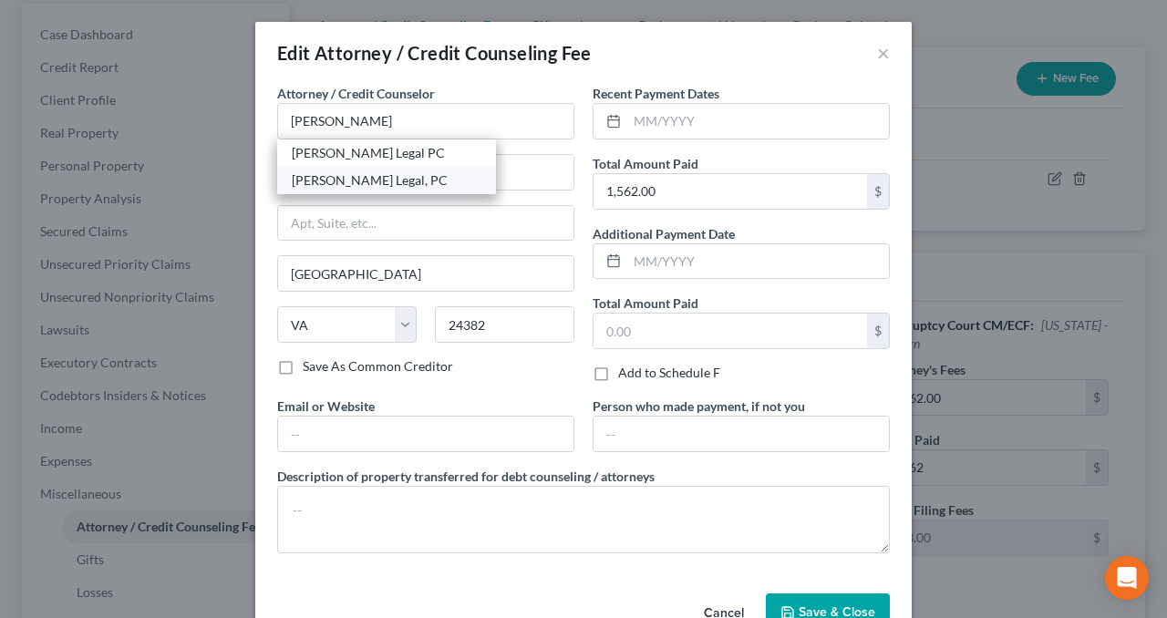
click at [341, 180] on div "[PERSON_NAME] Legal, PC" at bounding box center [387, 180] width 190 height 18
type input "[PERSON_NAME] Legal, PC"
type input "[STREET_ADDRESS]"
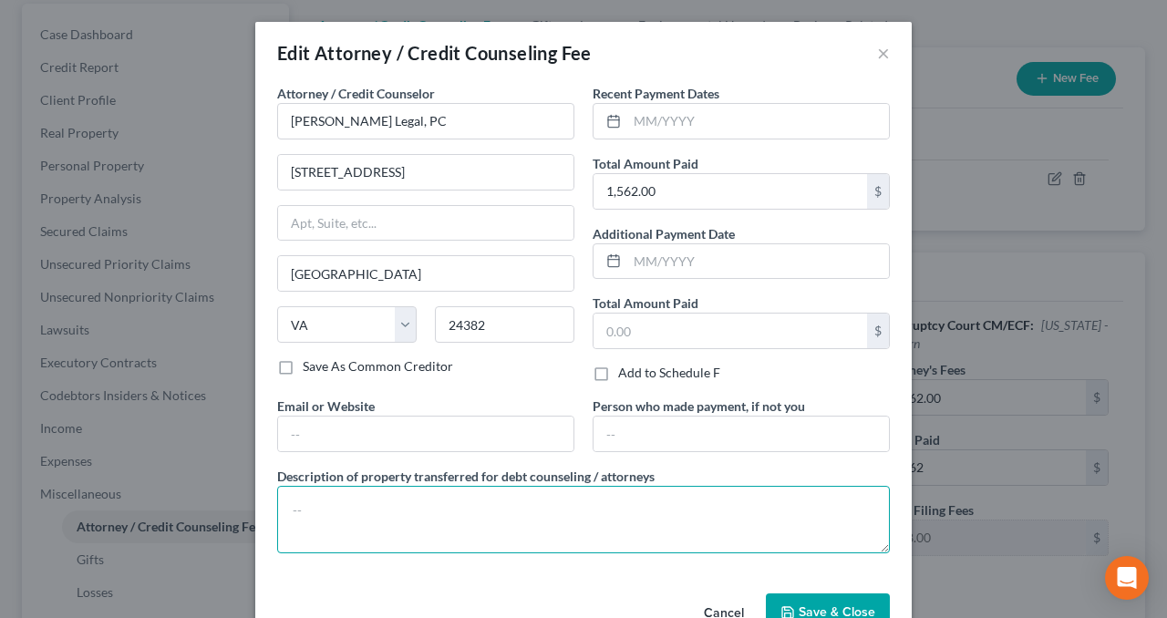
click at [394, 504] on textarea at bounding box center [583, 519] width 613 height 67
type textarea "Bankruptcy attorney fee"
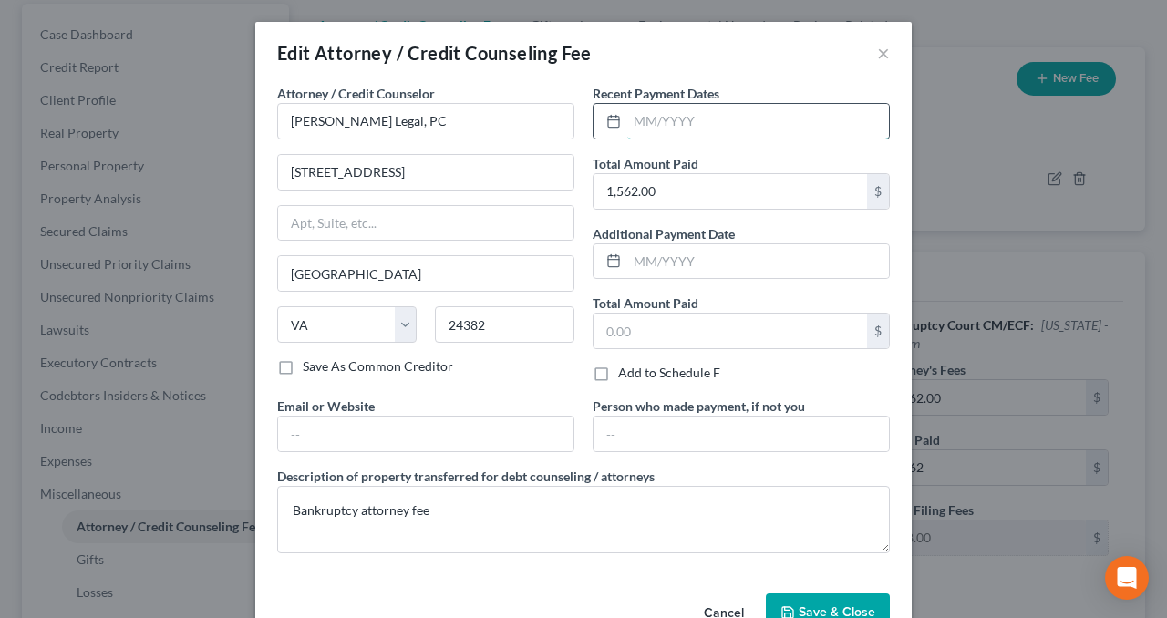
click at [646, 130] on input "text" at bounding box center [758, 121] width 262 height 35
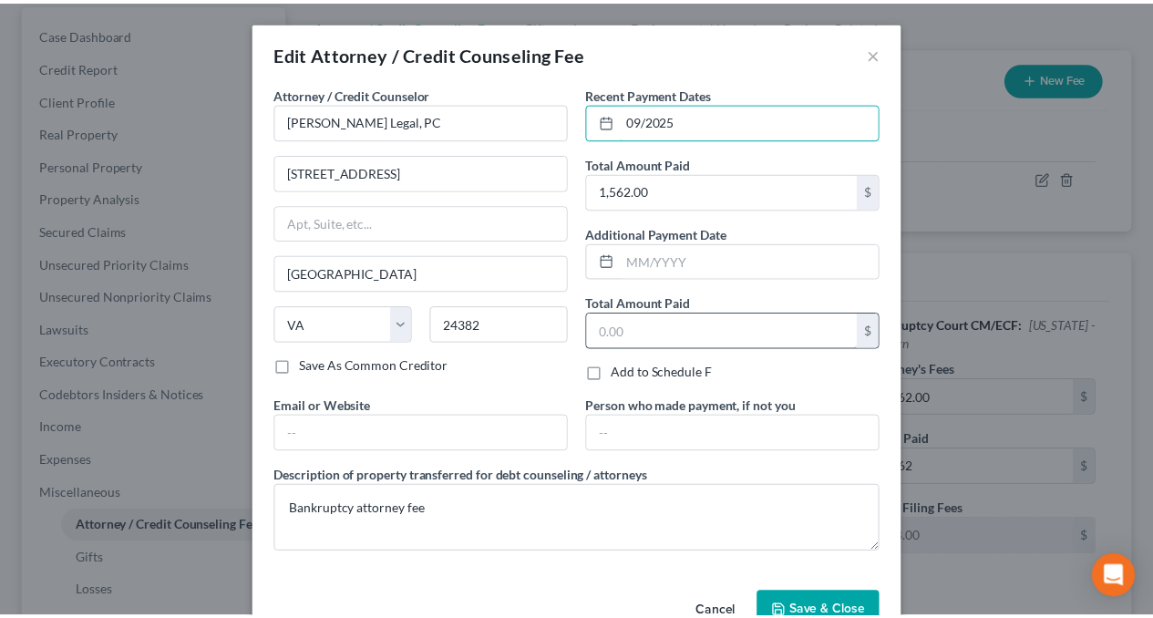
scroll to position [46, 0]
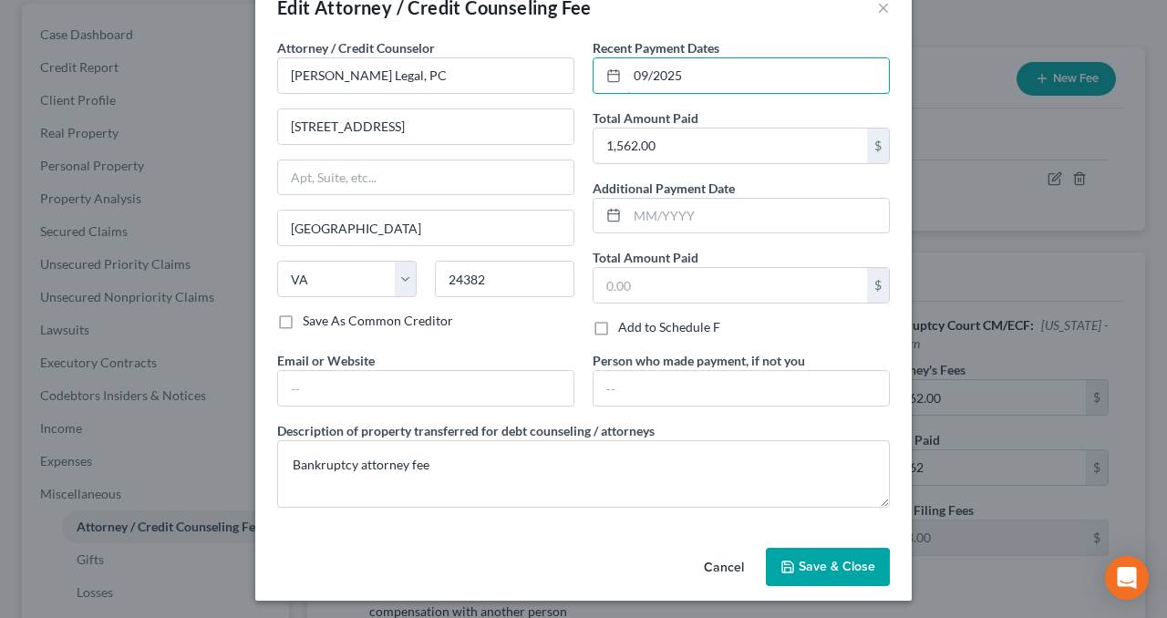
type input "09/2025"
click at [812, 564] on span "Save & Close" at bounding box center [837, 566] width 77 height 15
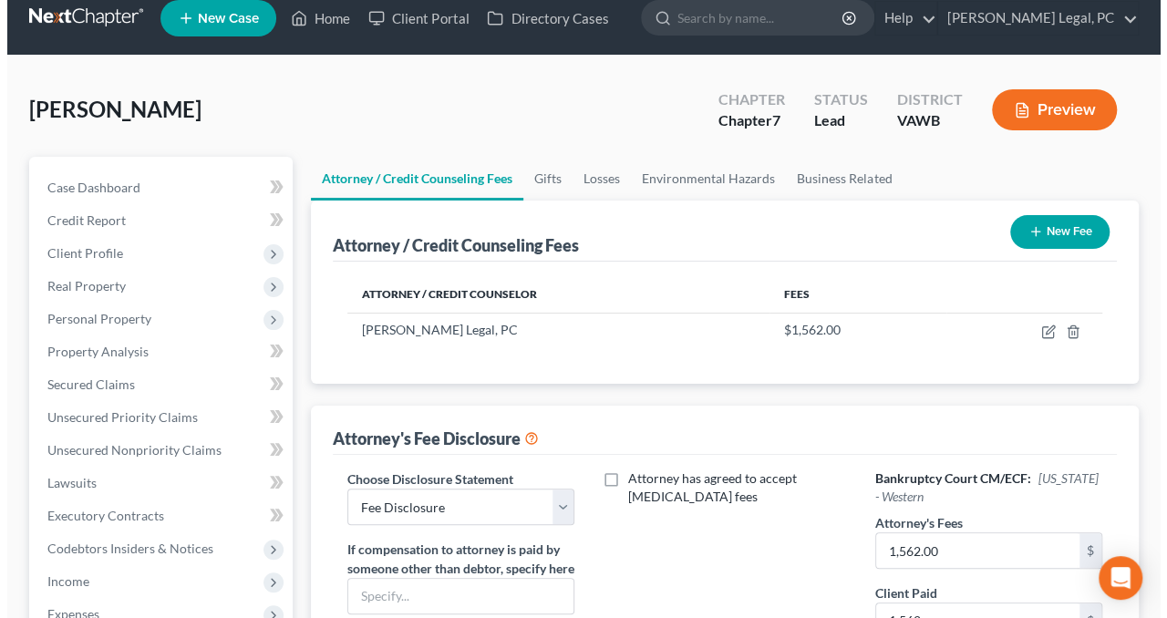
scroll to position [0, 0]
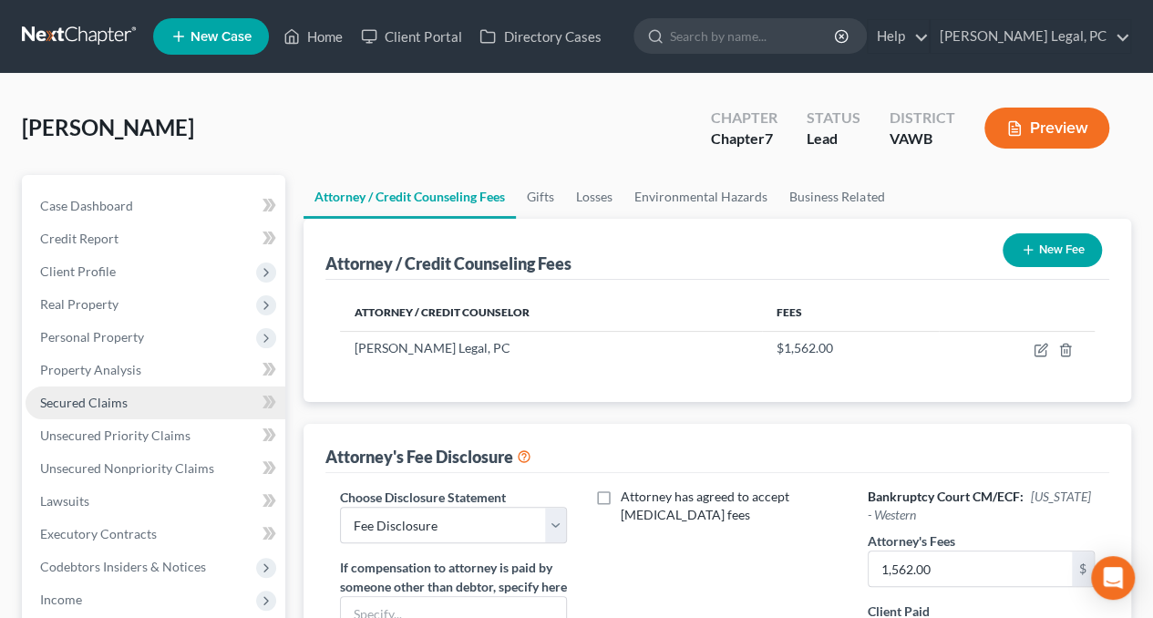
click at [95, 400] on span "Secured Claims" at bounding box center [84, 402] width 88 height 15
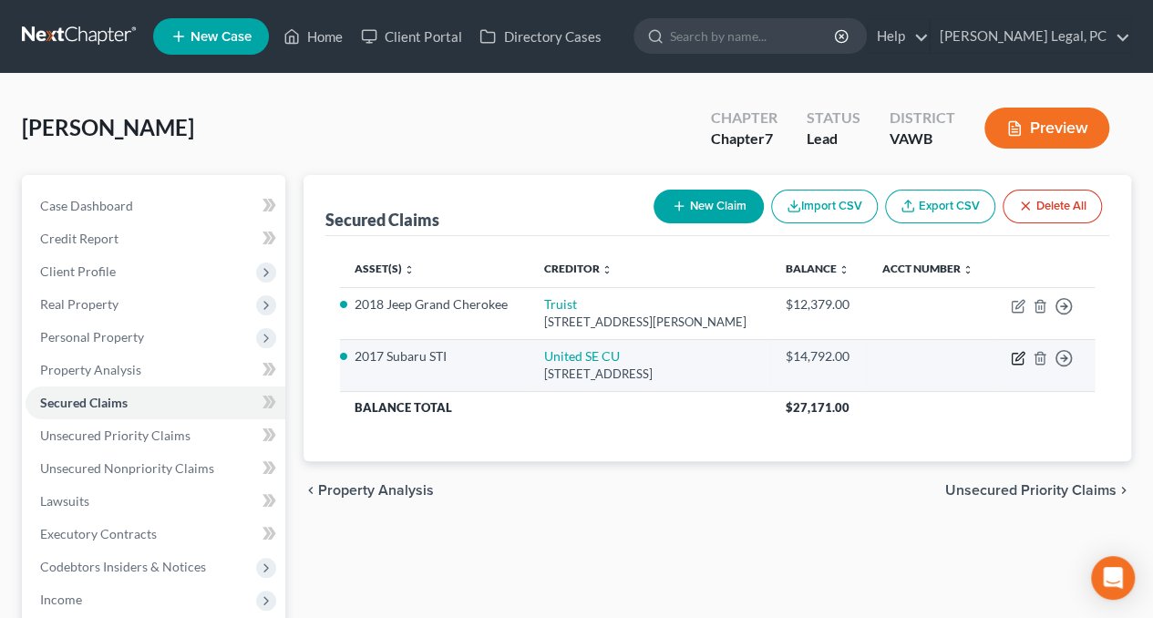
click at [1016, 356] on icon "button" at bounding box center [1018, 358] width 15 height 15
select select "44"
select select "0"
select select "1"
select select "0"
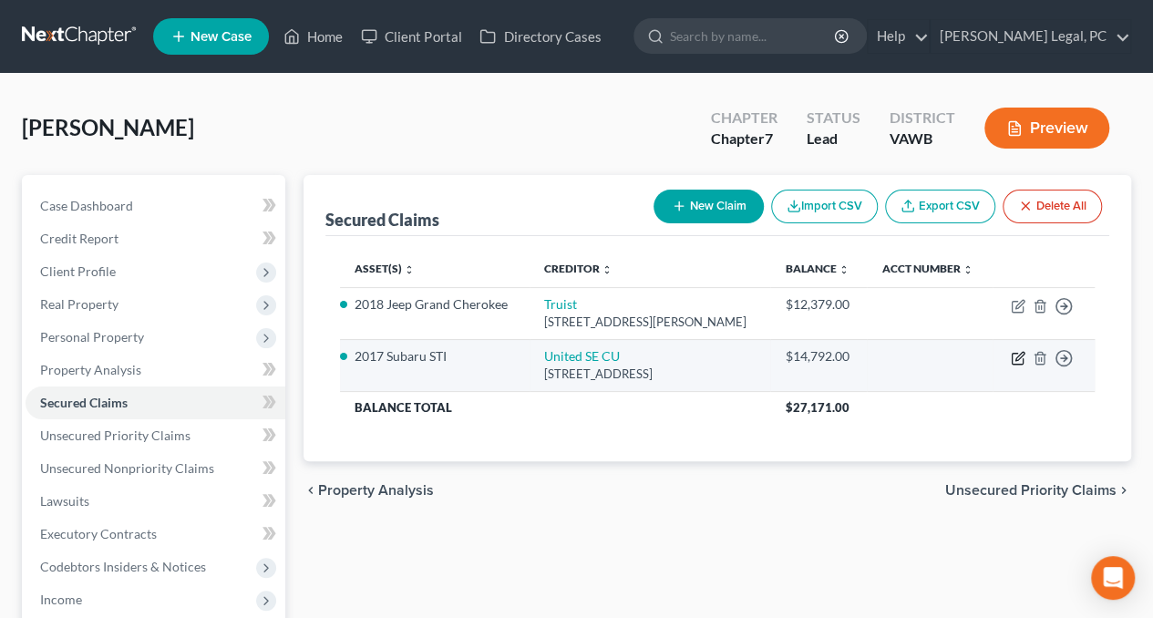
select select "0"
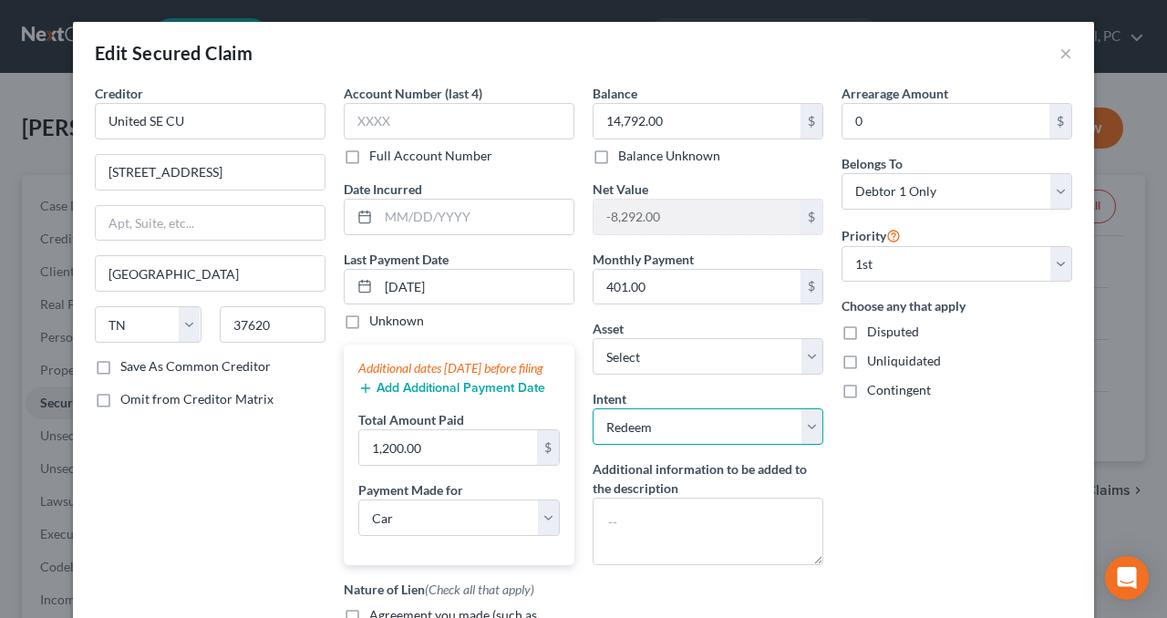
click at [683, 410] on select "Select Surrender Redeem Reaffirm Avoid Other" at bounding box center [708, 426] width 231 height 36
select select "2"
click at [593, 408] on select "Select Surrender Redeem Reaffirm Avoid Other" at bounding box center [708, 426] width 231 height 36
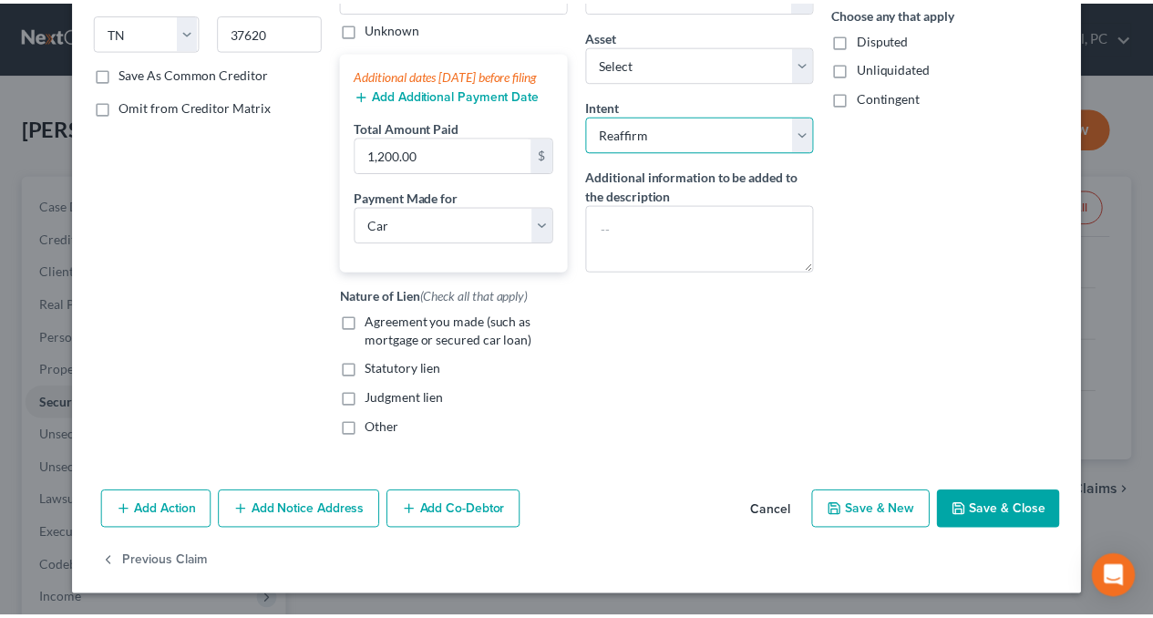
scroll to position [308, 0]
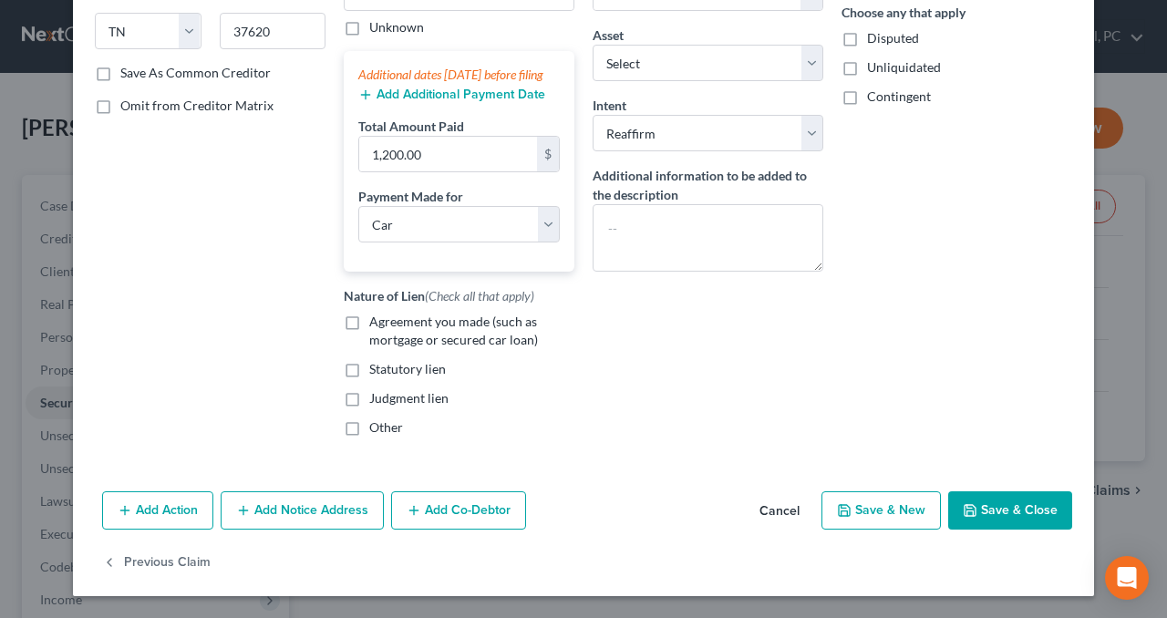
click at [1017, 508] on button "Save & Close" at bounding box center [1010, 510] width 124 height 38
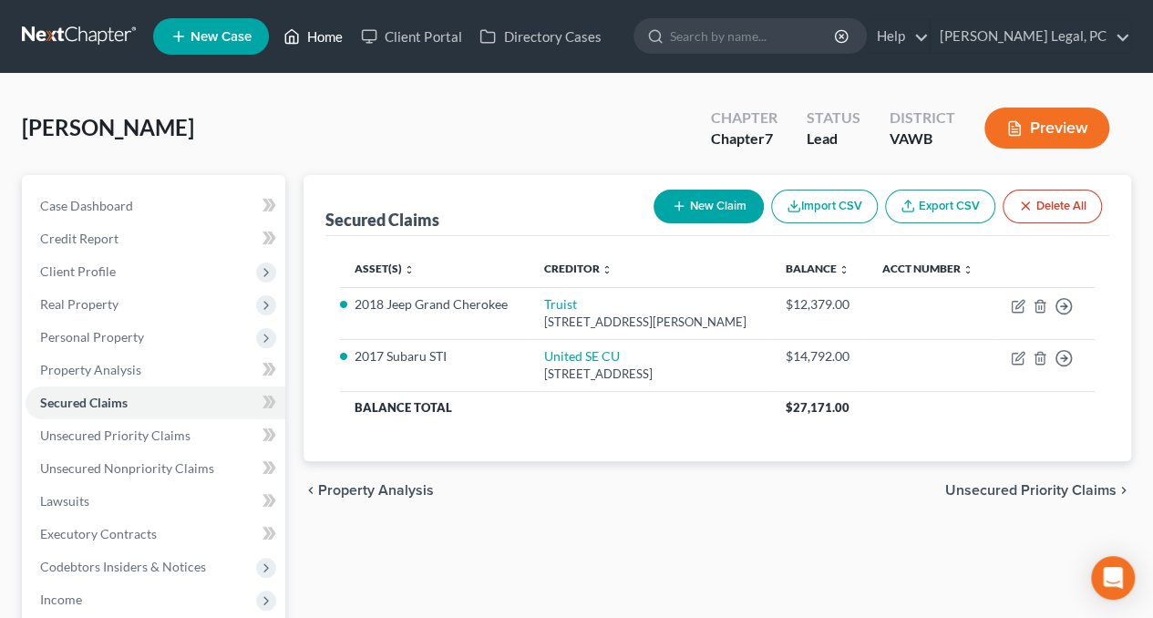
click at [313, 39] on link "Home" at bounding box center [312, 36] width 77 height 33
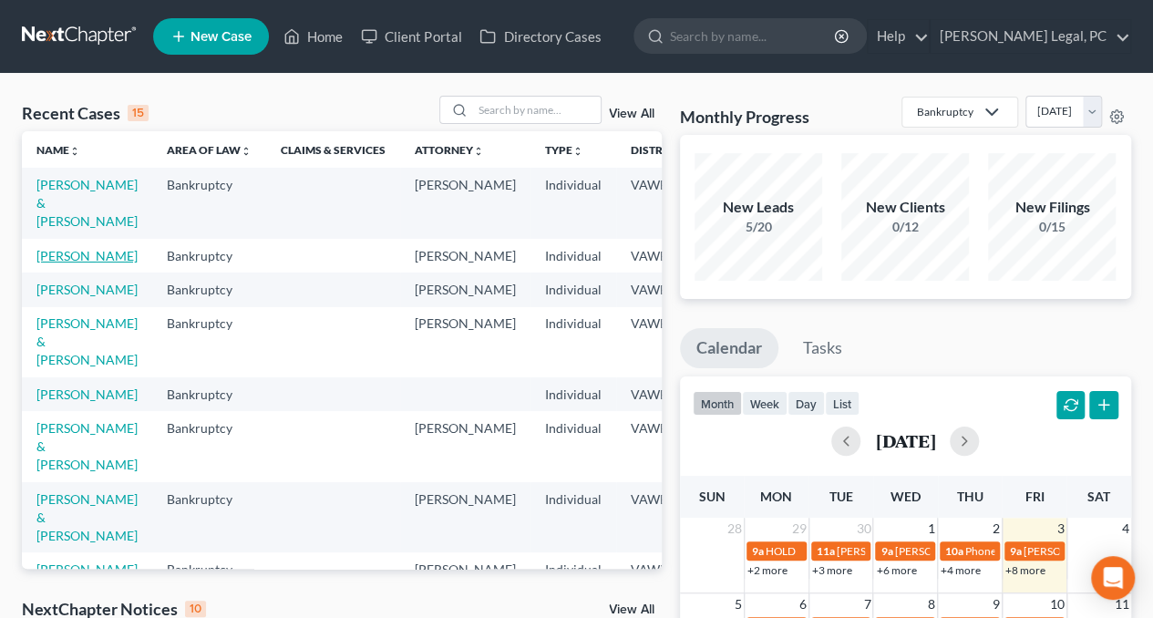
click at [61, 248] on link "[PERSON_NAME]" at bounding box center [86, 255] width 101 height 15
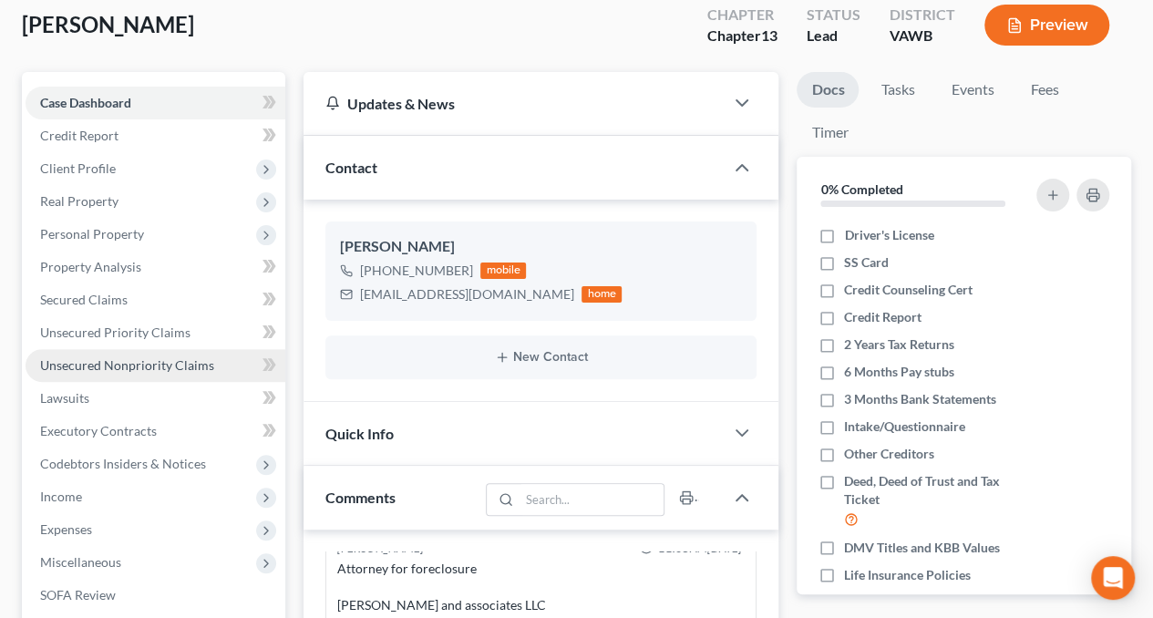
scroll to position [104, 0]
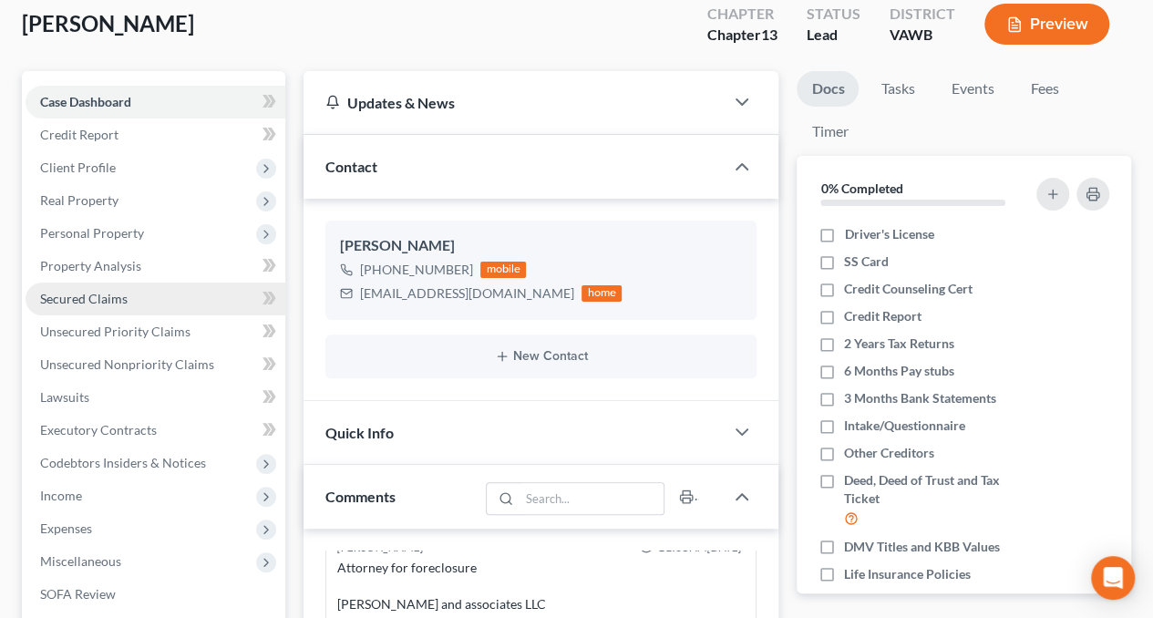
click at [78, 294] on span "Secured Claims" at bounding box center [84, 298] width 88 height 15
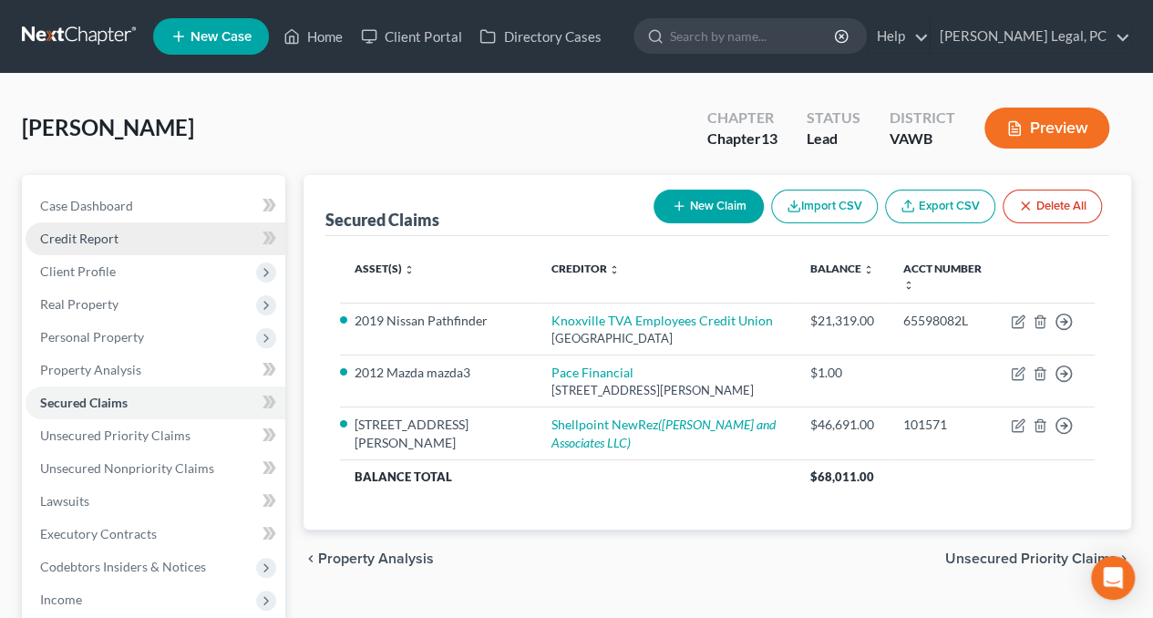
click at [115, 243] on span "Credit Report" at bounding box center [79, 238] width 78 height 15
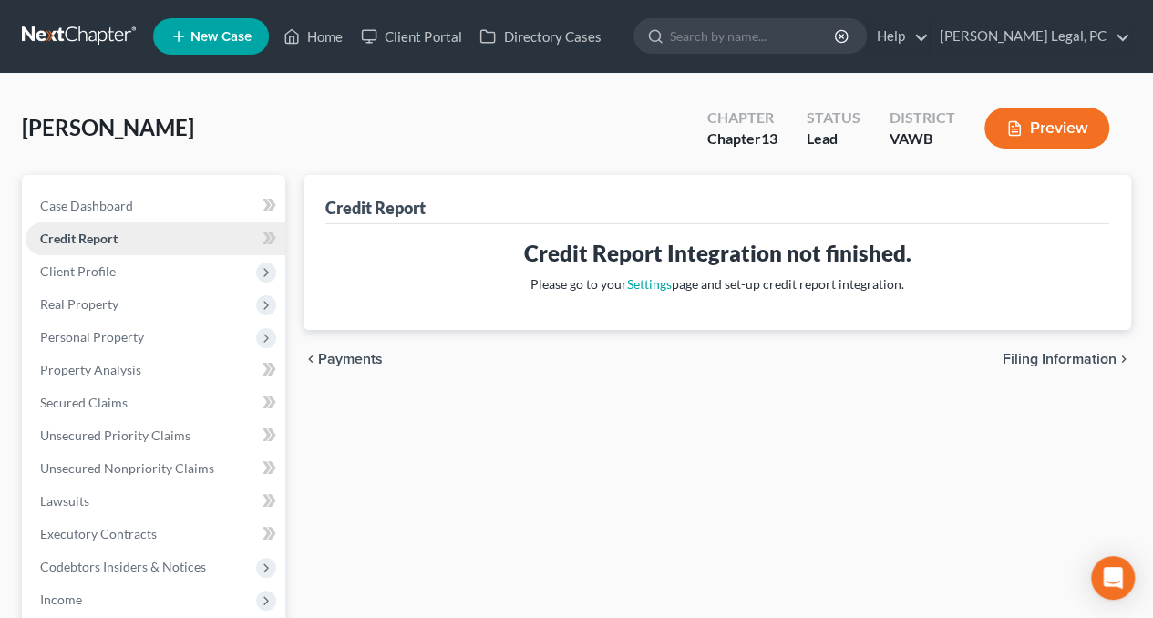
click at [115, 245] on span "Credit Report" at bounding box center [78, 238] width 77 height 15
click at [109, 270] on span "Client Profile" at bounding box center [78, 270] width 76 height 15
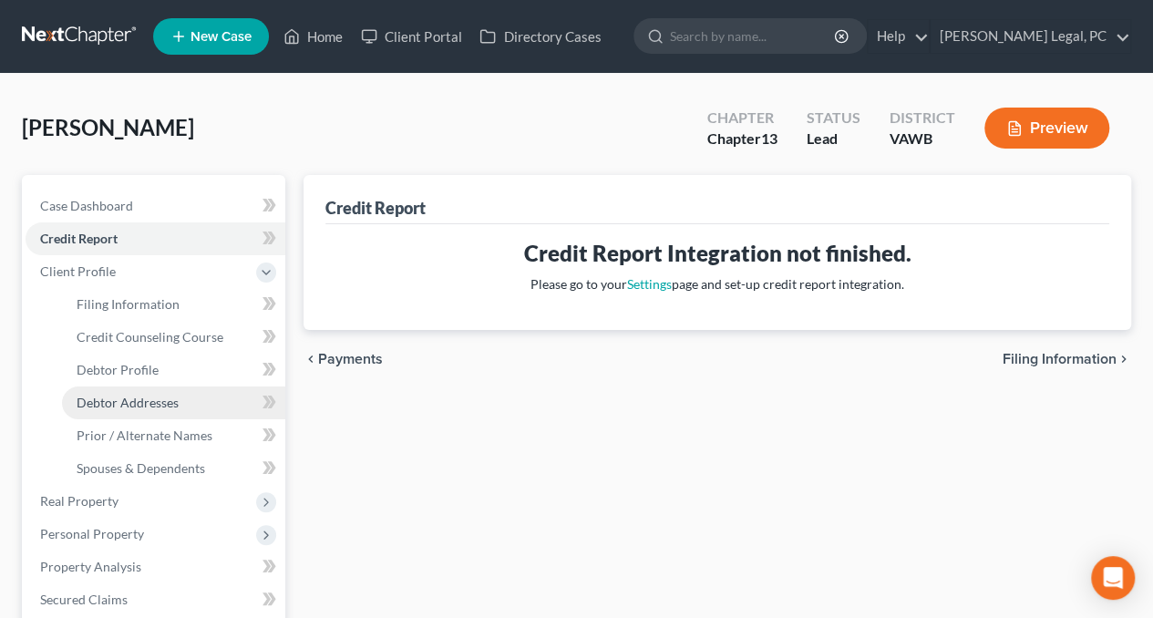
click at [150, 398] on span "Debtor Addresses" at bounding box center [128, 402] width 102 height 15
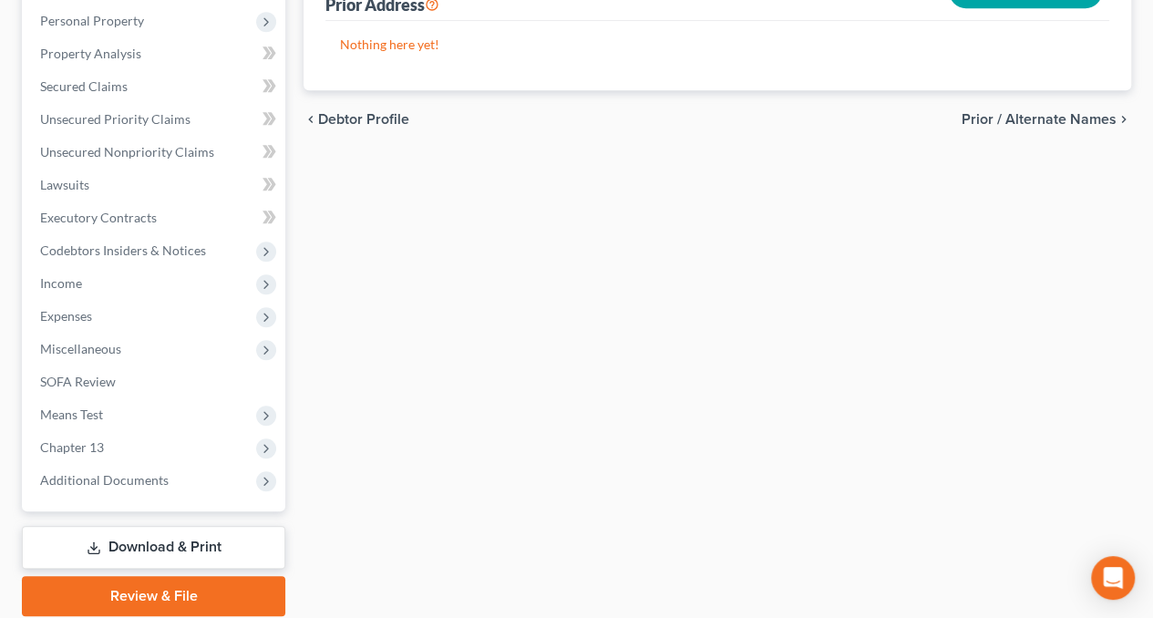
scroll to position [518, 0]
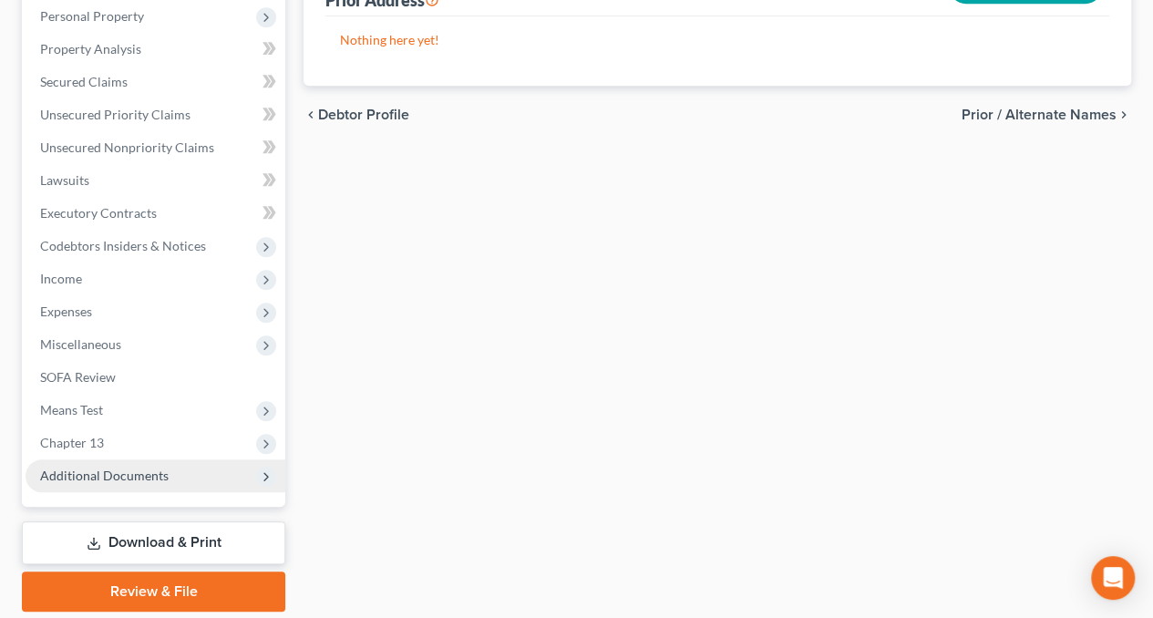
click at [91, 479] on span "Additional Documents" at bounding box center [104, 475] width 129 height 15
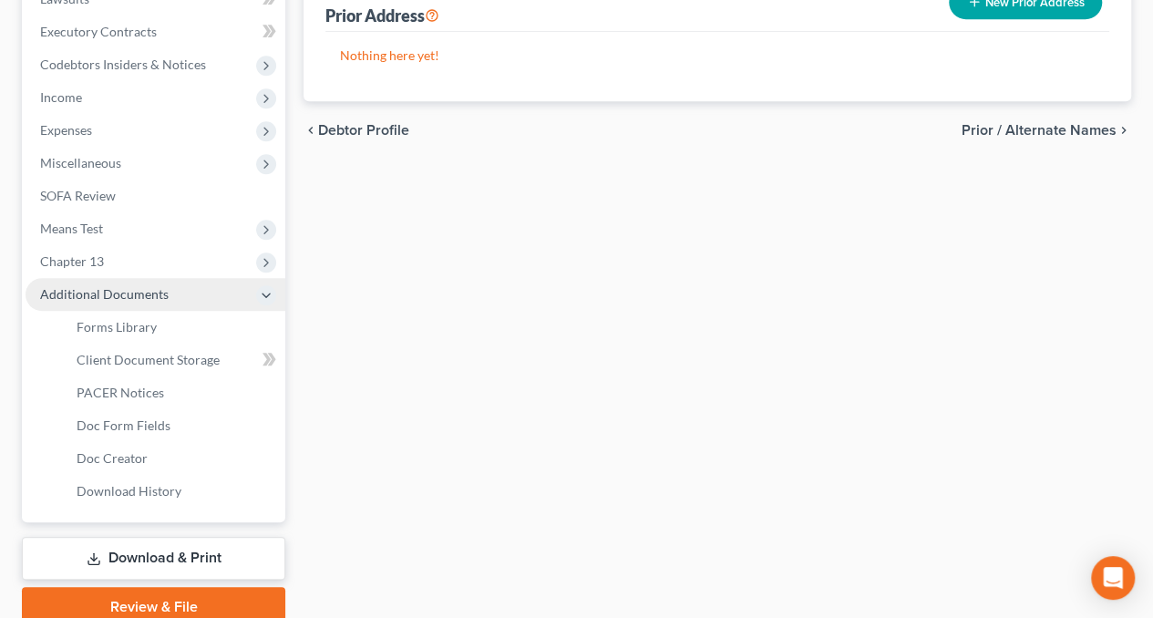
scroll to position [504, 0]
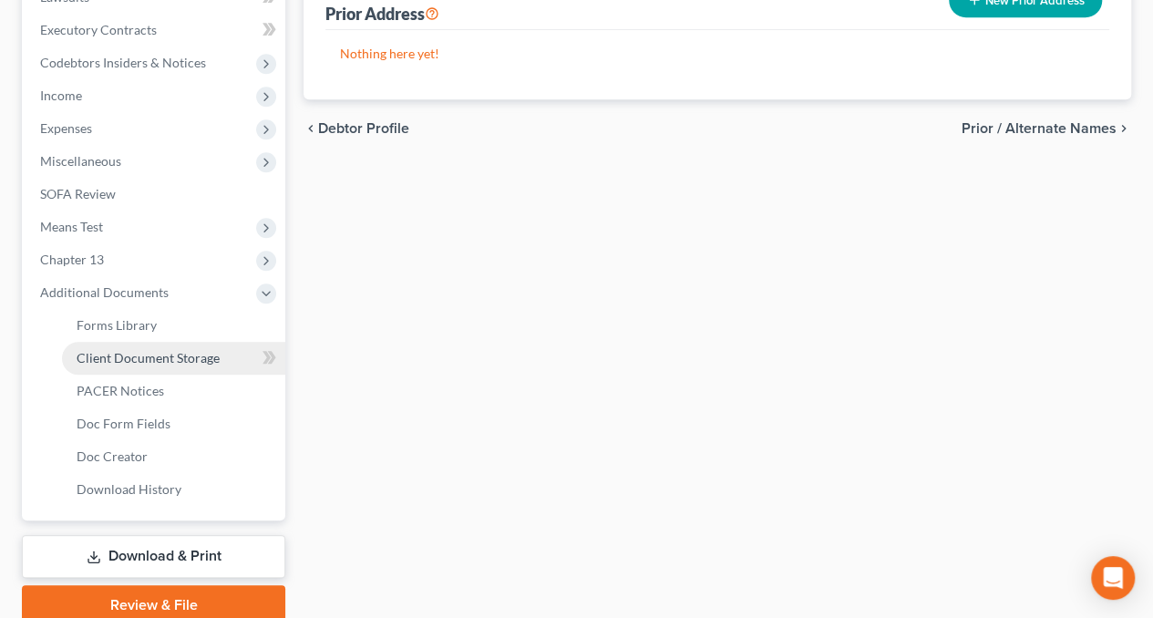
click at [138, 351] on span "Client Document Storage" at bounding box center [148, 357] width 143 height 15
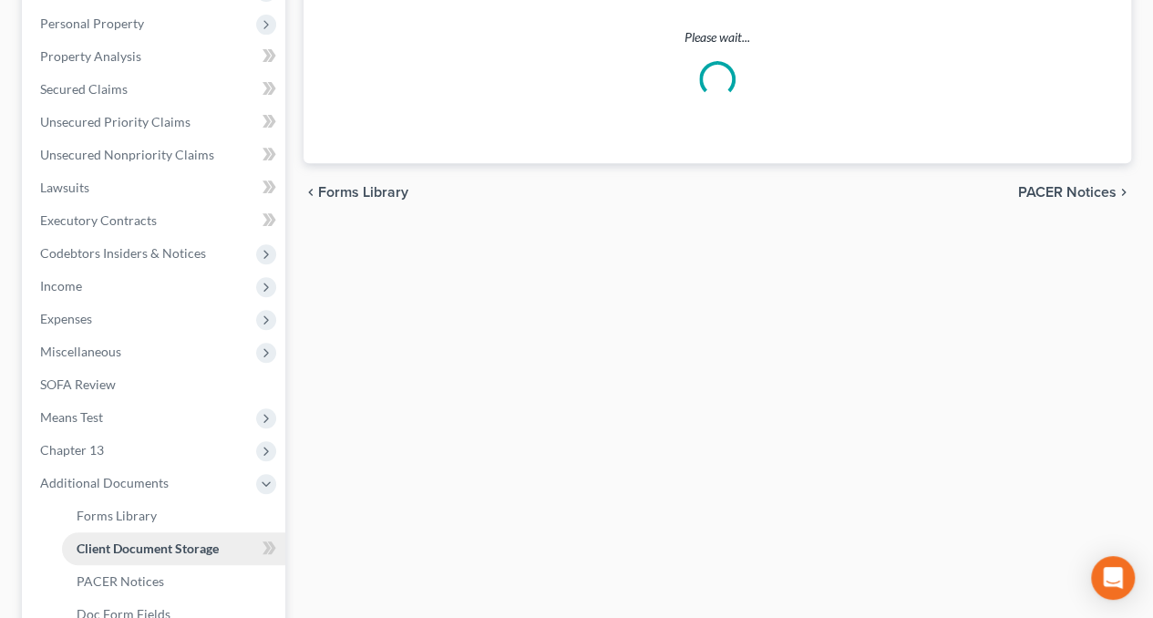
select select "0"
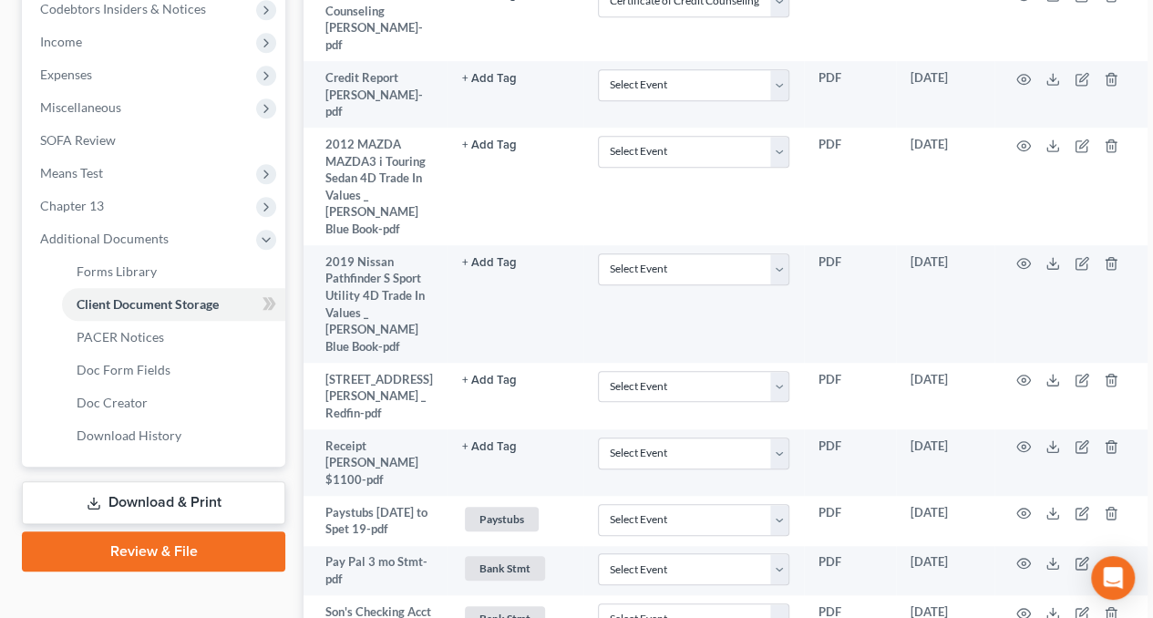
scroll to position [562, 0]
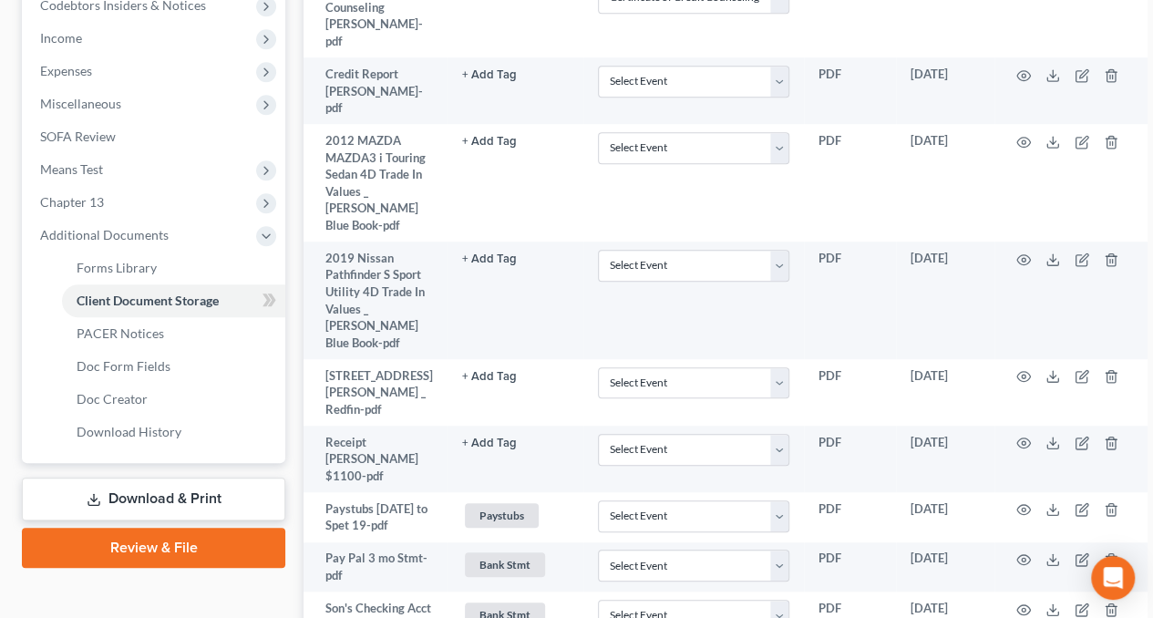
click at [118, 500] on link "Download & Print" at bounding box center [153, 499] width 263 height 43
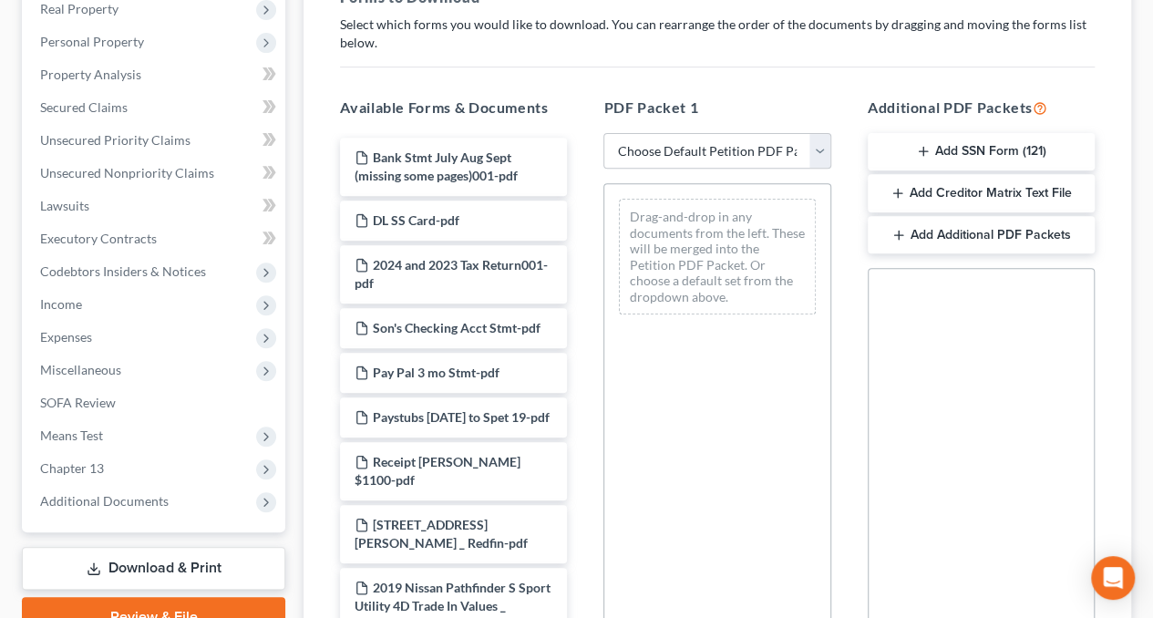
scroll to position [298, 0]
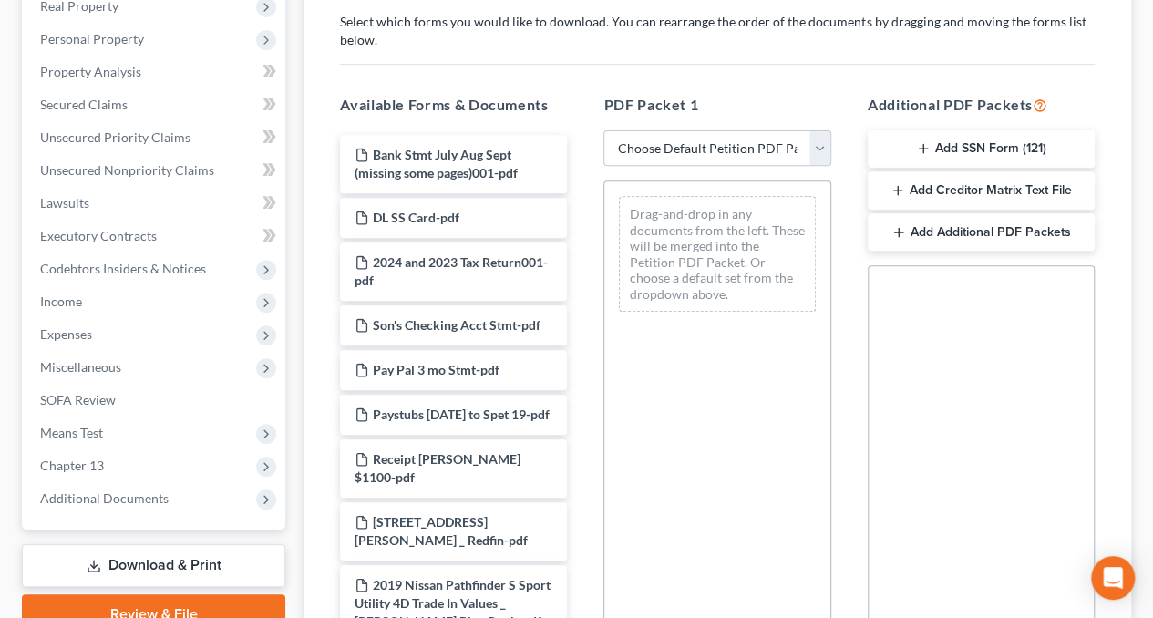
click at [927, 181] on button "Add Creditor Matrix Text File" at bounding box center [981, 190] width 227 height 38
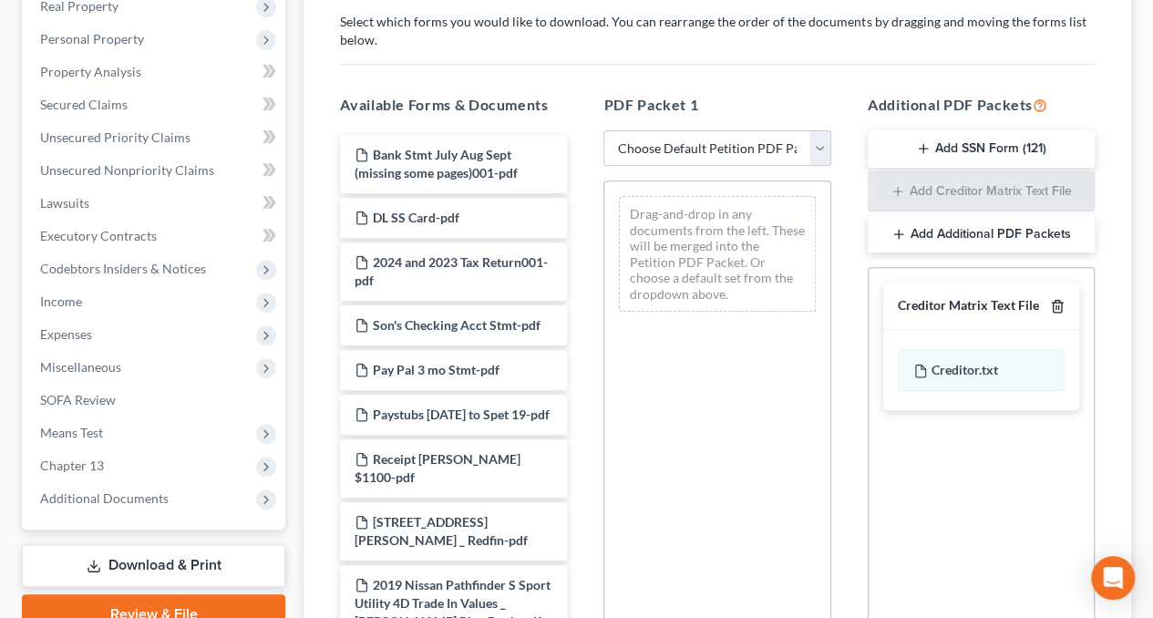
click at [1057, 302] on icon "button" at bounding box center [1057, 306] width 15 height 15
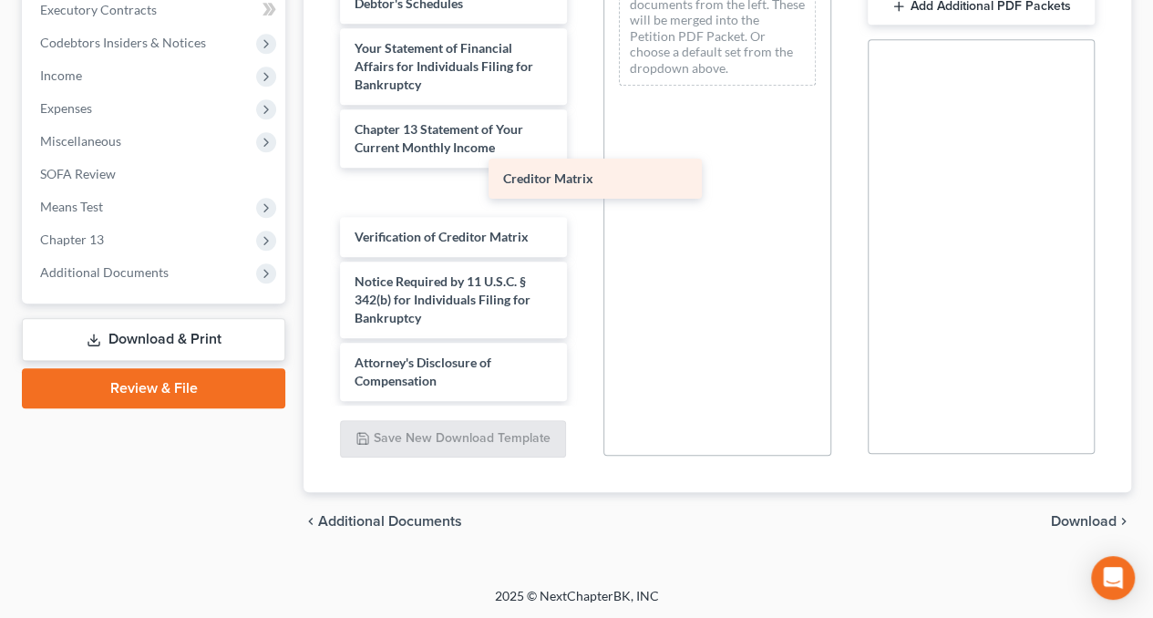
scroll to position [1254, 0]
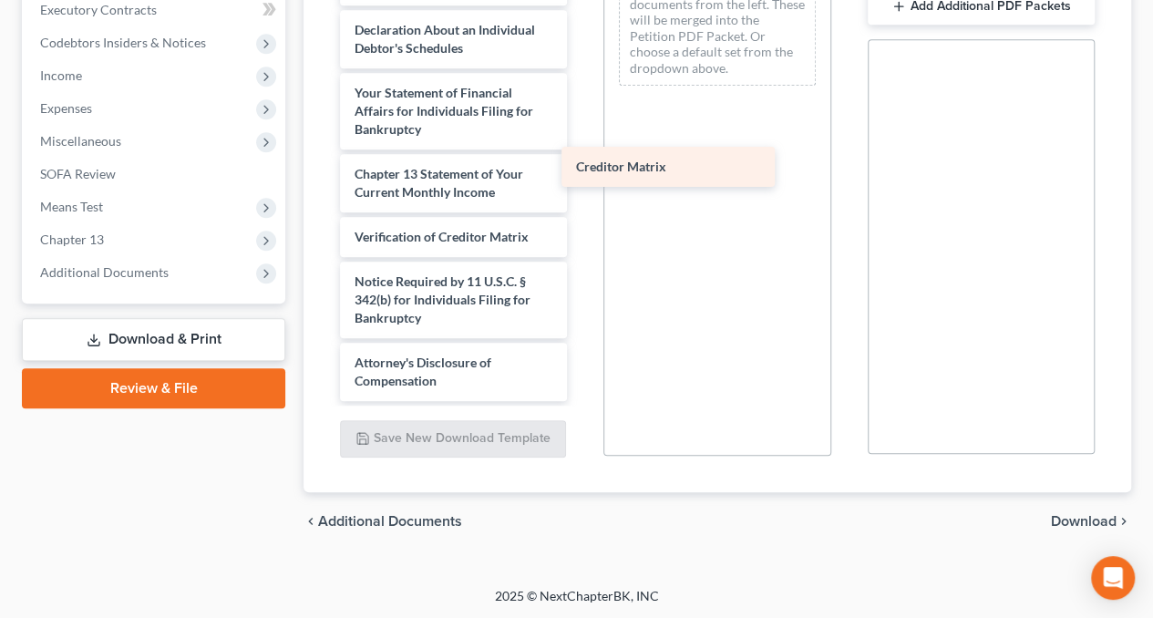
drag, startPoint x: 420, startPoint y: 185, endPoint x: 681, endPoint y: 151, distance: 262.9
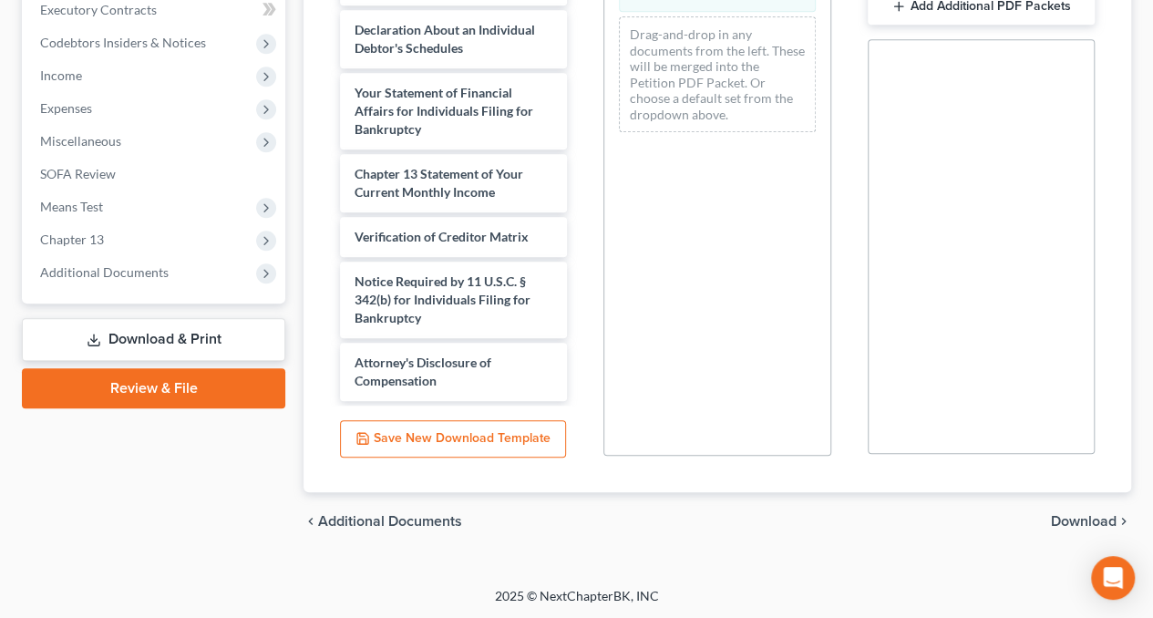
click at [1079, 517] on span "Download" at bounding box center [1084, 521] width 66 height 15
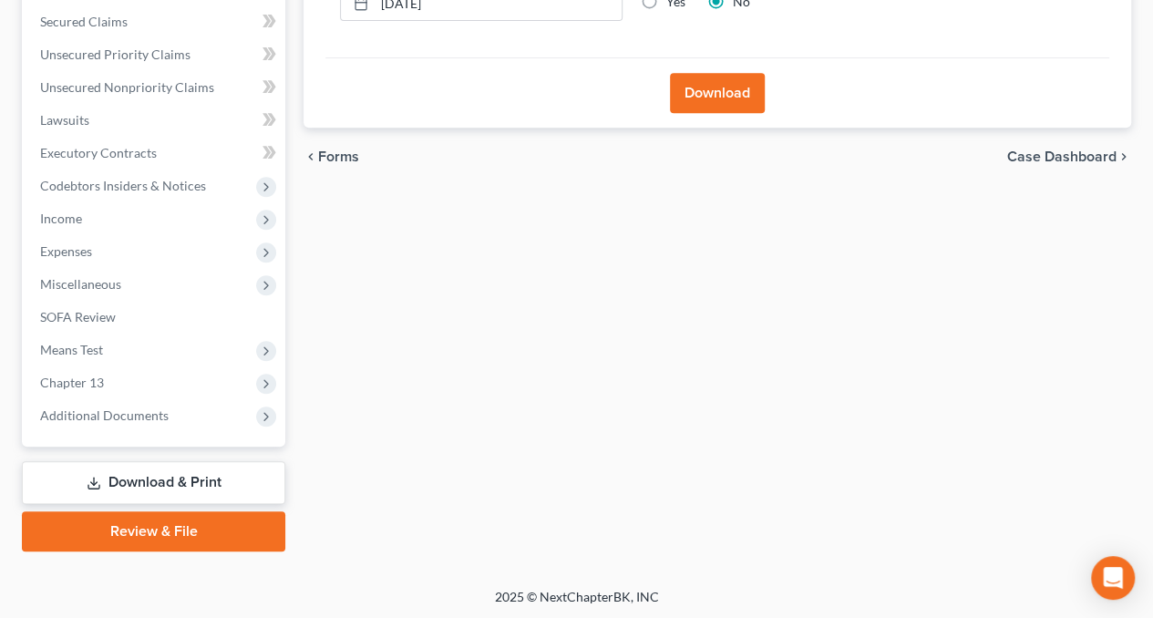
scroll to position [221, 0]
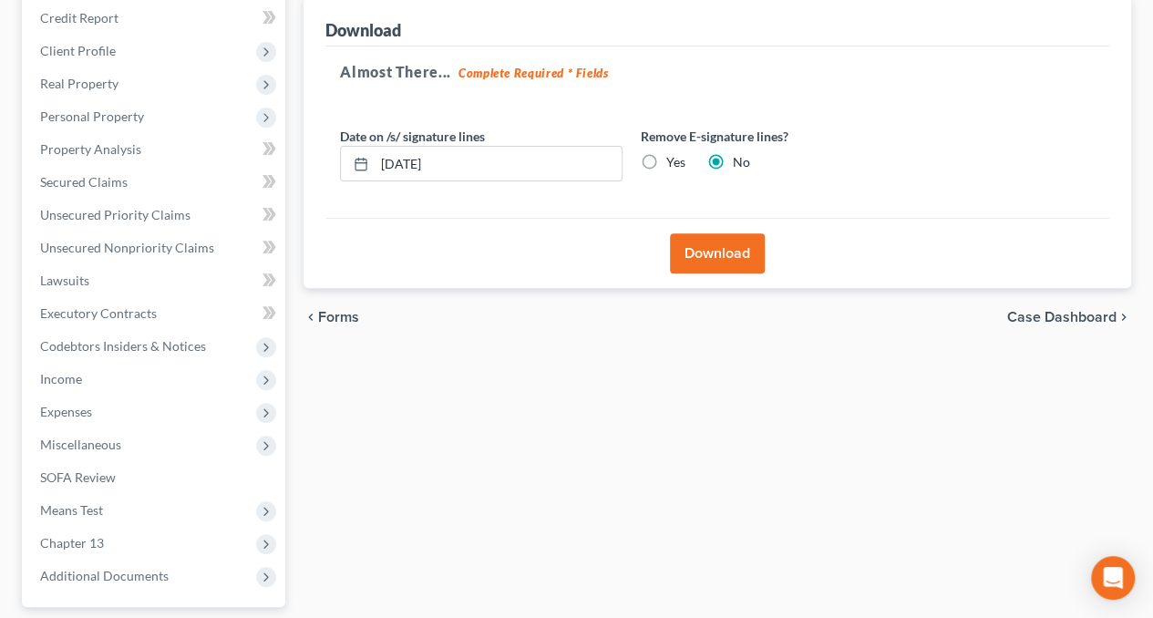
click at [699, 261] on button "Download" at bounding box center [717, 253] width 95 height 40
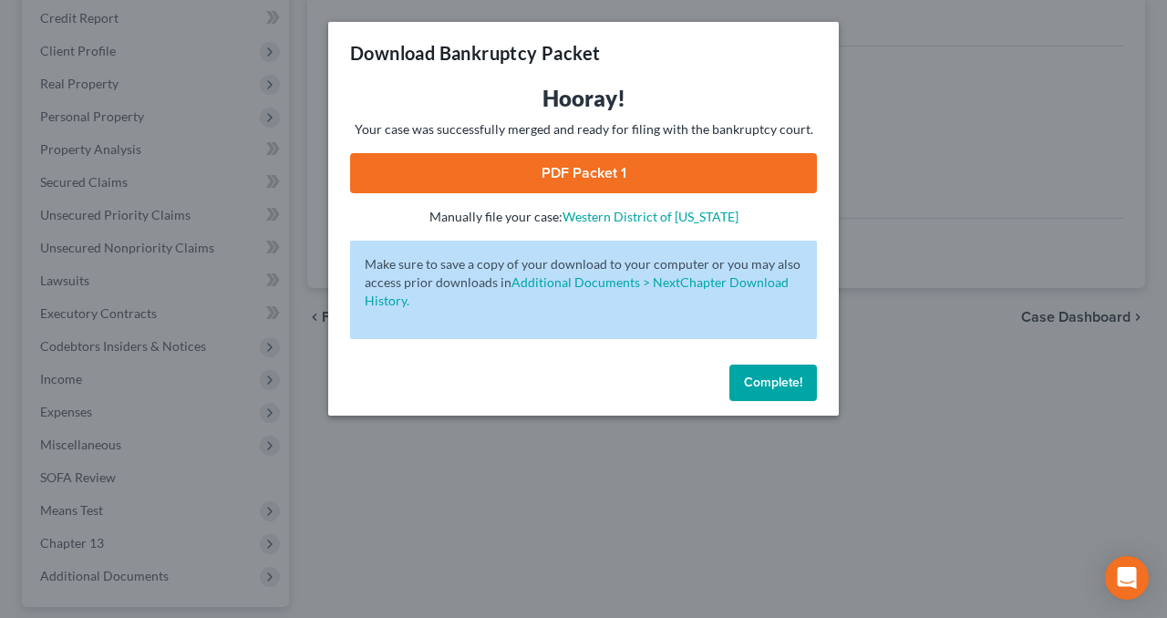
click at [579, 170] on link "PDF Packet 1" at bounding box center [583, 173] width 467 height 40
click at [405, 477] on div "Download Bankruptcy Packet Hooray! Your case was successfully merged and ready …" at bounding box center [583, 309] width 1167 height 618
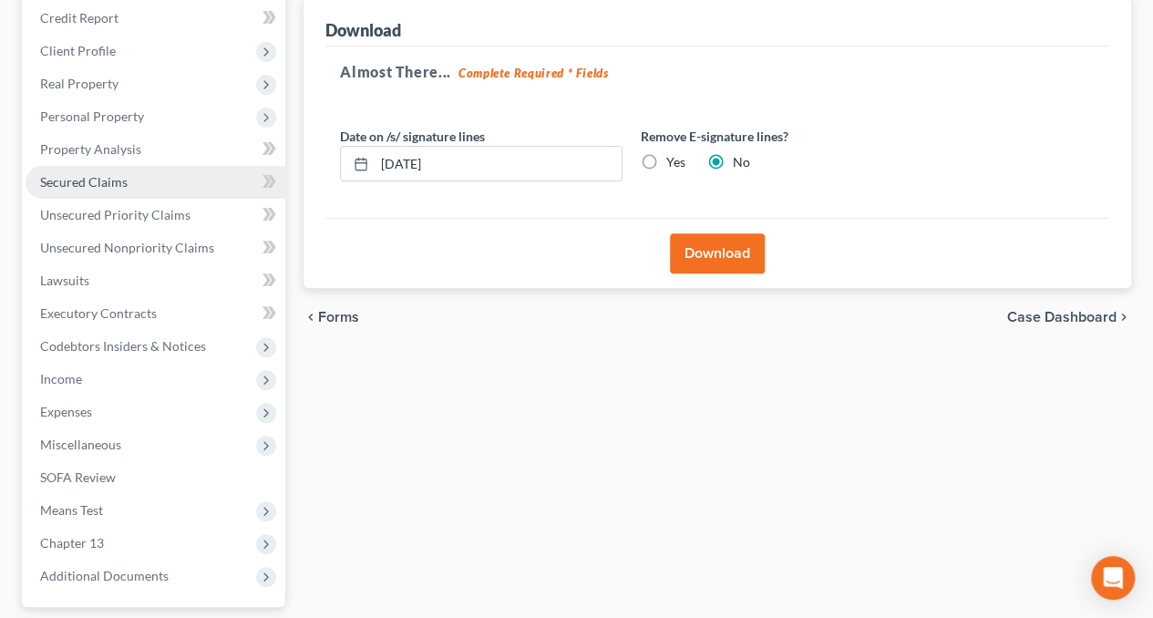
click at [109, 191] on link "Secured Claims" at bounding box center [156, 182] width 260 height 33
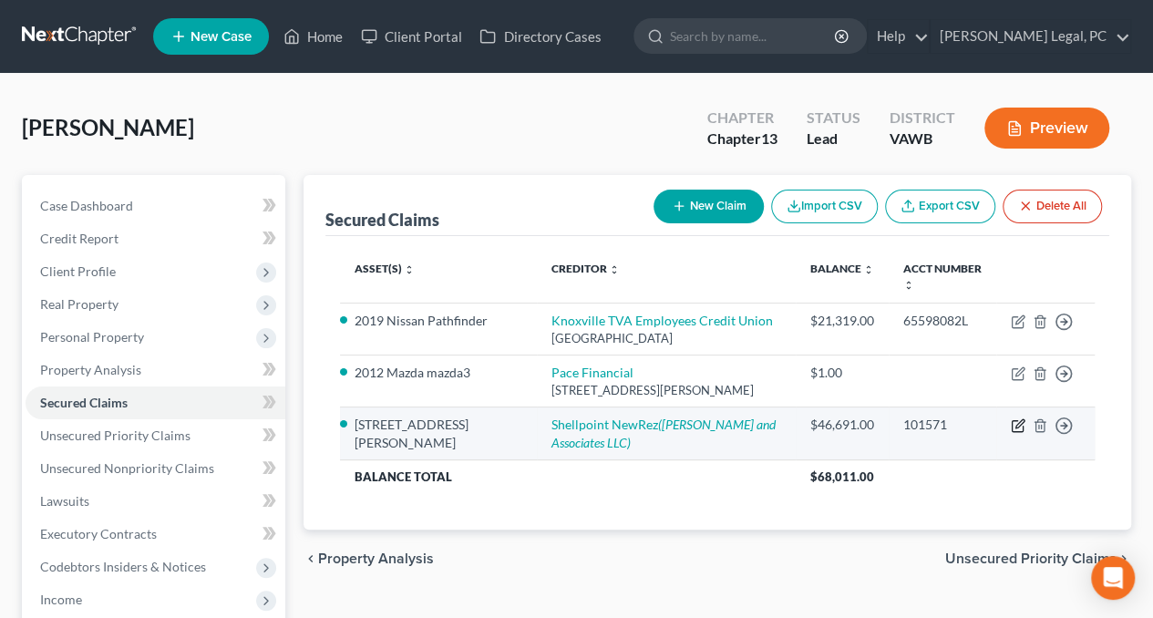
click at [1023, 429] on icon "button" at bounding box center [1017, 426] width 11 height 11
select select "10"
select select "2"
select select "3"
select select "21"
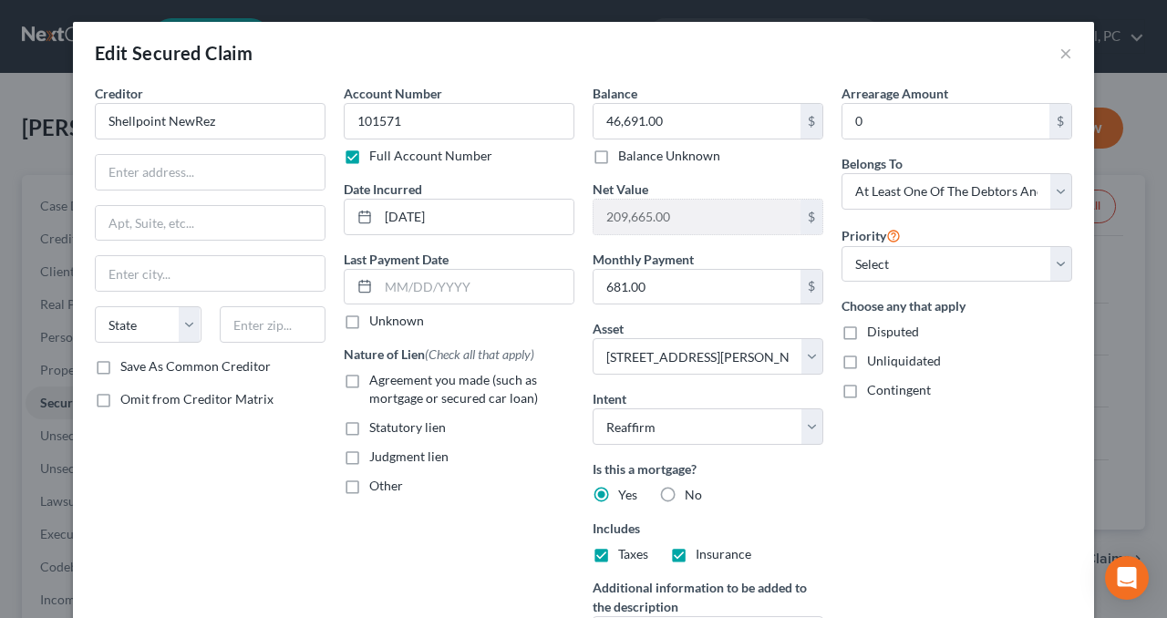
scroll to position [294, 0]
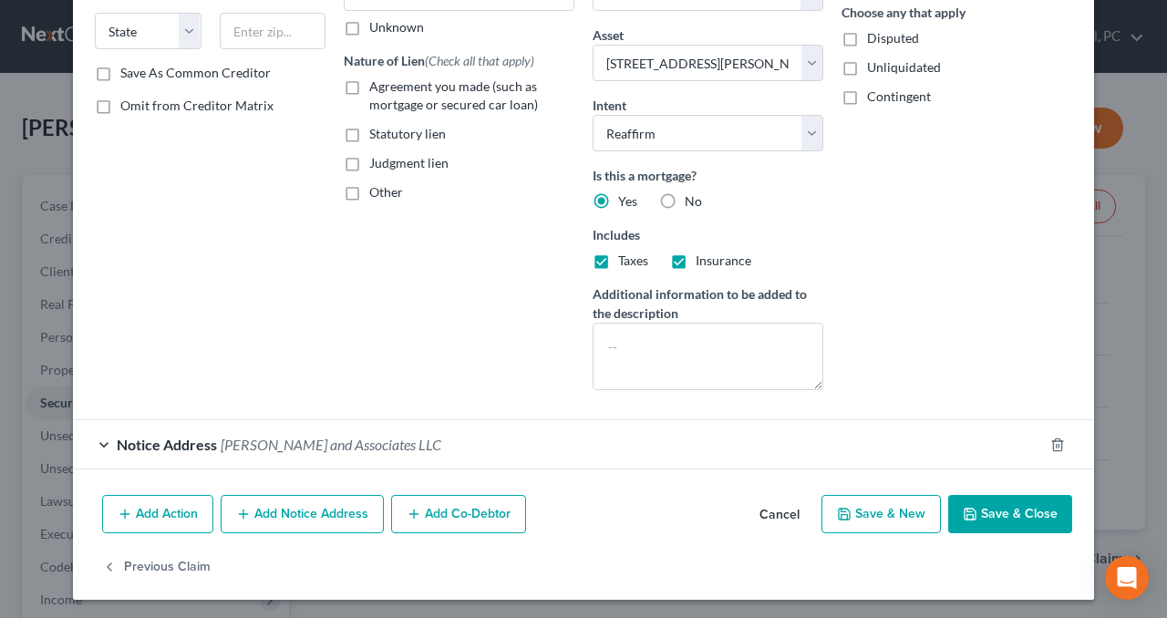
click at [239, 438] on span "[PERSON_NAME] and Associates LLC" at bounding box center [331, 444] width 221 height 17
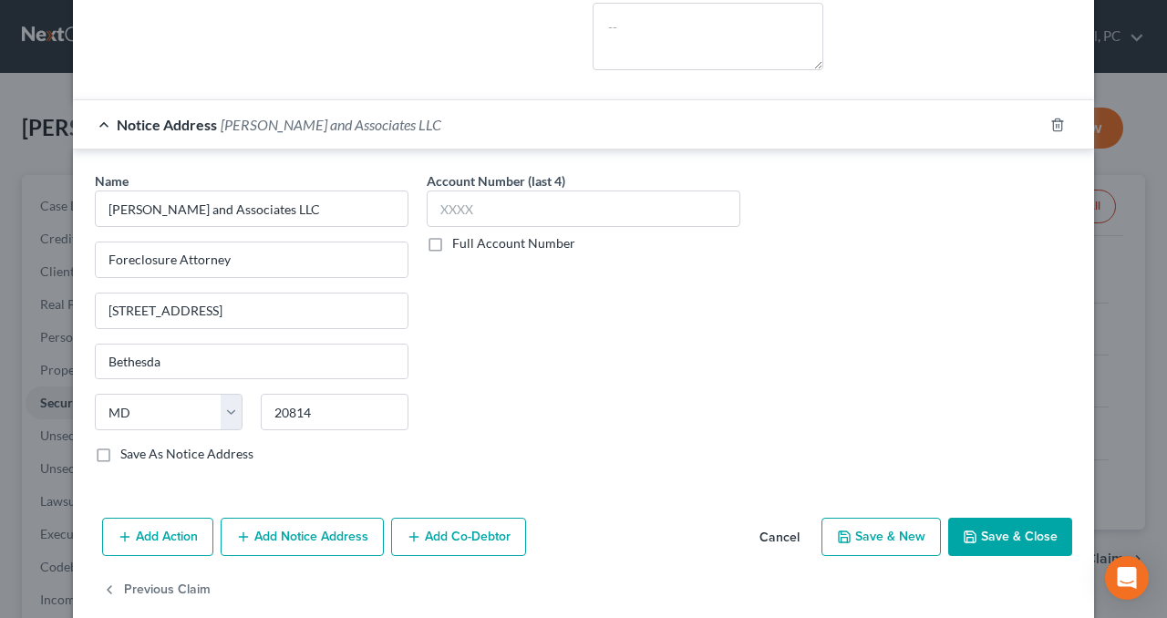
scroll to position [633, 0]
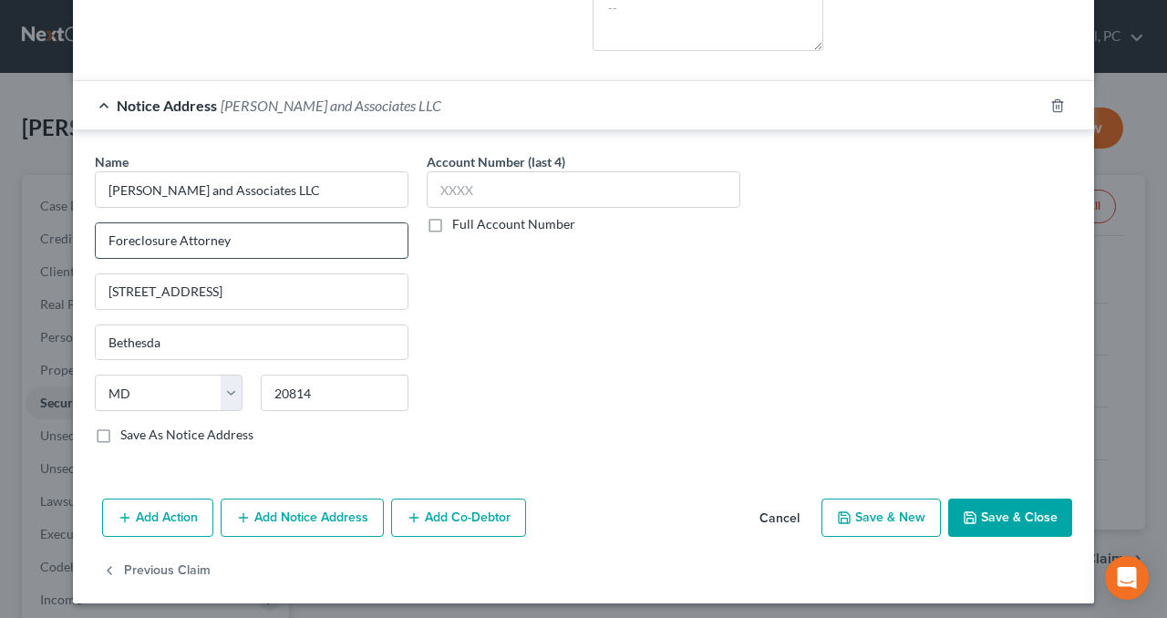
click at [233, 232] on input "Foreclosure Attorney" at bounding box center [252, 240] width 312 height 35
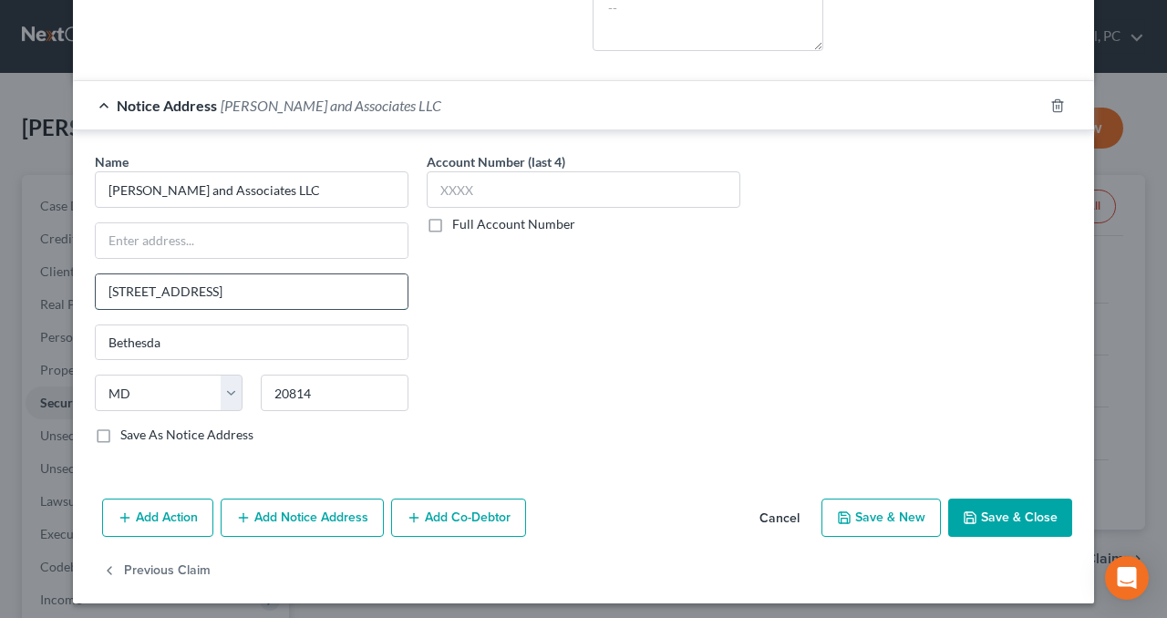
click at [304, 284] on input "[STREET_ADDRESS]" at bounding box center [252, 291] width 312 height 35
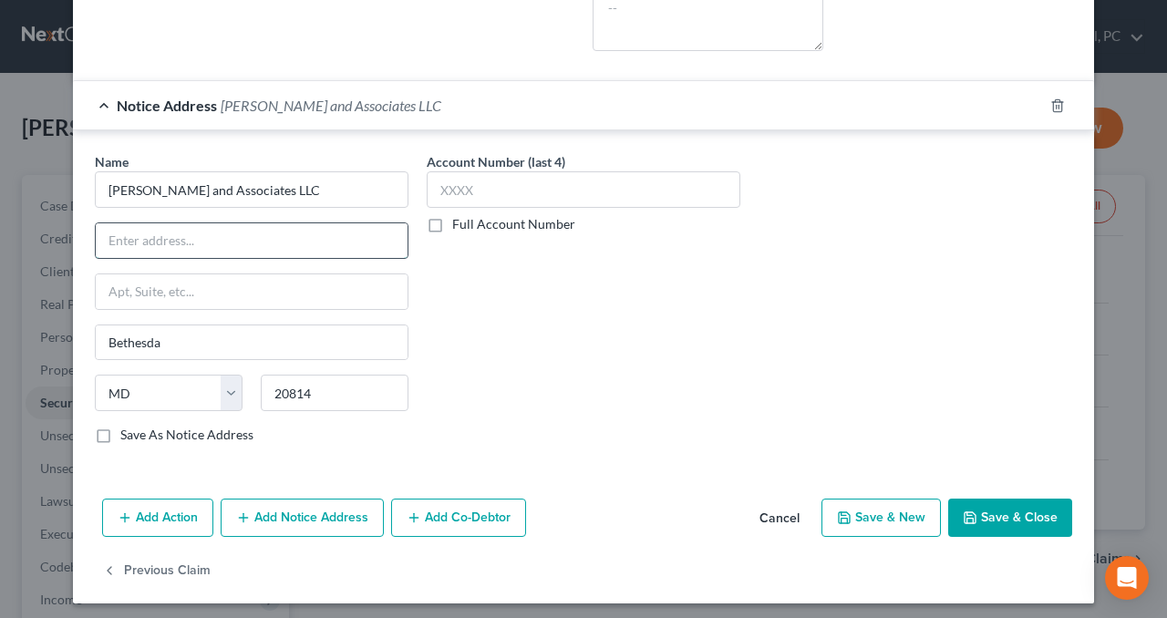
click at [252, 234] on input "text" at bounding box center [252, 240] width 312 height 35
paste input "[STREET_ADDRESS]"
type input "[STREET_ADDRESS]"
click at [693, 397] on div "Account Number (last 4) Full Account Number" at bounding box center [584, 305] width 332 height 306
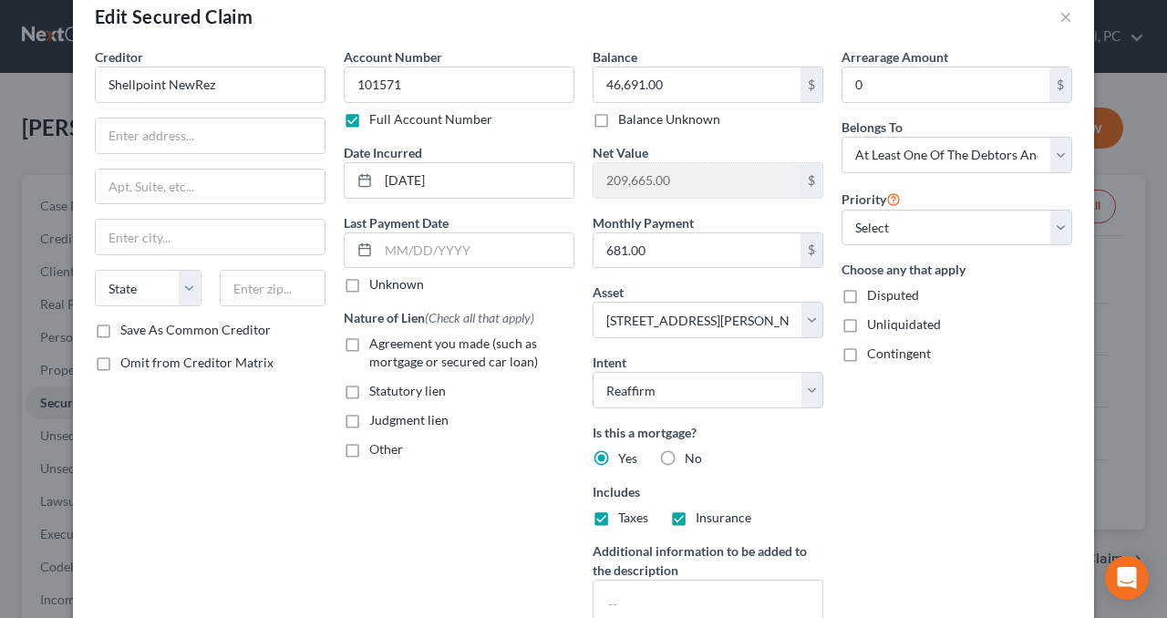
scroll to position [0, 0]
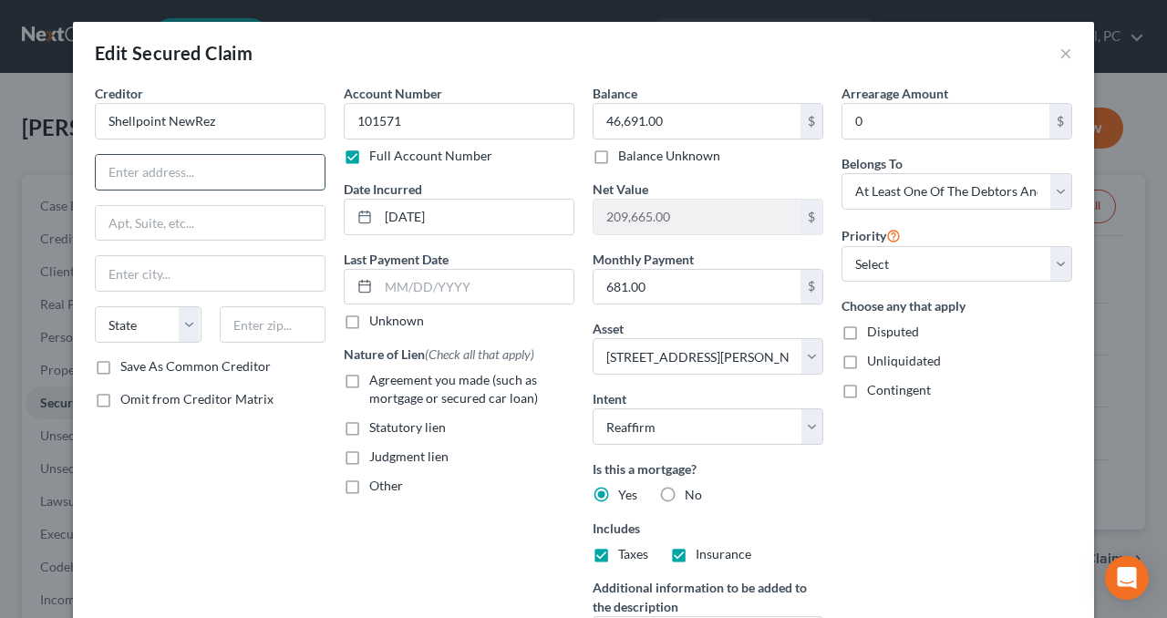
click at [135, 175] on input "text" at bounding box center [210, 172] width 229 height 35
type input "PO Box 10826"
click at [137, 277] on input "text" at bounding box center [210, 273] width 229 height 35
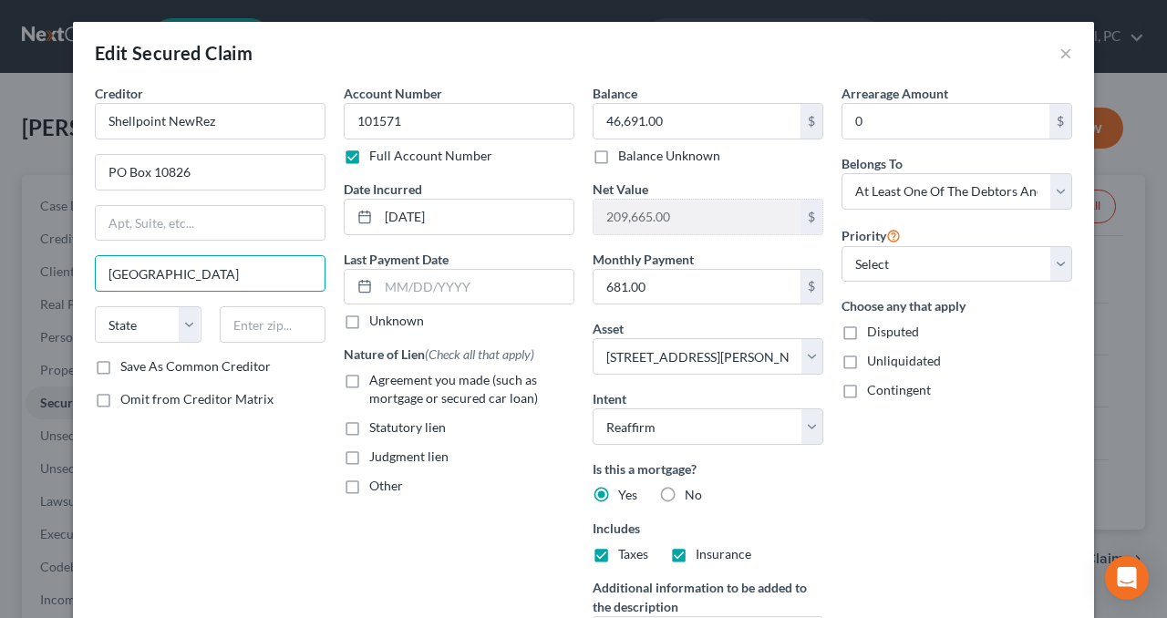
type input "[GEOGRAPHIC_DATA]"
select select "42"
type input "29603"
click at [369, 382] on label "Agreement you made (such as mortgage or secured car loan)" at bounding box center [471, 389] width 205 height 36
click at [376, 382] on input "Agreement you made (such as mortgage or secured car loan)" at bounding box center [382, 377] width 12 height 12
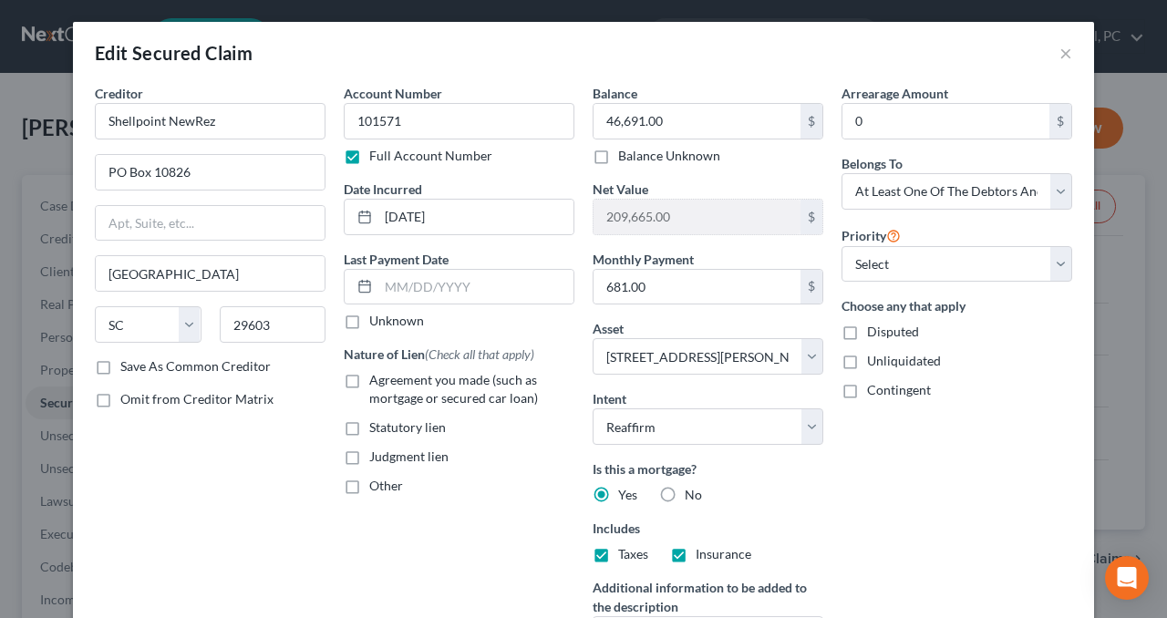
checkbox input "true"
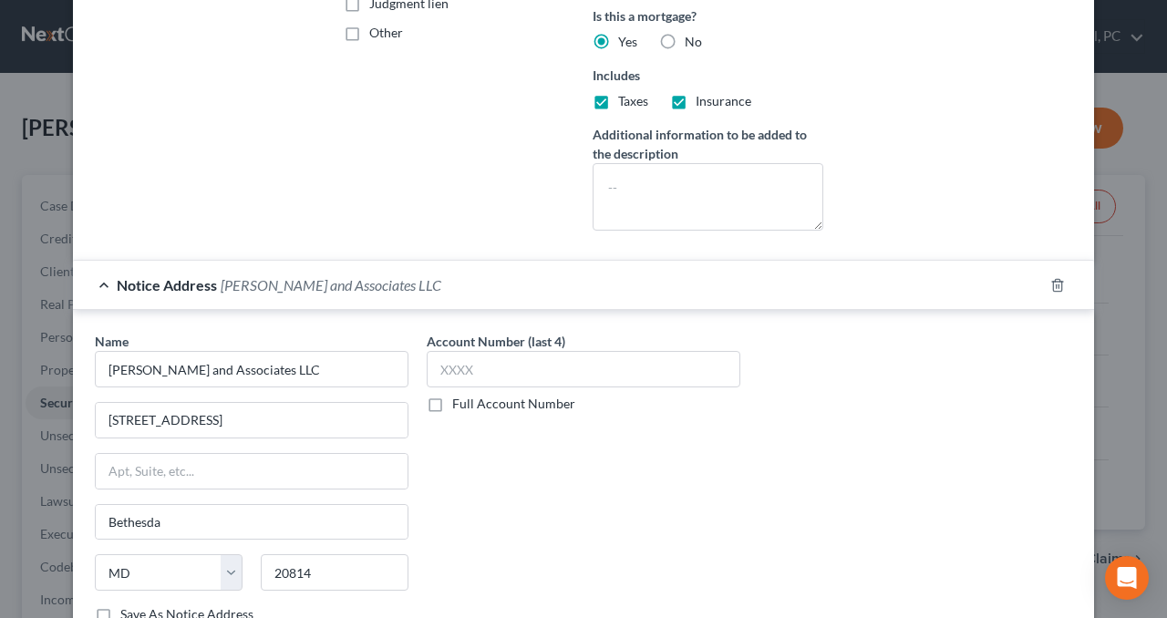
click at [449, 464] on div "Account Number (last 4) Full Account Number" at bounding box center [584, 485] width 332 height 306
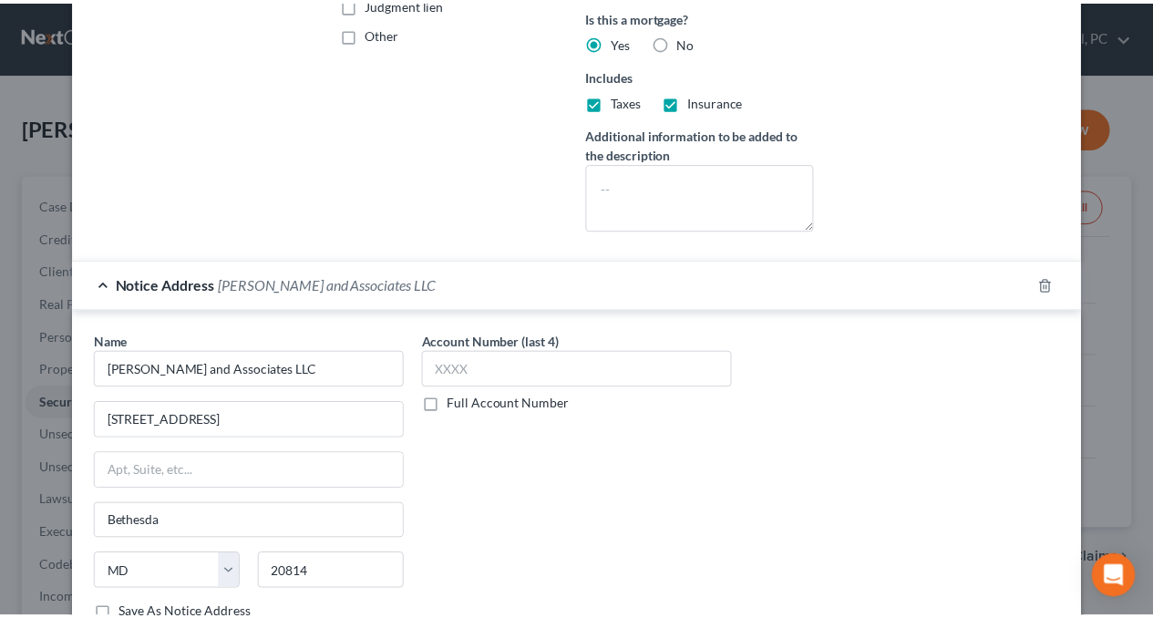
scroll to position [633, 0]
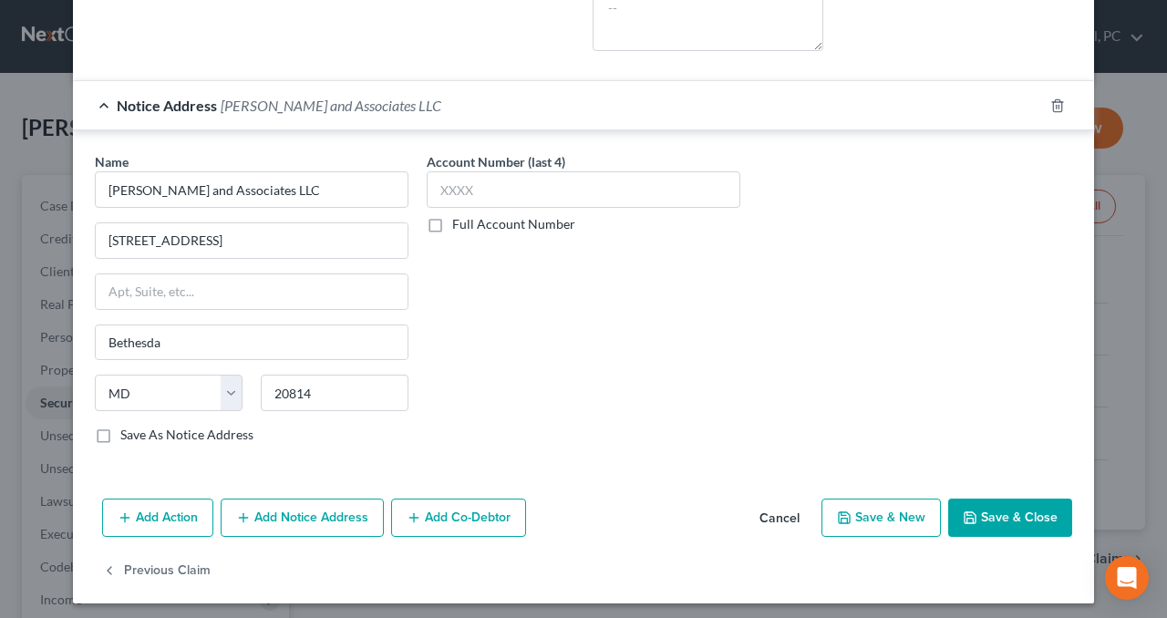
click at [1009, 499] on button "Save & Close" at bounding box center [1010, 518] width 124 height 38
select select
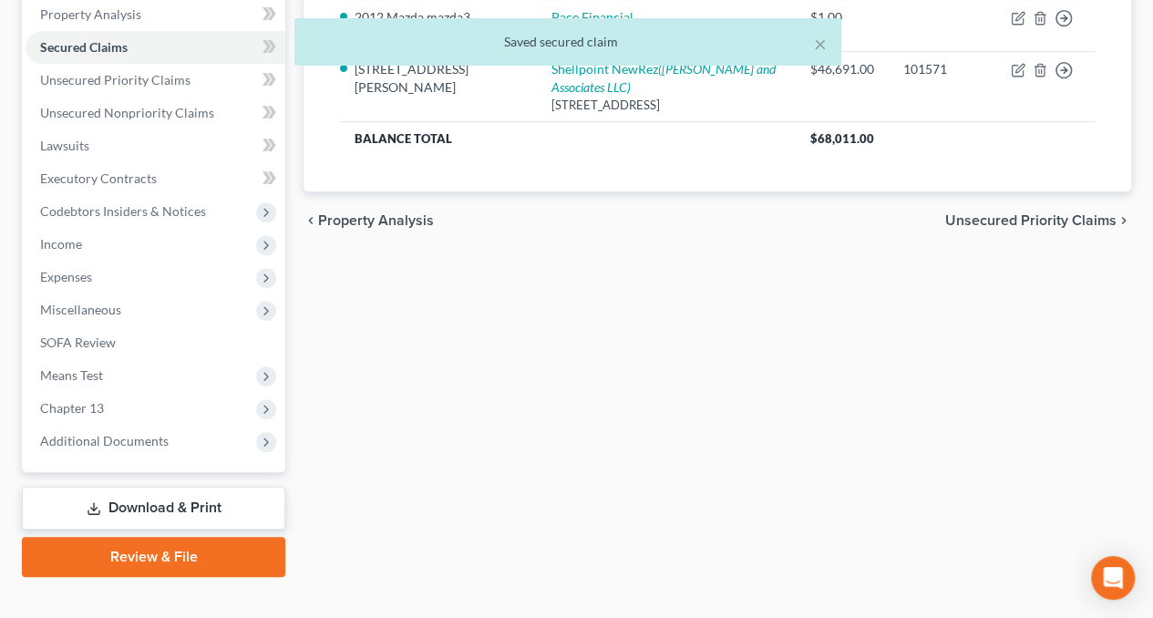
scroll to position [381, 0]
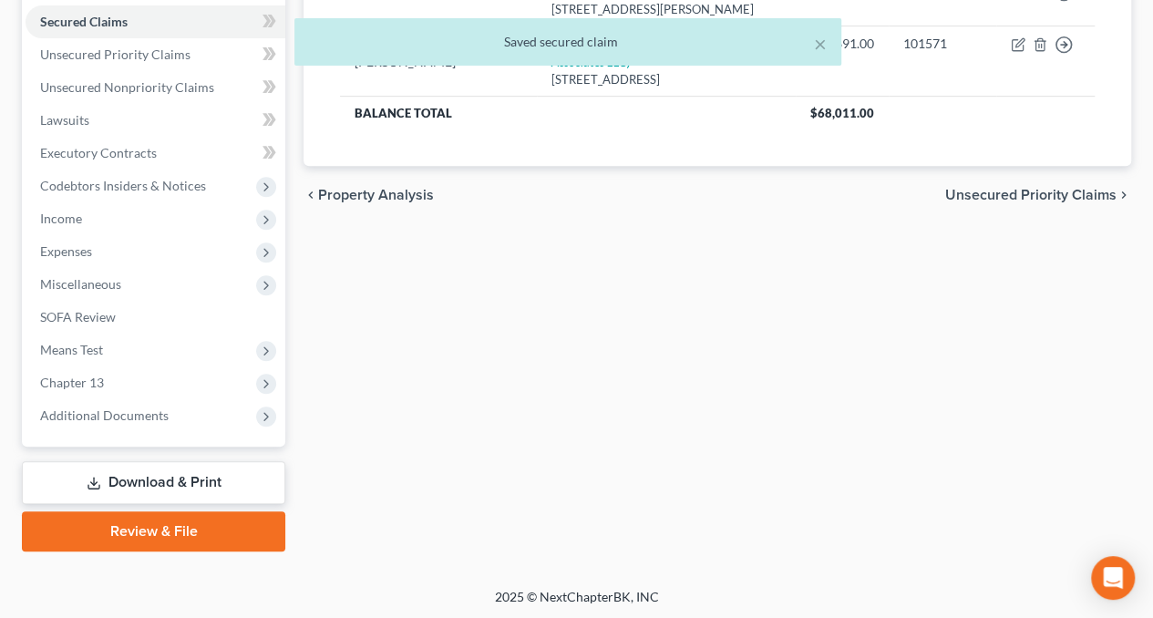
click at [129, 490] on link "Download & Print" at bounding box center [153, 482] width 263 height 43
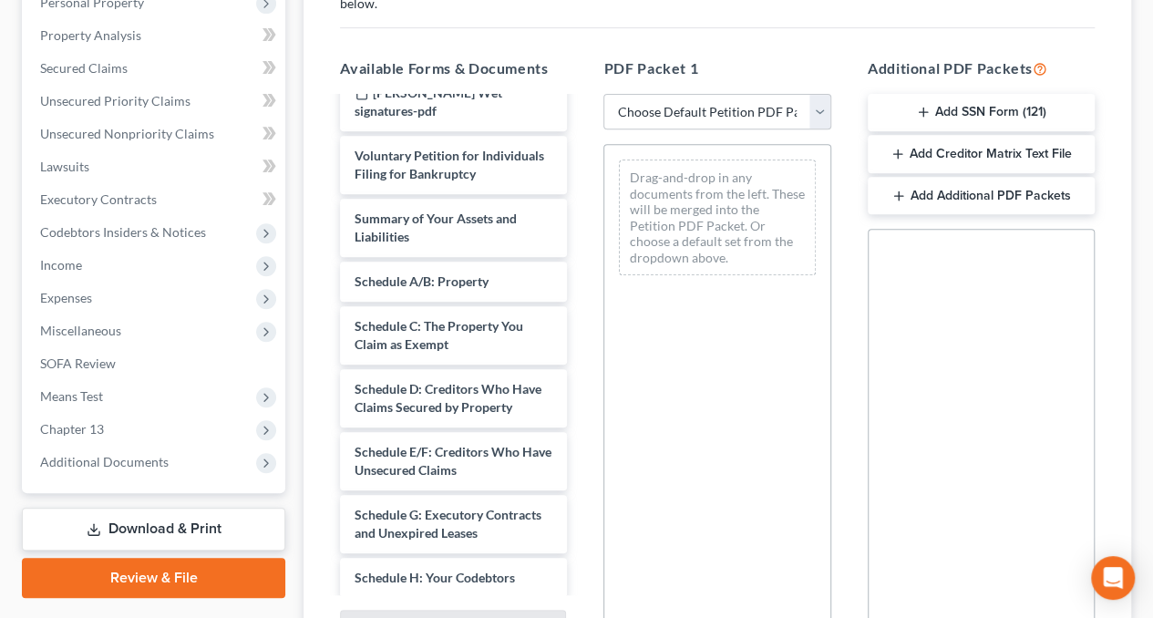
scroll to position [745, 0]
